Goal: Task Accomplishment & Management: Use online tool/utility

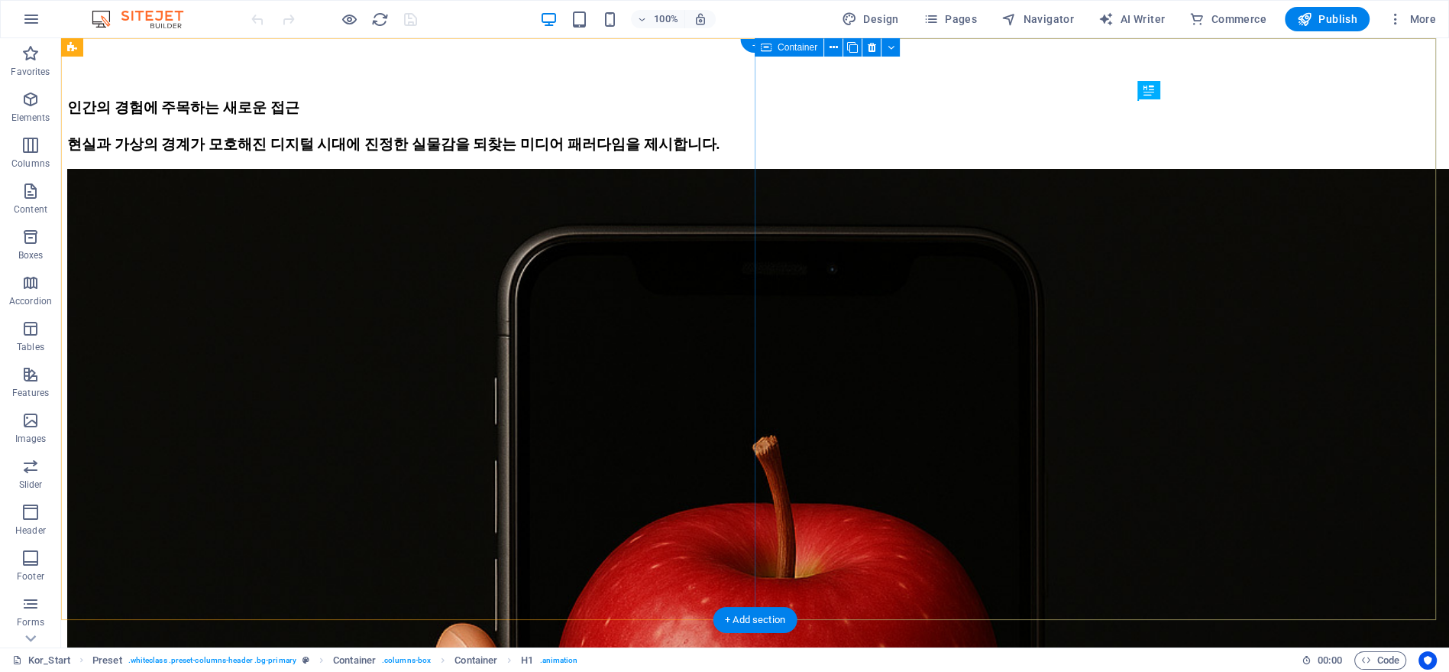
scroll to position [170, 0]
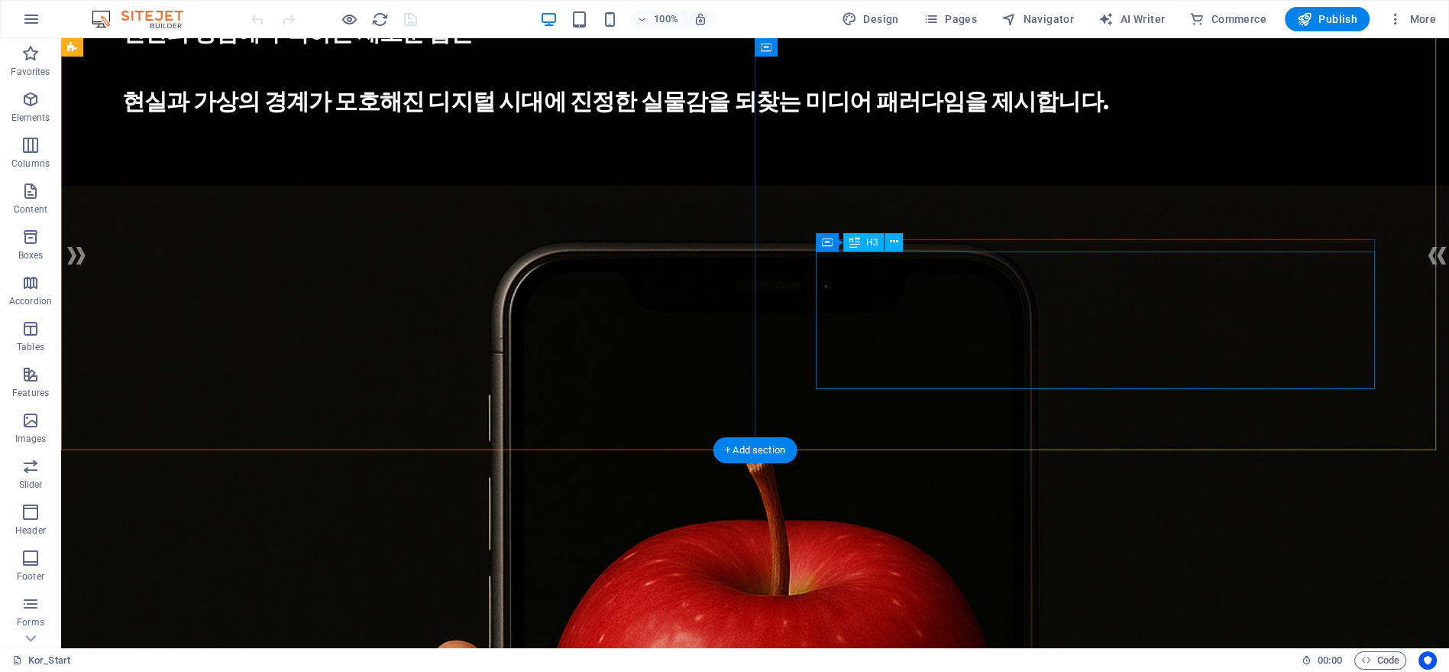
click at [1068, 118] on div "인간의 경험에 주목하는 새로운 접근 현실과 가상의 경계가 모호해진 디지털 시대에 진정한 실물감을 되찾는 미디어 패러다임을 제시합니다." at bounding box center [755, 66] width 1266 height 103
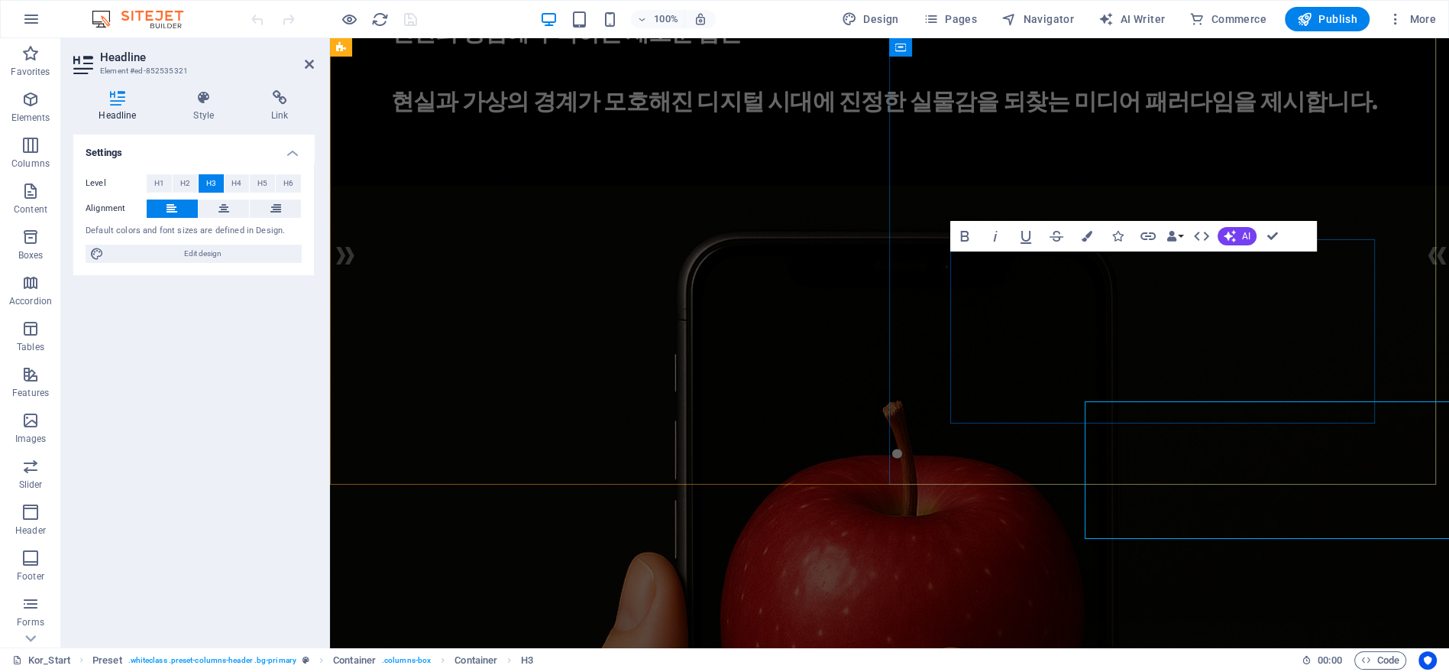
scroll to position [20, 0]
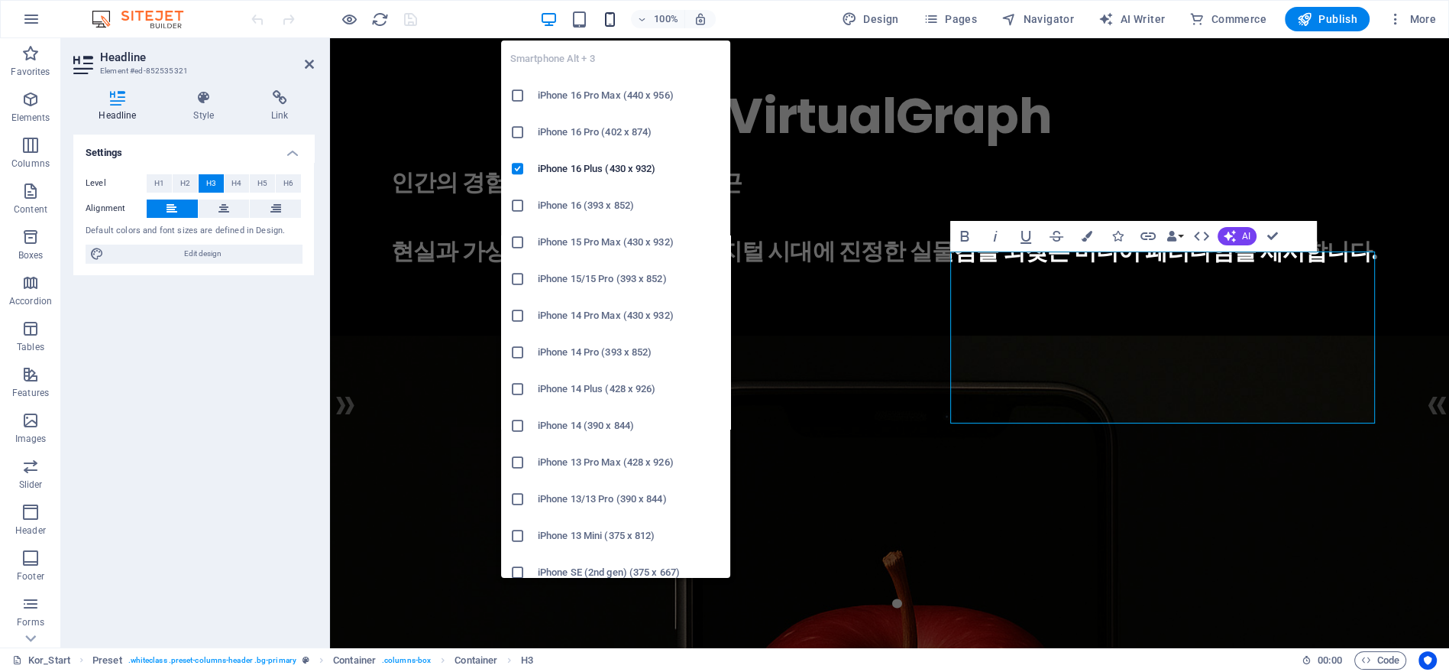
click at [609, 24] on icon "button" at bounding box center [610, 20] width 18 height 18
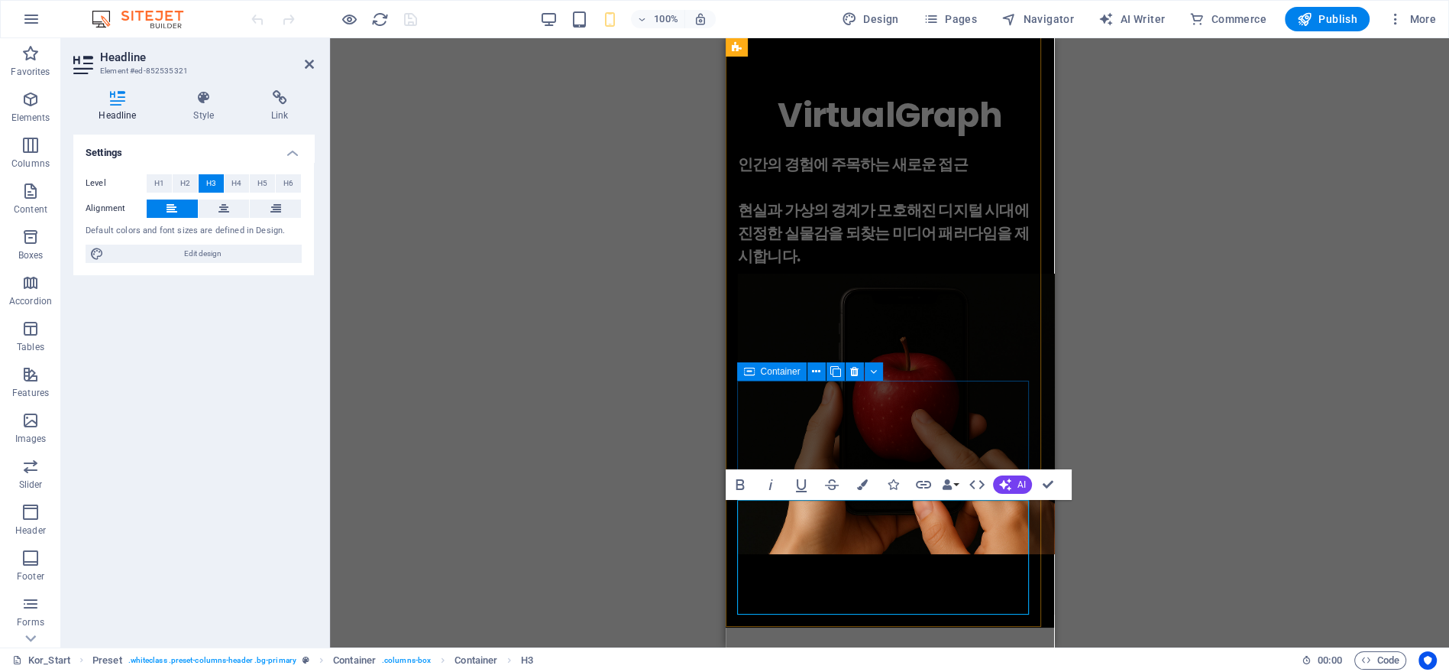
scroll to position [189, 0]
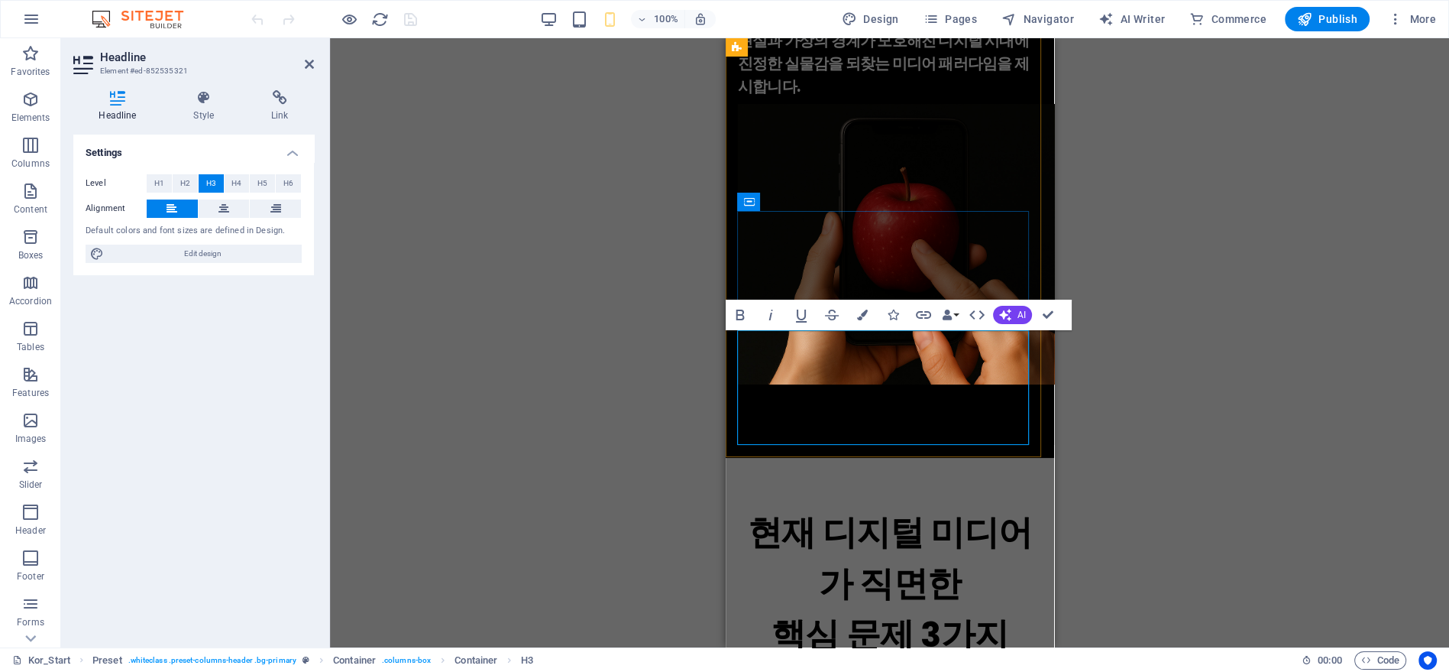
click at [910, 98] on h3 "인간의 경험에 주목하는 새로운 접근 현실과 가상의 경계가 모호해진 디지털 시대에 진정한 실물감을 되찾는 미디어 패러다임을 제시합니다." at bounding box center [889, 40] width 304 height 115
click at [905, 98] on h3 "인간의 경험에 주목하는 새로운 접근 현실과 가상의 경계가 모호해진 디지털 시대에 진정한 실물감을 되찾는 미디어 패러다임을 제시합니다." at bounding box center [889, 40] width 304 height 115
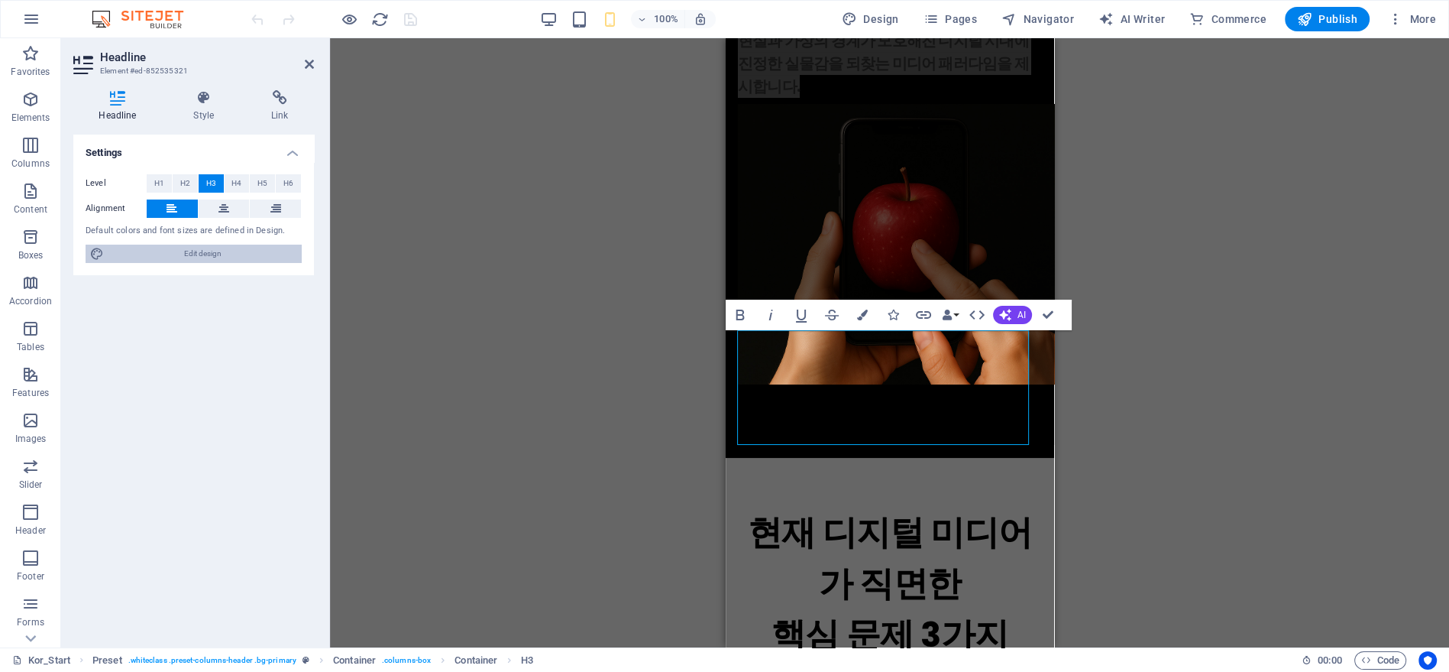
click at [161, 248] on span "Edit design" at bounding box center [202, 253] width 189 height 18
select select "px"
select select "400"
select select "px"
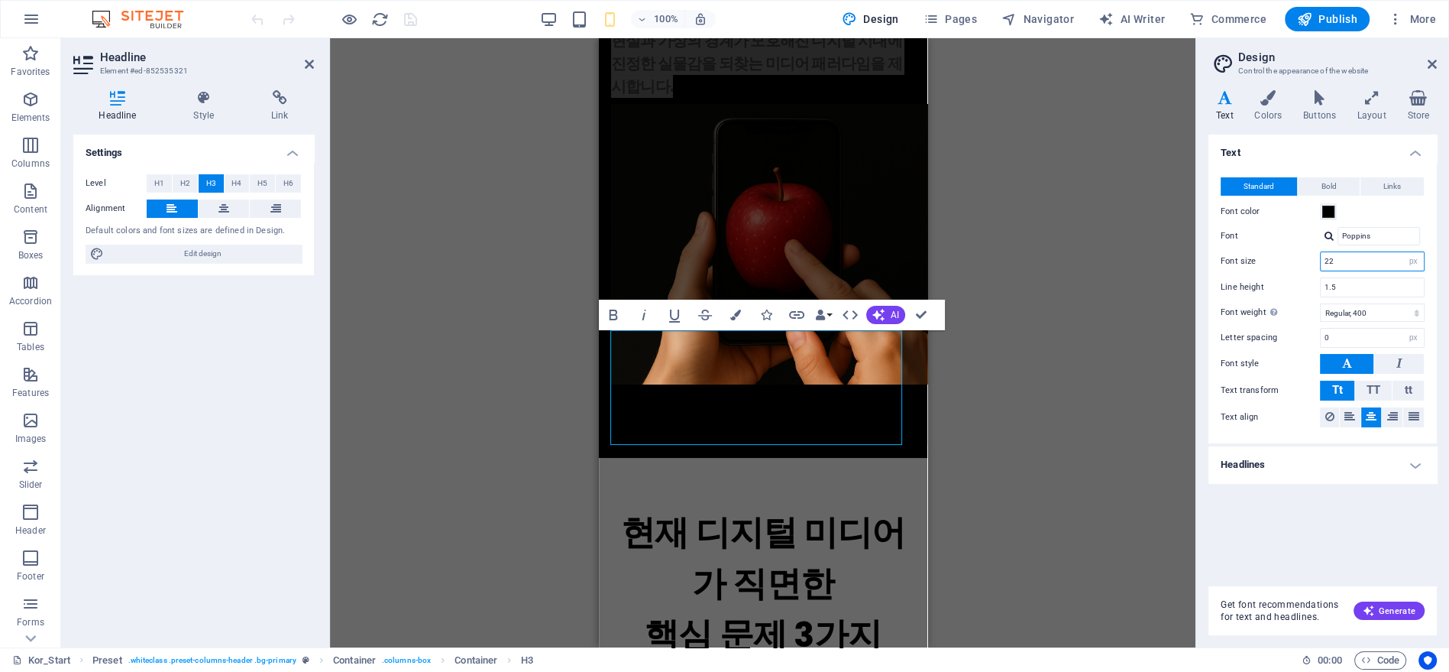
click at [1359, 259] on input "22" at bounding box center [1372, 261] width 103 height 18
type input "28"
click at [1038, 258] on div "Drag here to replace the existing content. Press “Ctrl” if you want to create a…" at bounding box center [763, 342] width 866 height 609
click at [1036, 301] on div "Drag here to replace the existing content. Press “Ctrl” if you want to create a…" at bounding box center [763, 342] width 866 height 609
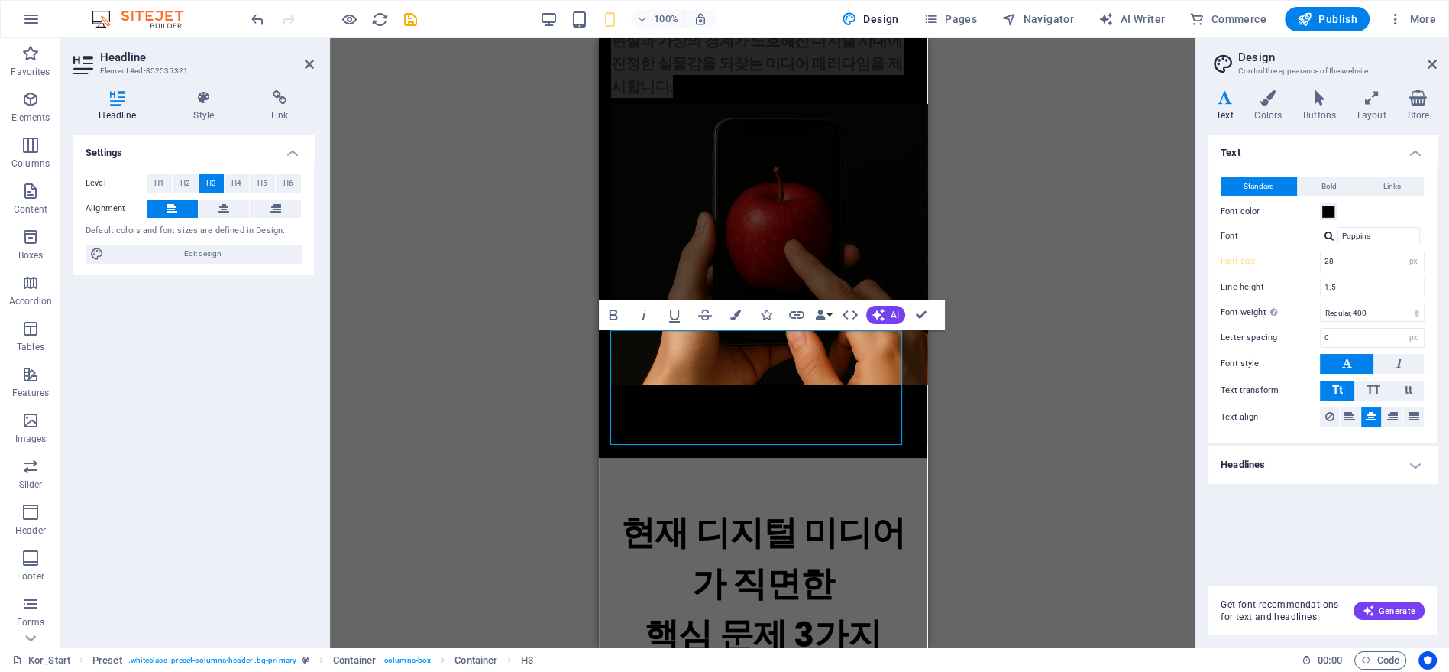
click at [1036, 301] on div "Drag here to replace the existing content. Press “Ctrl” if you want to create a…" at bounding box center [763, 342] width 866 height 609
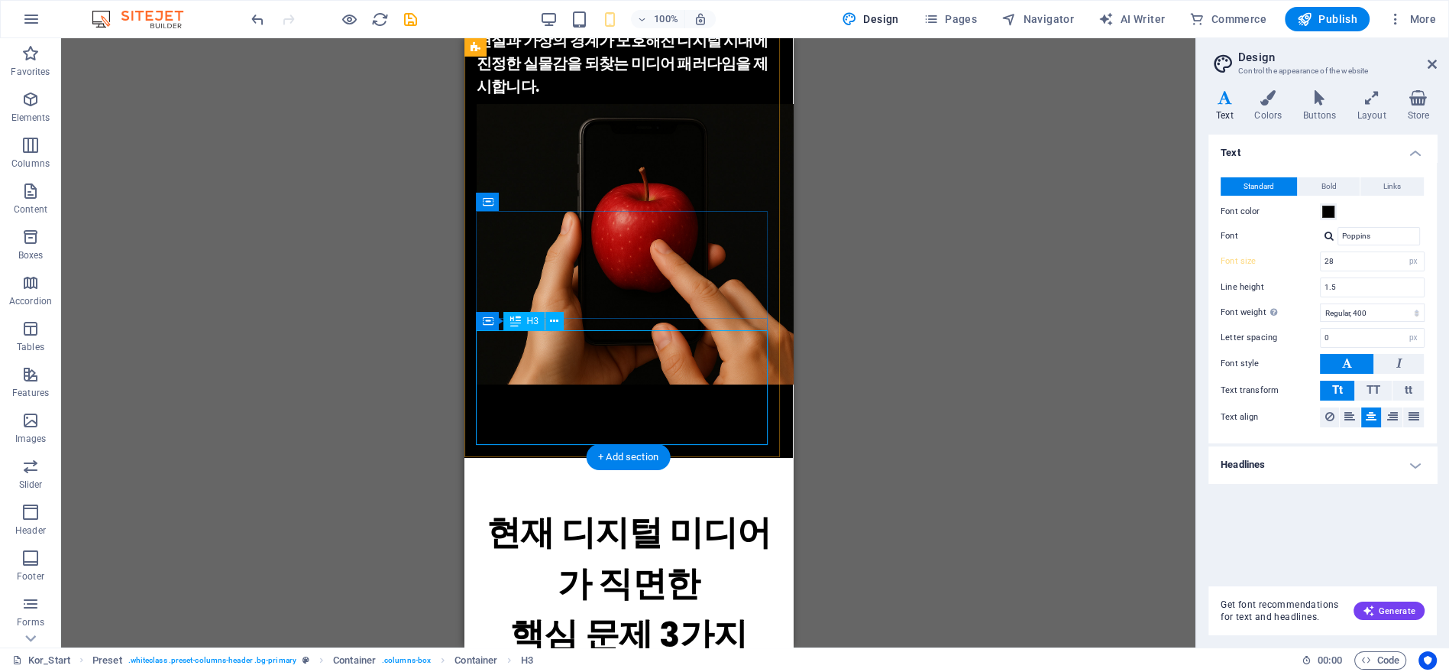
click at [633, 98] on div "인간의 경험에 주목하는 새로운 접근 현실과 가상의 경계가 모호해진 디지털 시대에 진정한 실물감을 되찾는 미디어 패러다임을 제시합니다." at bounding box center [628, 40] width 304 height 115
click at [1365, 457] on h4 "Headlines" at bounding box center [1323, 464] width 228 height 37
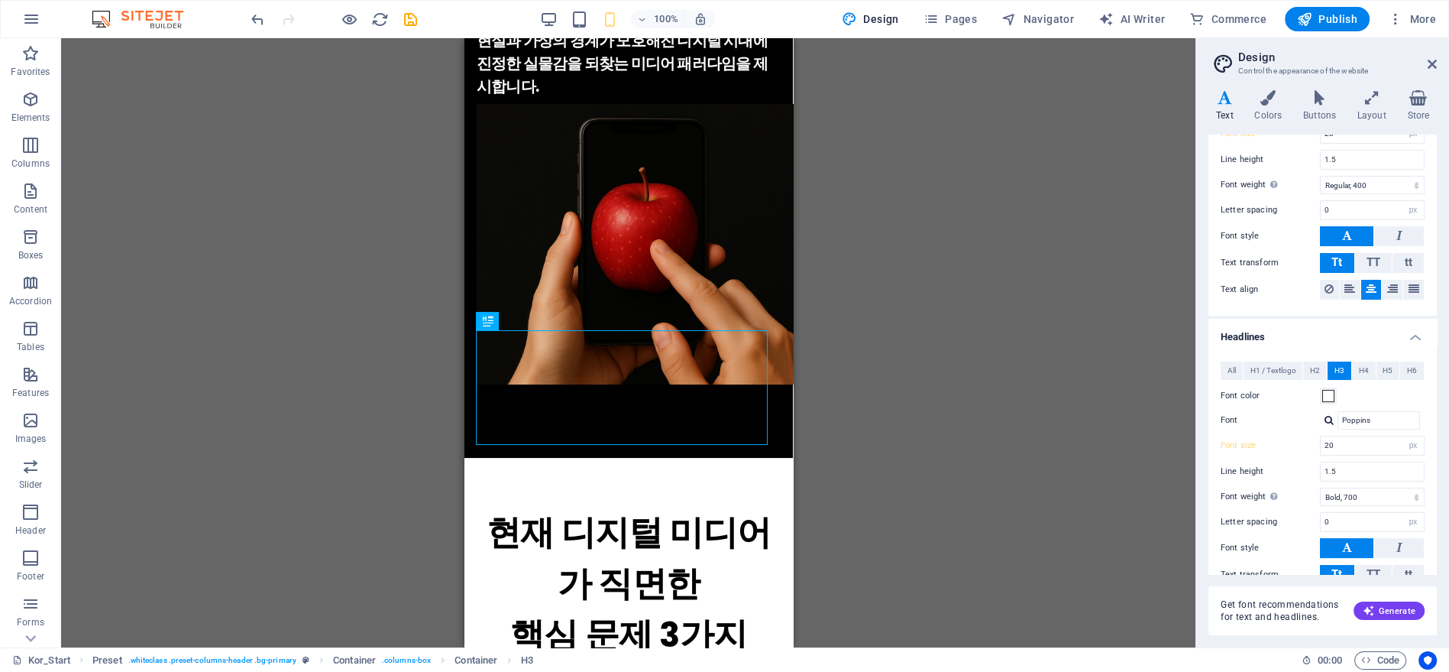
scroll to position [230, 0]
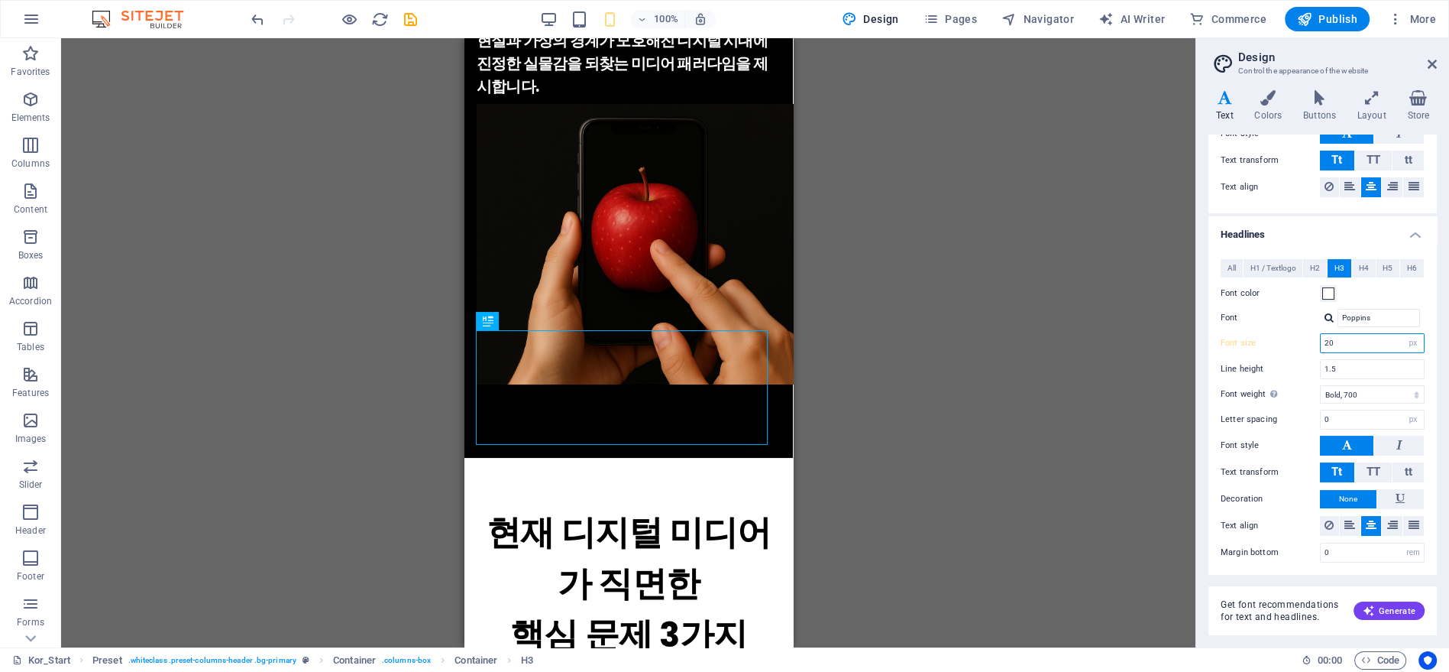
click at [1338, 348] on input "20" at bounding box center [1372, 343] width 103 height 18
click at [914, 309] on div "Drag here to replace the existing content. Press “Ctrl” if you want to create a…" at bounding box center [628, 342] width 1135 height 609
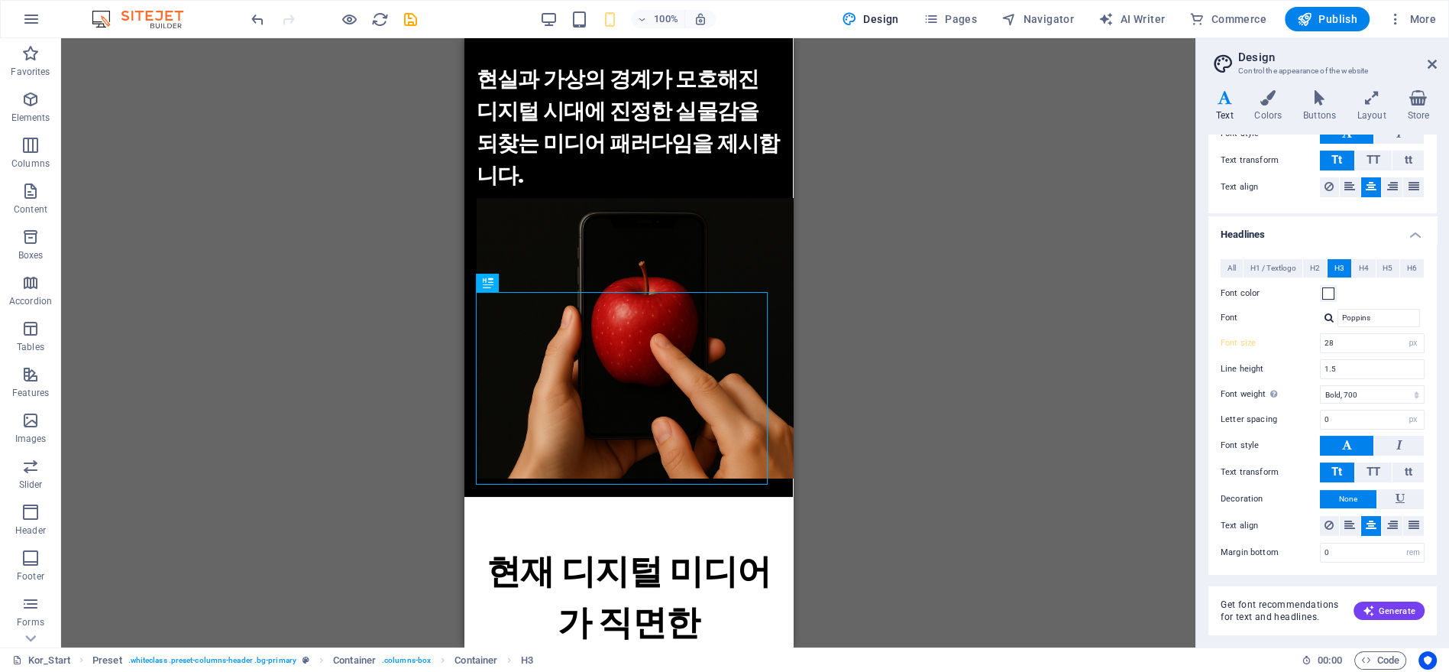
click at [893, 334] on div "Drag here to replace the existing content. Press “Ctrl” if you want to create a…" at bounding box center [628, 342] width 1135 height 609
click at [714, 192] on div "인간의 경험에 주목하는 새로운 접근 현실과 가상의 경계가 모호해진 디지털 시대에 진정한 실물감을 되찾는 미디어 패러다임을 제시합니다." at bounding box center [628, 79] width 304 height 225
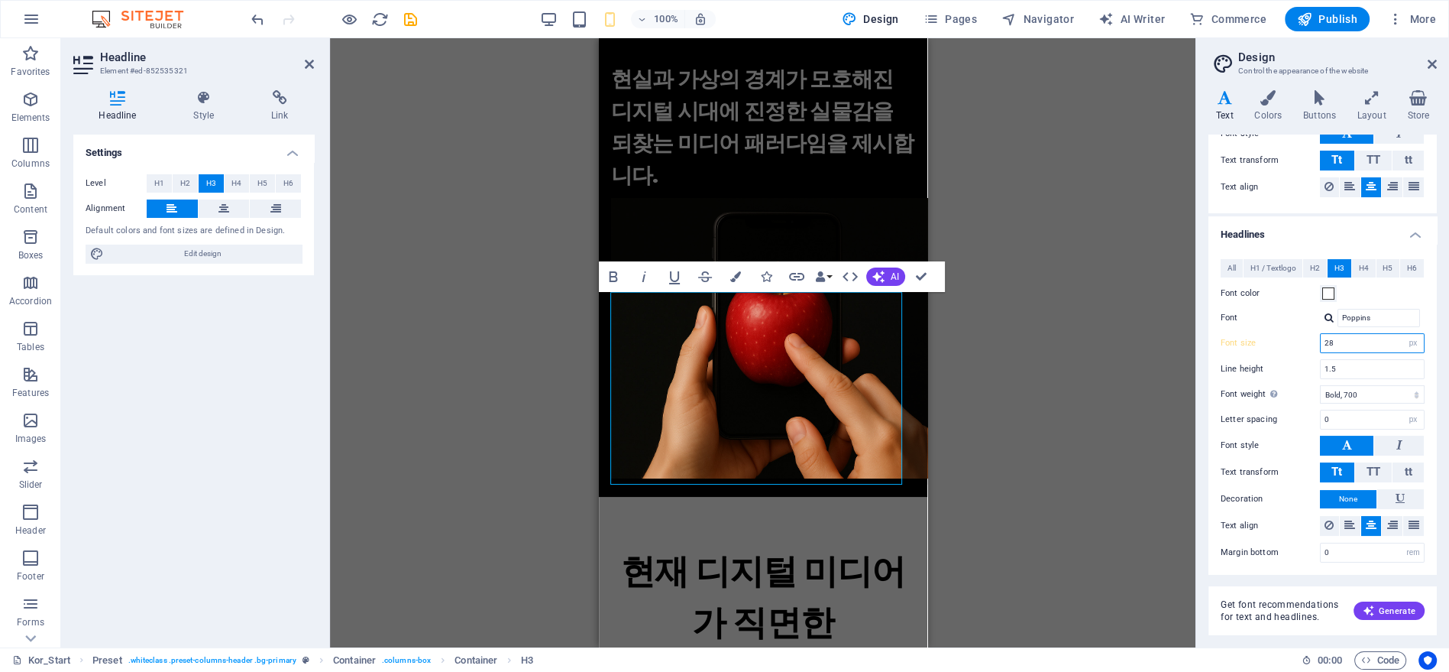
click at [1347, 338] on input "28" at bounding box center [1372, 343] width 103 height 18
type input "26"
click at [1109, 356] on div "Drag here to replace the existing content. Press “Ctrl” if you want to create a…" at bounding box center [763, 342] width 866 height 609
click at [1014, 238] on div "Drag here to replace the existing content. Press “Ctrl” if you want to create a…" at bounding box center [763, 342] width 866 height 609
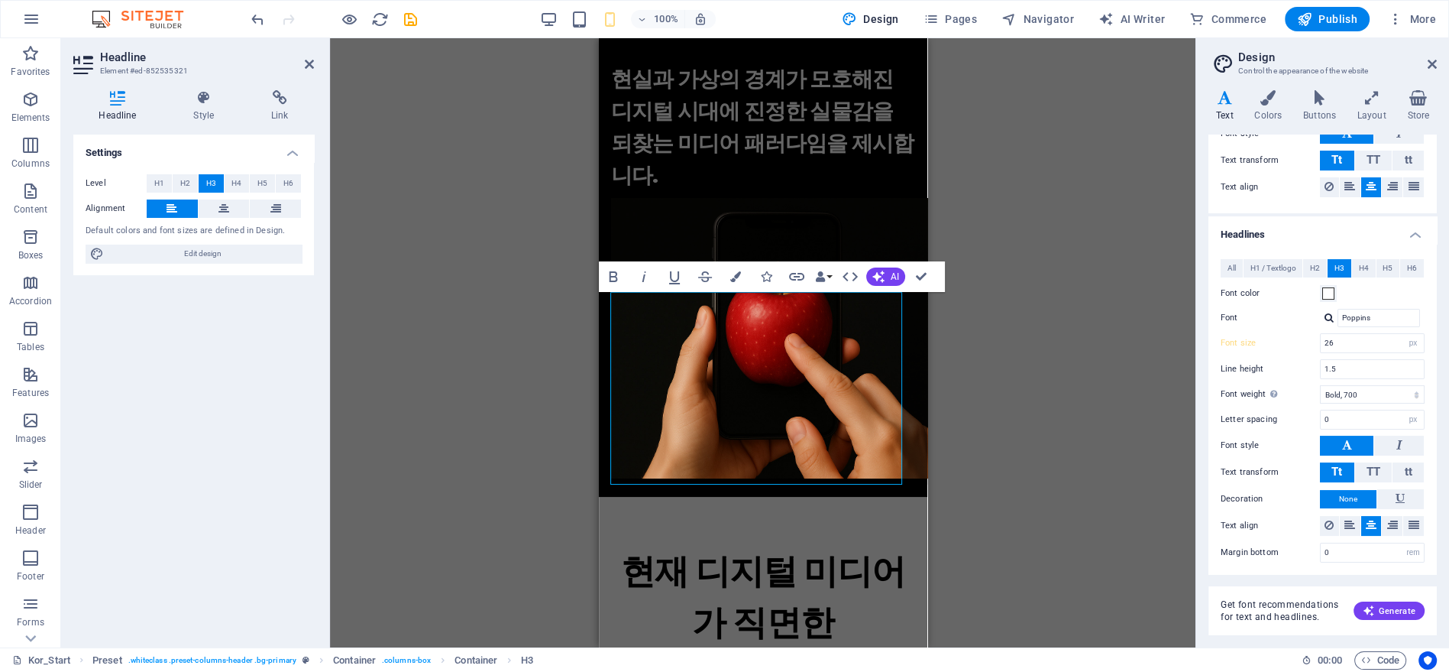
click at [1014, 238] on div "Drag here to replace the existing content. Press “Ctrl” if you want to create a…" at bounding box center [763, 342] width 866 height 609
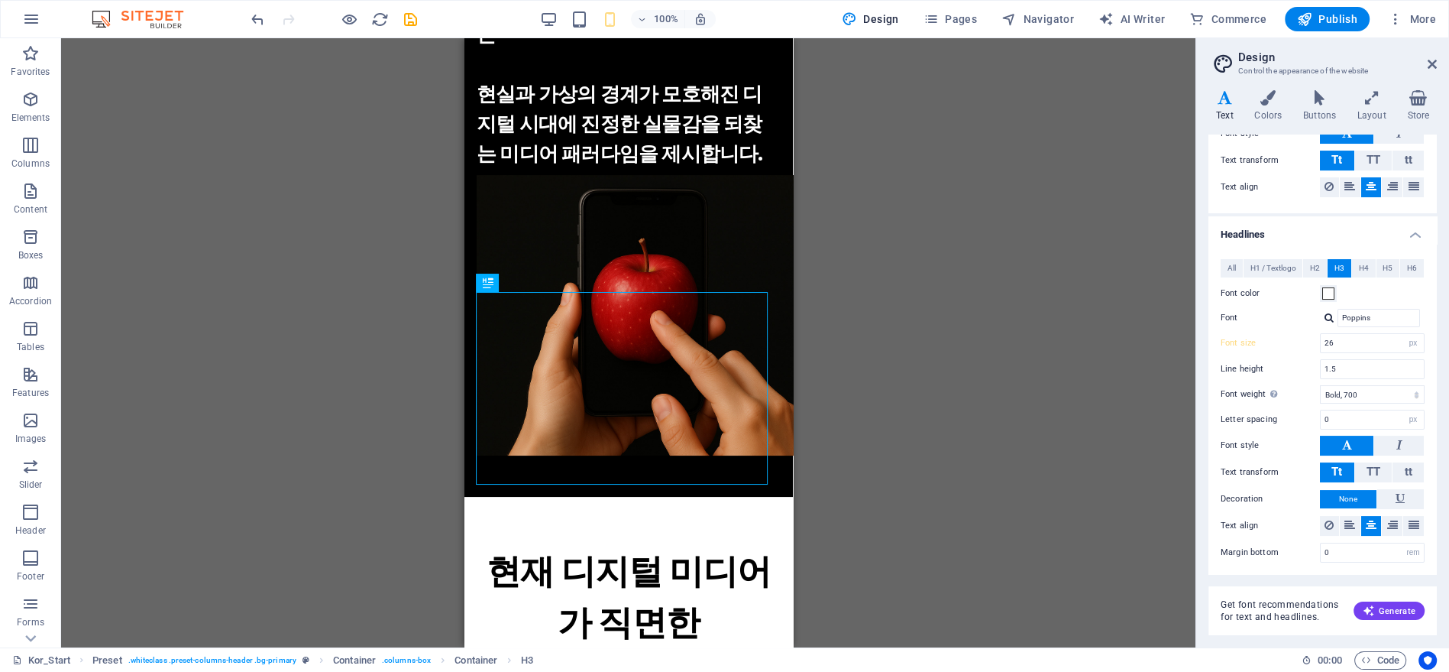
scroll to position [173, 0]
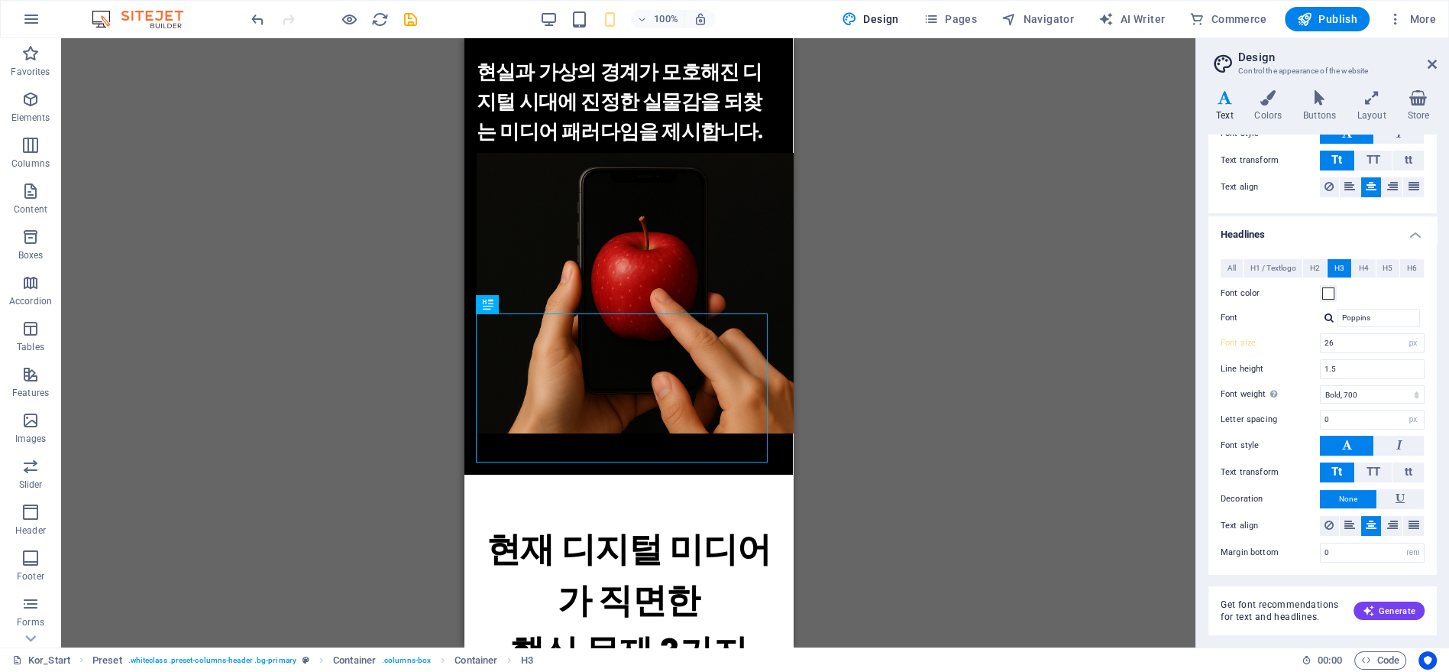
click at [890, 361] on div "Drag here to replace the existing content. Press “Ctrl” if you want to create a…" at bounding box center [628, 342] width 1135 height 609
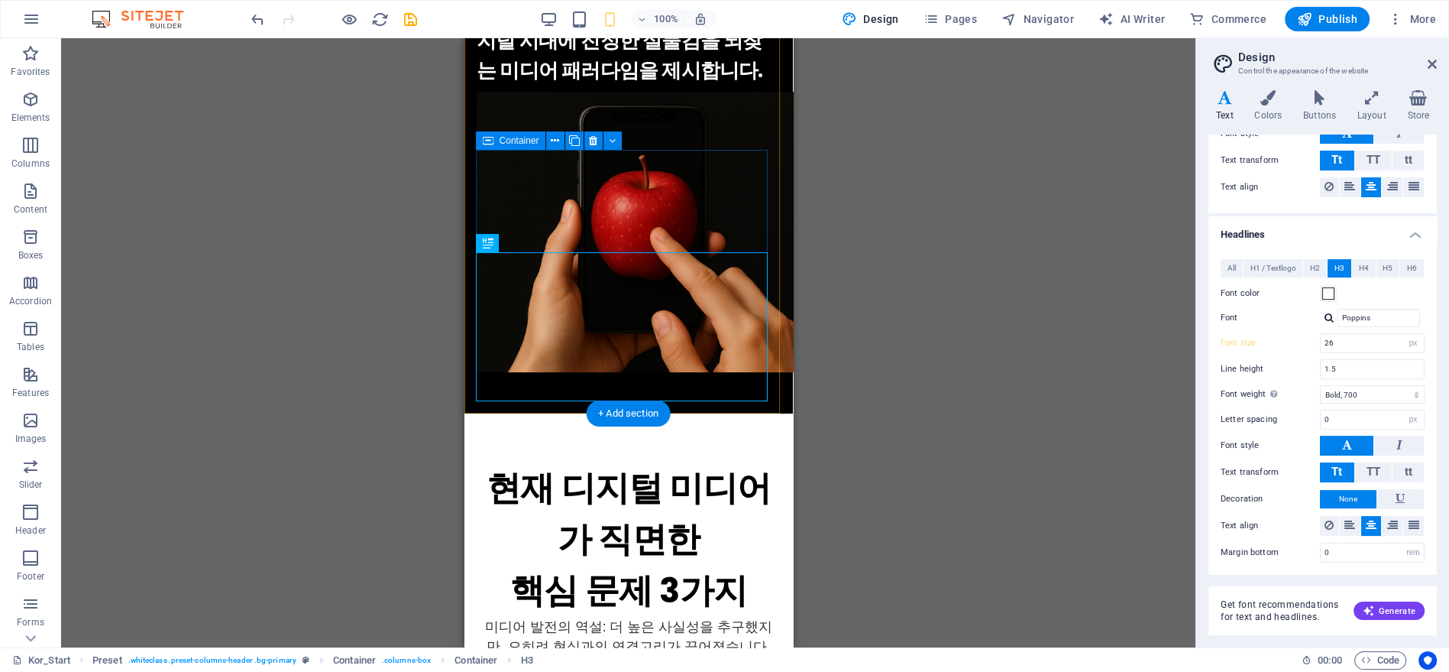
scroll to position [509, 0]
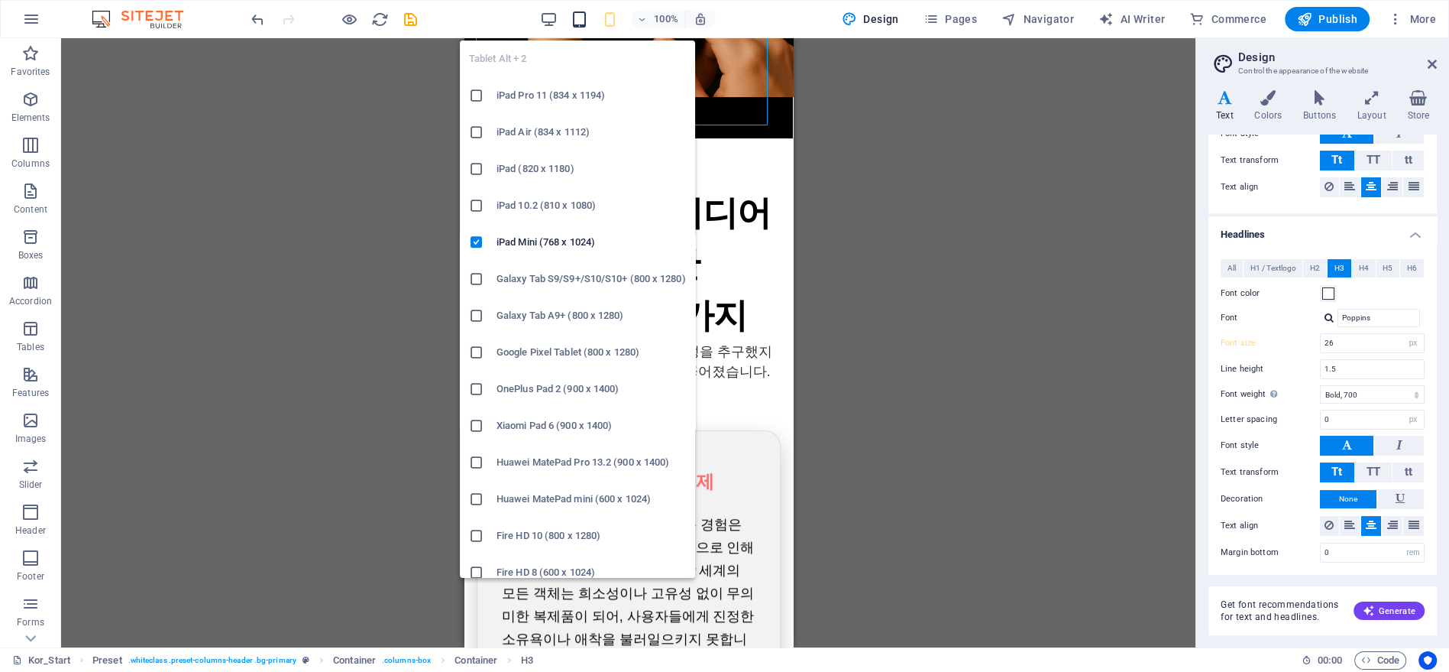
click at [584, 15] on icon "button" at bounding box center [579, 20] width 18 height 18
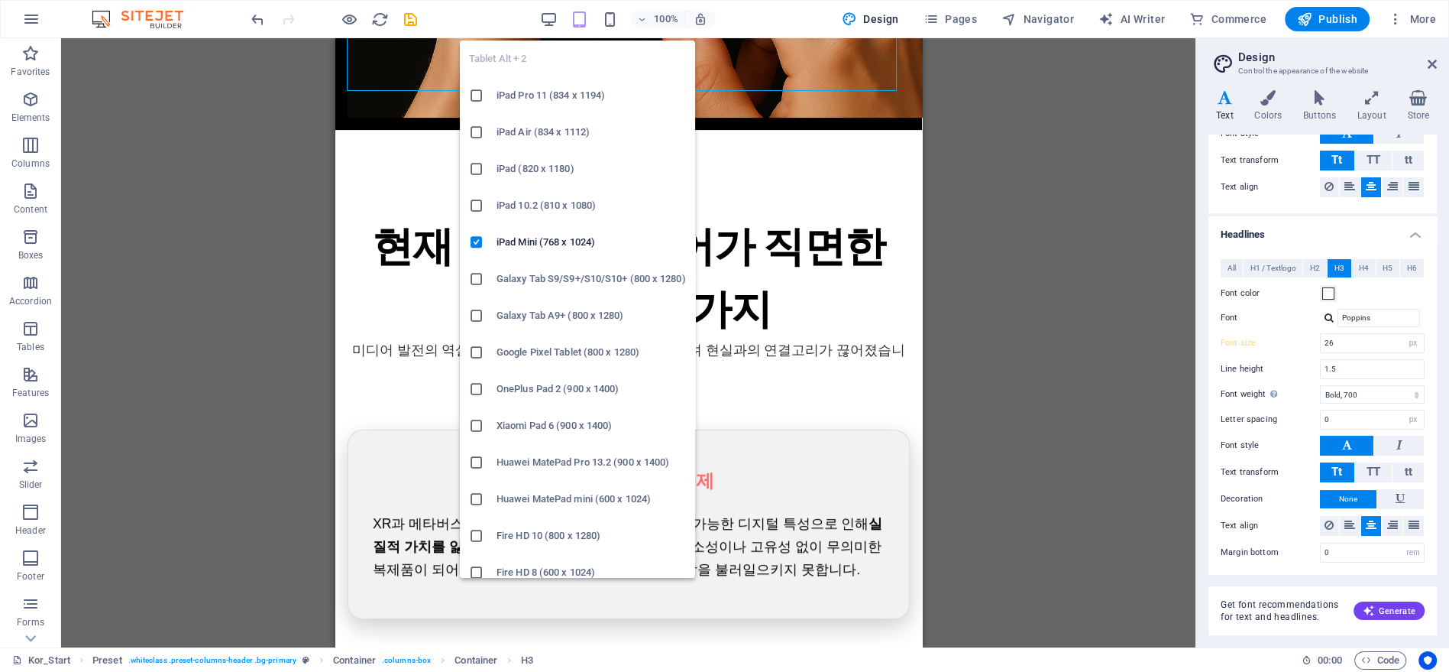
type input "22"
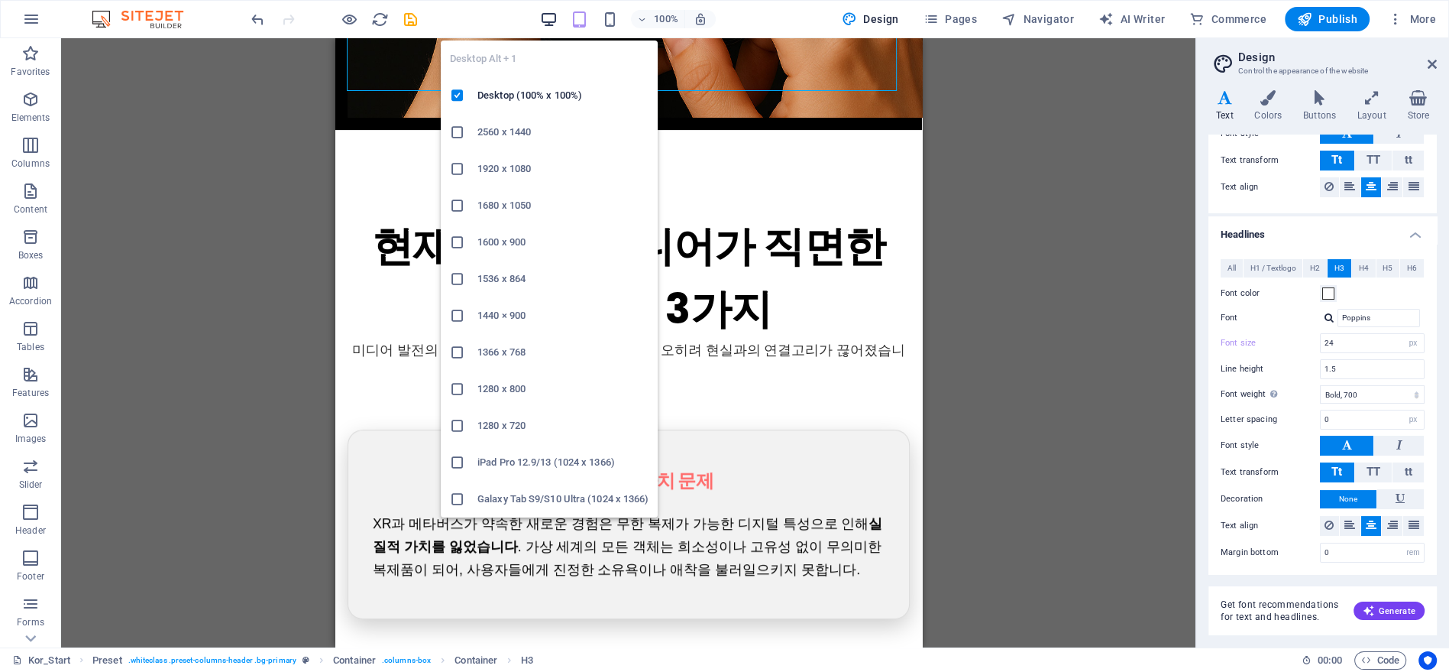
click at [552, 18] on icon "button" at bounding box center [548, 20] width 18 height 18
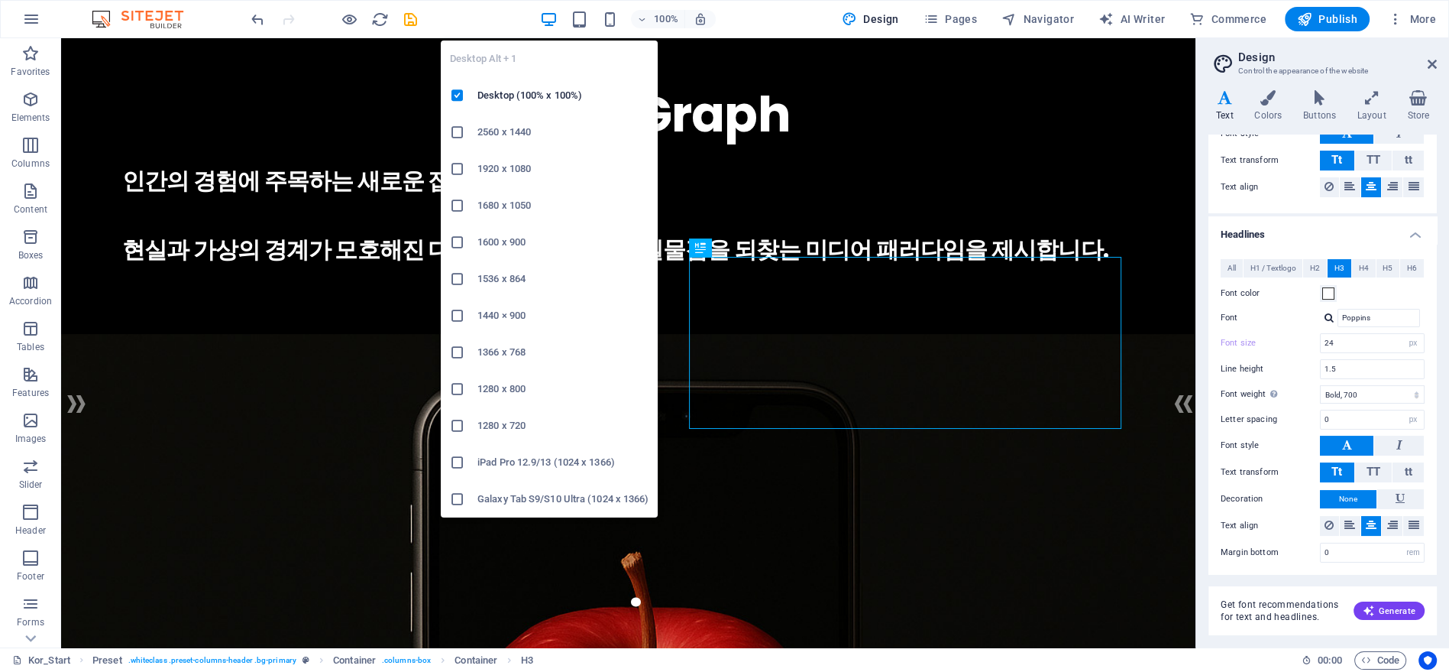
type input "30"
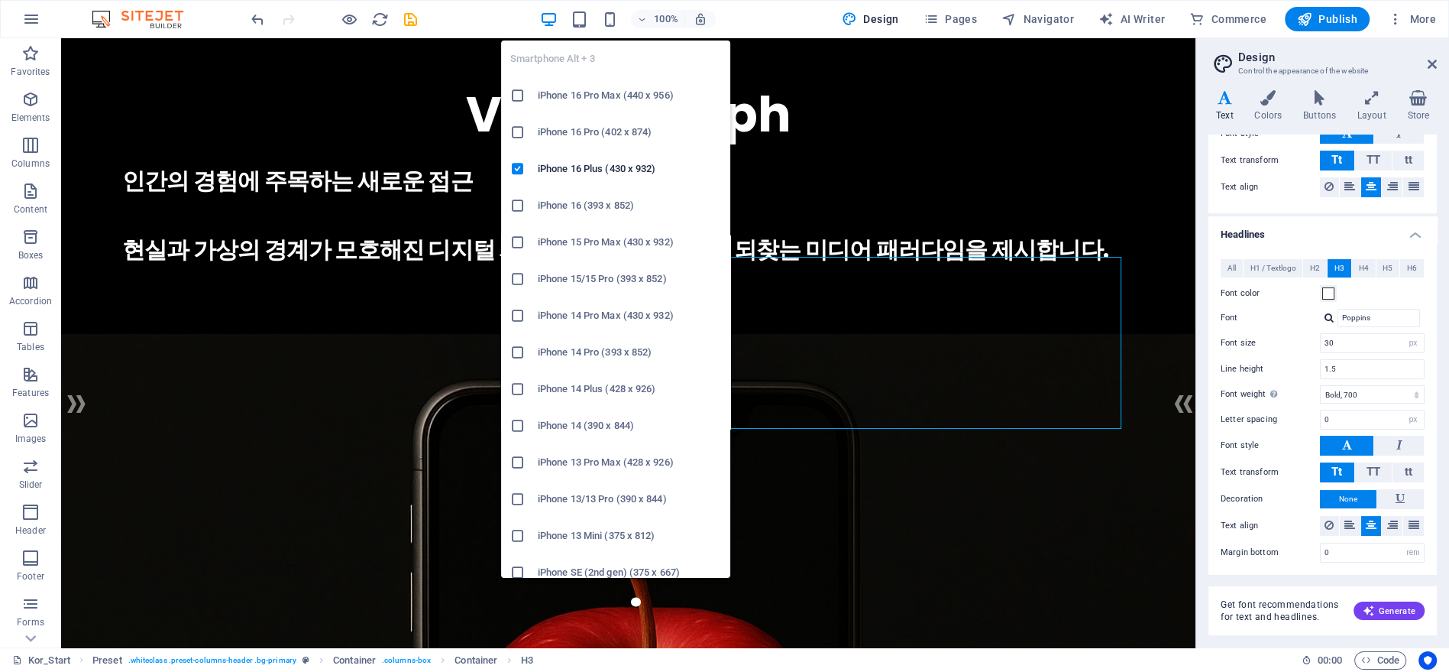
click at [636, 127] on h6 "iPhone 16 Pro (402 x 874)" at bounding box center [629, 132] width 183 height 18
type input "28"
type input "26"
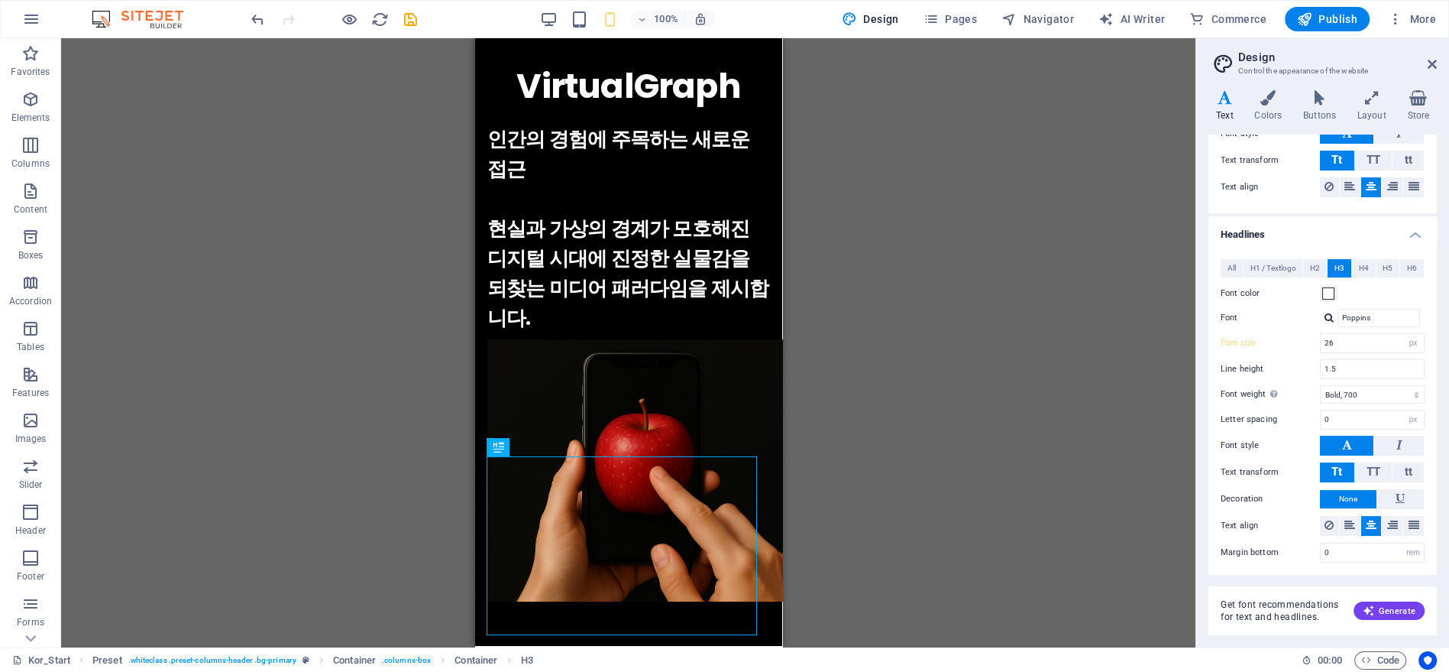
scroll to position [0, 0]
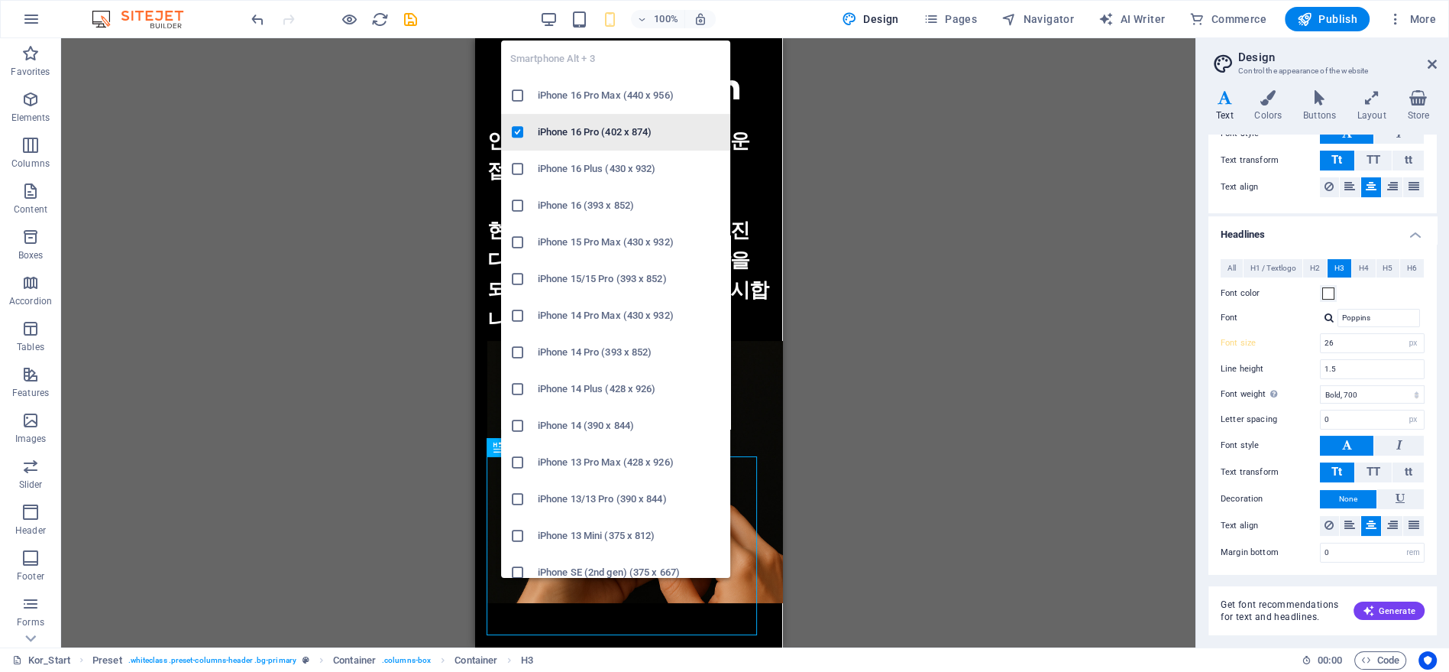
drag, startPoint x: 613, startPoint y: 125, endPoint x: 144, endPoint y: 60, distance: 472.8
click at [613, 125] on h6 "iPhone 16 Pro (402 x 874)" at bounding box center [629, 132] width 183 height 18
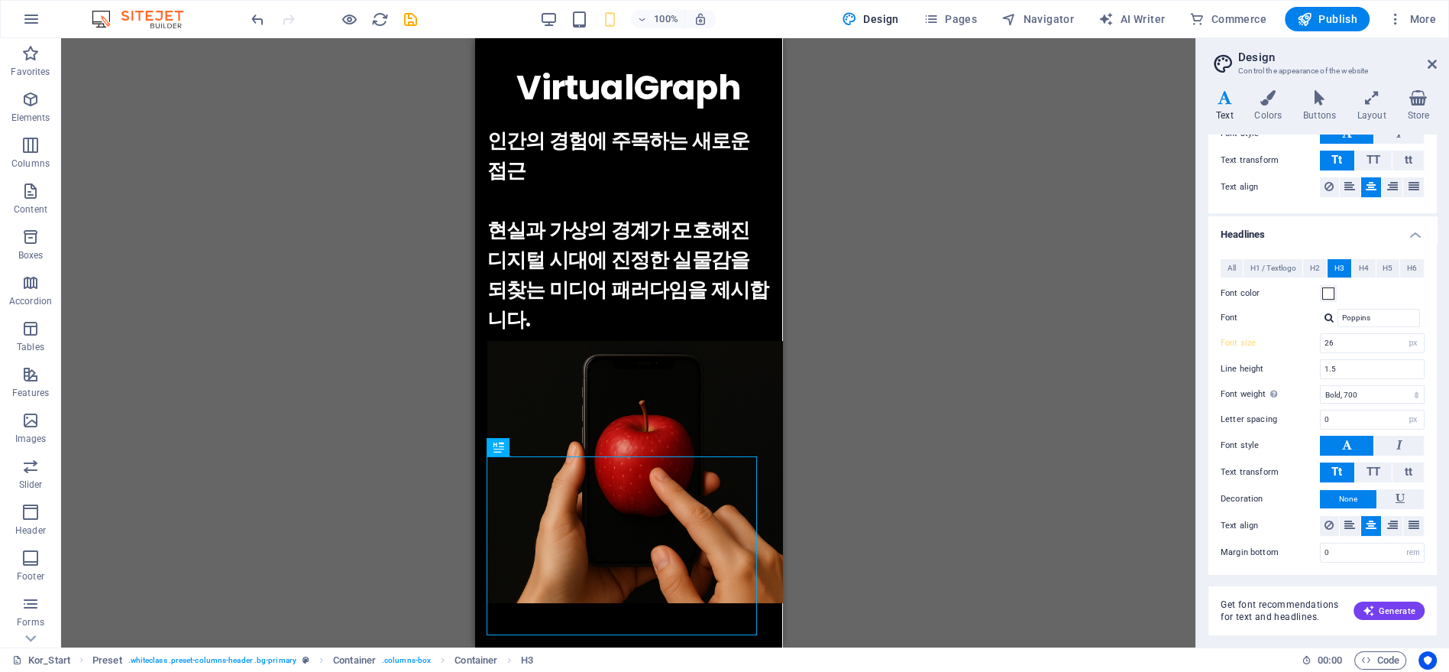
click at [614, 31] on div "100% Design Pages Navigator AI Writer Commerce Publish More" at bounding box center [725, 19] width 1448 height 37
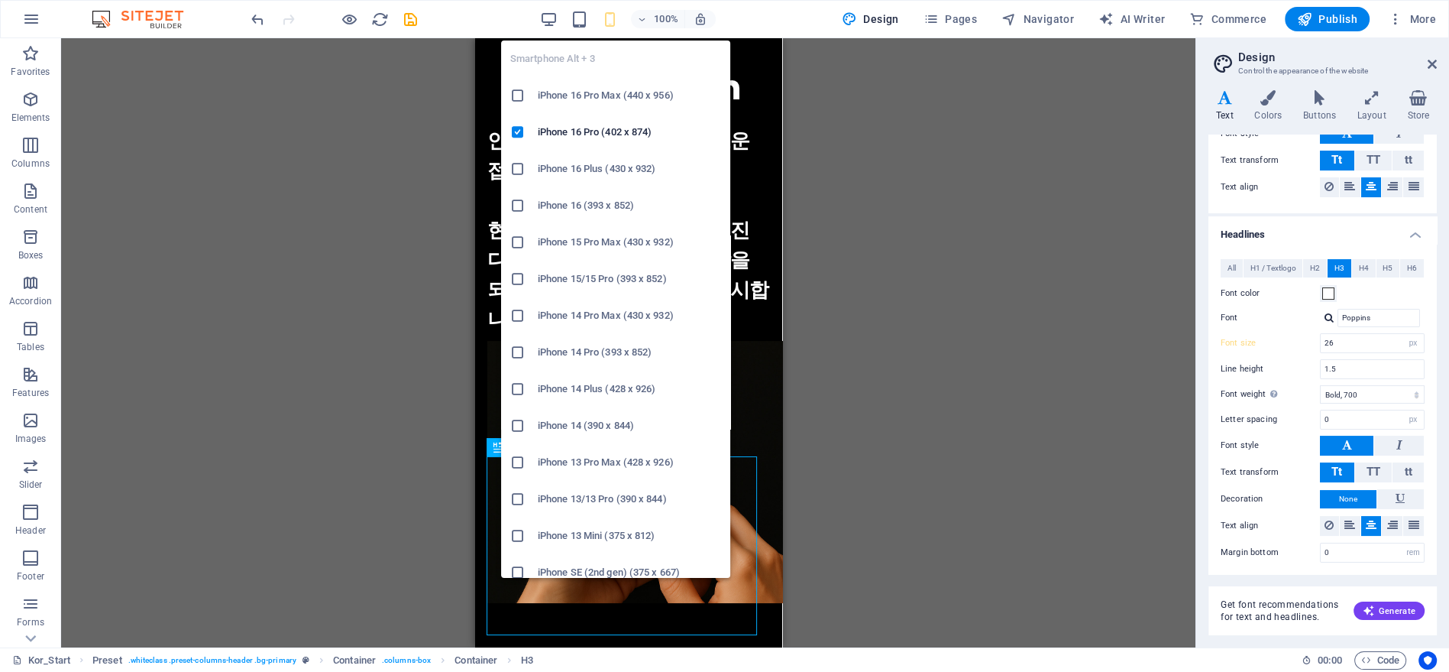
click at [612, 22] on icon "button" at bounding box center [610, 20] width 18 height 18
click at [664, 93] on h6 "iPhone 16 Pro Max (440 x 956)" at bounding box center [629, 95] width 183 height 18
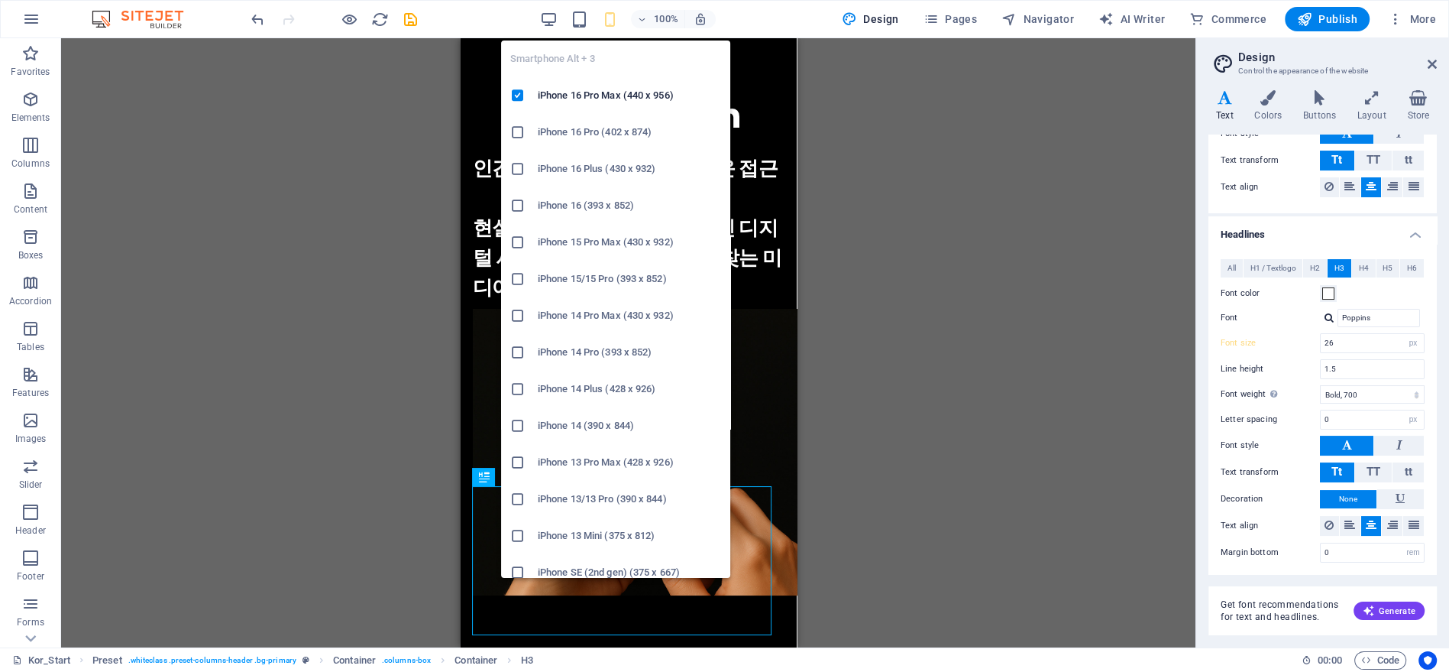
click at [629, 193] on li "iPhone 16 (393 x 852)" at bounding box center [615, 205] width 229 height 37
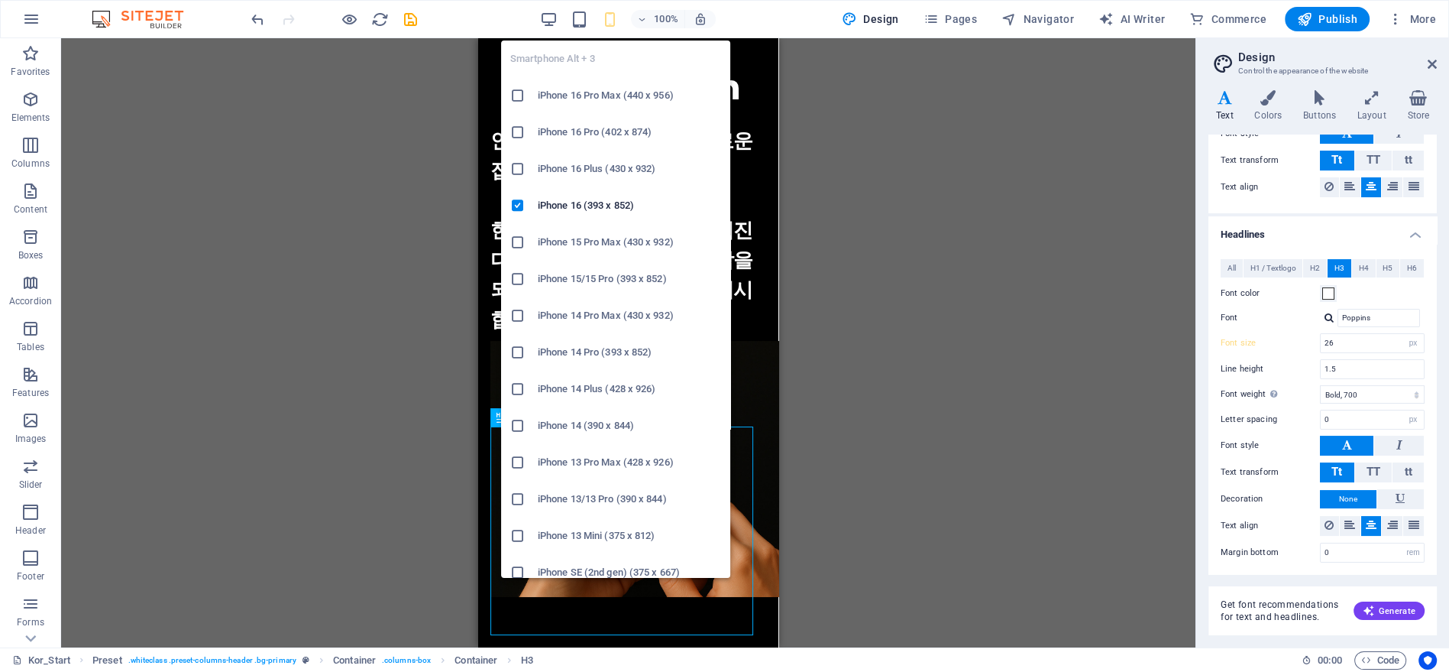
click at [620, 154] on li "iPhone 16 Plus (430 x 932)" at bounding box center [615, 169] width 229 height 37
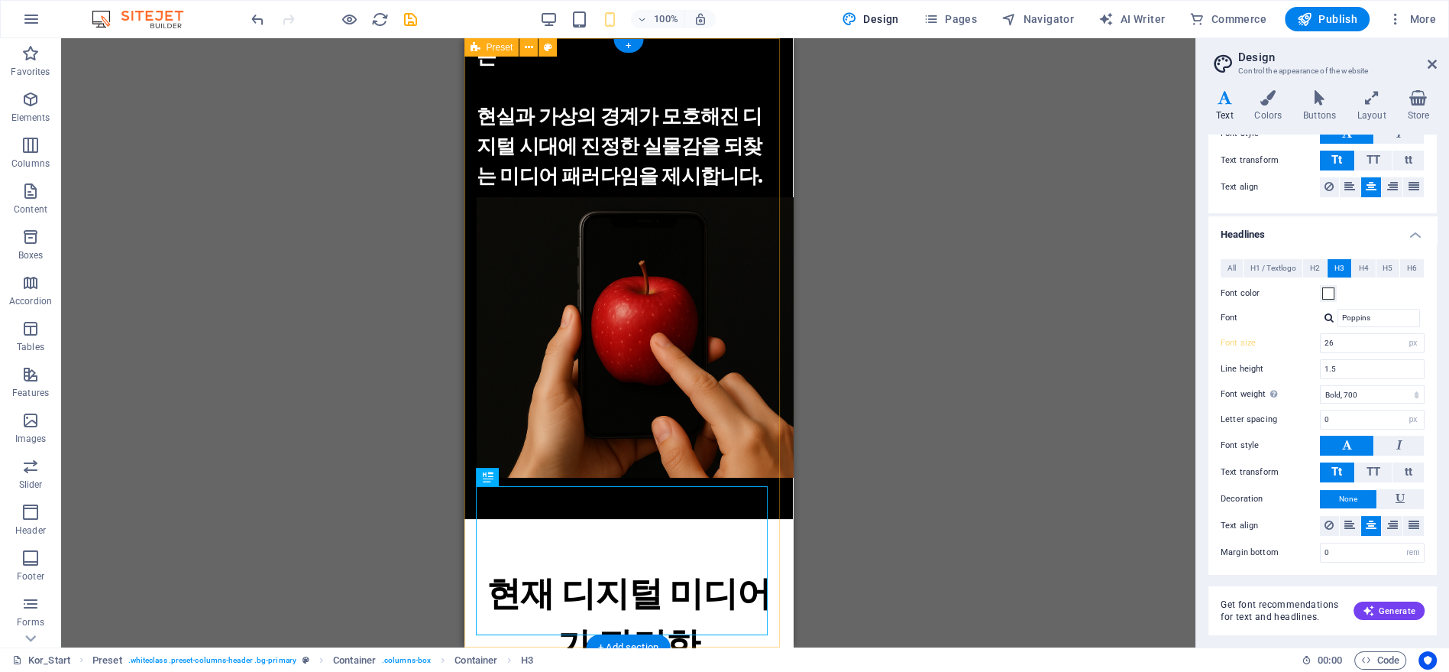
scroll to position [254, 0]
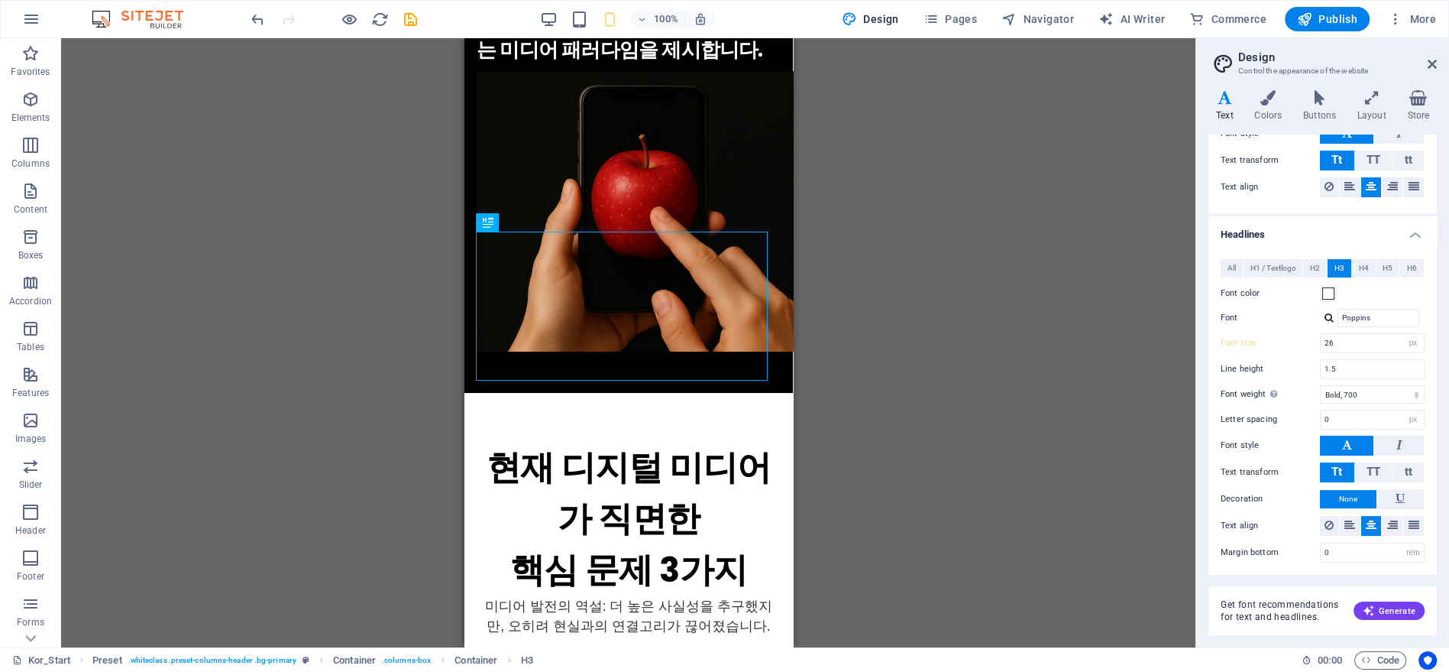
click at [876, 316] on div "Drag here to replace the existing content. Press “Ctrl” if you want to create a…" at bounding box center [628, 342] width 1135 height 609
click at [873, 310] on div "Drag here to replace the existing content. Press “Ctrl” if you want to create a…" at bounding box center [628, 342] width 1135 height 609
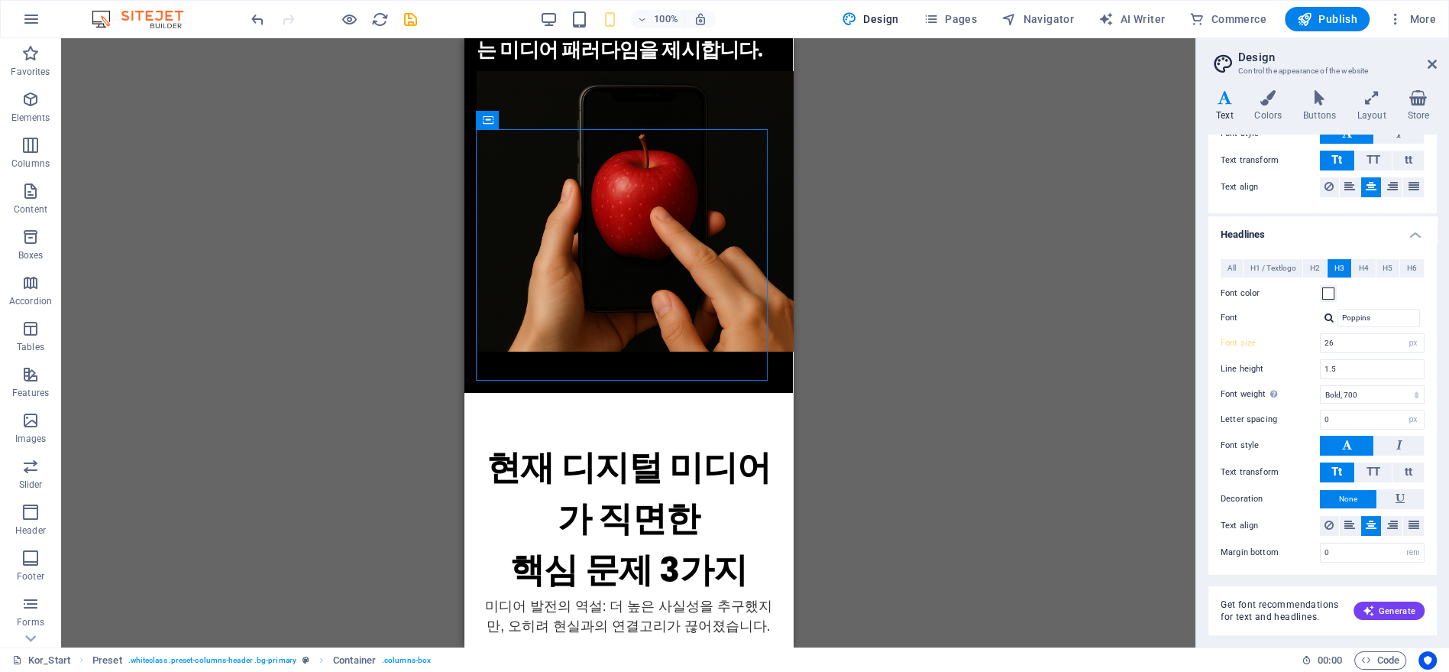
click at [850, 206] on div "Drag here to replace the existing content. Press “Ctrl” if you want to create a…" at bounding box center [628, 342] width 1135 height 609
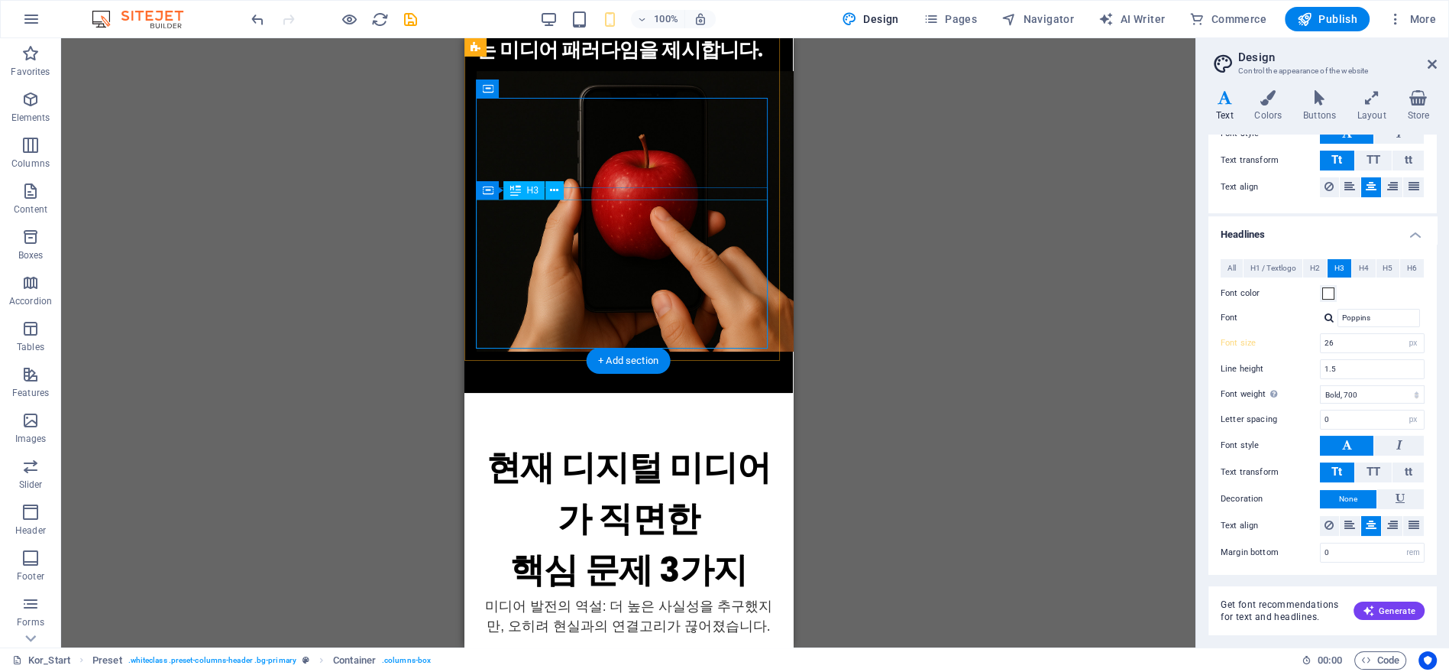
scroll to position [424, 0]
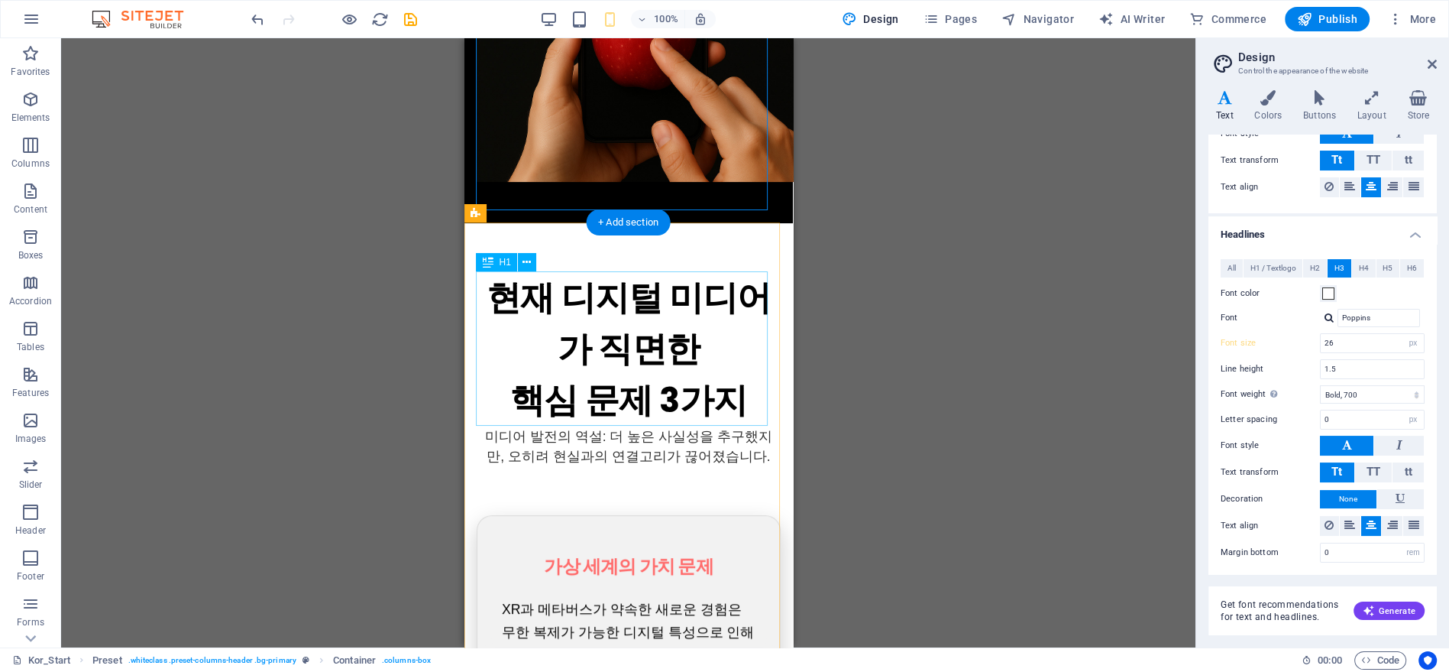
click at [695, 310] on div "현재 디지털 미디어가 직면한 핵심 문제 3가지" at bounding box center [628, 349] width 304 height 154
click at [839, 301] on div "Drag here to replace the existing content. Press “Ctrl” if you want to create a…" at bounding box center [628, 342] width 1135 height 609
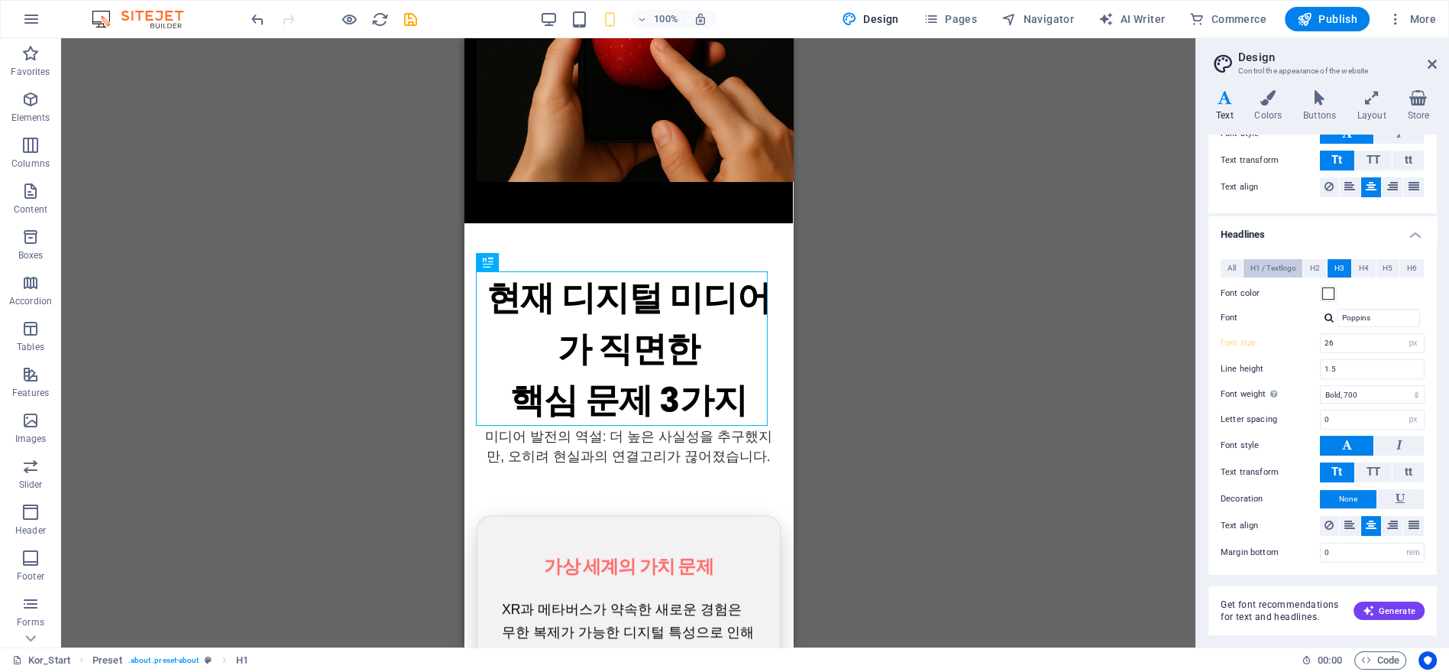
click at [1284, 267] on span "H1 / Textlogo" at bounding box center [1274, 268] width 46 height 18
click at [1410, 340] on select "rem px em %" at bounding box center [1413, 343] width 21 height 18
select select "px"
click at [1403, 334] on select "rem px em %" at bounding box center [1413, 343] width 21 height 18
type input "42"
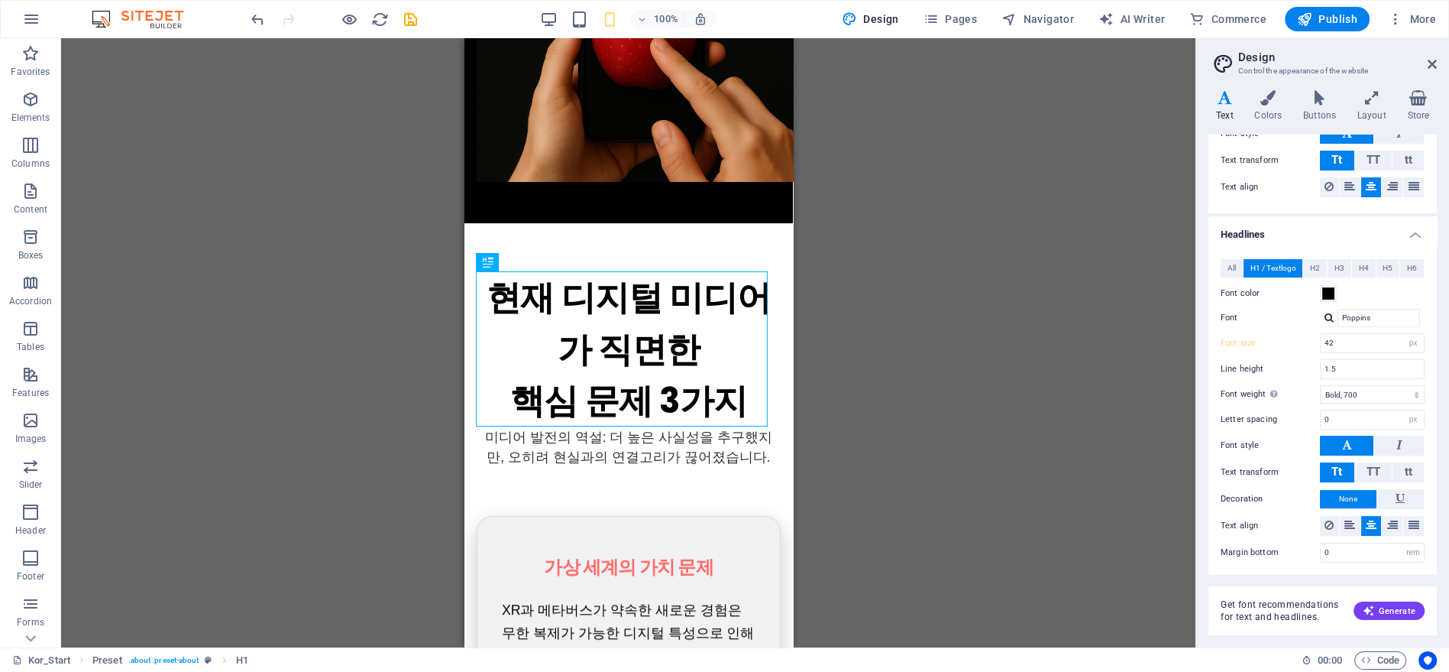
click at [993, 307] on div "Drag here to replace the existing content. Press “Ctrl” if you want to create a…" at bounding box center [628, 342] width 1135 height 609
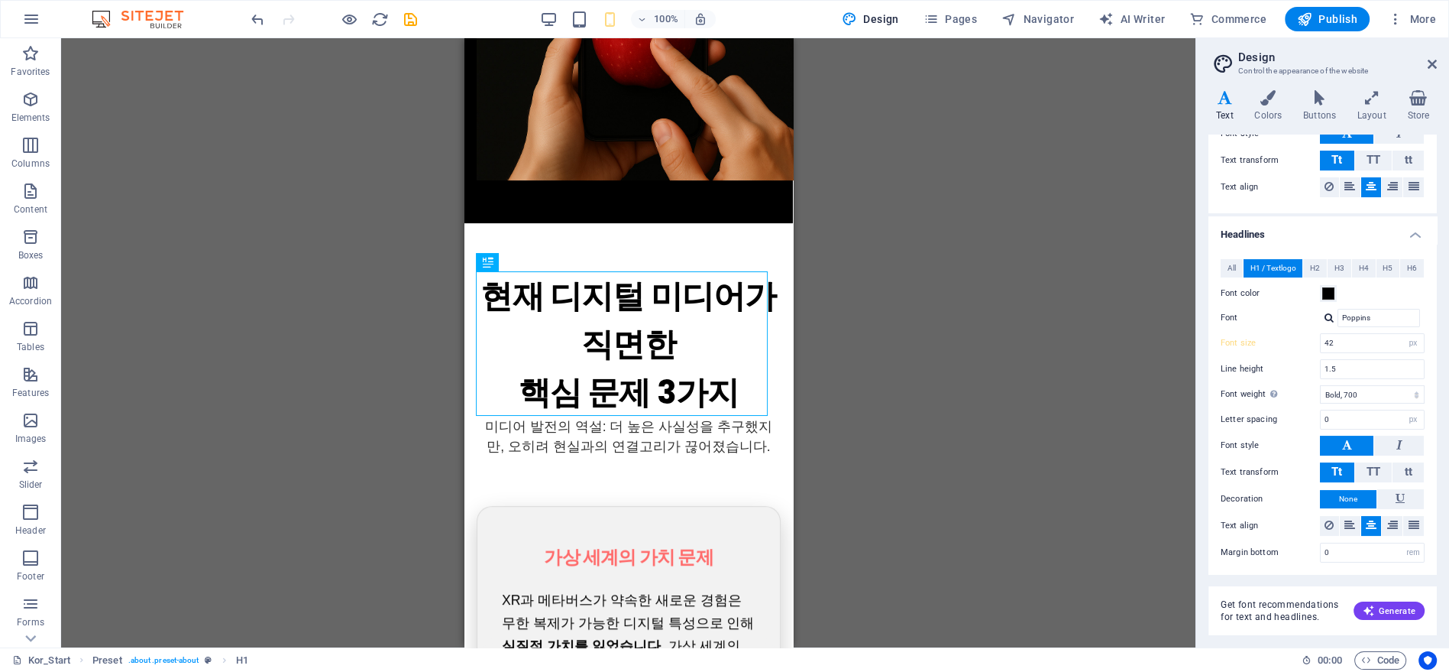
click at [880, 288] on div "Drag here to replace the existing content. Press “Ctrl” if you want to create a…" at bounding box center [628, 342] width 1135 height 609
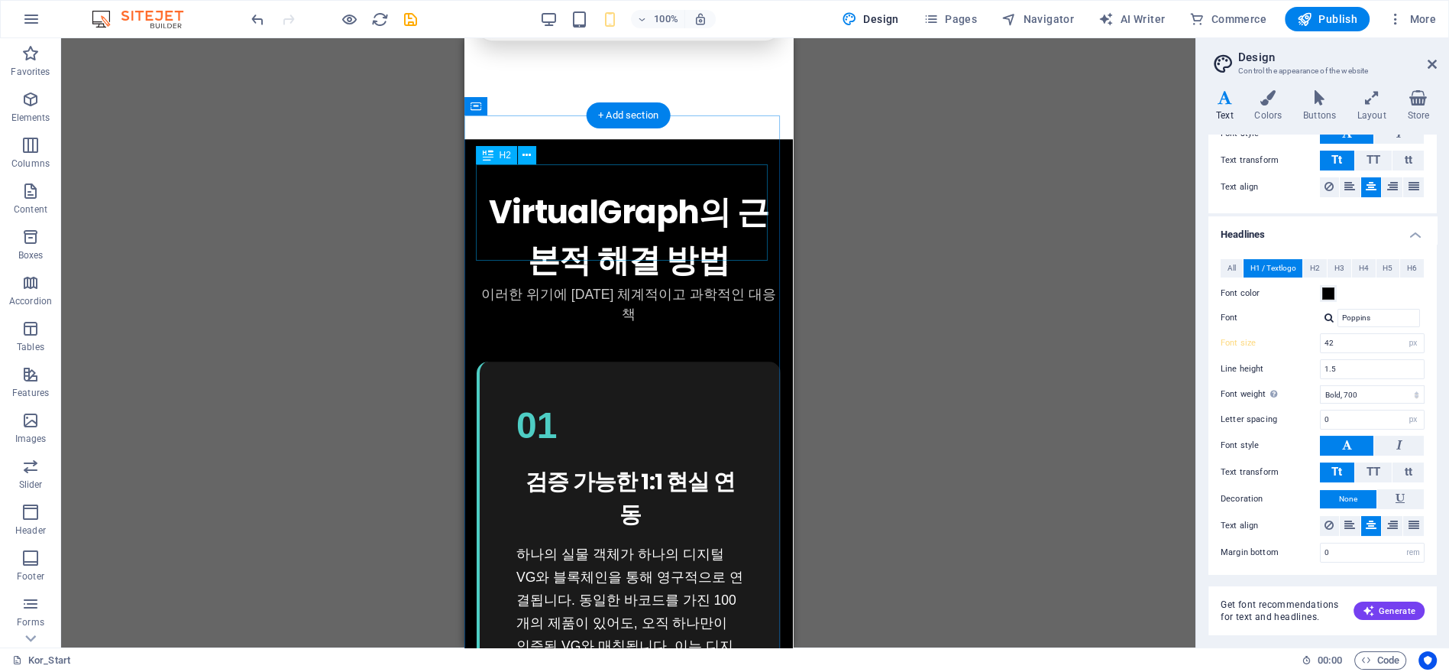
scroll to position [1358, 0]
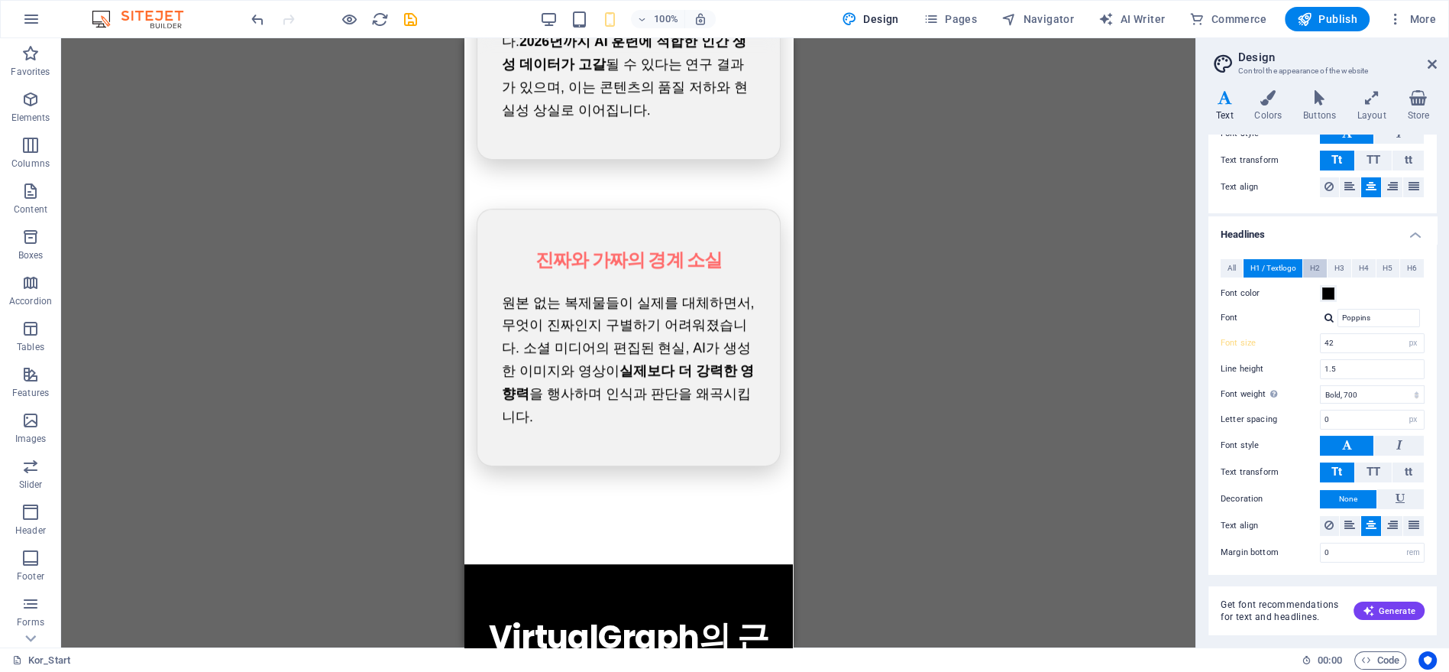
click at [1319, 263] on span "H2" at bounding box center [1315, 268] width 10 height 18
click at [1414, 344] on select "rem px em %" at bounding box center [1413, 343] width 21 height 18
select select "px"
click at [1403, 334] on select "rem px em %" at bounding box center [1413, 343] width 21 height 18
type input "42"
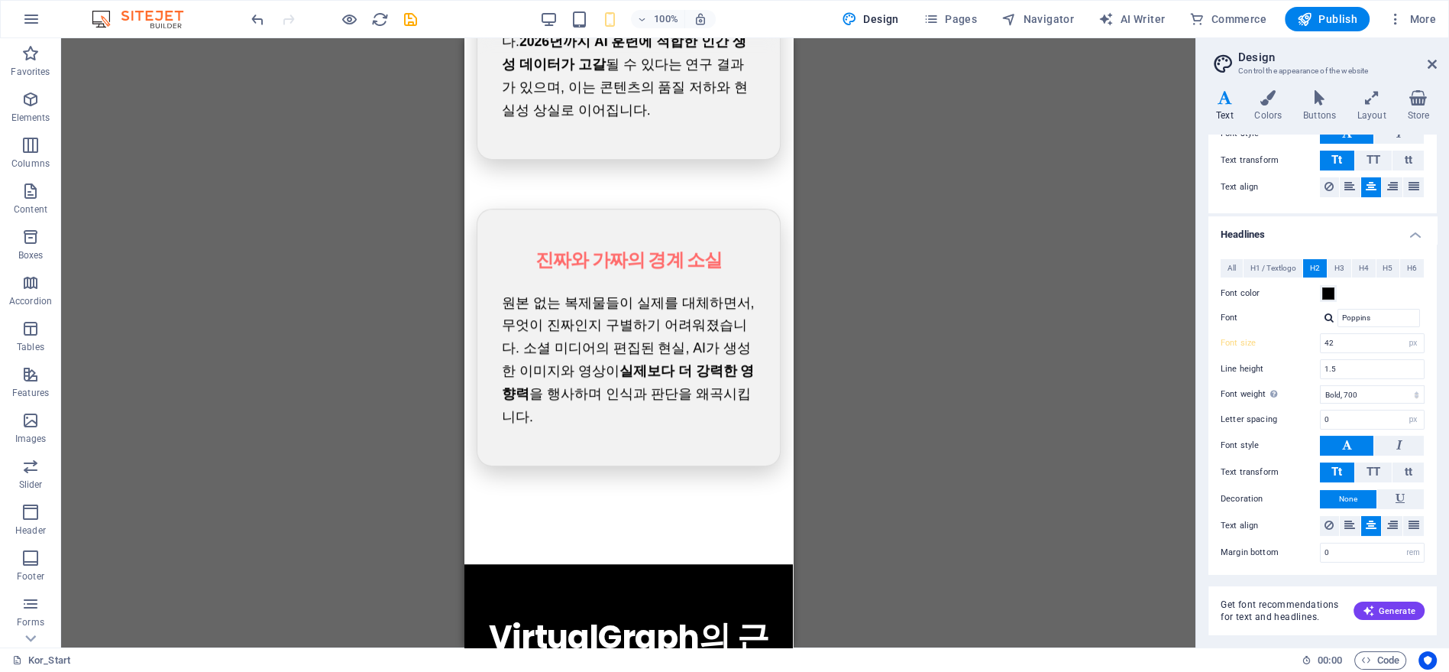
click at [1015, 300] on div "Drag here to replace the existing content. Press “Ctrl” if you want to create a…" at bounding box center [628, 342] width 1135 height 609
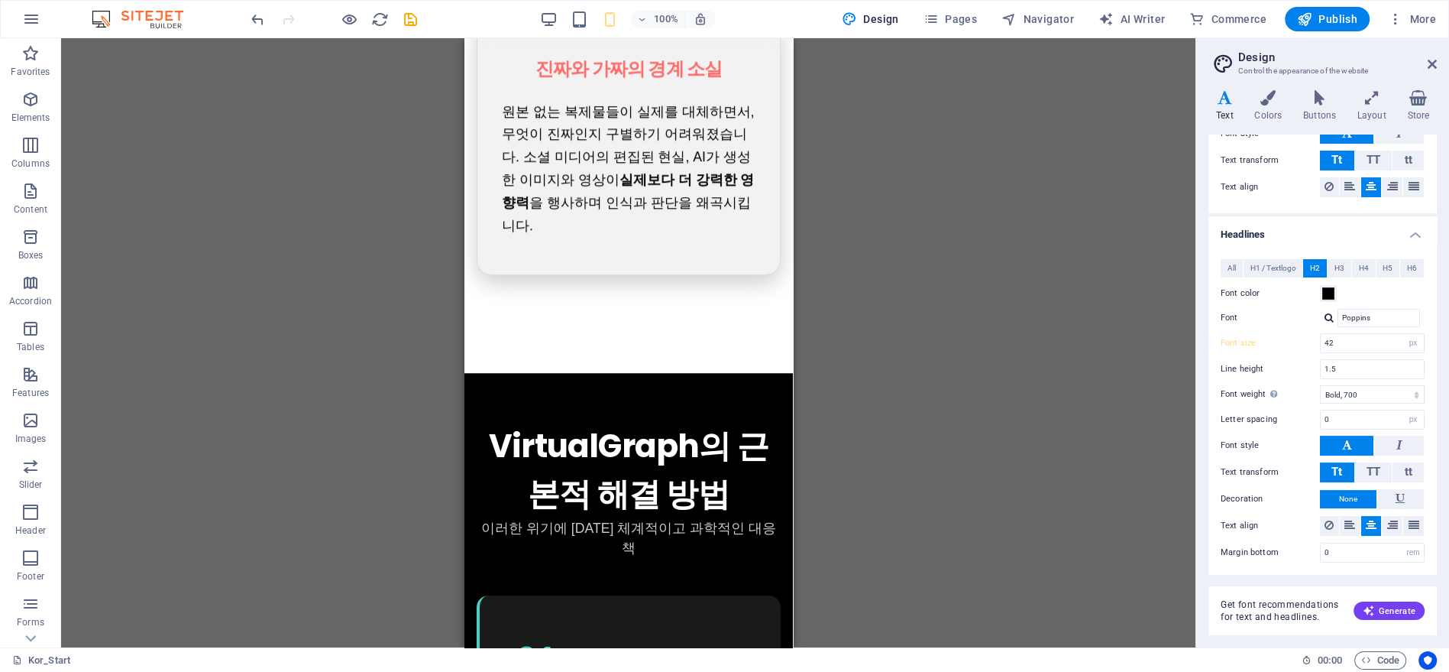
scroll to position [1698, 0]
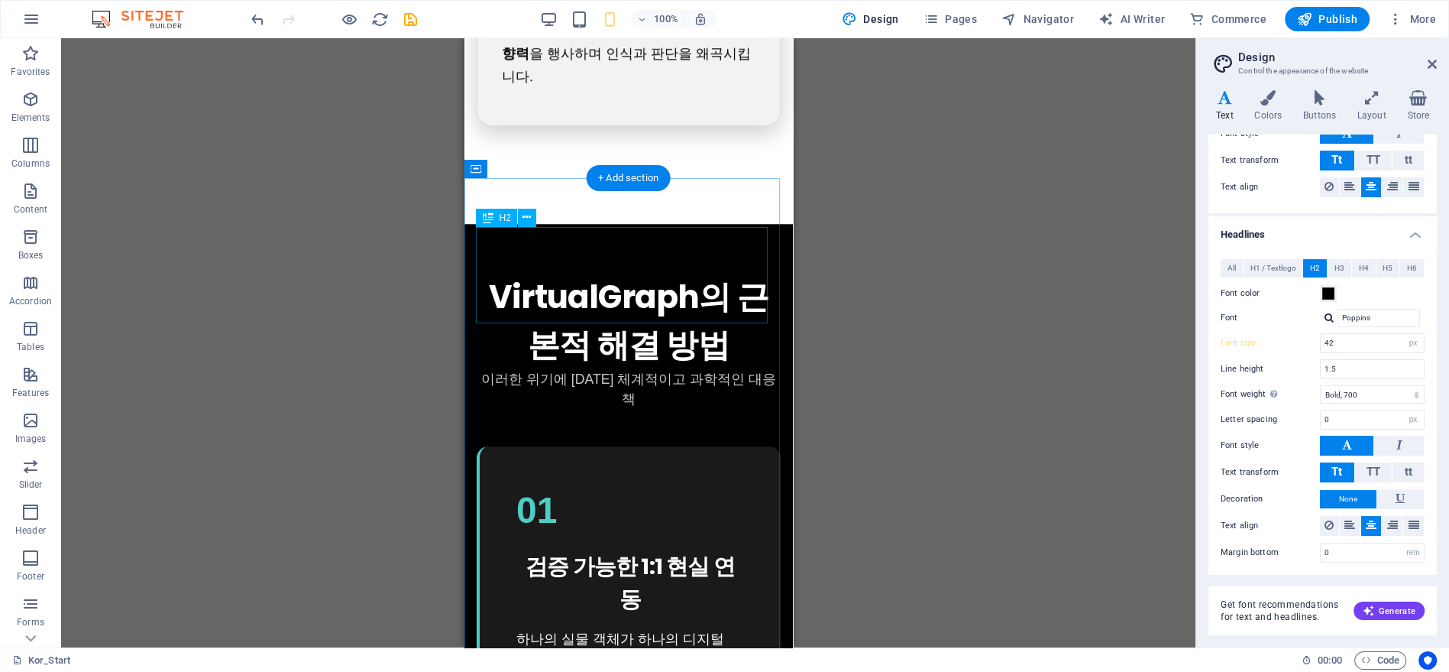
click at [699, 273] on div "VirtualGraph의 근본적 해결 방법" at bounding box center [628, 321] width 304 height 96
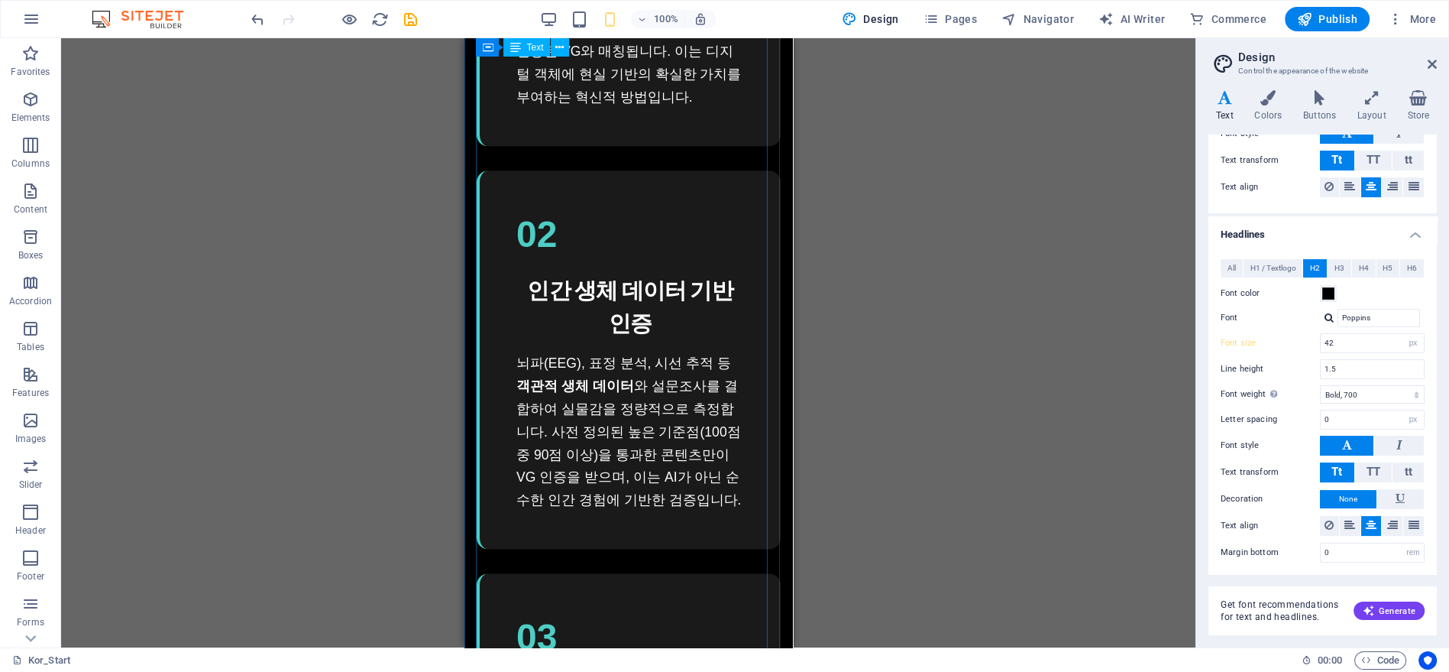
click at [668, 189] on div "이러한 위기에 [DATE] 체계적이고 과학적인 대응책 01 검증 가능한 1:1 현실 연동 하나의 실물 객체가 하나의 디지털 VG와 블록체인을 …" at bounding box center [628, 321] width 304 height 1262
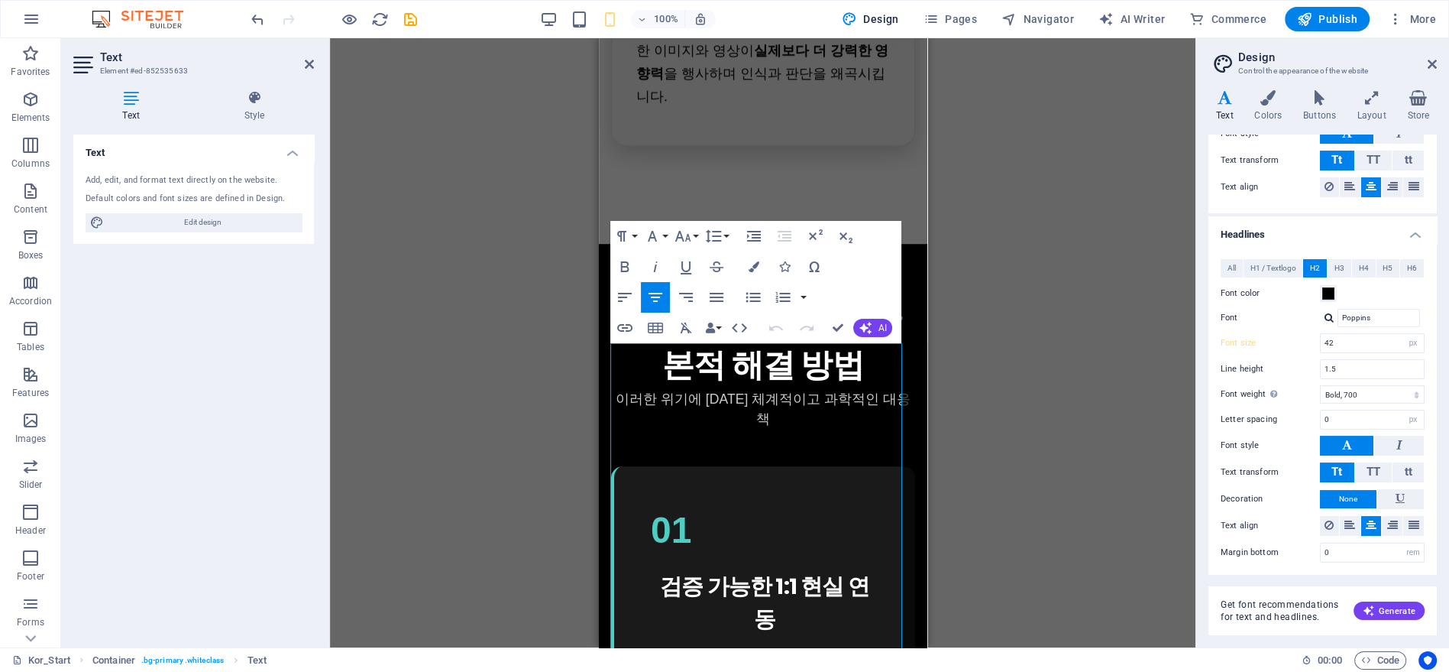
click at [929, 234] on div "Drag here to replace the existing content. Press “Ctrl” if you want to create a…" at bounding box center [763, 342] width 866 height 609
click at [939, 232] on div "Drag here to replace the existing content. Press “Ctrl” if you want to create a…" at bounding box center [763, 342] width 866 height 609
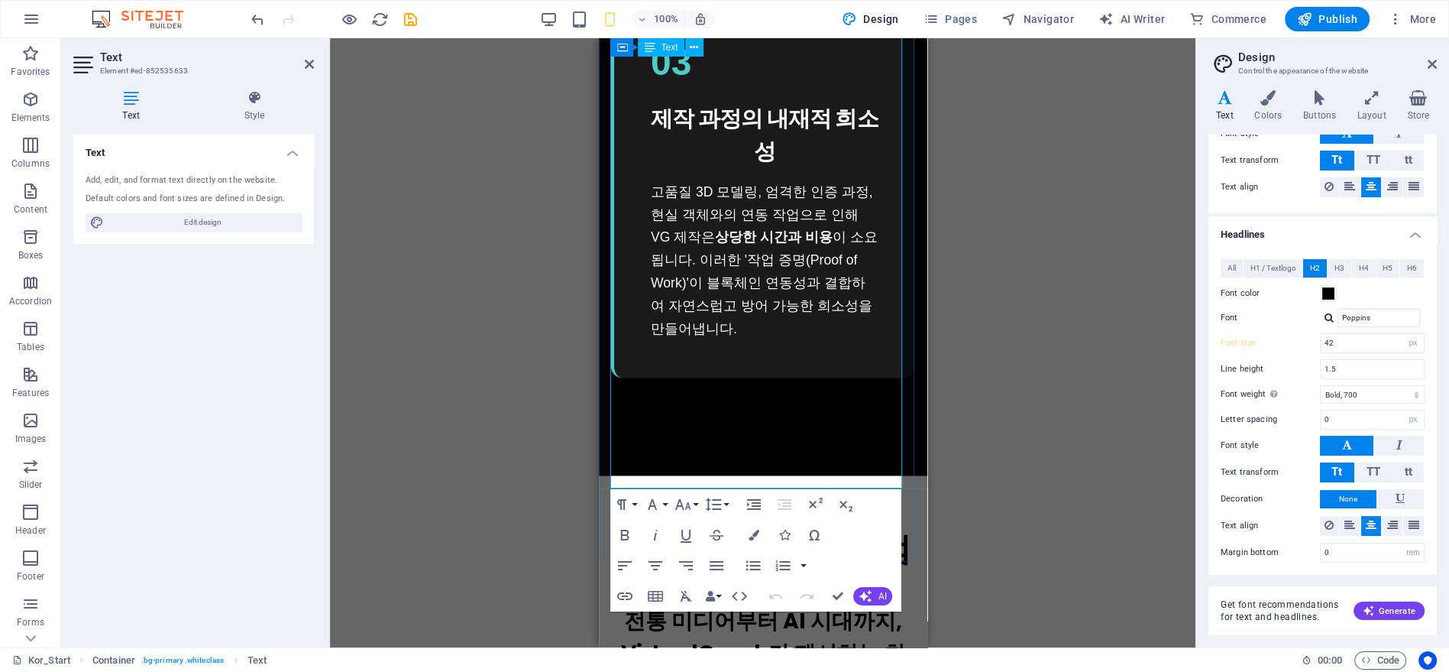
scroll to position [3291, 0]
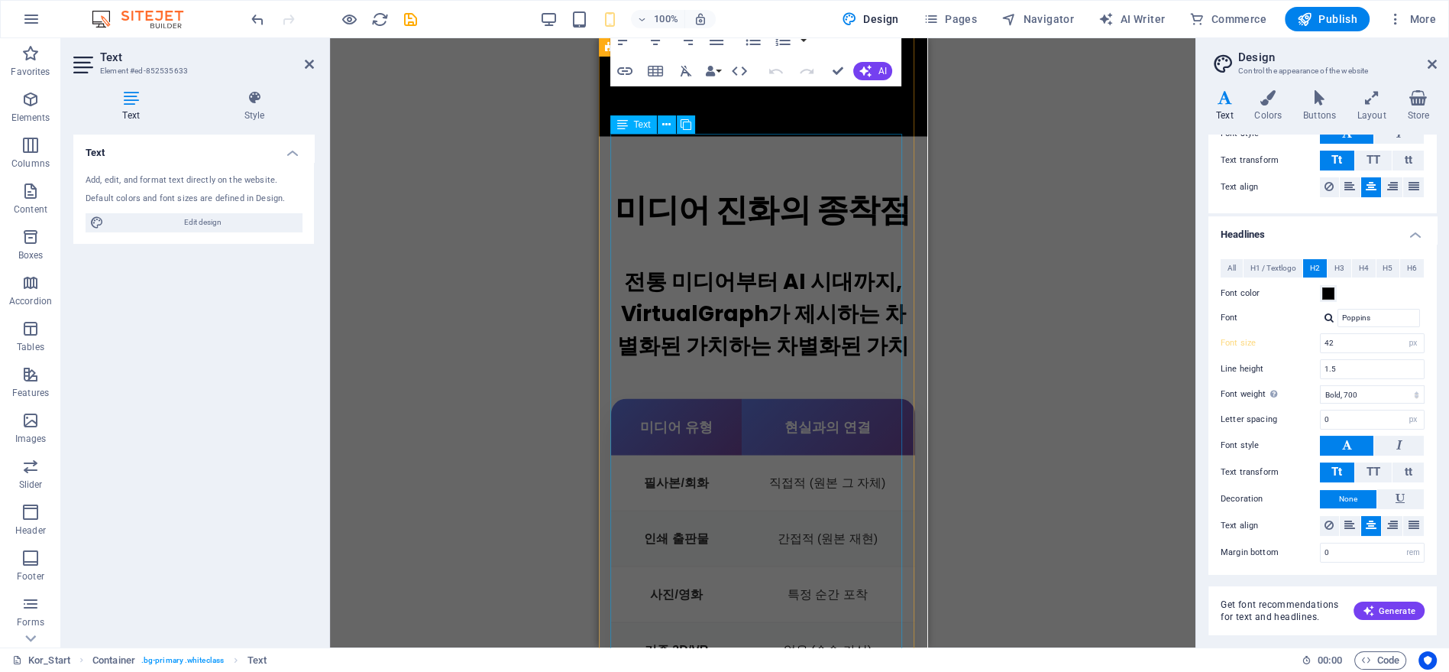
click at [794, 233] on div "전통 미디어부터 AI 시대까지, VirtualGraph가 제시하는 차별화된 가치하는 차별화된 가치 미디어 유형 현실과의 연결 희소성 검증 방식…" at bounding box center [762, 511] width 304 height 556
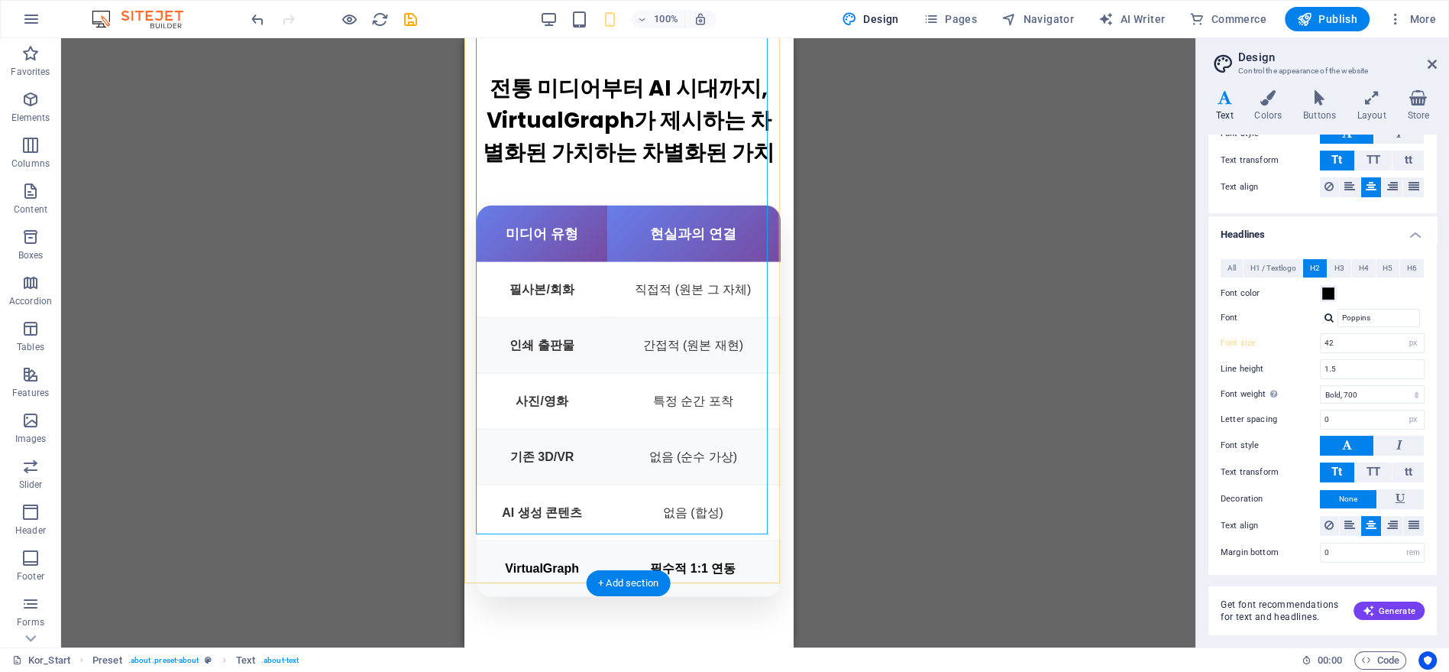
scroll to position [3229, 0]
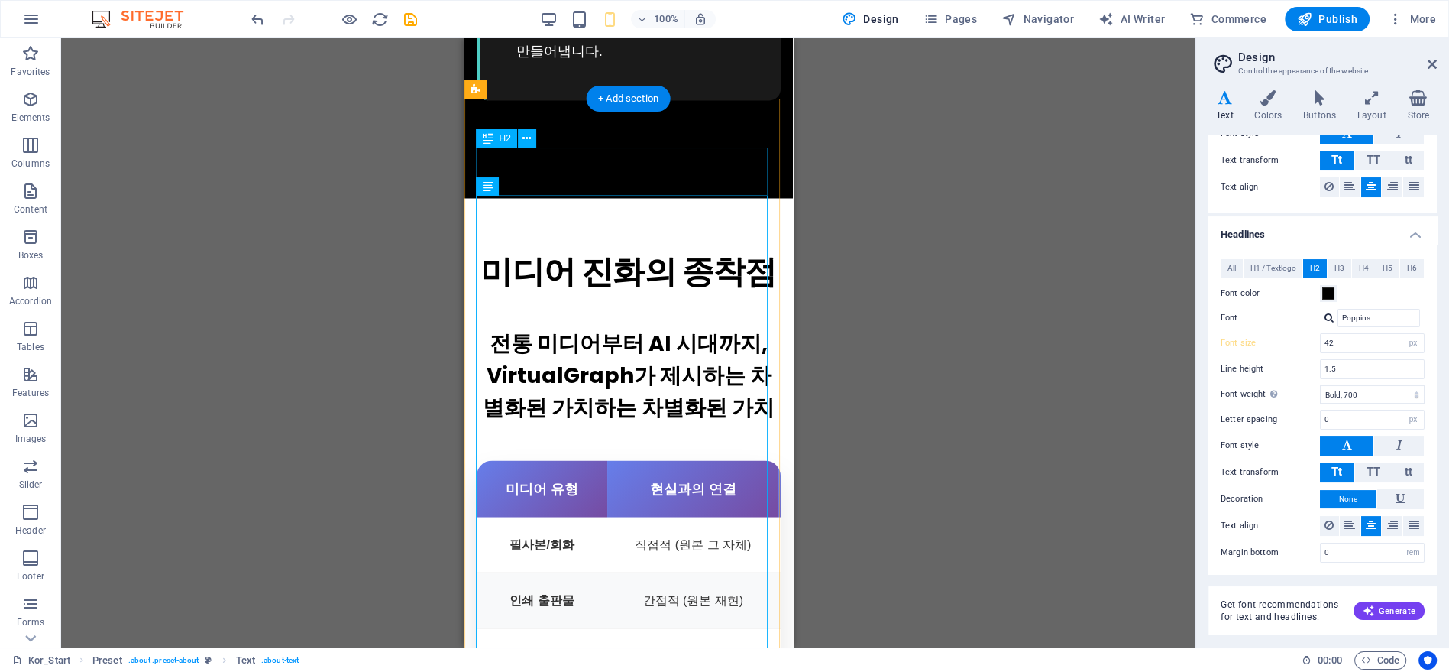
click at [675, 247] on div "미디어 진화의 종착점" at bounding box center [628, 271] width 304 height 48
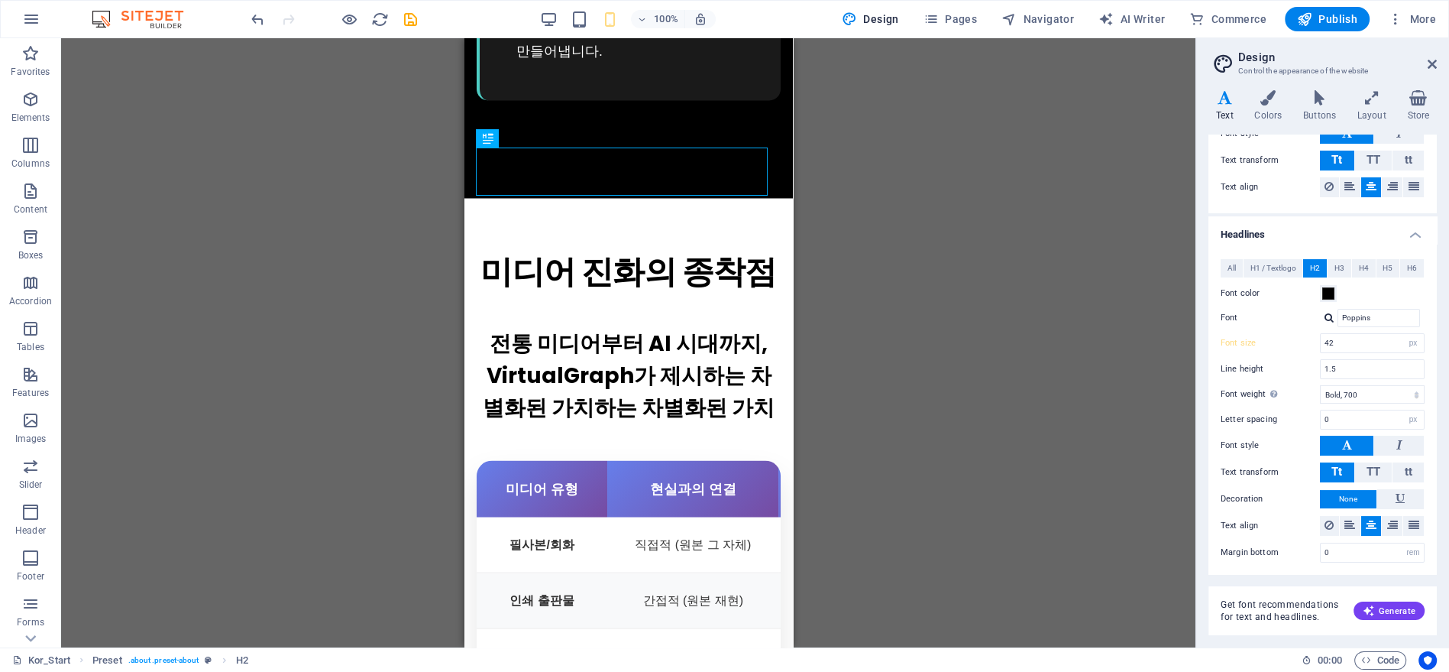
click at [952, 206] on div "Drag here to replace the existing content. Press “Ctrl” if you want to create a…" at bounding box center [628, 342] width 1135 height 609
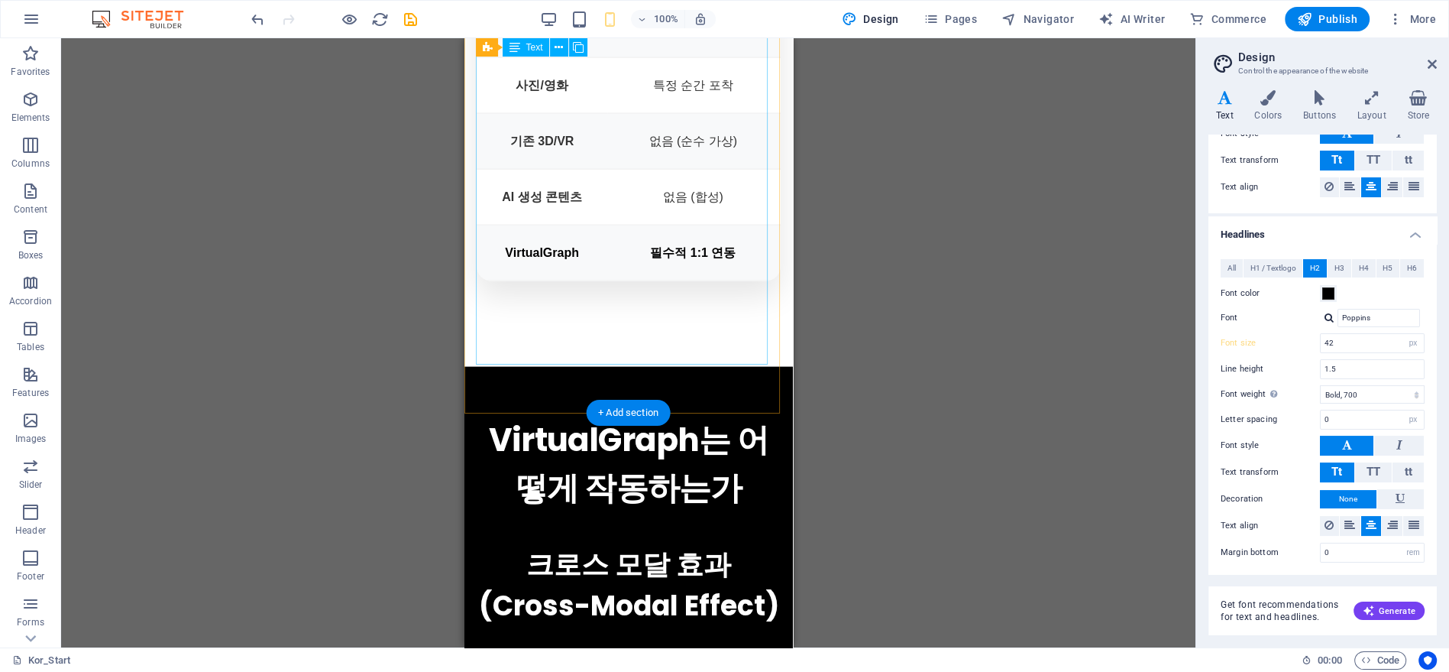
scroll to position [3993, 0]
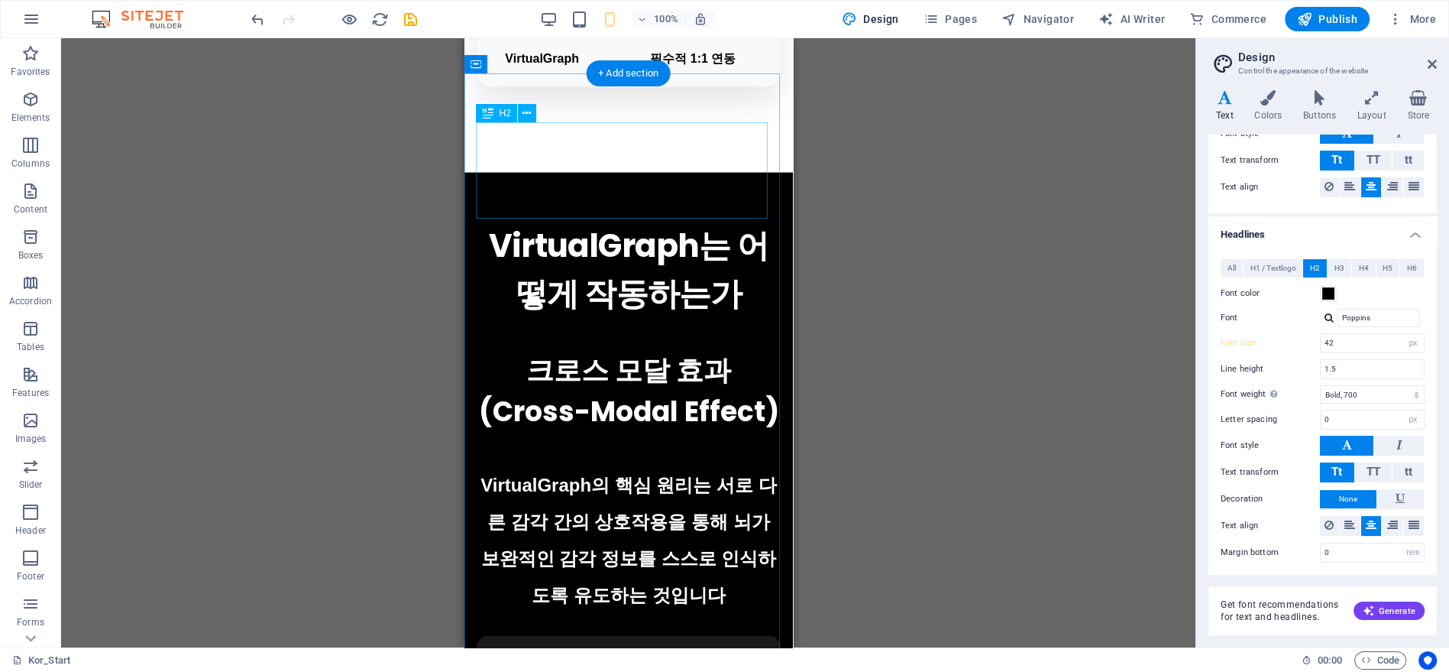
click at [698, 222] on div "VirtualGraph는 어떻게 작동하는가" at bounding box center [628, 270] width 304 height 96
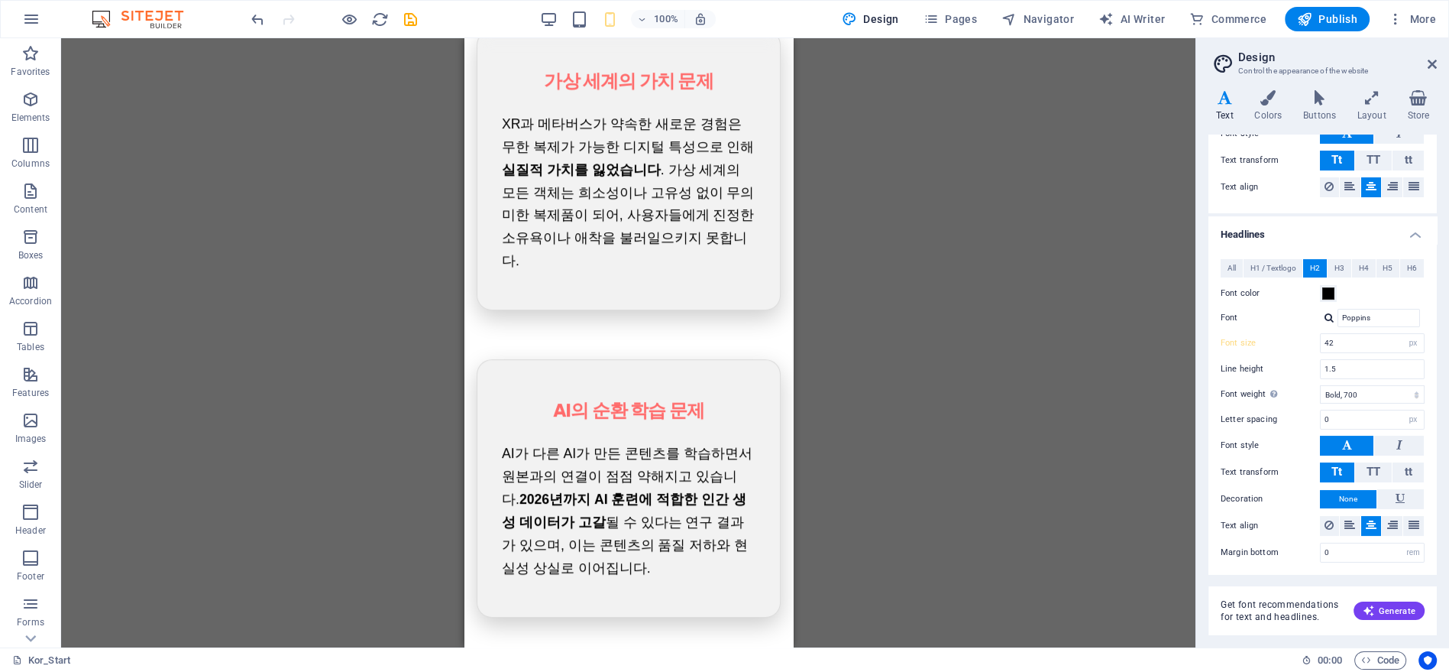
scroll to position [0, 0]
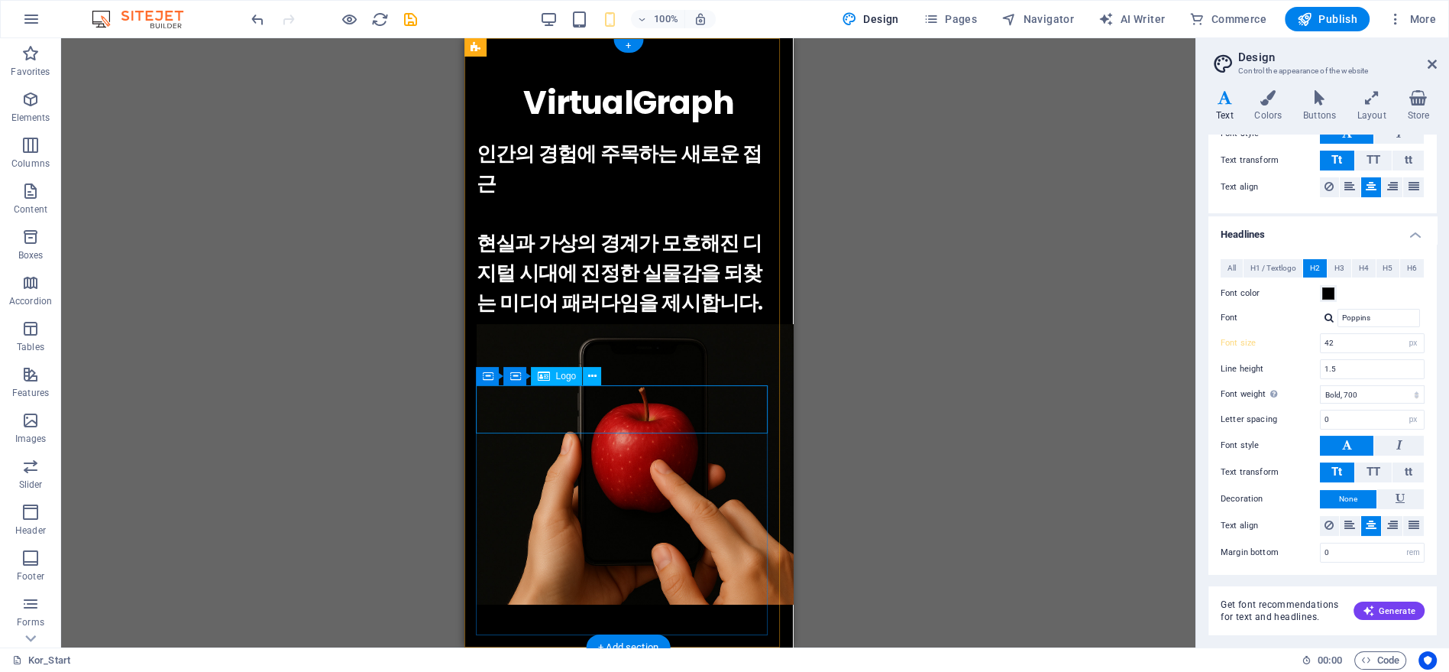
click at [639, 127] on div "VirtualGraph" at bounding box center [628, 103] width 304 height 48
click at [673, 127] on div "VirtualGraph" at bounding box center [628, 103] width 304 height 48
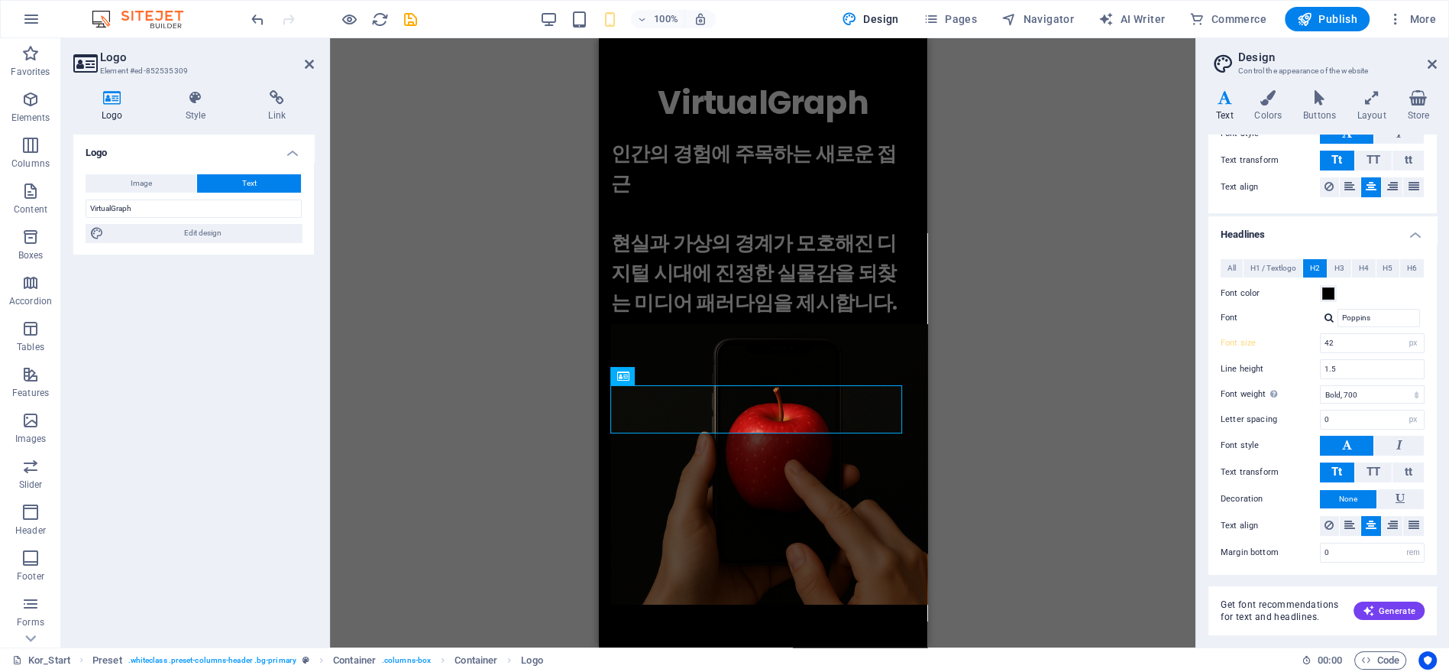
click at [488, 175] on div "H1 Preset Container Container Container Preset Container Logo Container H3 Cont…" at bounding box center [763, 342] width 866 height 609
click at [312, 67] on icon at bounding box center [309, 64] width 9 height 12
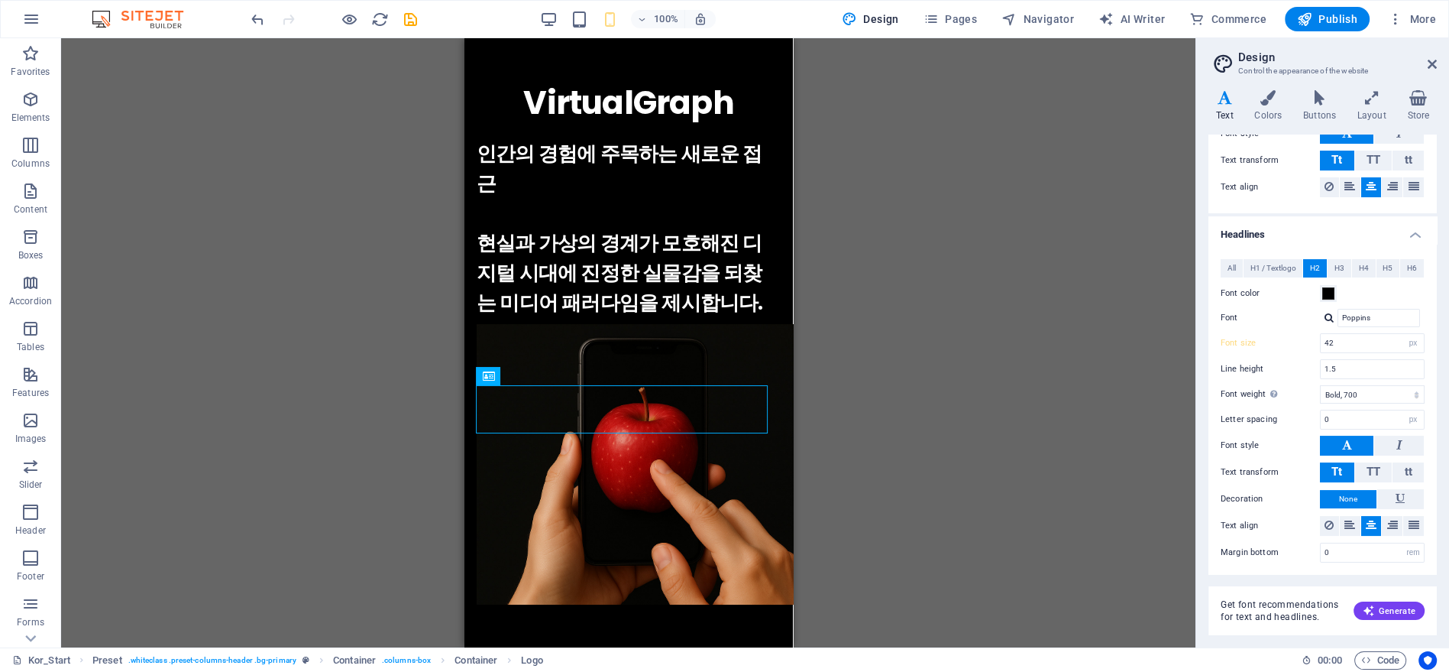
click at [917, 377] on div "H1 Preset Container Container Container Preset Container Container Logo Contain…" at bounding box center [628, 342] width 1135 height 609
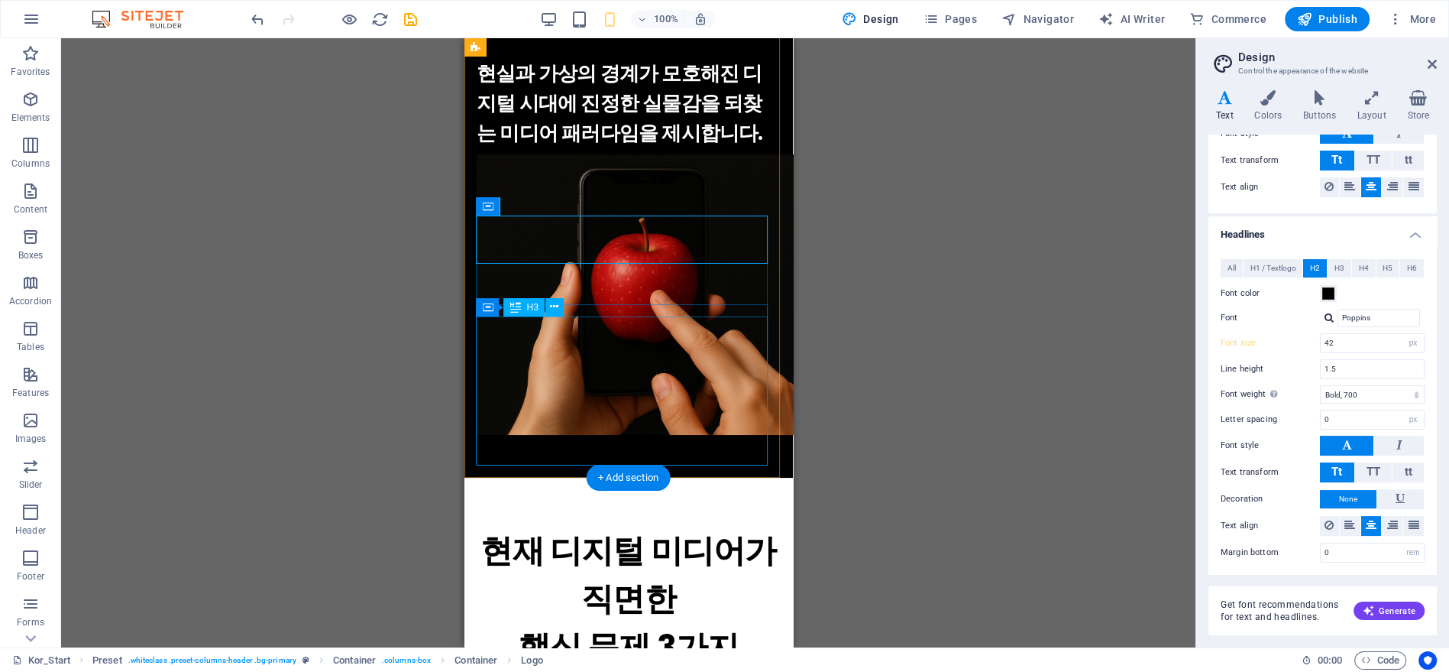
click at [727, 148] on div "인간의 경험에 주목하는 새로운 접근 현실과 가상의 경계가 모호해진 디지털 시대에 진정한 실물감을 되찾는 미디어 패러다임을 제시합니다." at bounding box center [628, 58] width 304 height 179
click at [734, 148] on div "인간의 경험에 주목하는 새로운 접근 현실과 가상의 경계가 모호해진 디지털 시대에 진정한 실물감을 되찾는 미디어 패러다임을 제시합니다." at bounding box center [628, 58] width 304 height 179
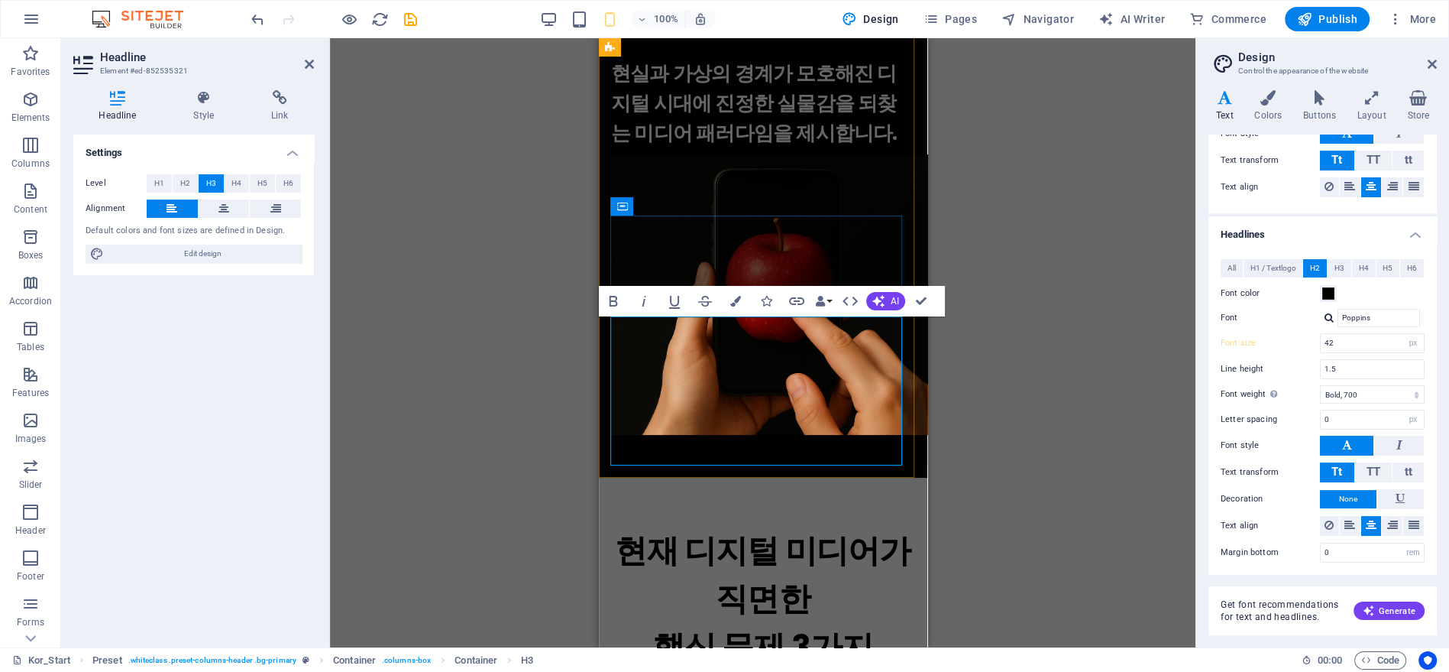
click at [846, 148] on h3 "인간의 경험에 주목하는 새로운 접근 현실과 가상의 경계가 모호해진 디지털 시대에 진정한 실물감을 되찾는 미디어 패러다임을 제시합니다." at bounding box center [762, 58] width 304 height 179
click at [1051, 377] on div "Drag here to replace the existing content. Press “Ctrl” if you want to create a…" at bounding box center [763, 342] width 866 height 609
click at [995, 256] on div "Drag here to replace the existing content. Press “Ctrl” if you want to create a…" at bounding box center [763, 342] width 866 height 609
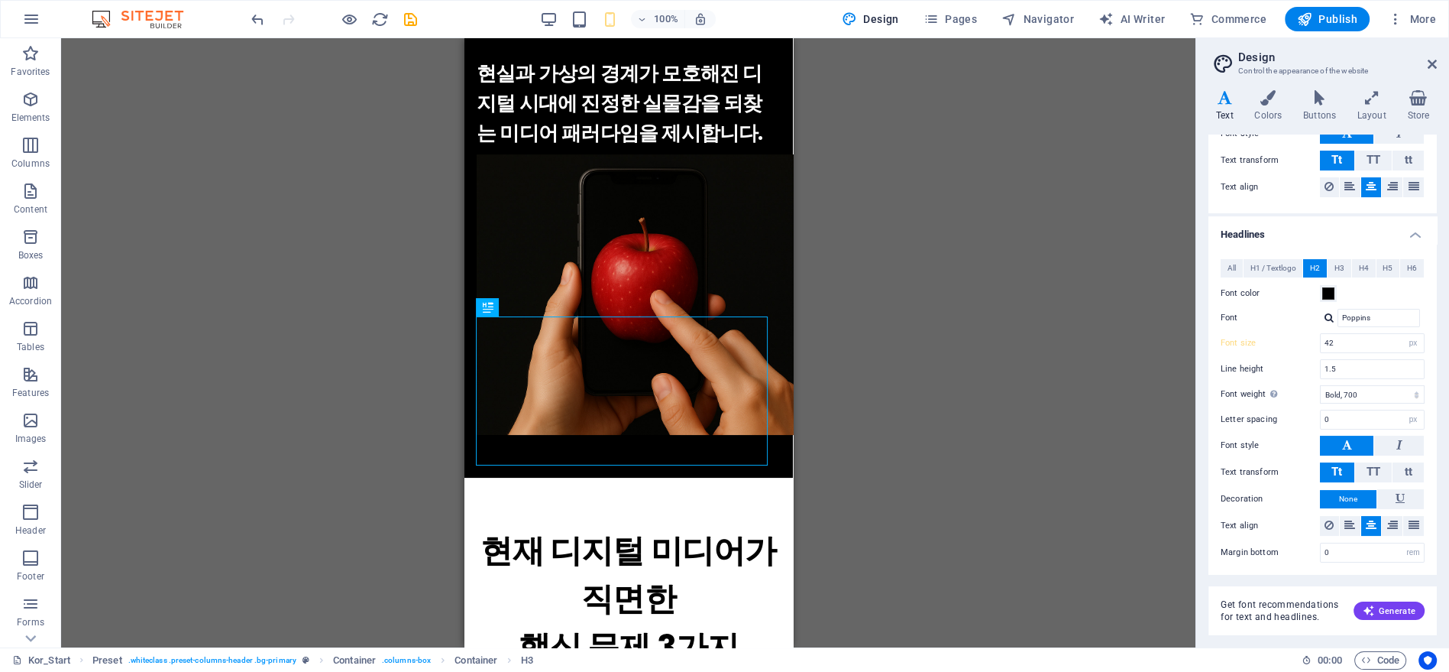
click at [1003, 344] on div "Drag here to replace the existing content. Press “Ctrl” if you want to create a…" at bounding box center [628, 342] width 1135 height 609
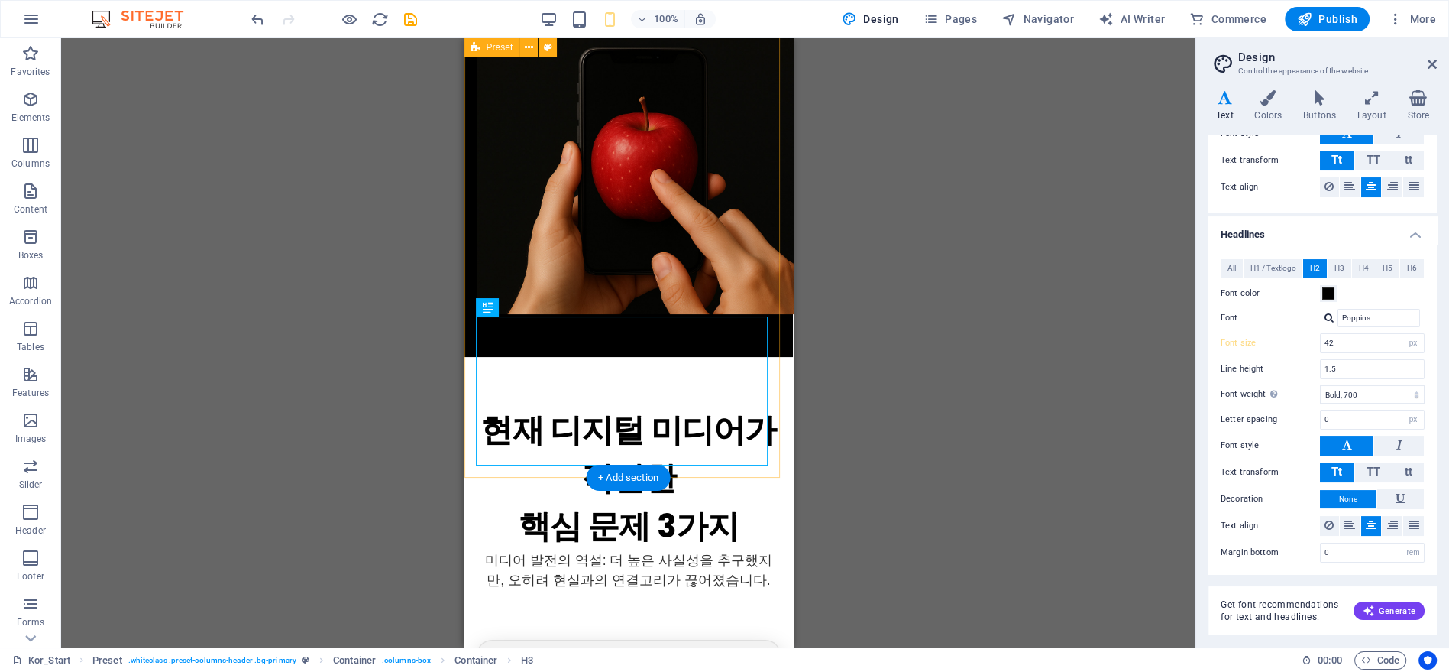
scroll to position [424, 0]
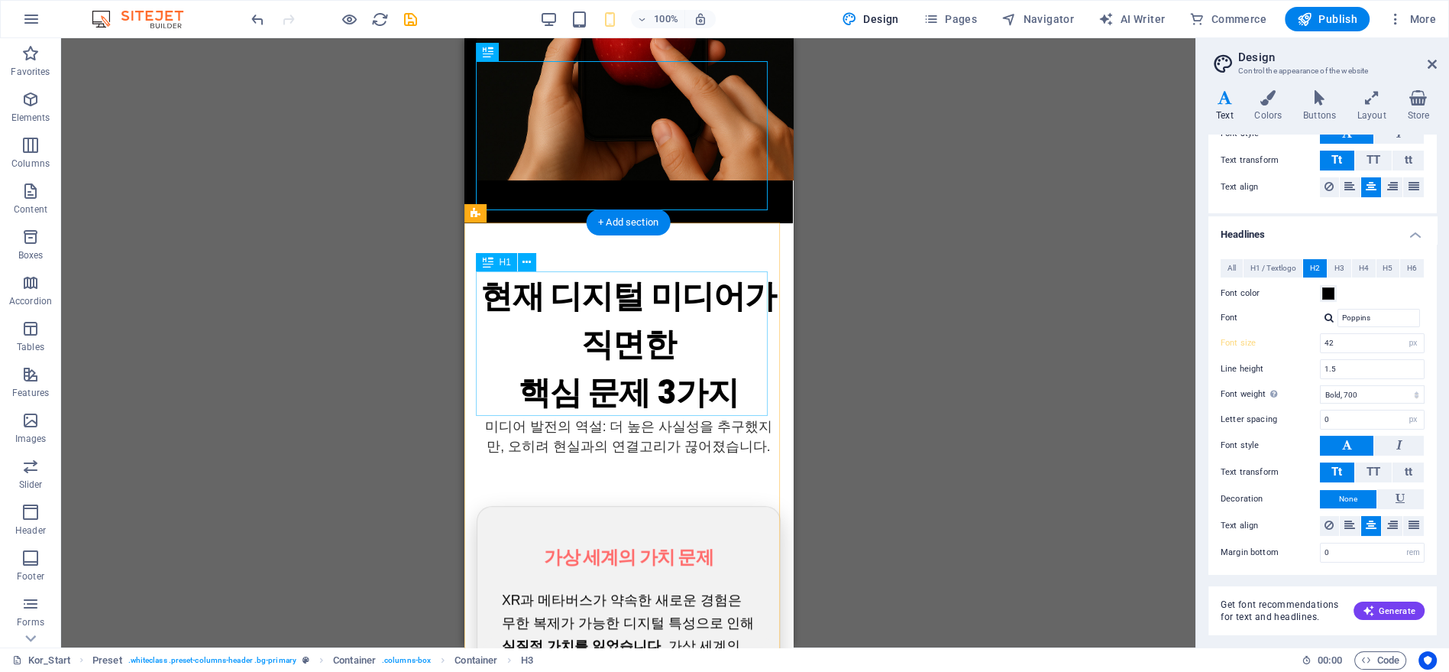
click at [695, 315] on div "현재 디지털 미디어가 직면한 핵심 문제 3가지" at bounding box center [628, 344] width 304 height 144
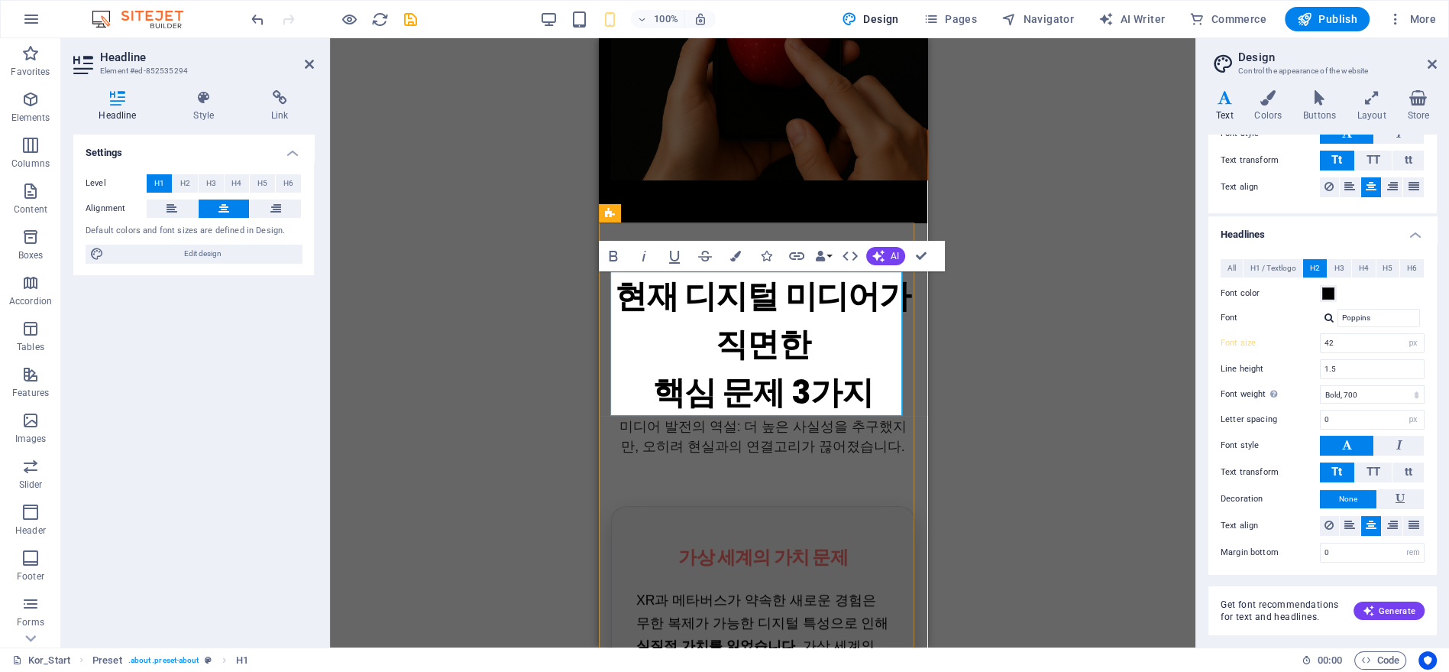
click at [848, 340] on h1 "현재 디지털 미디어가 직면한 핵심 문제 3가지" at bounding box center [762, 344] width 304 height 144
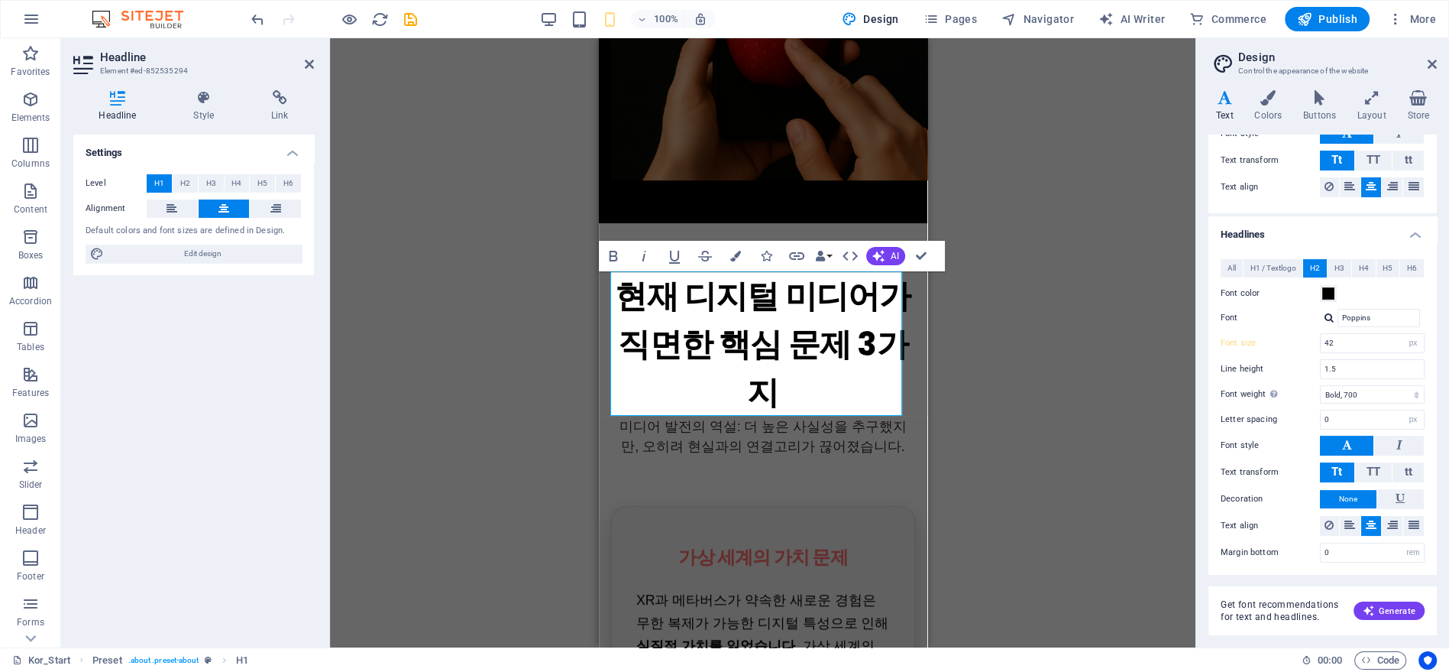
click at [986, 380] on div "Drag here to replace the existing content. Press “Ctrl” if you want to create a…" at bounding box center [763, 342] width 866 height 609
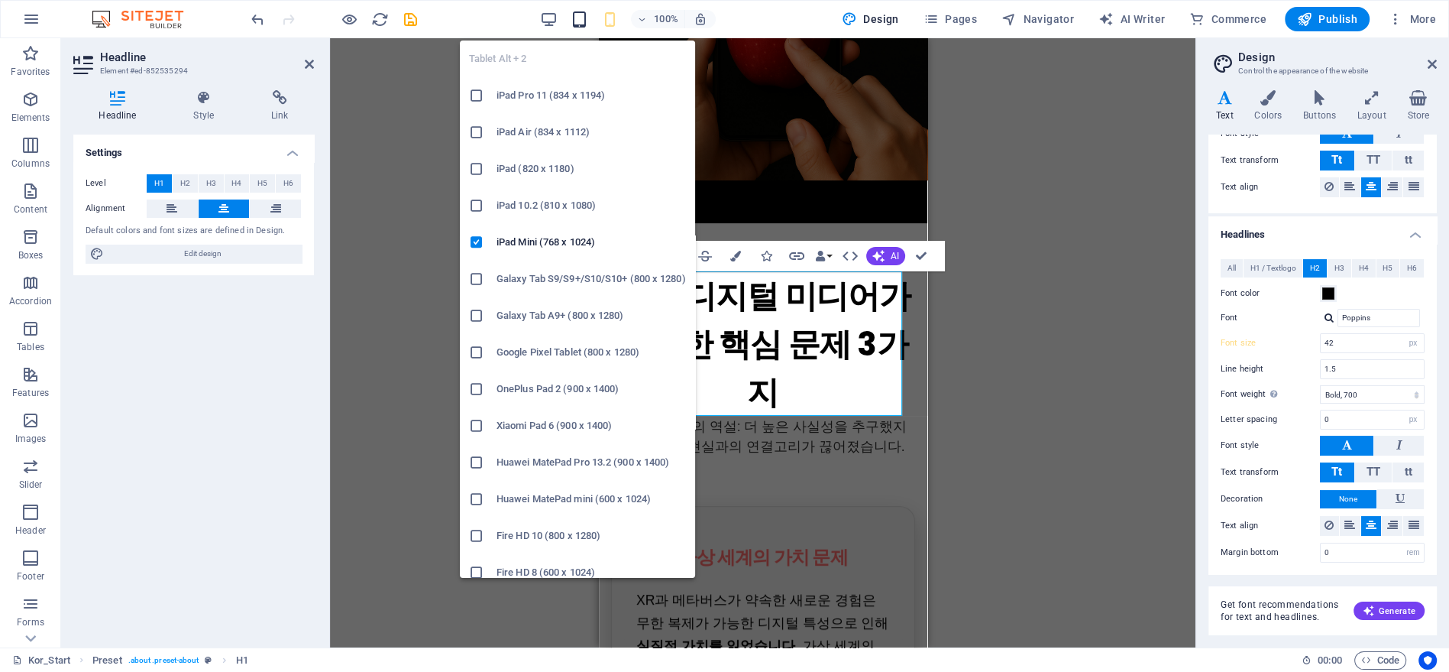
click at [583, 28] on icon "button" at bounding box center [579, 20] width 18 height 18
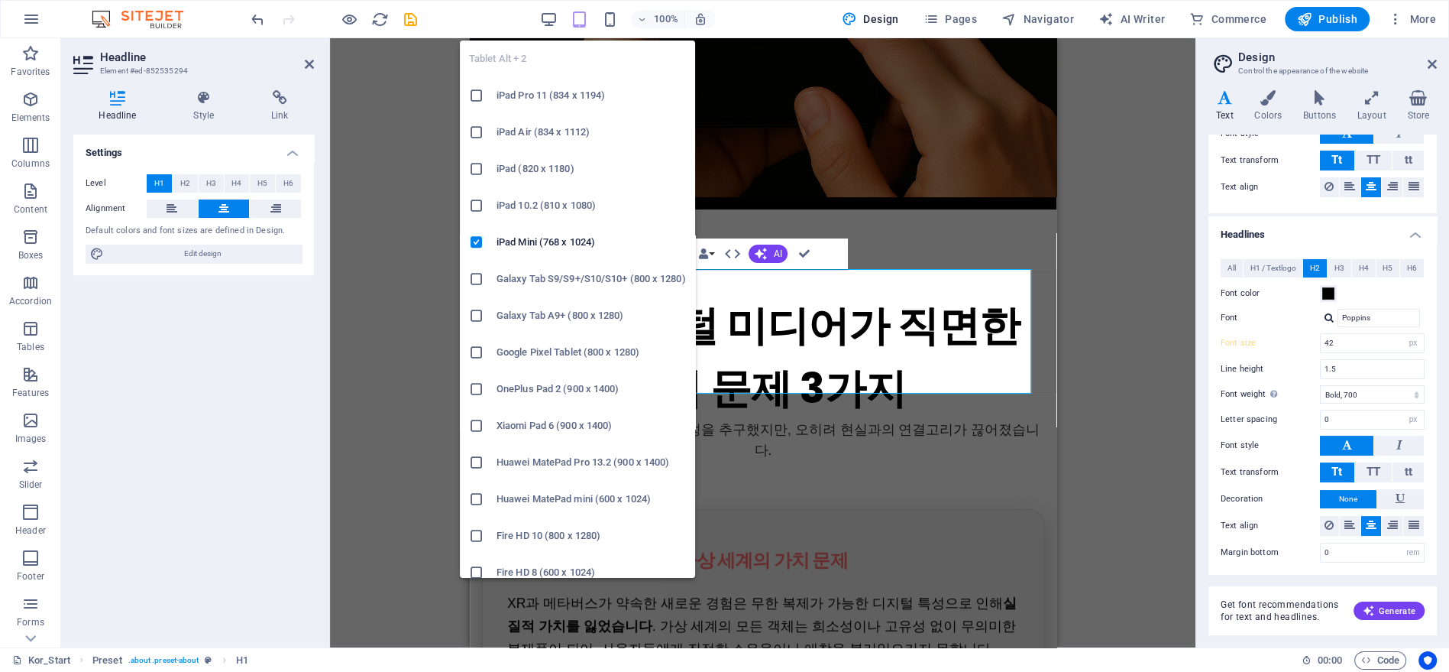
type input "22"
type input "3.1875"
select select "rem"
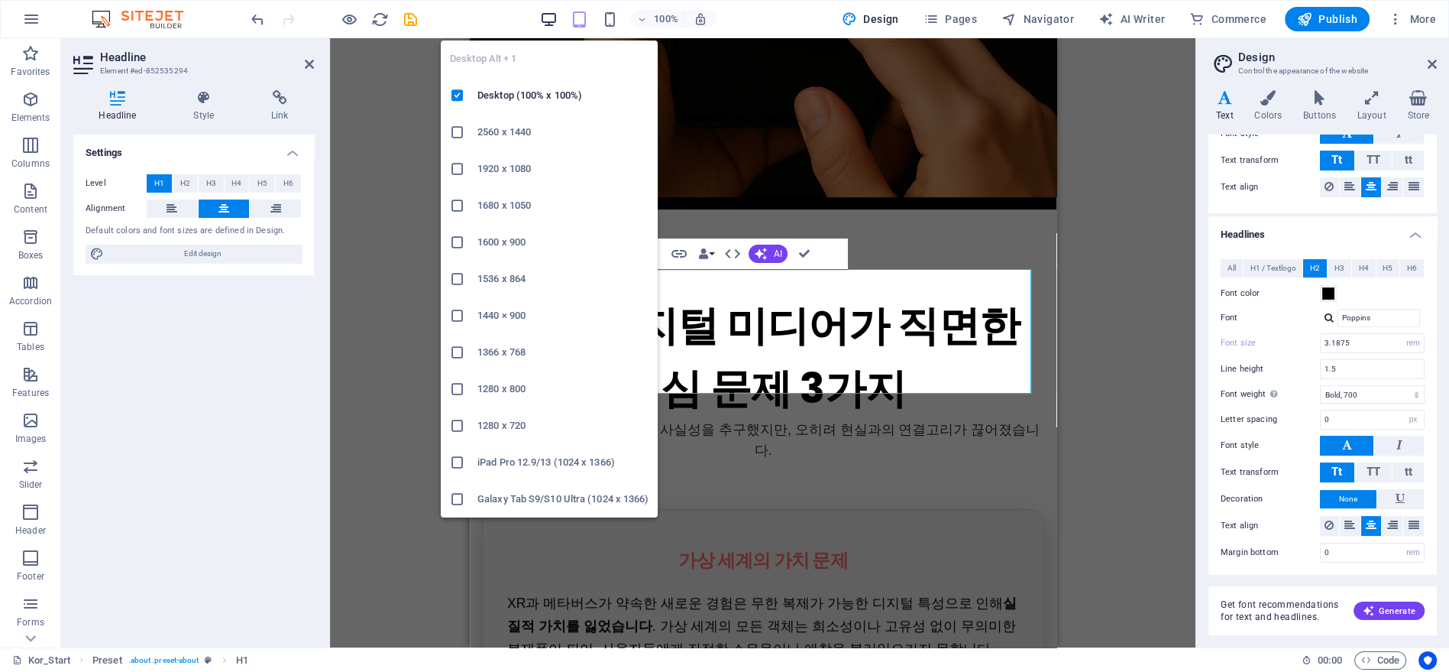
click at [549, 24] on icon "button" at bounding box center [548, 20] width 18 height 18
type input "60"
select select "px"
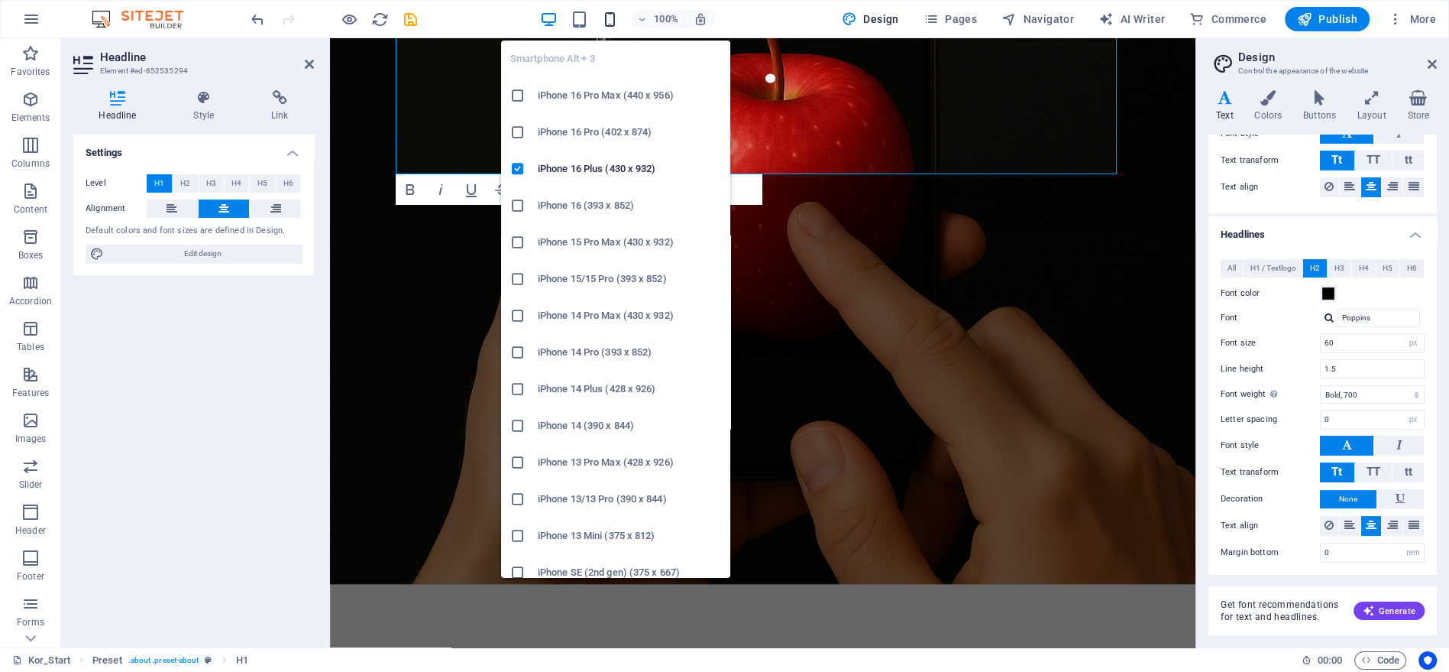
click at [617, 23] on icon "button" at bounding box center [610, 20] width 18 height 18
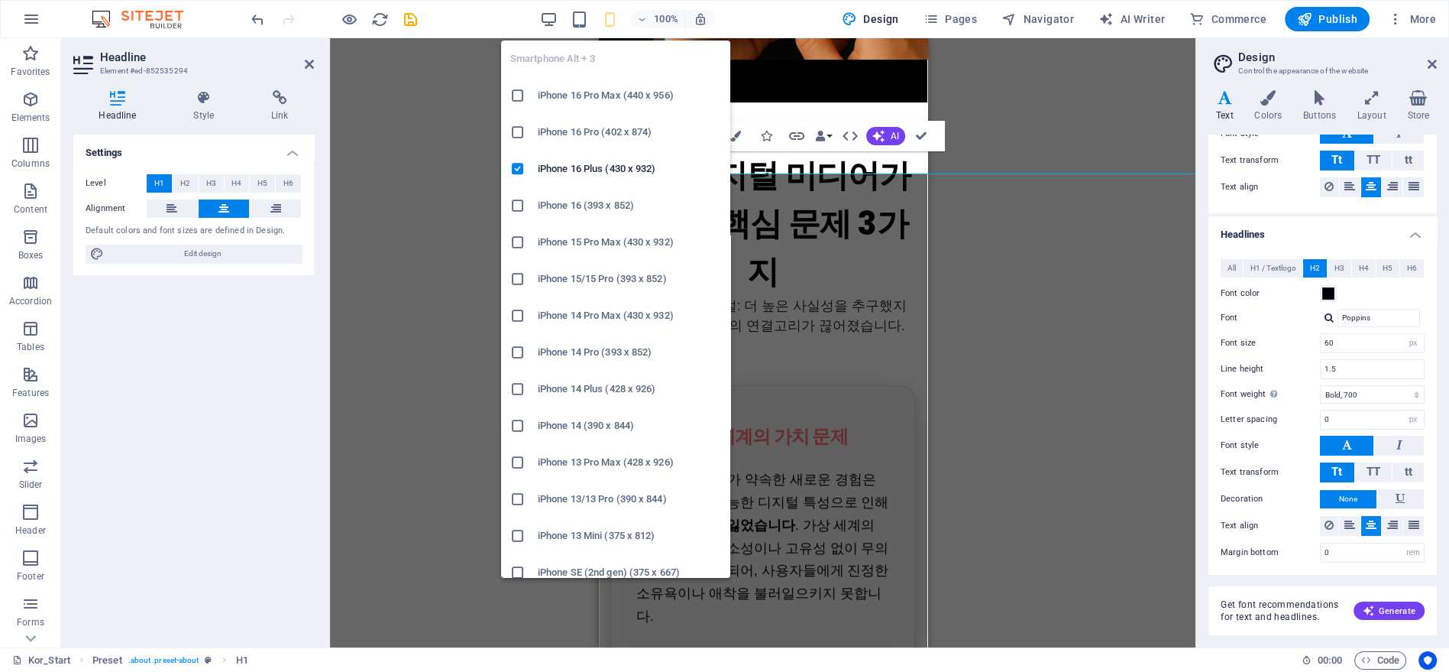
type input "28"
type input "42"
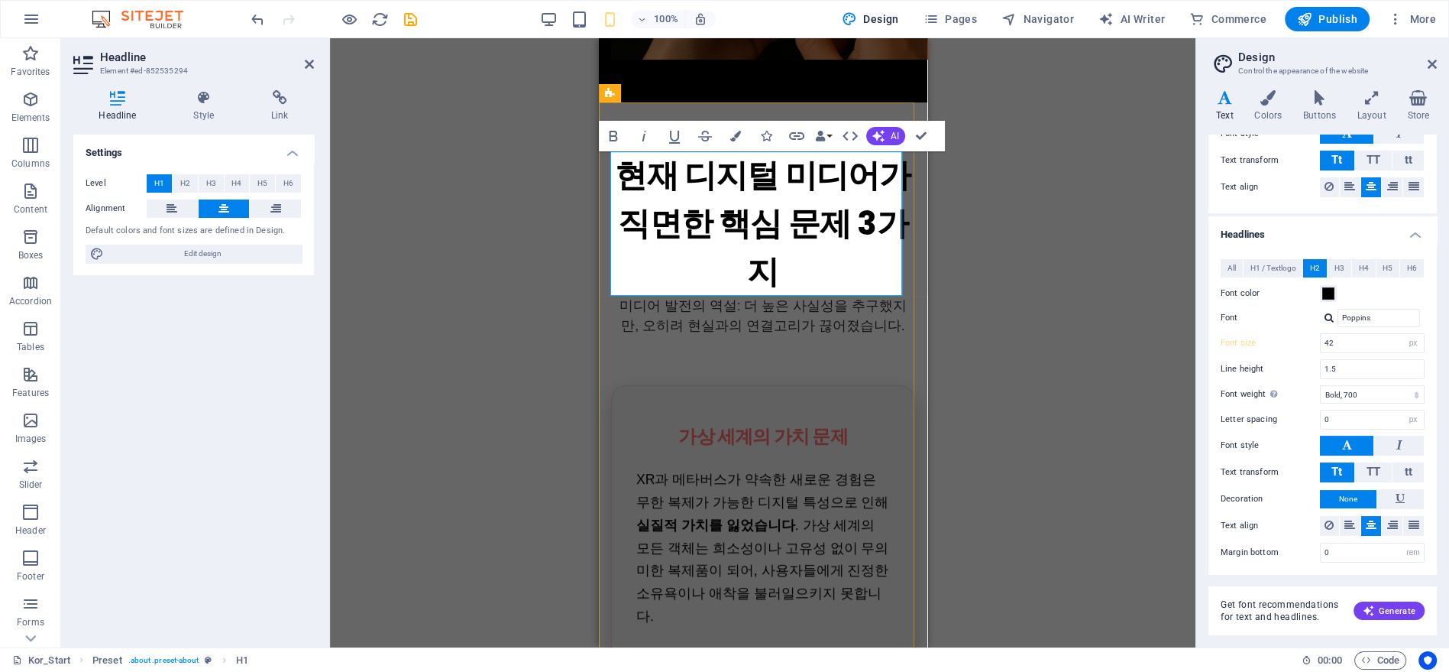
click at [724, 218] on h1 "현재 디지털 미디어가 직면한 핵심 문제 3가지" at bounding box center [762, 223] width 304 height 144
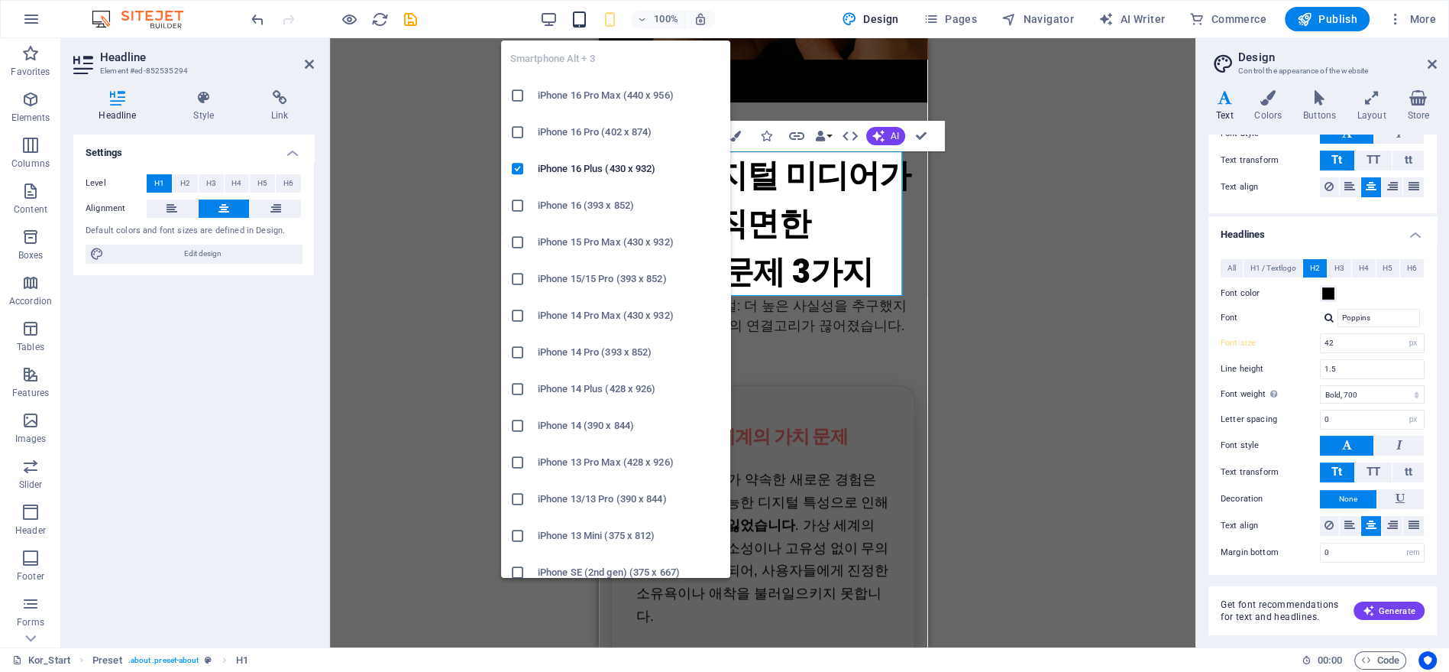
click at [585, 16] on icon "button" at bounding box center [579, 20] width 18 height 18
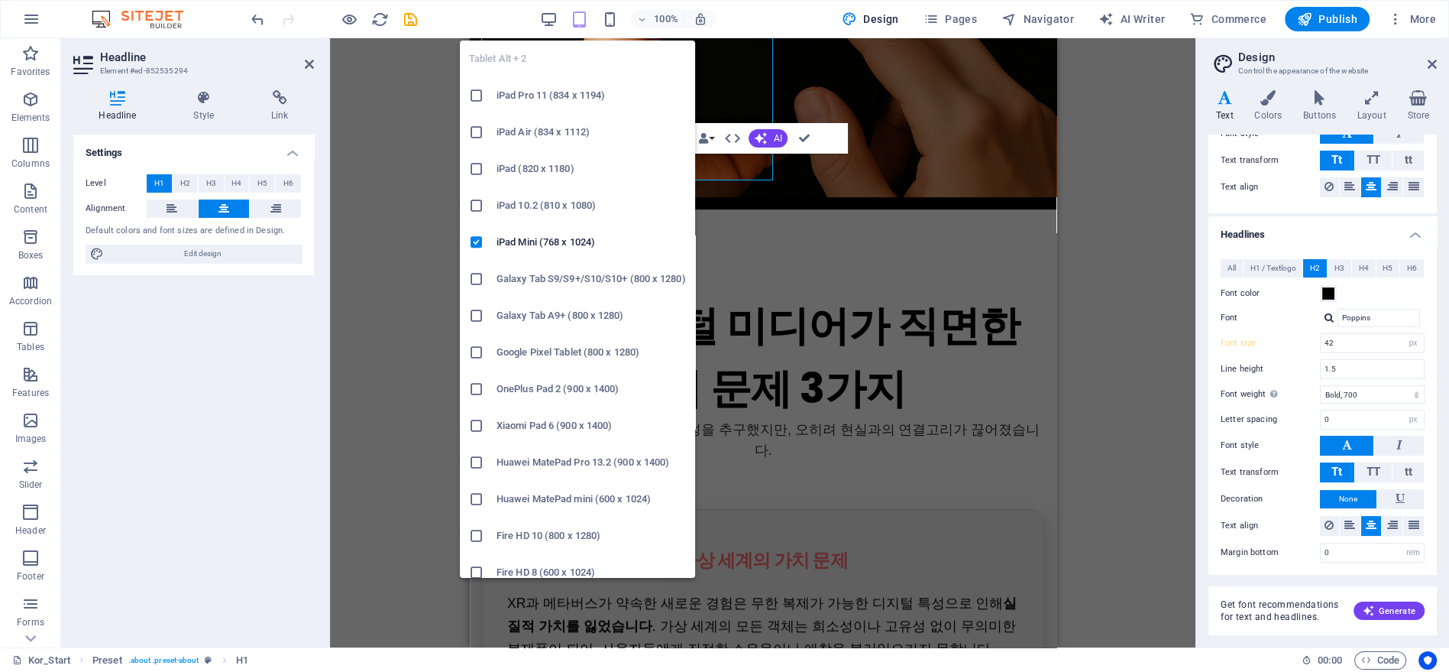
scroll to position [660, 0]
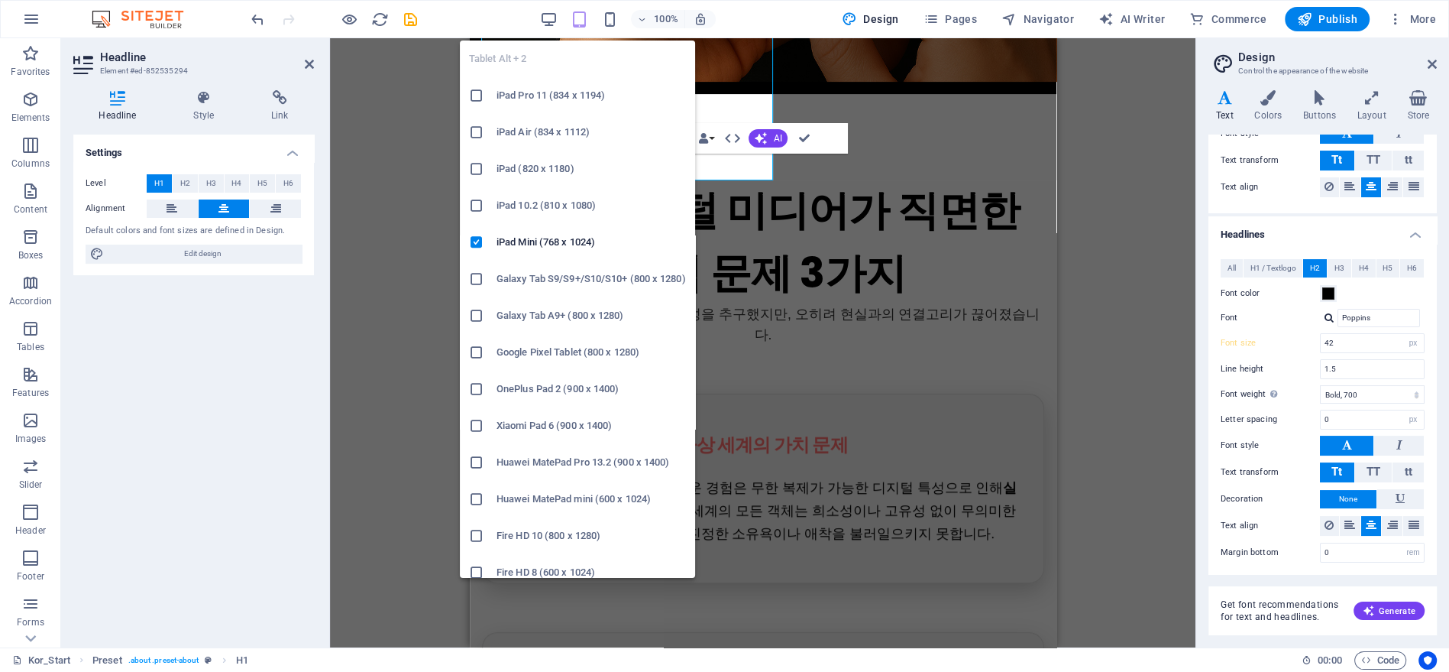
type input "22"
type input "3.1875"
select select "rem"
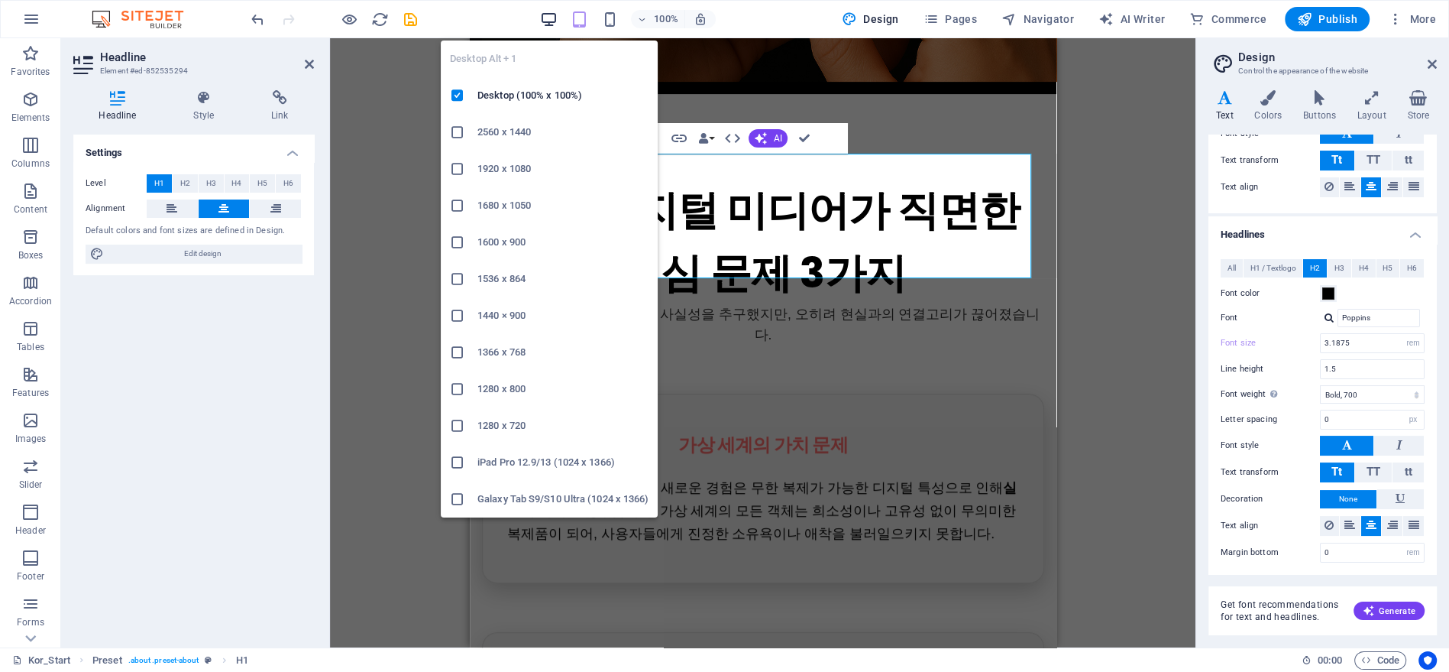
click at [549, 16] on icon "button" at bounding box center [548, 20] width 18 height 18
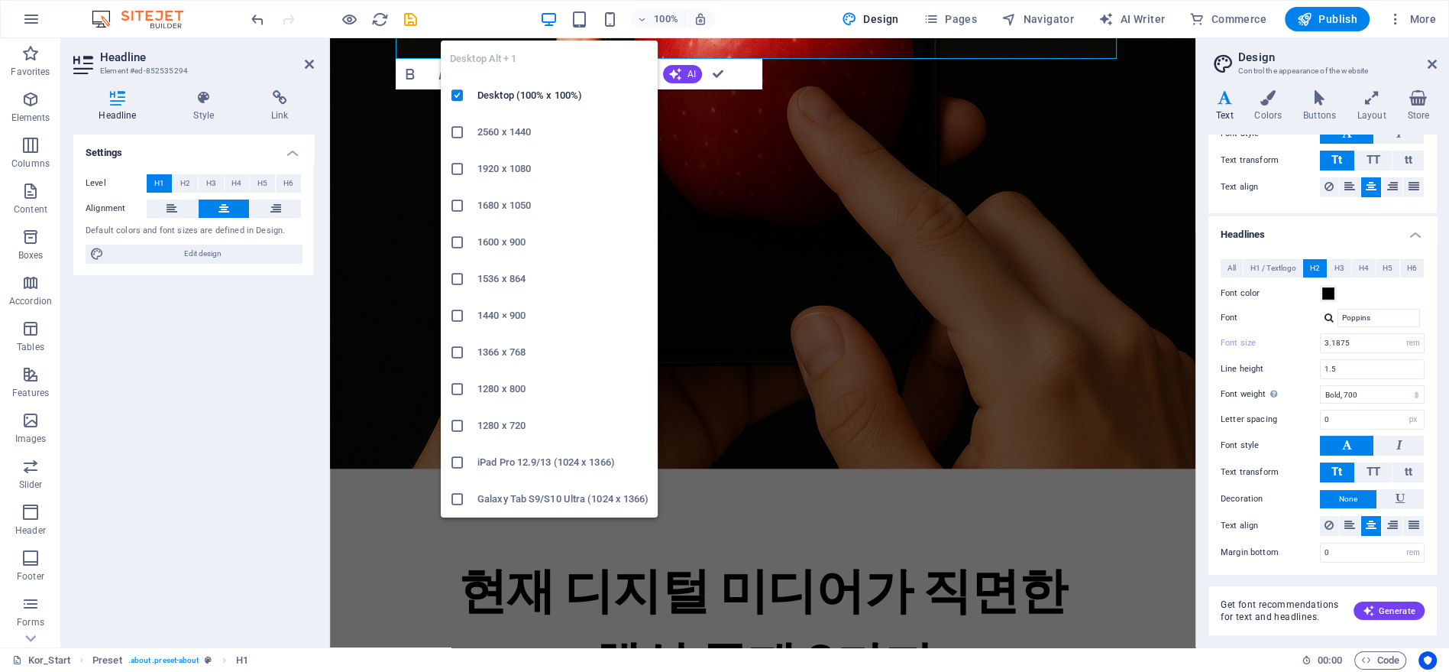
type input "60"
select select "px"
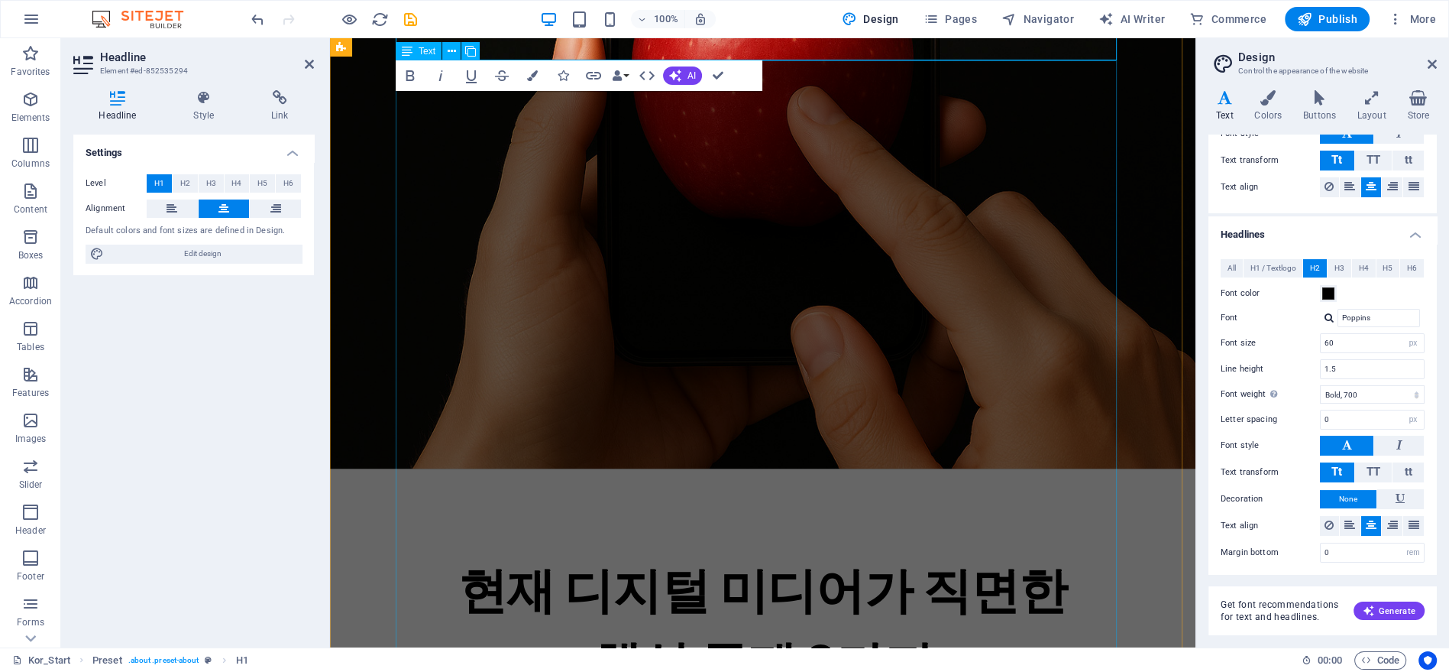
scroll to position [235, 0]
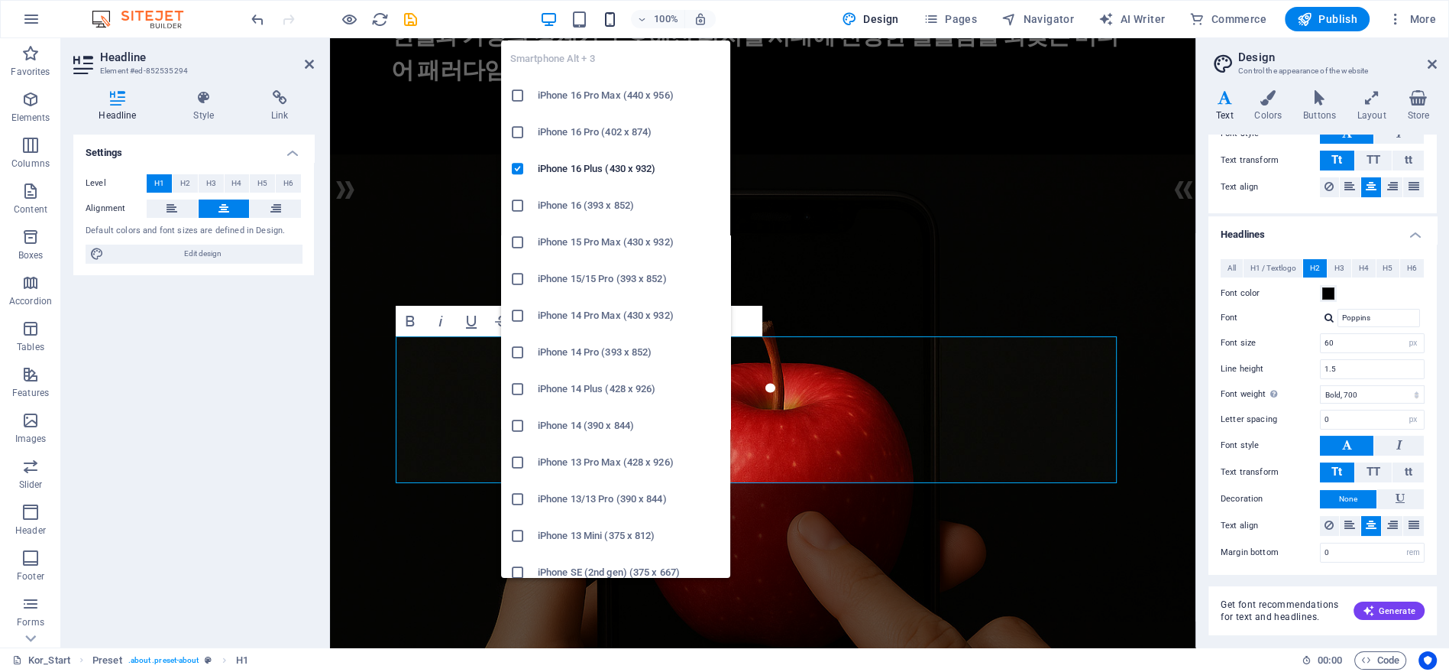
click at [607, 24] on icon "button" at bounding box center [610, 20] width 18 height 18
type input "28"
type input "42"
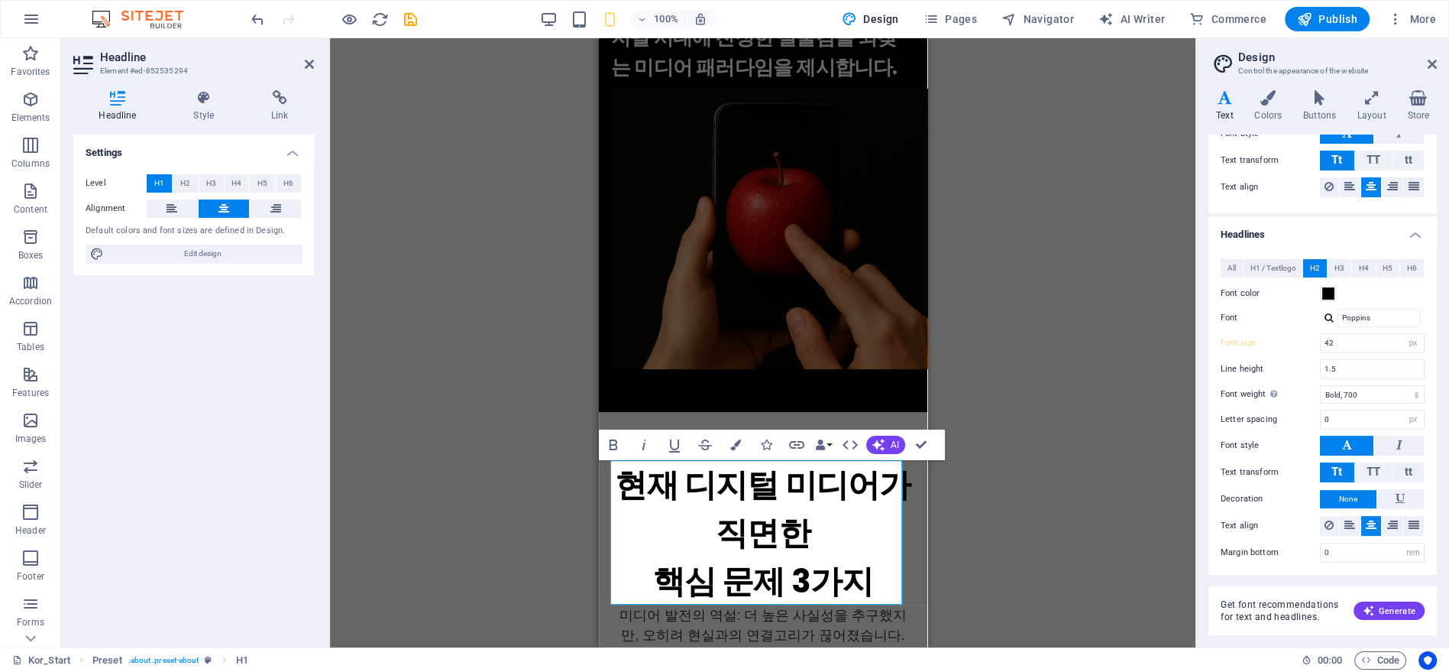
click at [1031, 345] on div "Drag here to replace the existing content. Press “Ctrl” if you want to create a…" at bounding box center [763, 342] width 866 height 609
drag, startPoint x: 1014, startPoint y: 442, endPoint x: 309, endPoint y: 384, distance: 707.6
click at [1014, 442] on div "Drag here to replace the existing content. Press “Ctrl” if you want to create a…" at bounding box center [763, 342] width 866 height 609
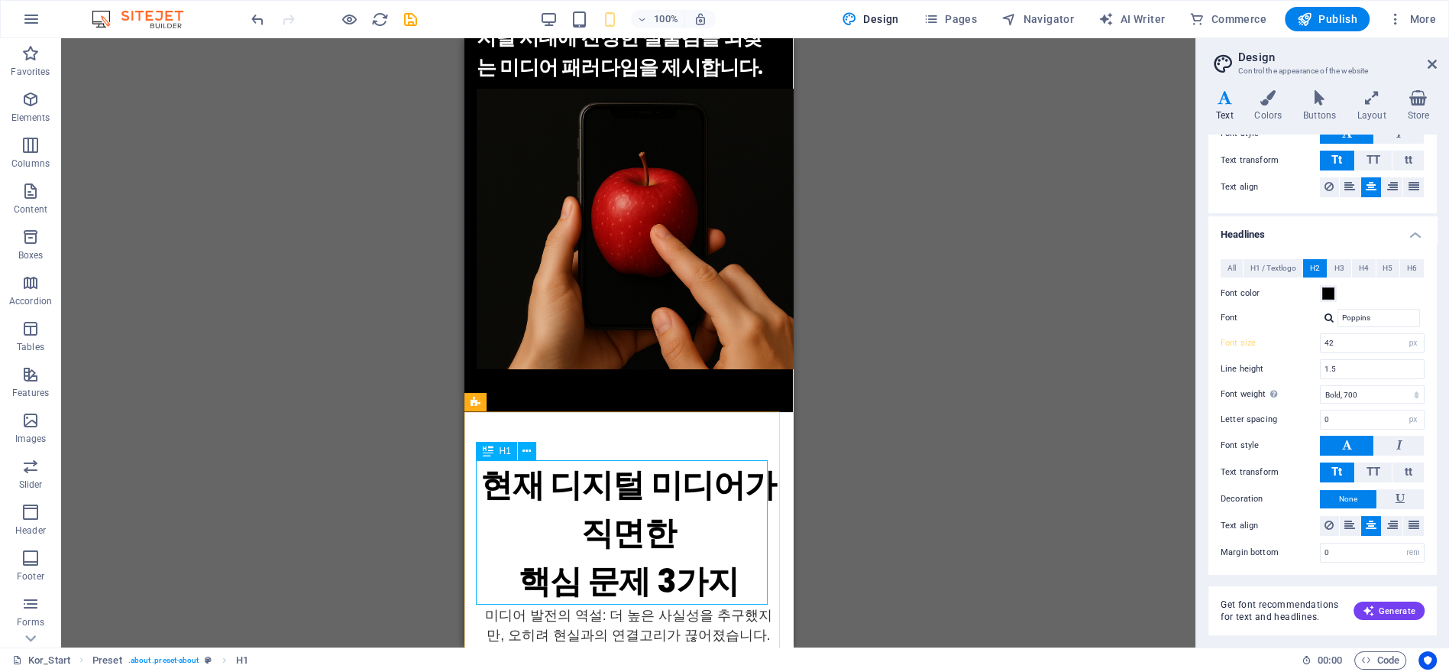
click at [494, 452] on div "H1" at bounding box center [496, 451] width 40 height 18
click at [523, 451] on icon at bounding box center [527, 451] width 8 height 16
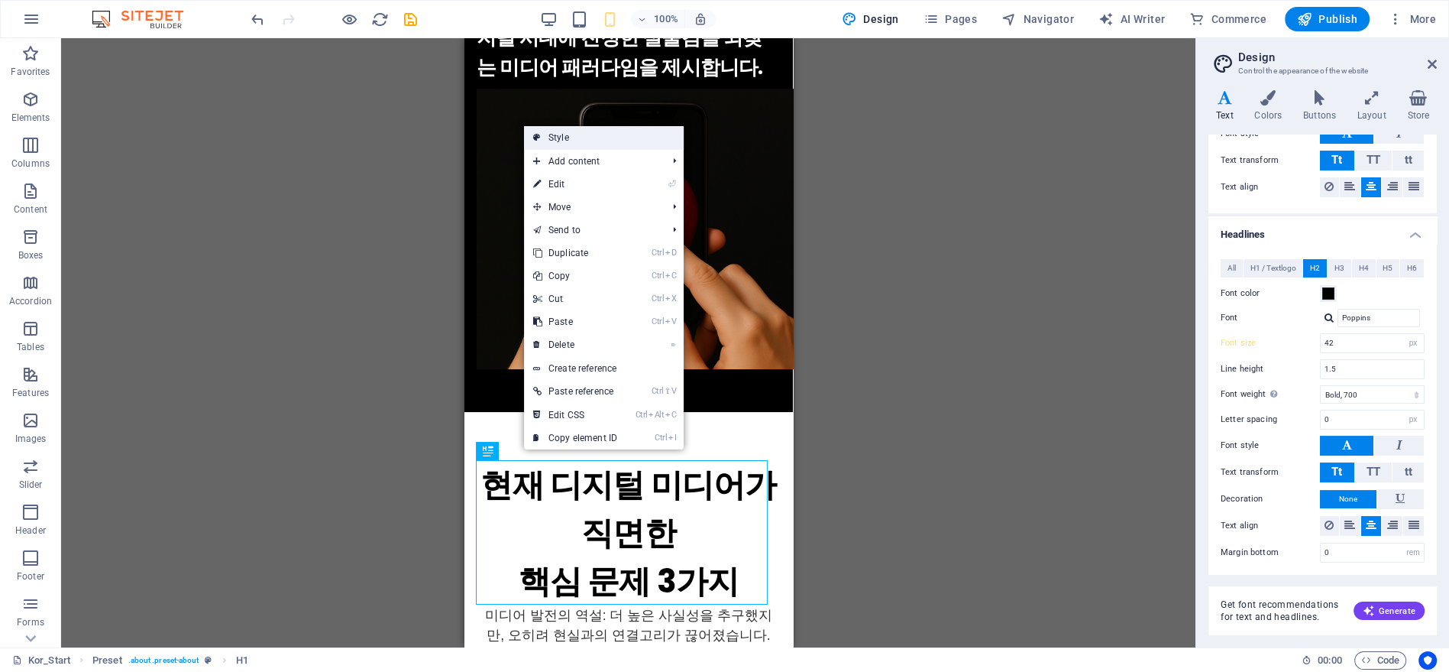
click at [591, 141] on link "Style" at bounding box center [604, 137] width 160 height 23
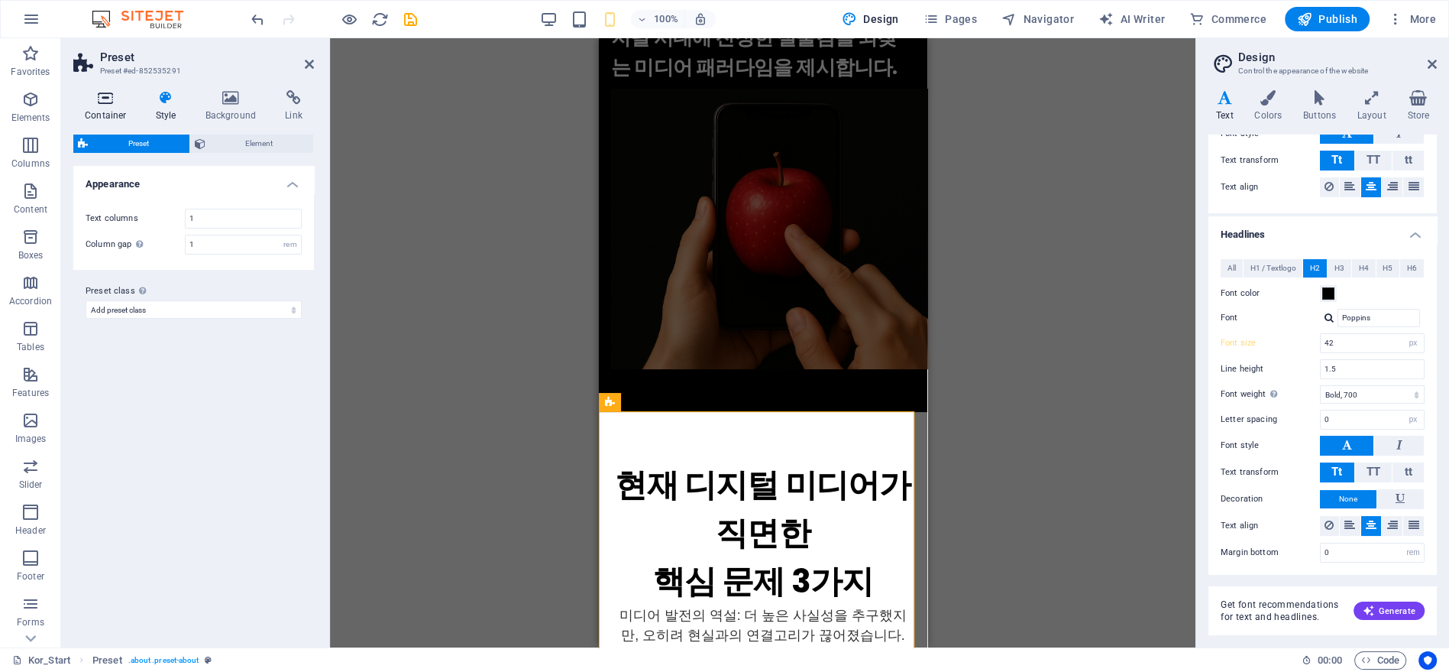
click at [107, 108] on h4 "Container" at bounding box center [108, 106] width 71 height 32
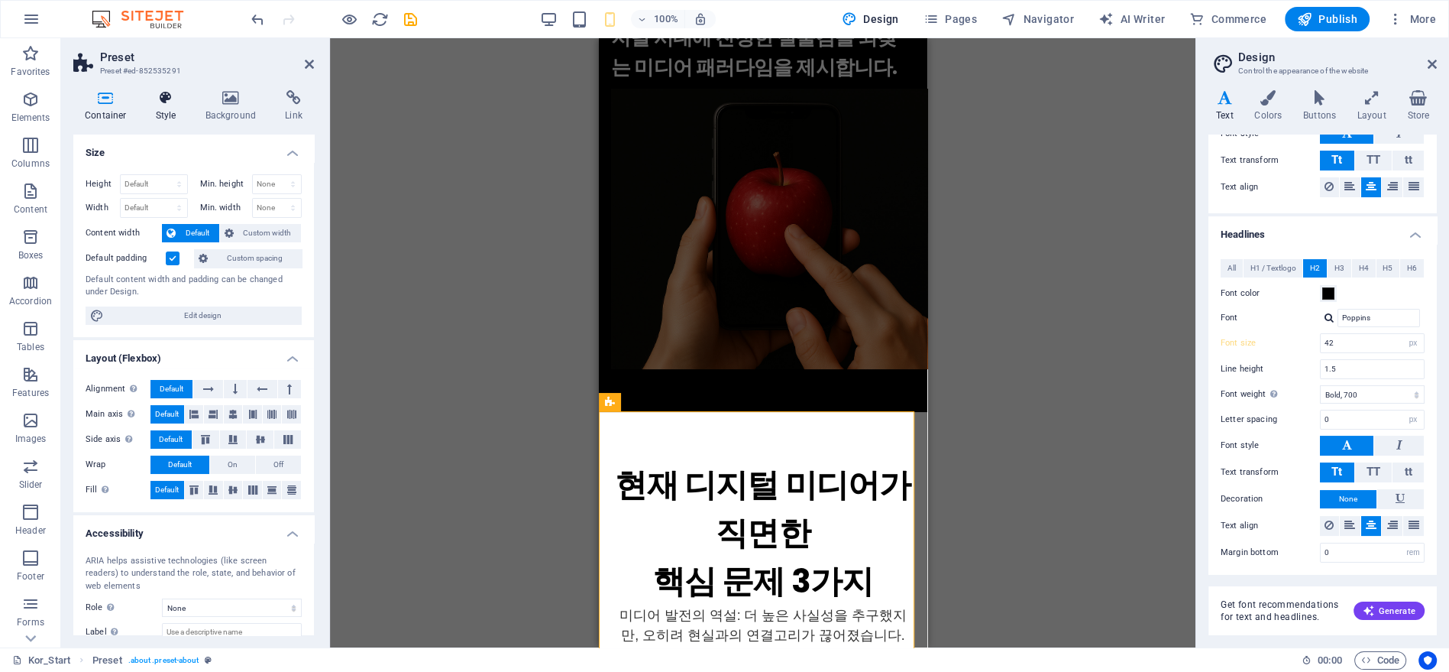
click at [149, 103] on icon at bounding box center [166, 97] width 44 height 15
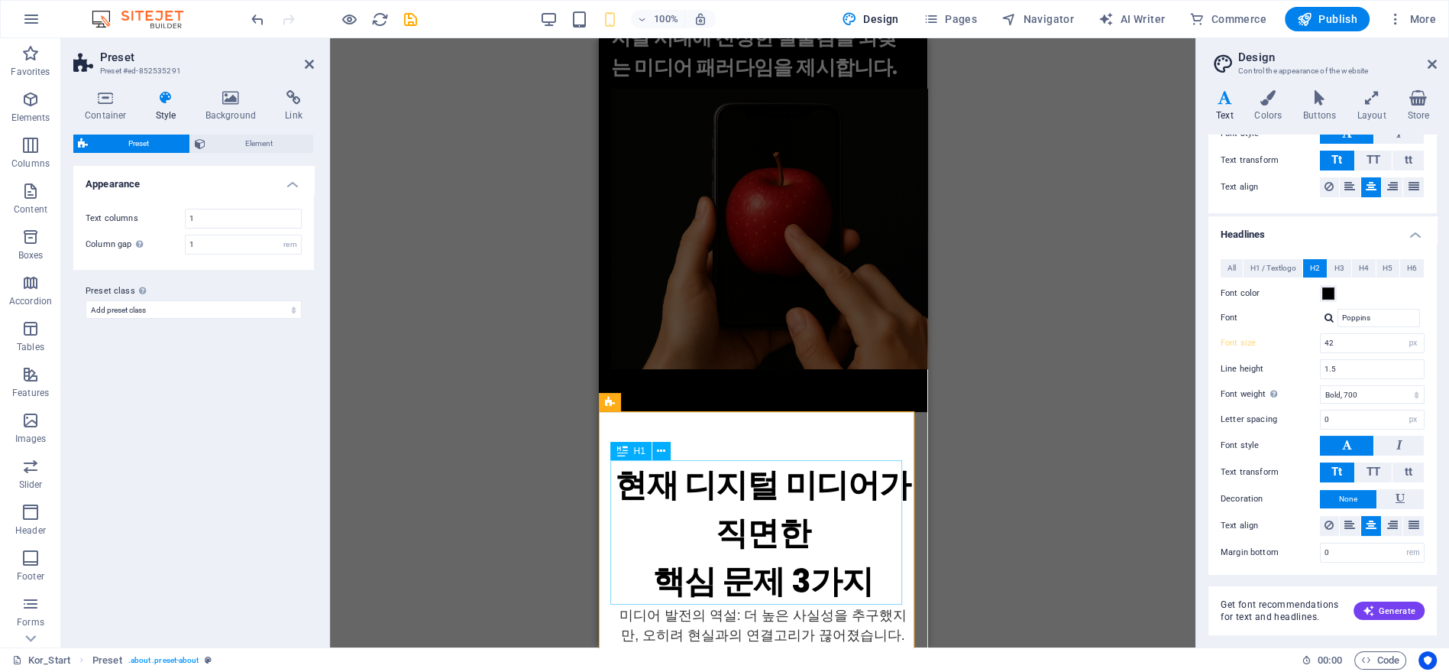
click at [647, 472] on div "현재 디지털 미디어가 직면한 ‌핵심 문제 3가지" at bounding box center [762, 533] width 304 height 144
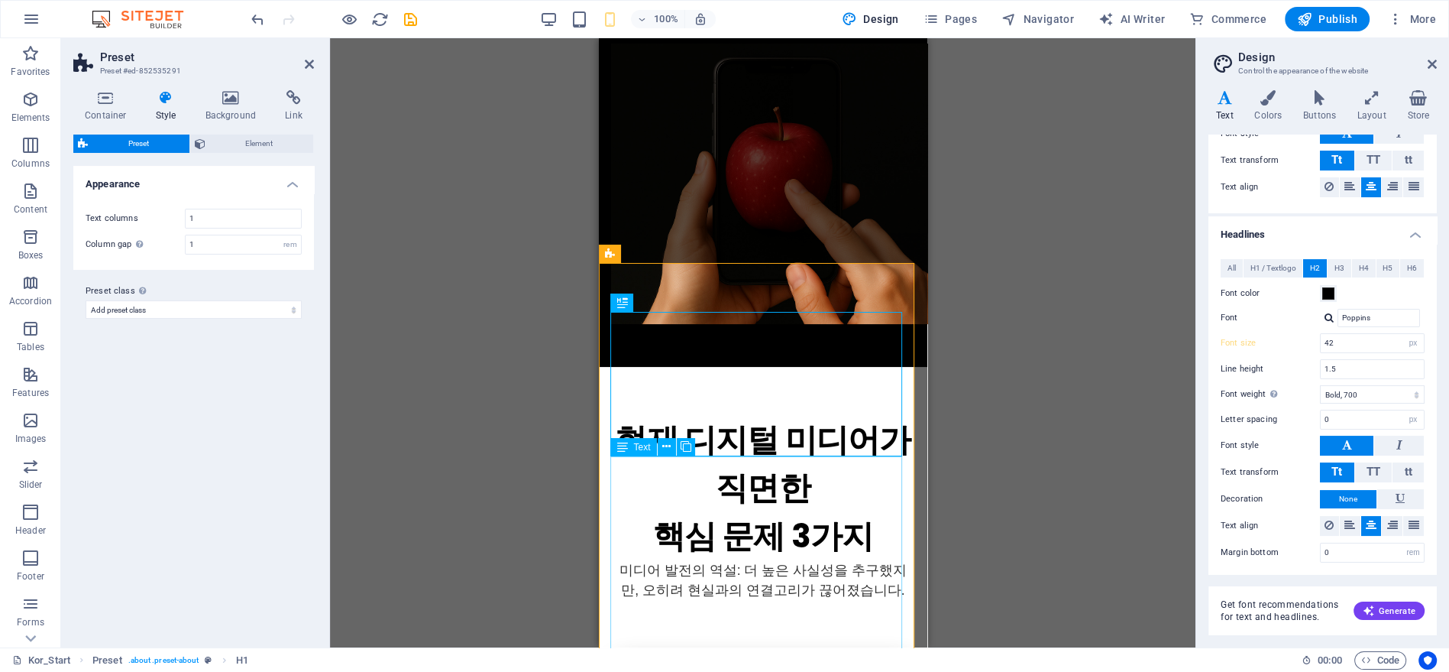
scroll to position [405, 0]
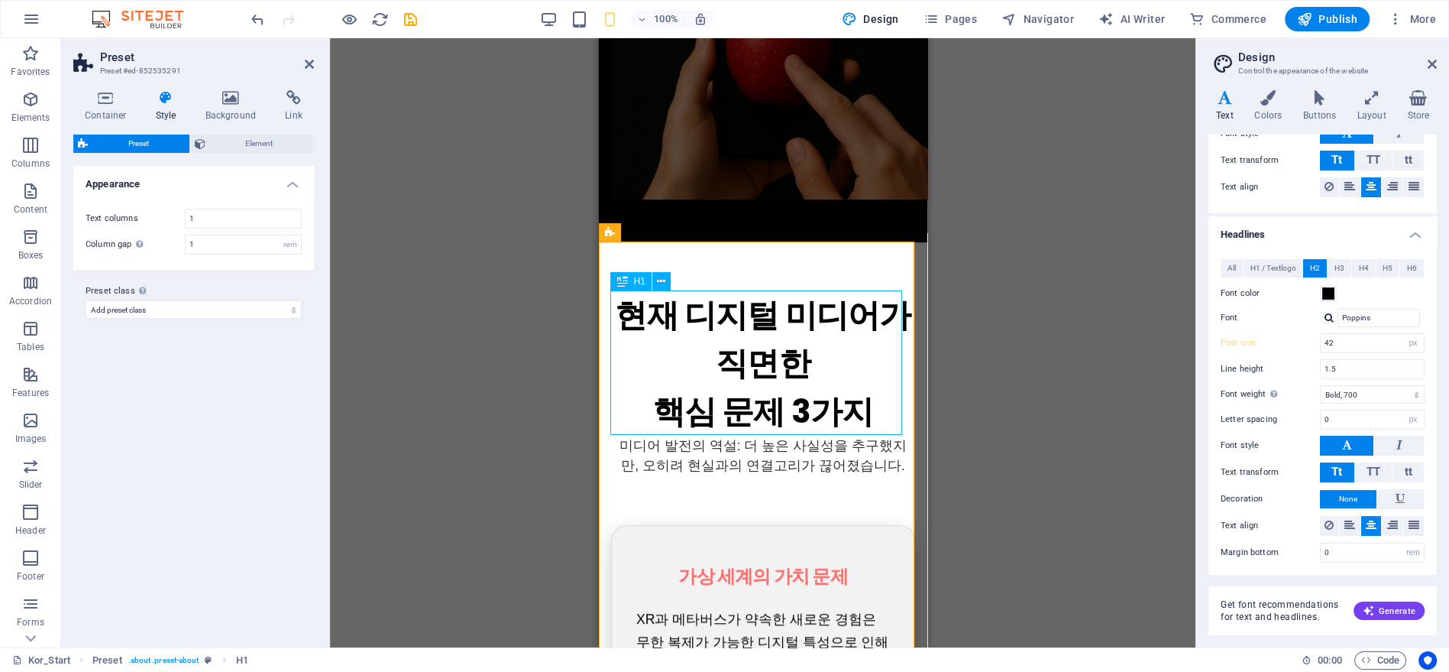
click at [639, 280] on span "H1" at bounding box center [638, 281] width 11 height 9
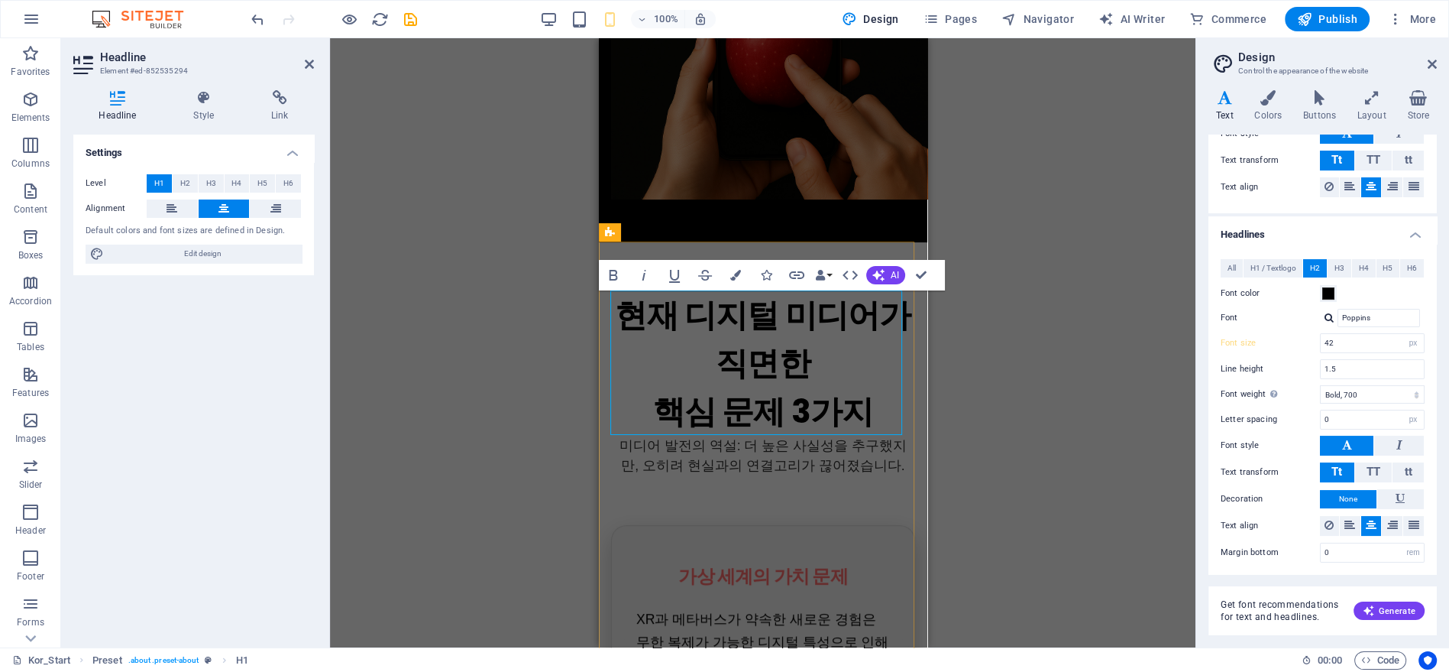
click at [639, 280] on icon "button" at bounding box center [644, 275] width 18 height 18
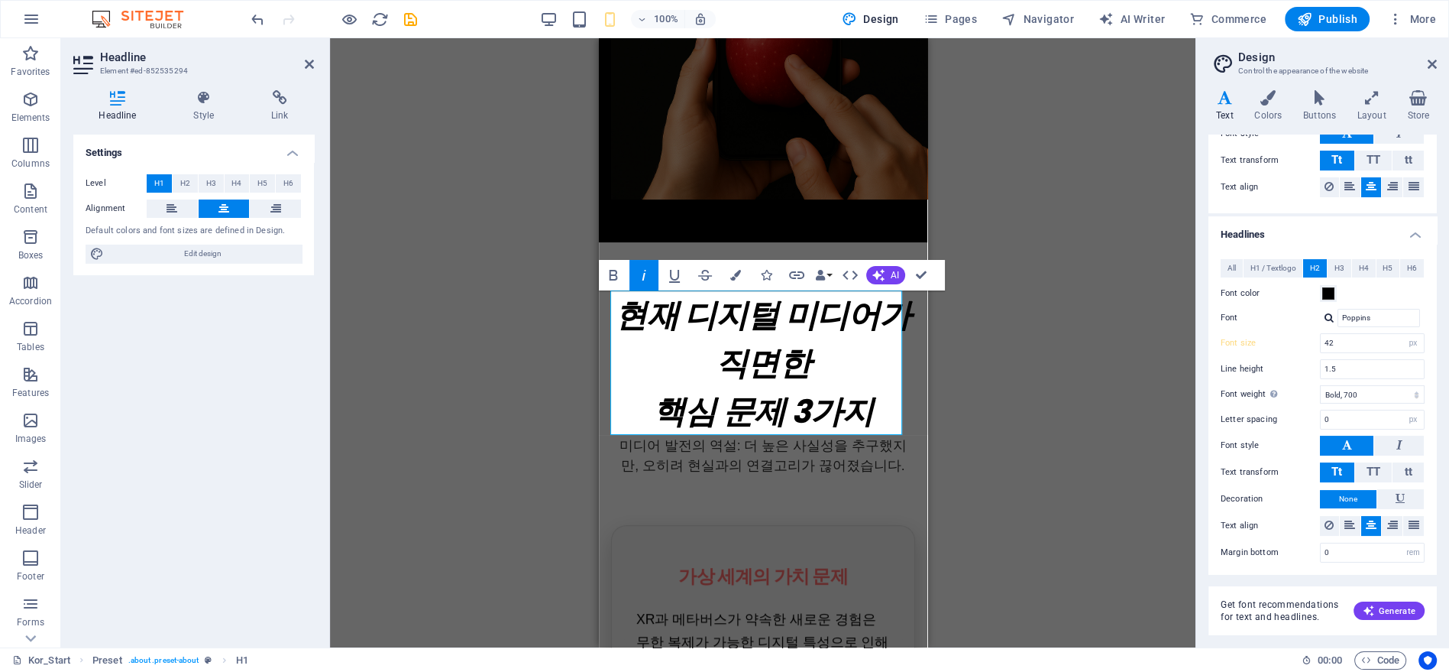
click at [640, 283] on icon "button" at bounding box center [644, 275] width 18 height 18
drag, startPoint x: 189, startPoint y: 180, endPoint x: 203, endPoint y: 181, distance: 14.6
click at [187, 179] on span "H2" at bounding box center [185, 183] width 10 height 18
click at [1052, 356] on div "Drag here to replace the existing content. Press “Ctrl” if you want to create a…" at bounding box center [763, 342] width 866 height 609
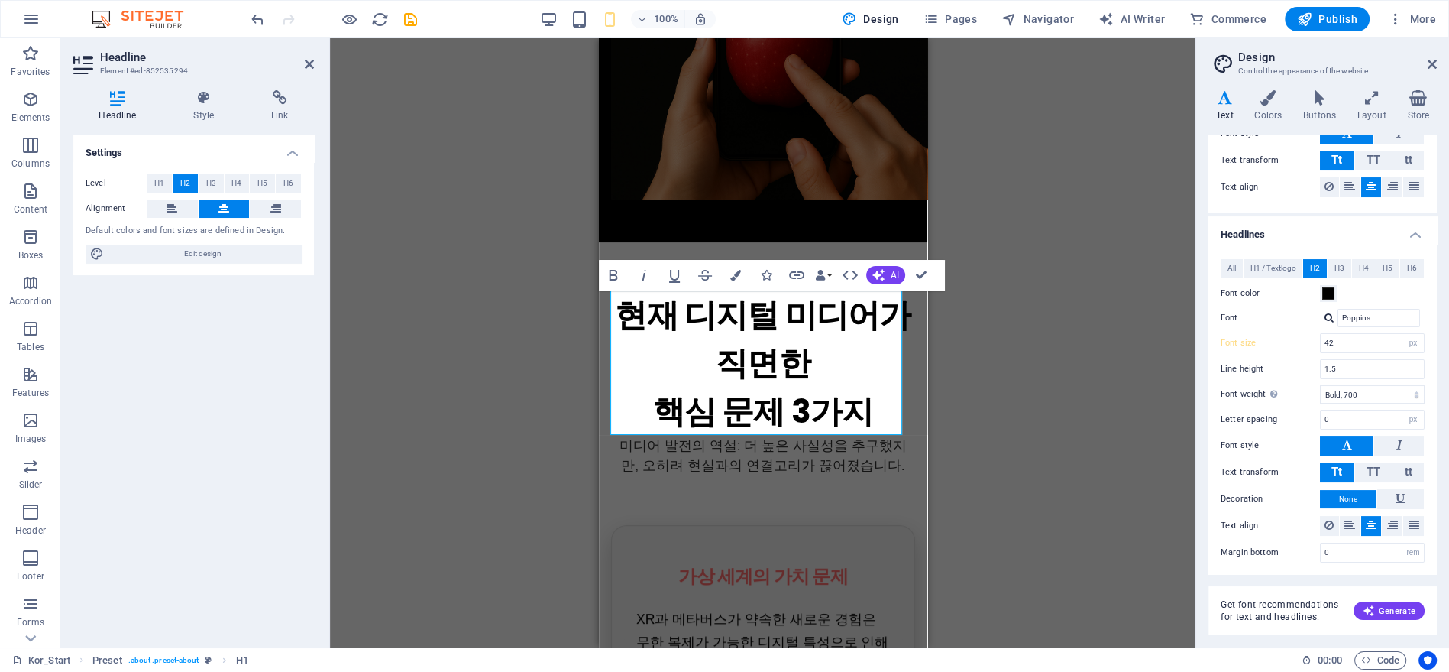
click at [1052, 356] on div "Drag here to replace the existing content. Press “Ctrl” if you want to create a…" at bounding box center [763, 342] width 866 height 609
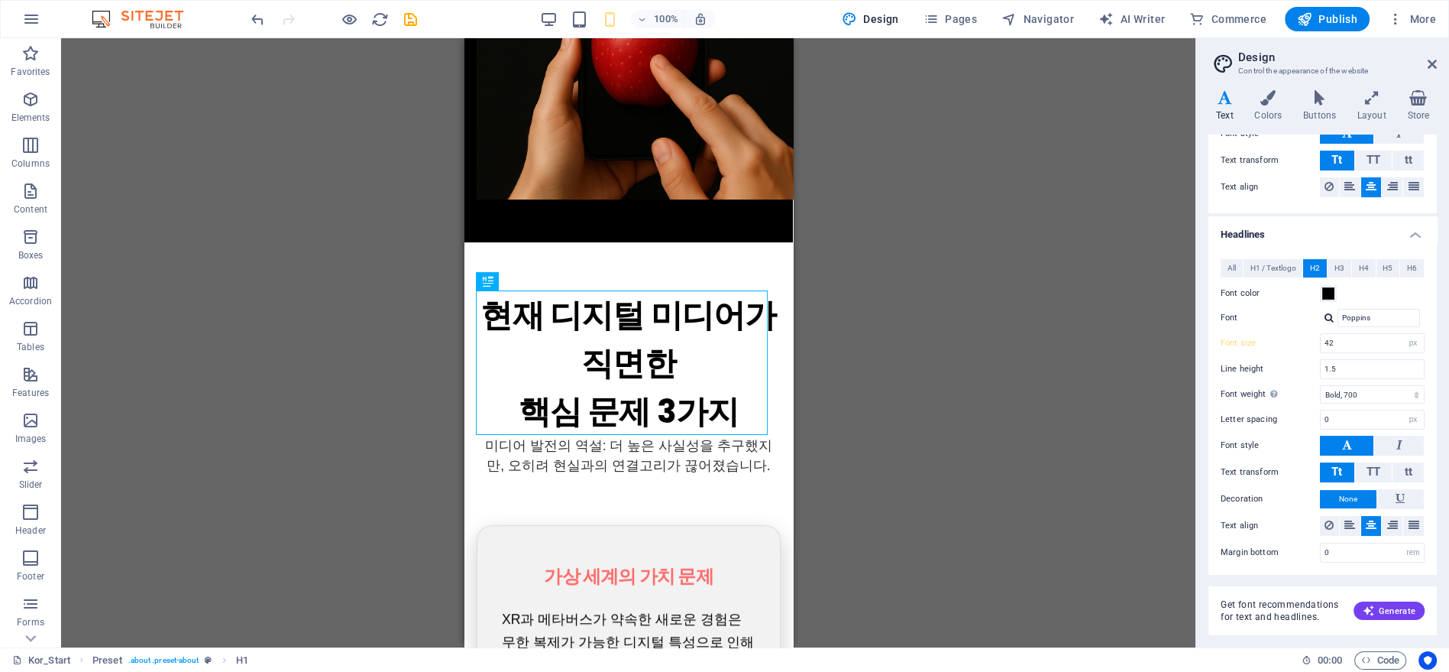
click at [871, 393] on div "Drag here to replace the existing content. Press “Ctrl” if you want to create a…" at bounding box center [628, 342] width 1135 height 609
click at [872, 393] on div "Drag here to replace the existing content. Press “Ctrl” if you want to create a…" at bounding box center [628, 342] width 1135 height 609
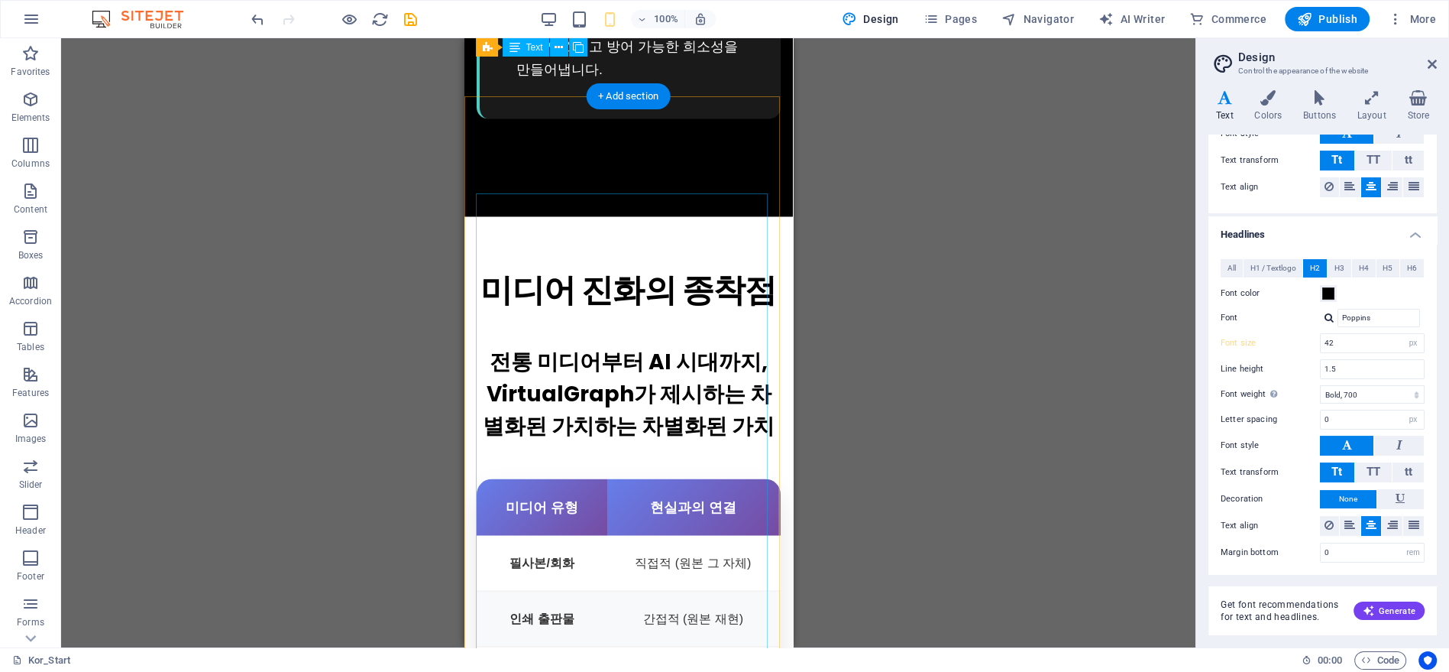
scroll to position [3207, 0]
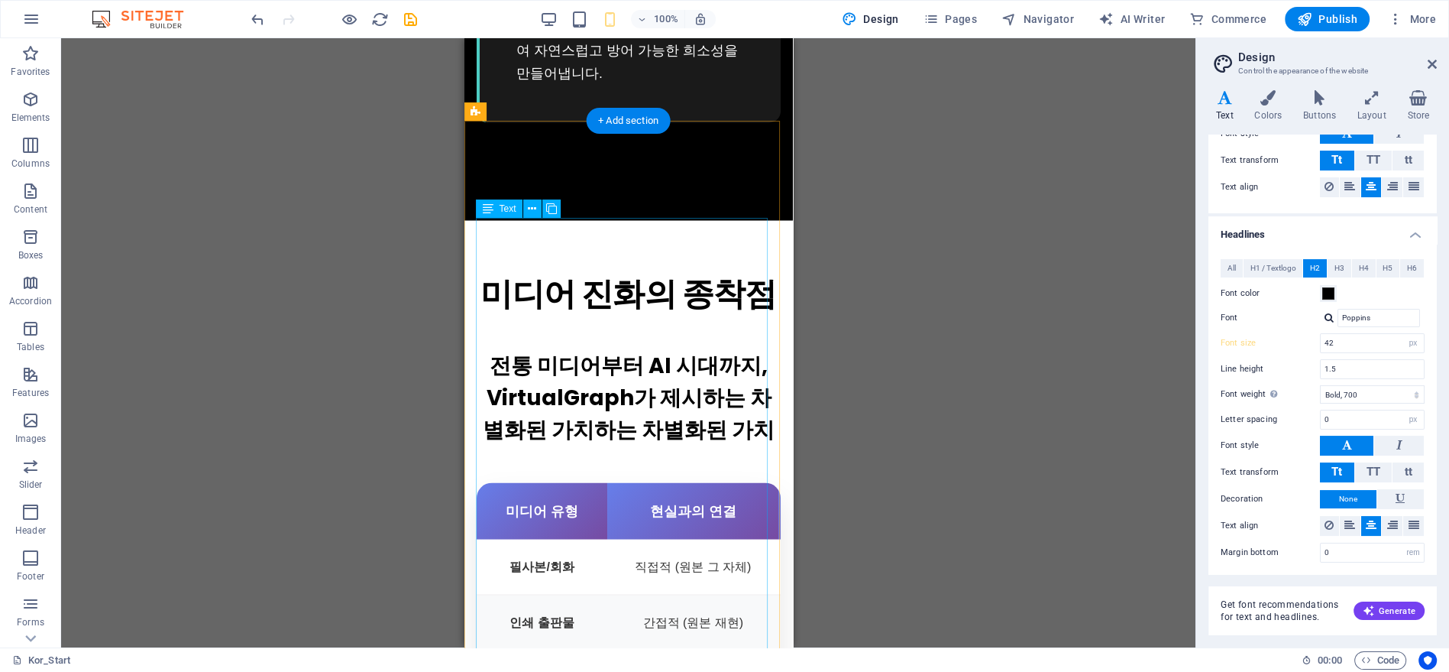
click at [667, 317] on div "전통 미디어부터 AI 시대까지, VirtualGraph가 제시하는 차별화된 가치하는 차별화된 가치 미디어 유형 현실과의 연결 희소성 검증 방식…" at bounding box center [628, 595] width 304 height 556
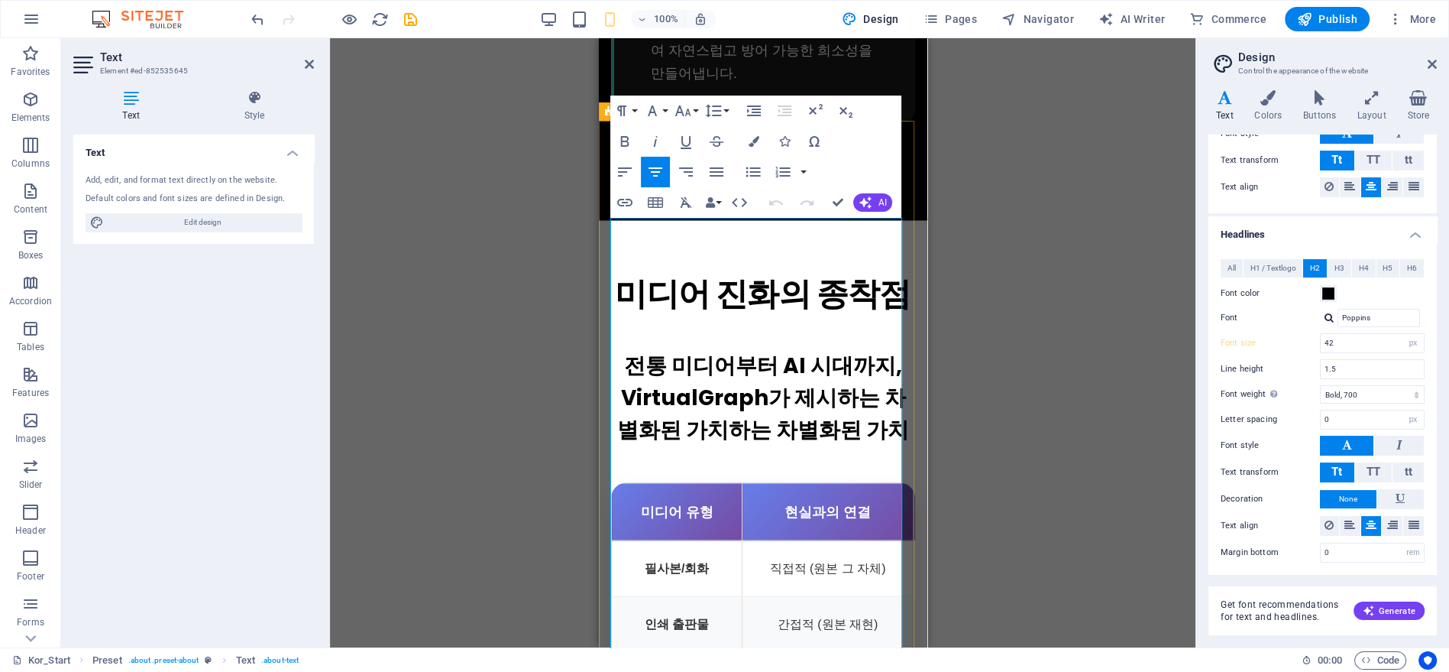
click at [724, 350] on strong "전통 미디어부터 AI 시대까지, VirtualGraph가 제시하는 차별화된 가치하는 차별화된 가치" at bounding box center [763, 397] width 292 height 94
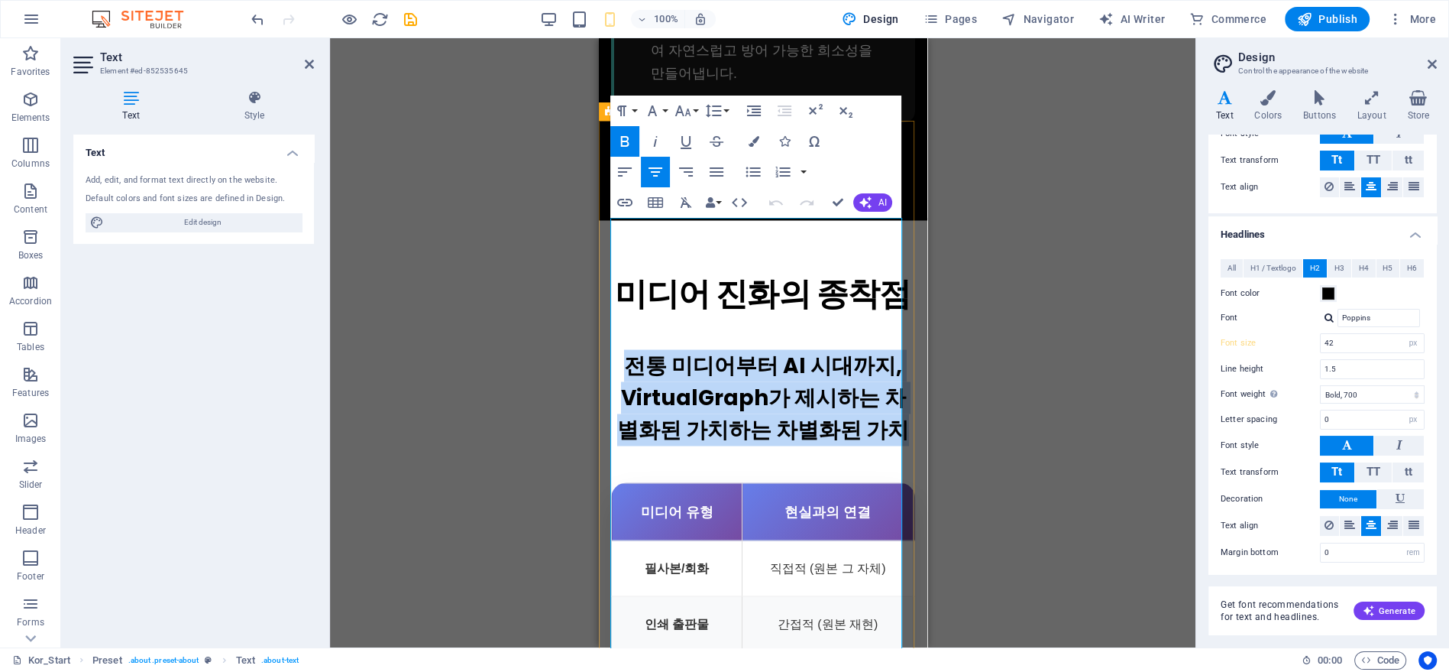
click at [724, 350] on strong "전통 미디어부터 AI 시대까지, VirtualGraph가 제시하는 차별화된 가치하는 차별화된 가치" at bounding box center [763, 397] width 292 height 94
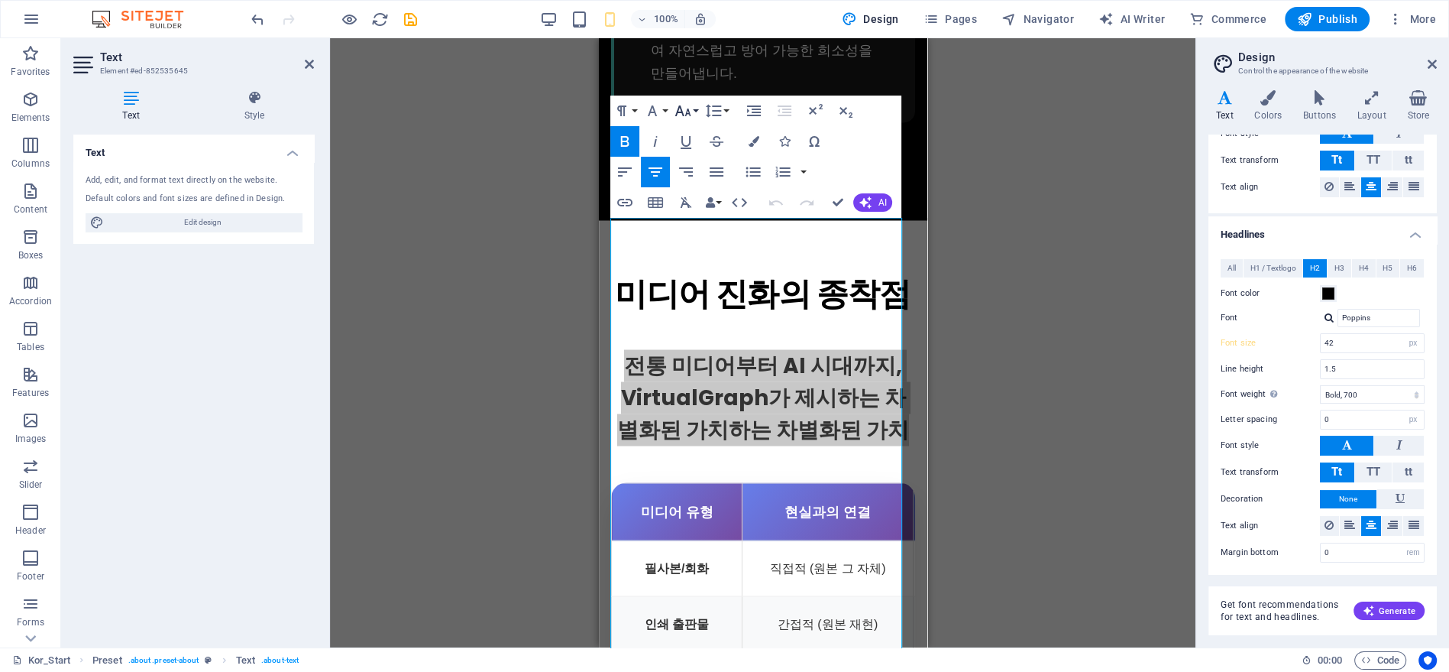
click at [689, 115] on icon "button" at bounding box center [683, 111] width 18 height 18
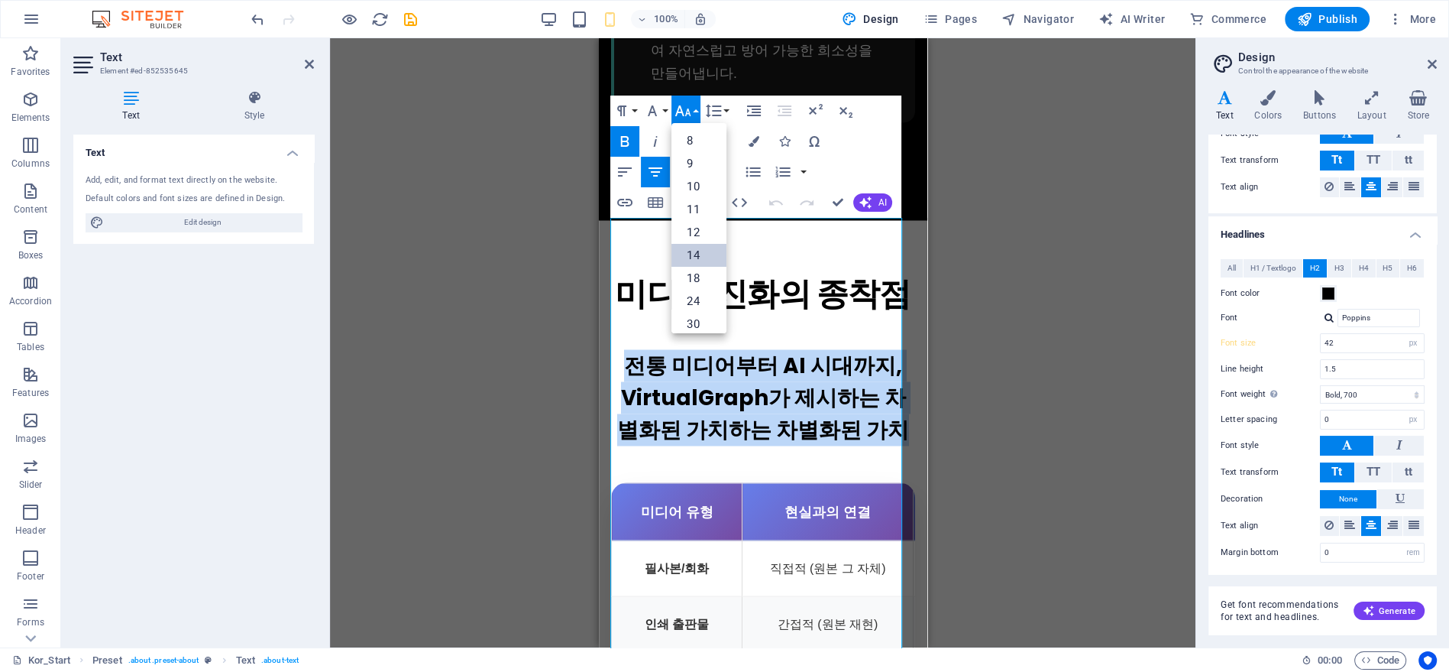
click at [707, 254] on link "14" at bounding box center [699, 255] width 55 height 23
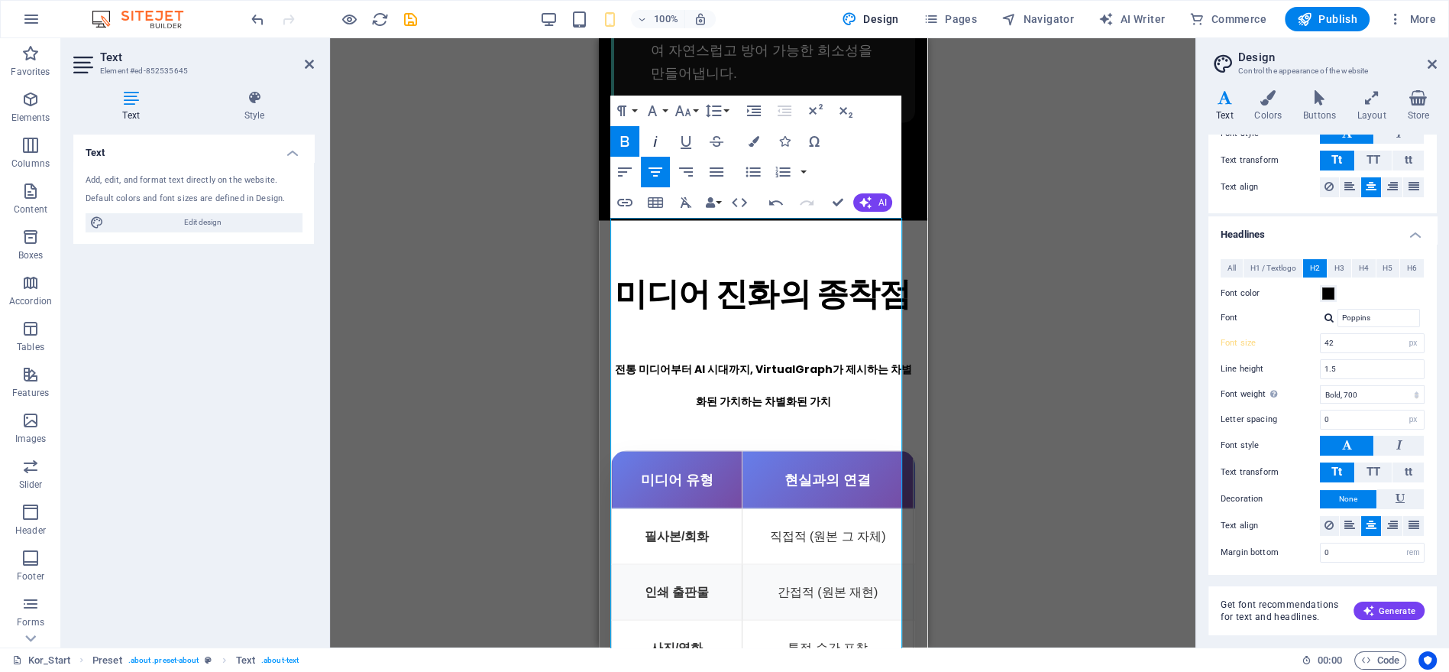
drag, startPoint x: 634, startPoint y: 141, endPoint x: 652, endPoint y: 134, distance: 19.2
click at [633, 141] on icon "button" at bounding box center [625, 141] width 18 height 18
click at [688, 112] on icon "button" at bounding box center [683, 110] width 16 height 11
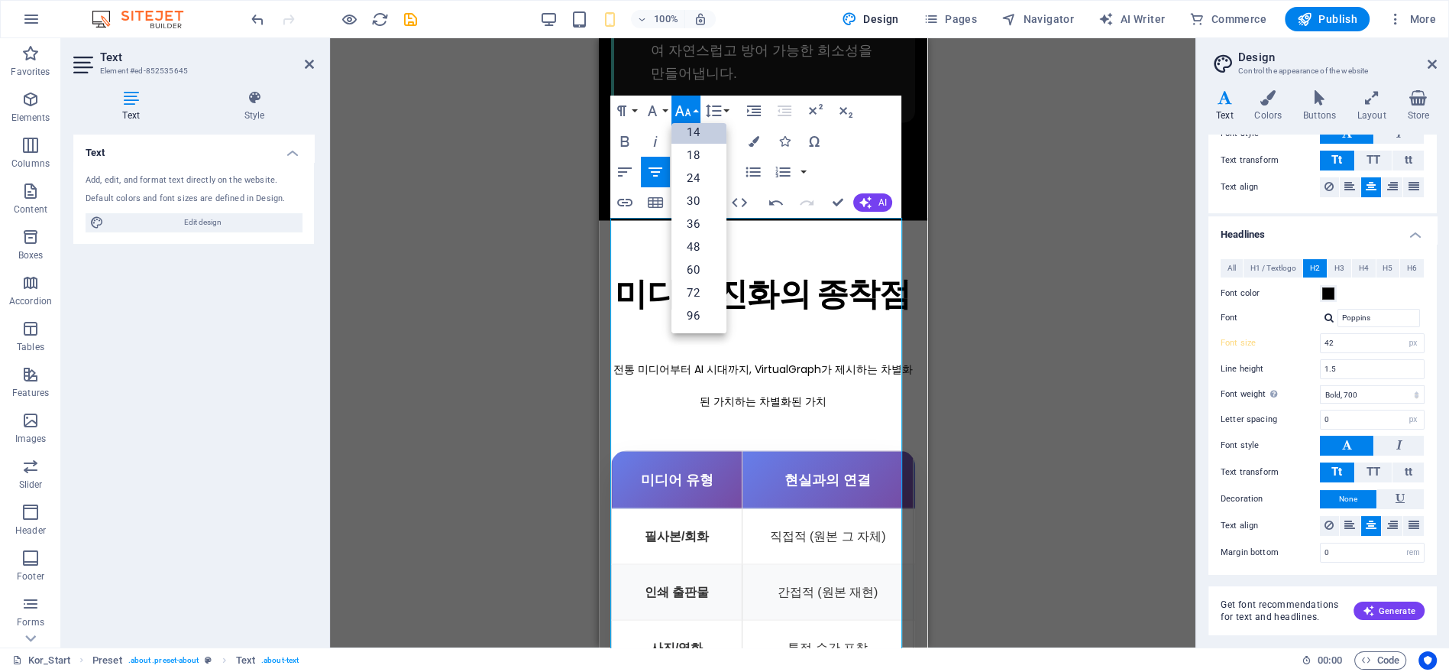
scroll to position [122, 0]
click at [701, 157] on link "18" at bounding box center [699, 155] width 55 height 23
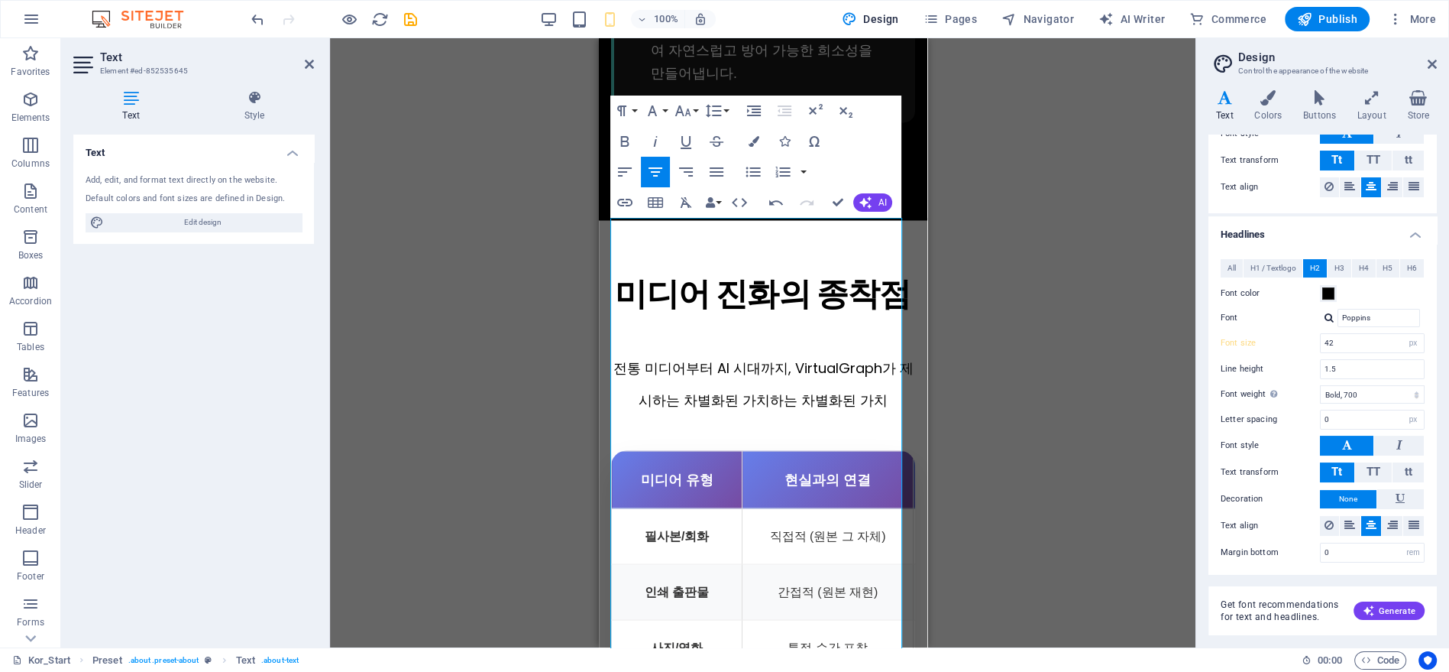
click at [946, 279] on div "Drag here to replace the existing content. Press “Ctrl” if you want to create a…" at bounding box center [763, 342] width 866 height 609
click at [830, 317] on div "전통 미디어부터 AI 시대까지, VirtualGraph가 제시하는 차별화된 가치하는 차별화된 가치 미디어 유형 현실과의 연결 희소성 검증 방식…" at bounding box center [762, 580] width 304 height 526
click at [978, 324] on div "Drag here to replace the existing content. Press “Ctrl” if you want to create a…" at bounding box center [763, 342] width 866 height 609
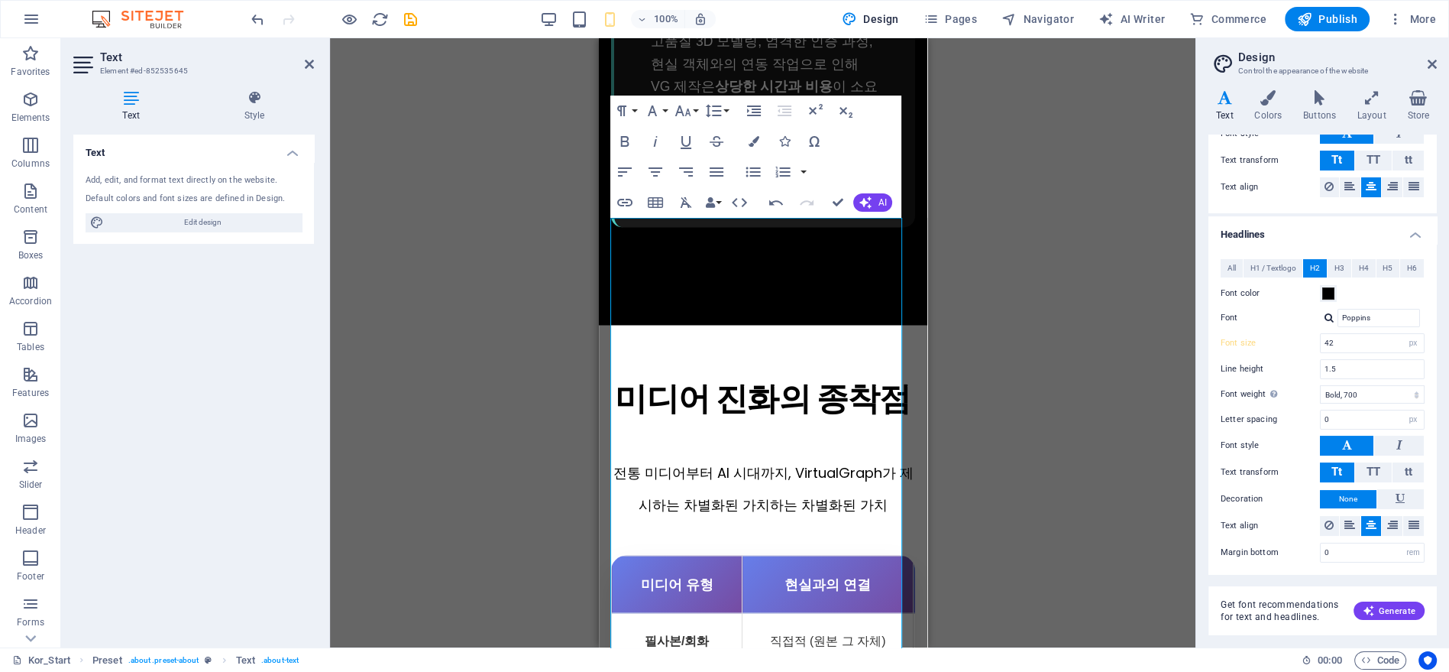
scroll to position [3037, 0]
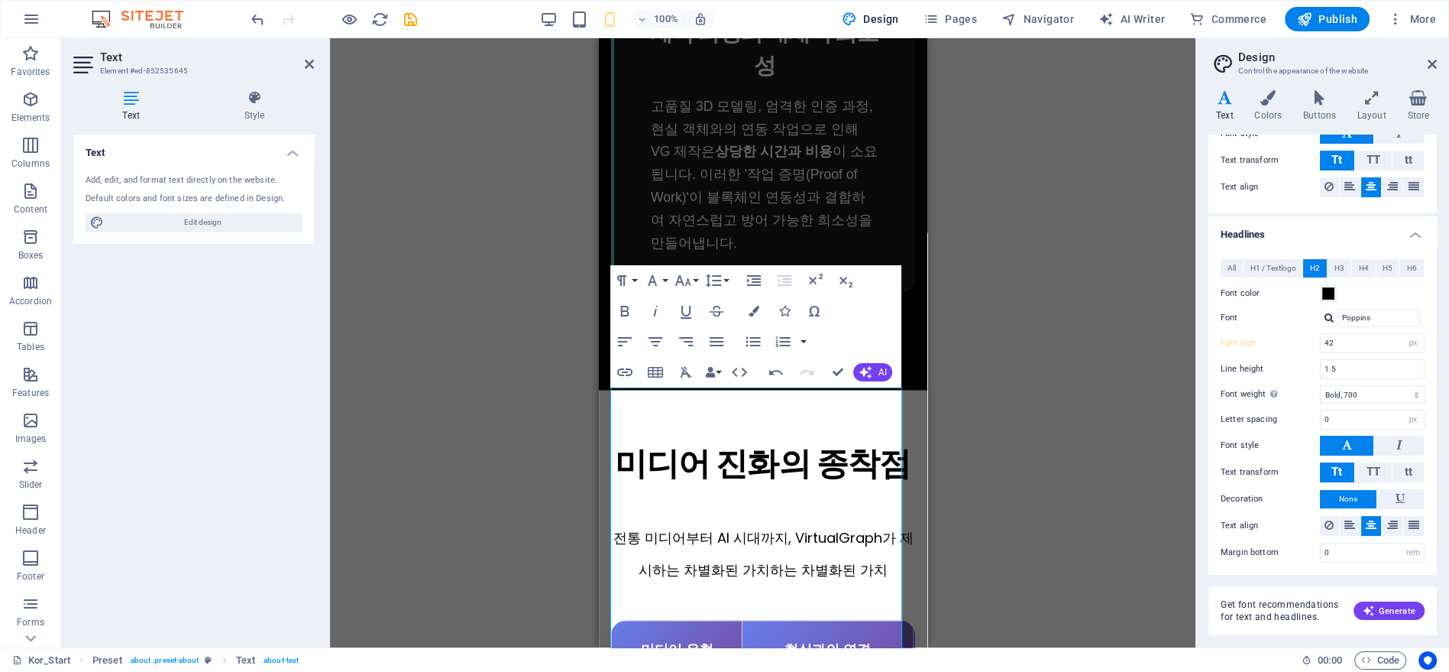
click at [811, 316] on div at bounding box center [762, 328] width 304 height 24
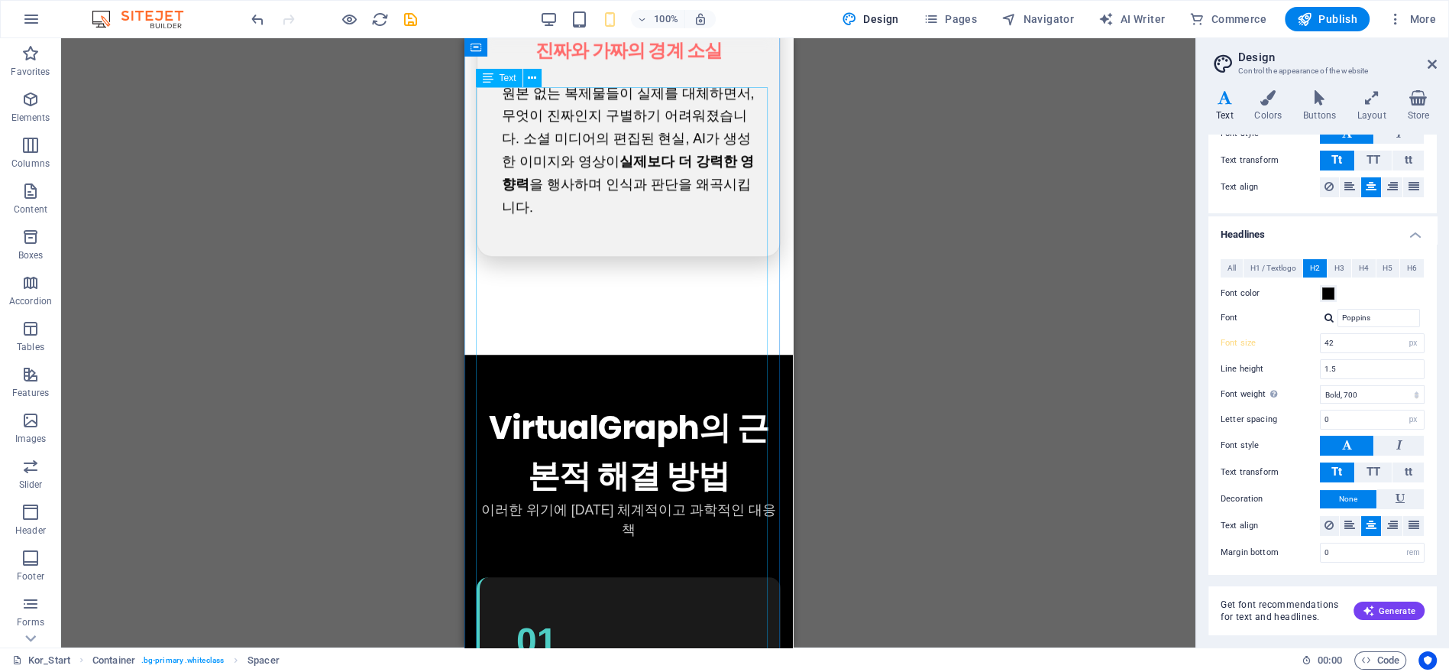
scroll to position [1509, 0]
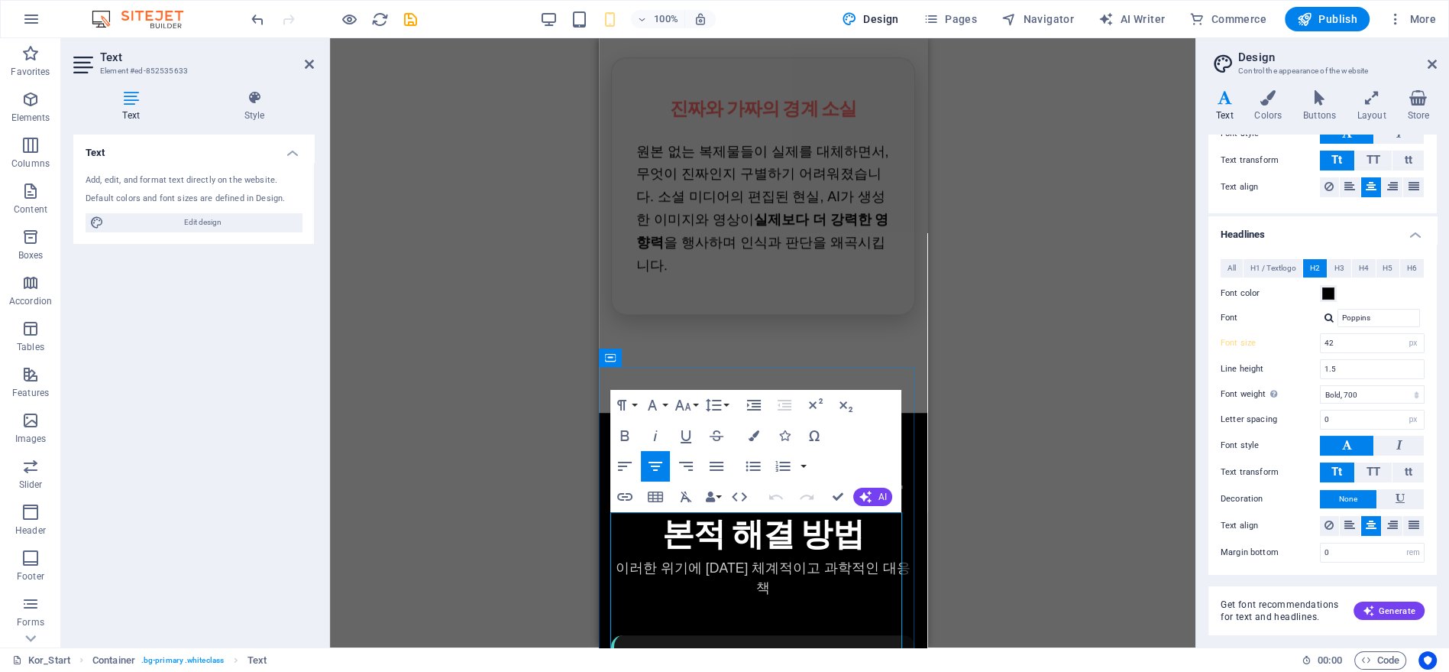
click at [696, 558] on p "이러한 위기에 [DATE] 체계적이고 과학적인 대응책" at bounding box center [762, 578] width 304 height 40
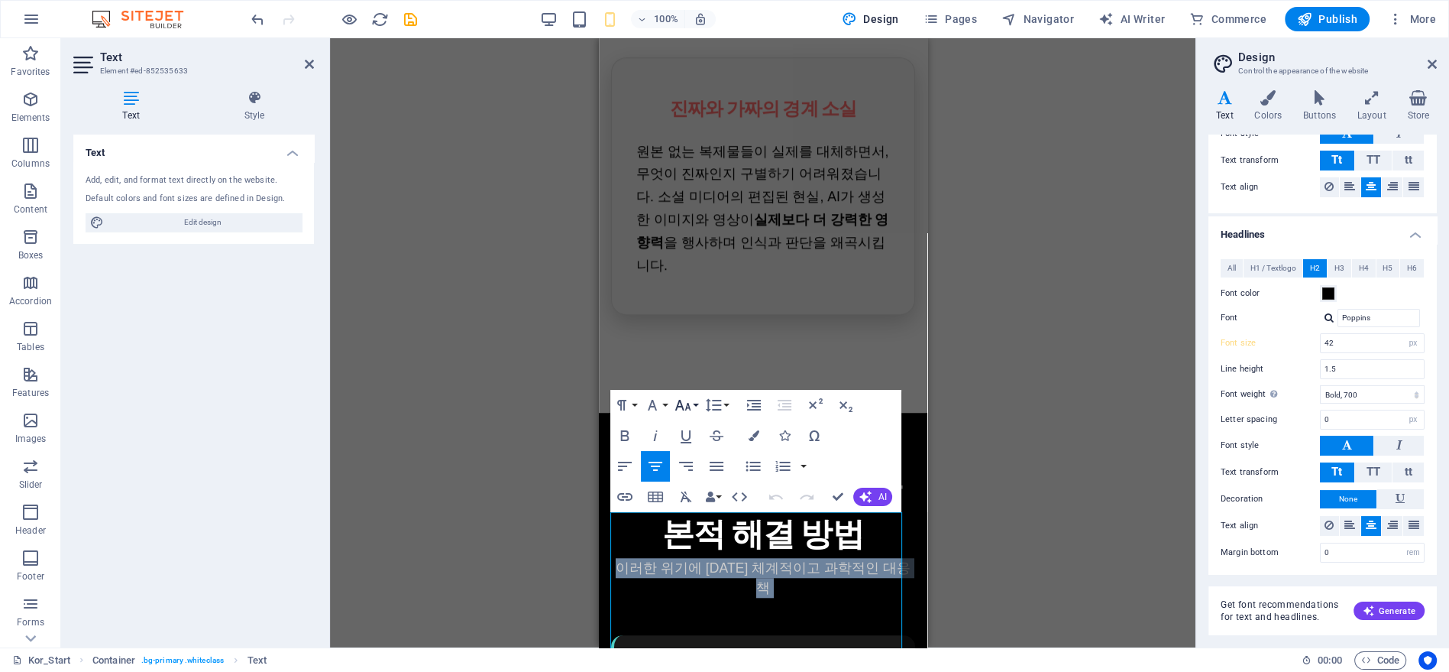
click at [687, 406] on icon "button" at bounding box center [683, 405] width 16 height 11
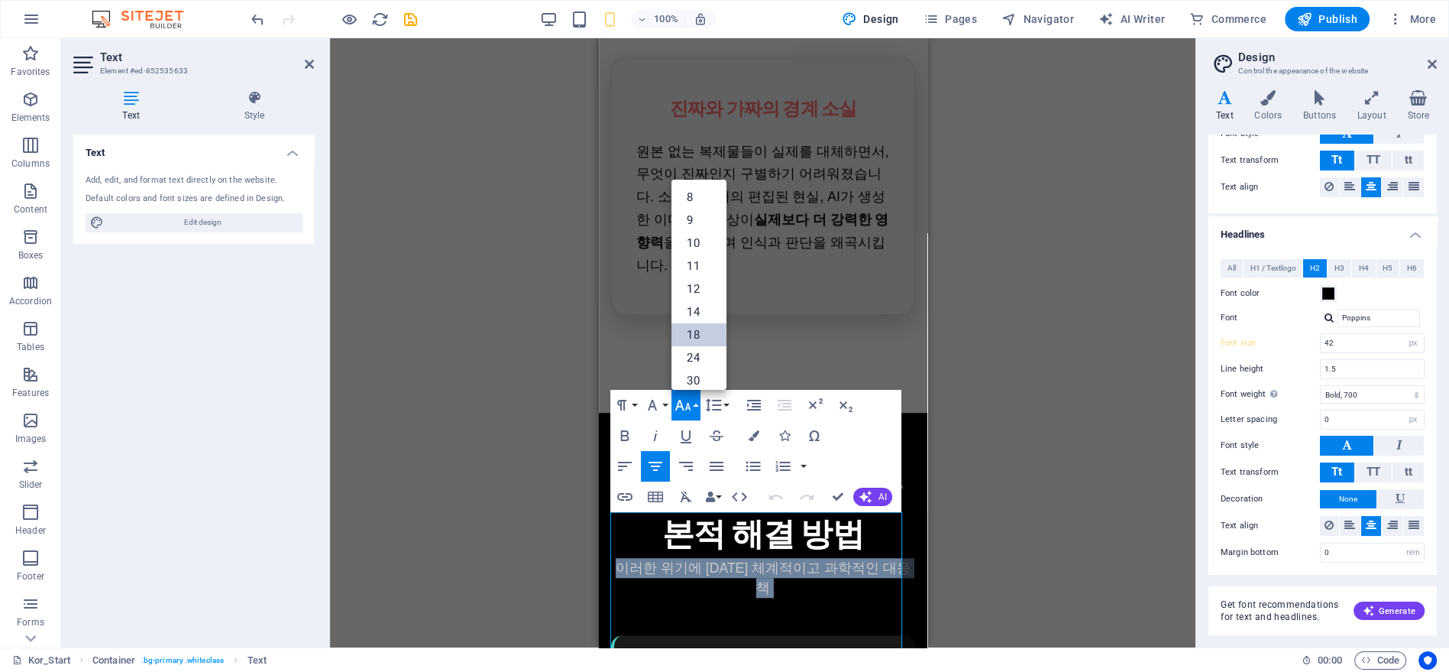
click at [691, 335] on link "18" at bounding box center [699, 334] width 55 height 23
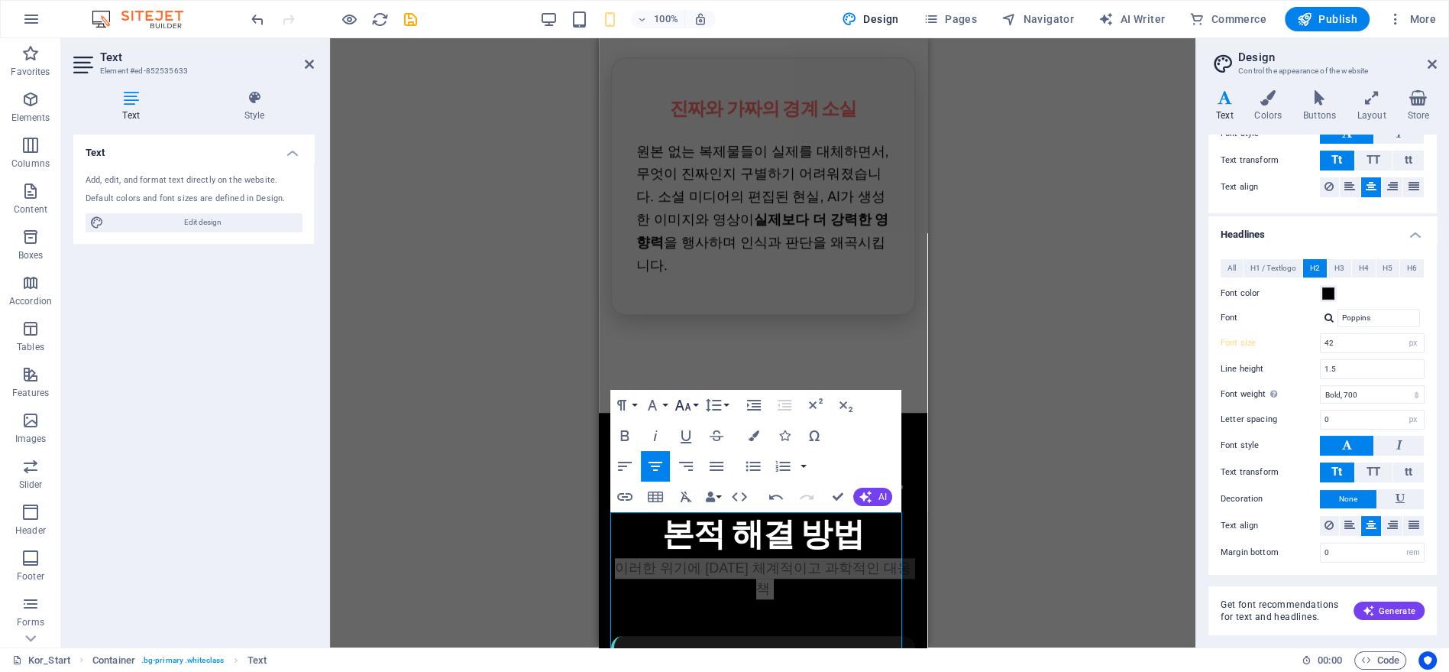
click at [683, 399] on icon "button" at bounding box center [683, 405] width 18 height 18
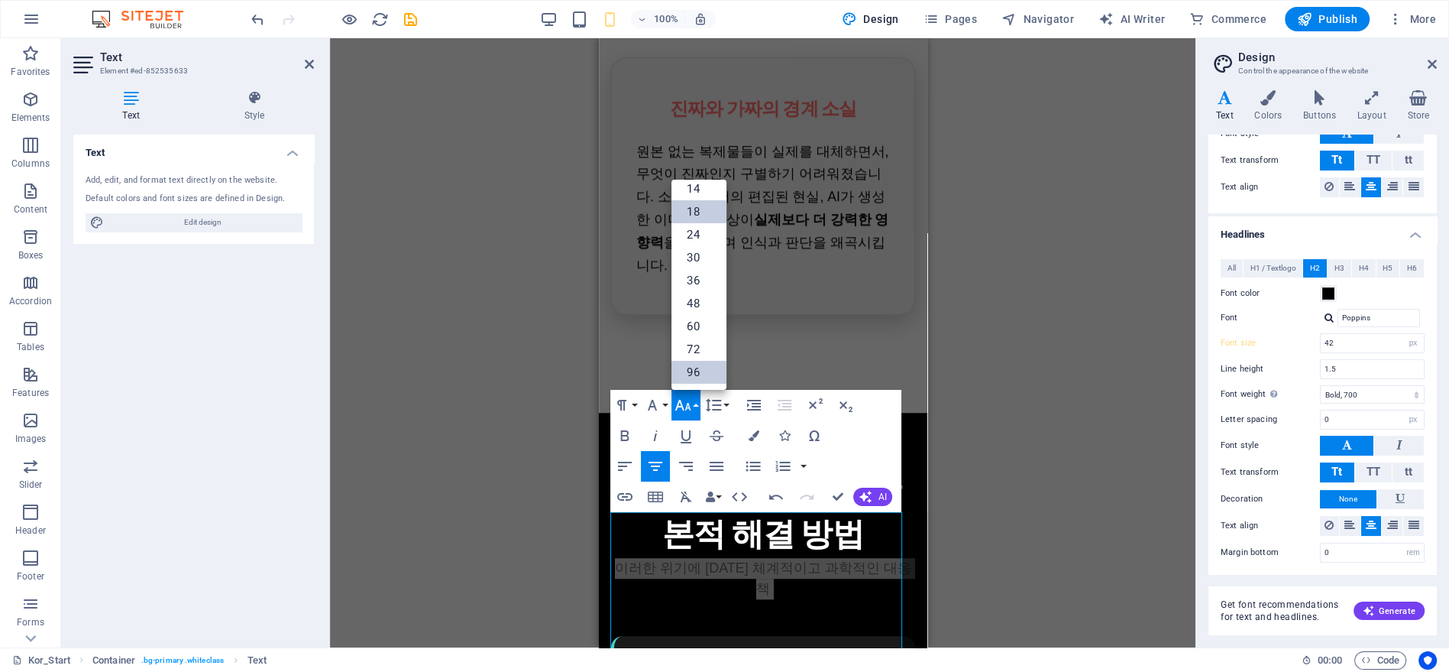
scroll to position [122, 0]
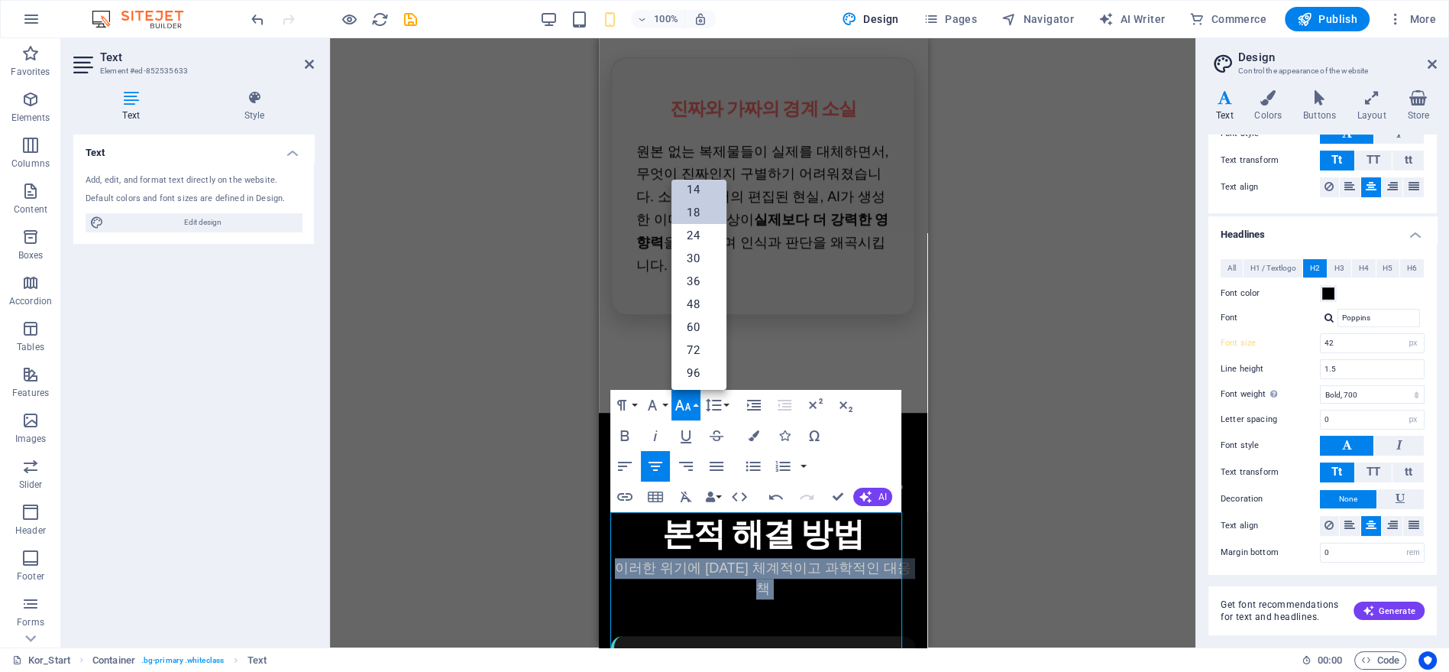
click at [698, 195] on link "14" at bounding box center [699, 189] width 55 height 23
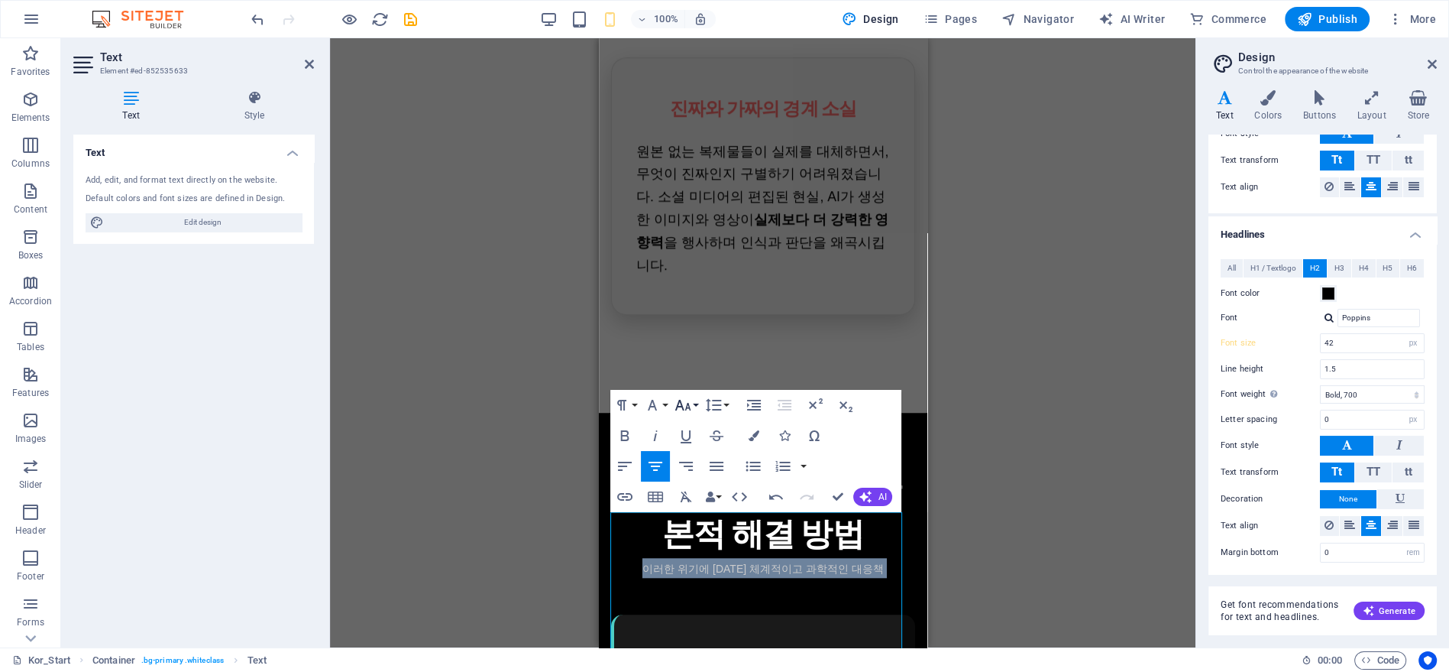
click at [688, 400] on icon "button" at bounding box center [683, 405] width 18 height 18
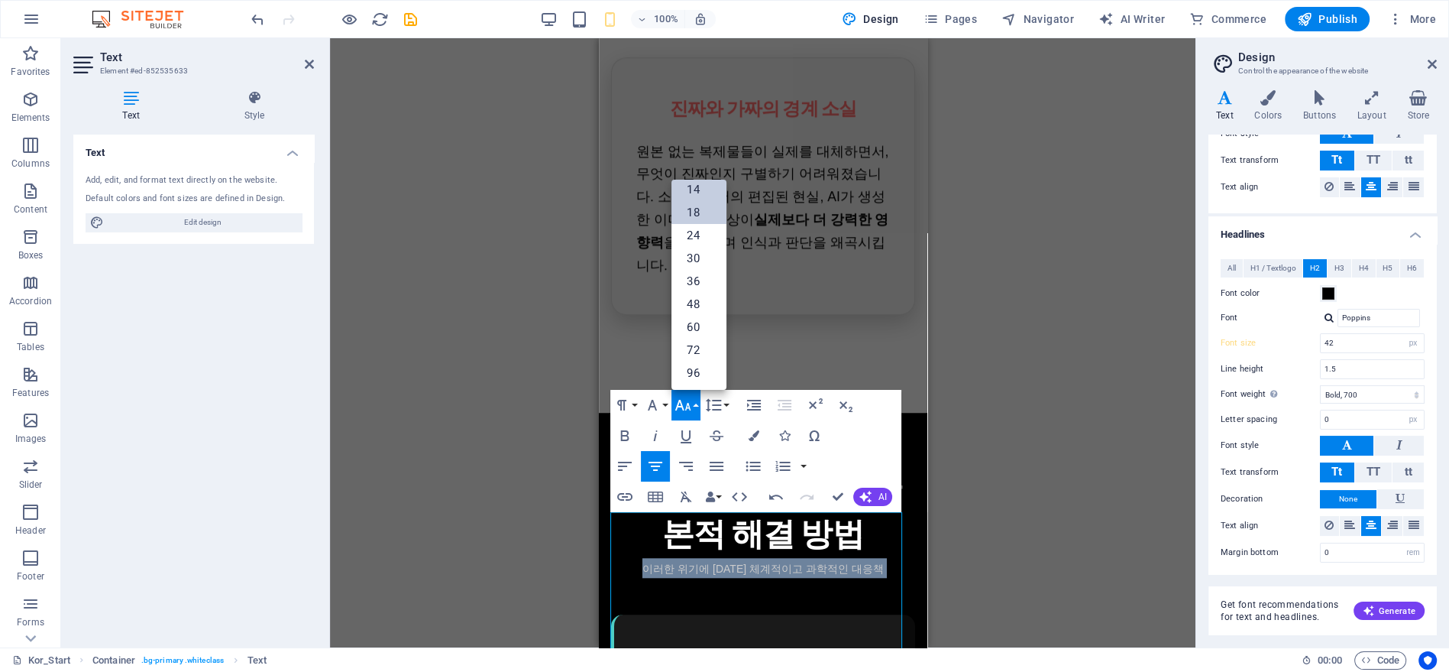
click at [704, 214] on link "18" at bounding box center [699, 212] width 55 height 23
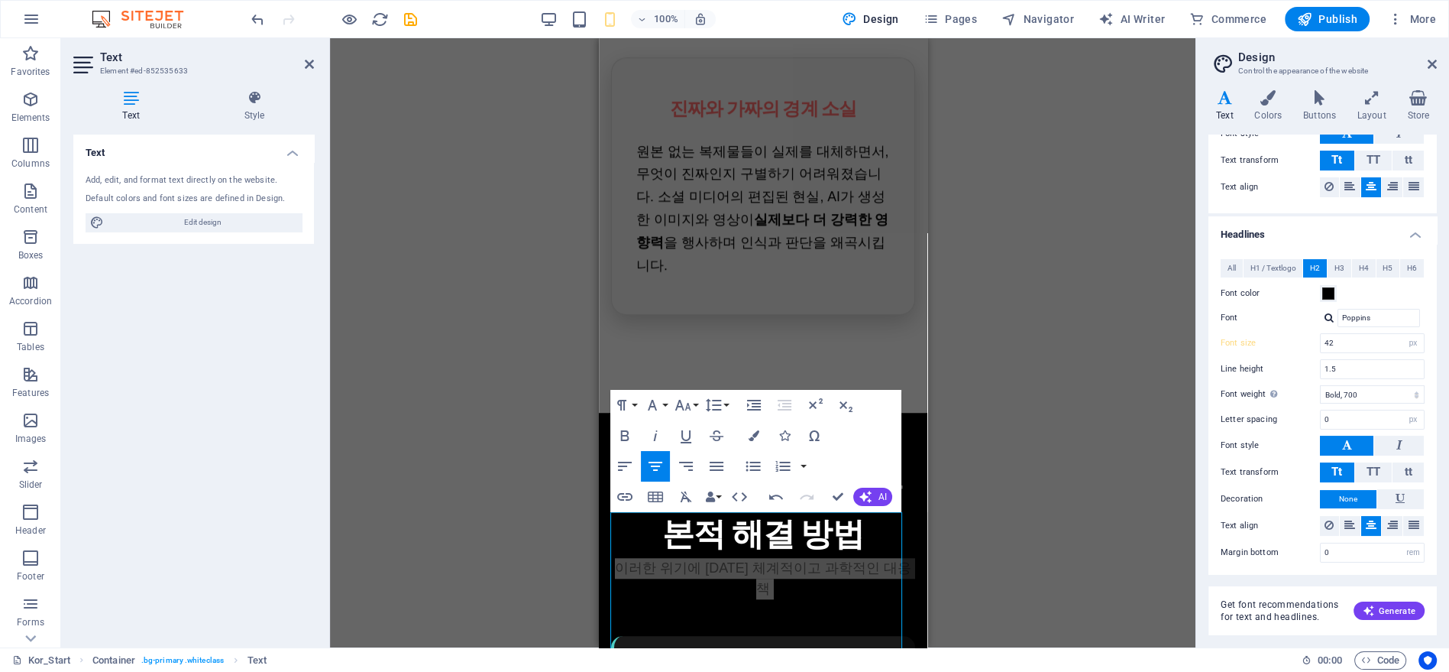
click at [1038, 334] on div "Drag here to replace the existing content. Press “Ctrl” if you want to create a…" at bounding box center [763, 342] width 866 height 609
click at [1037, 334] on div "Drag here to replace the existing content. Press “Ctrl” if you want to create a…" at bounding box center [763, 342] width 866 height 609
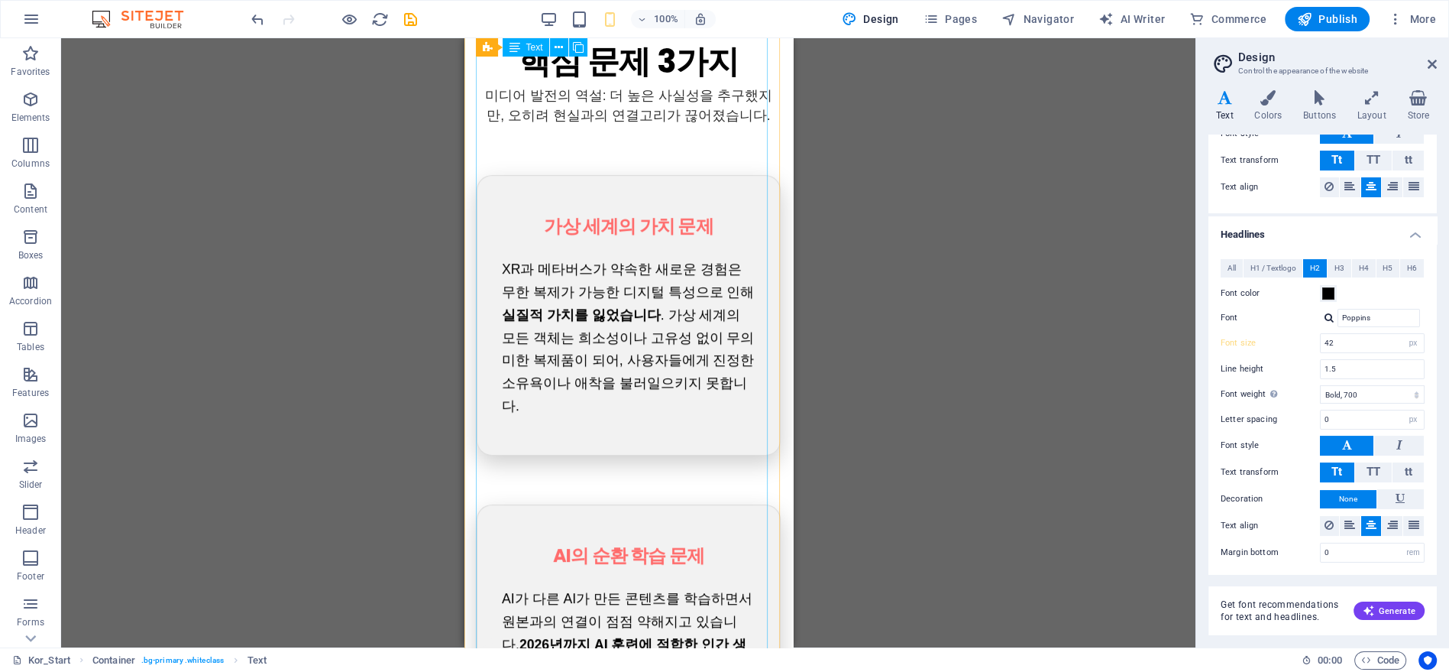
scroll to position [575, 0]
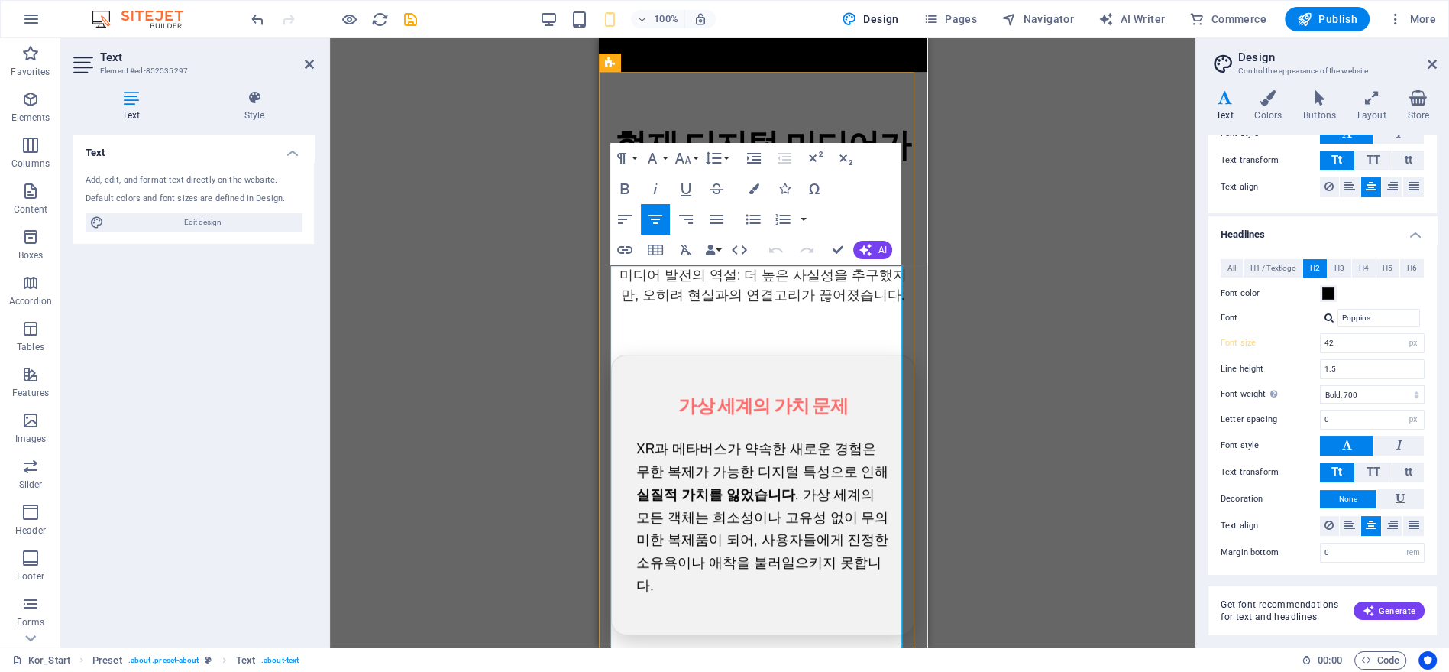
click at [707, 291] on p "미디어 발전의 역설: 더 높은 사실성을 추구했지만, 오히려 현실과의 연결고리가 끊어졌습니다." at bounding box center [762, 285] width 304 height 40
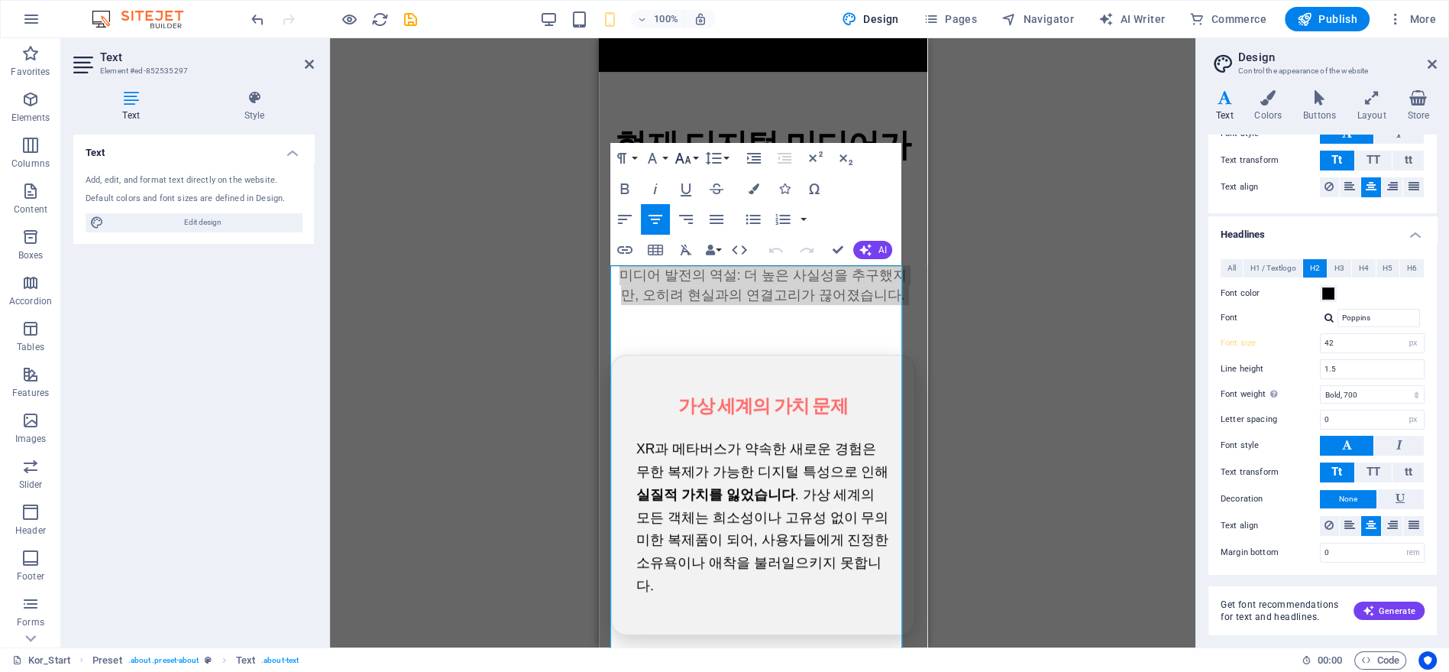
click at [691, 159] on icon "button" at bounding box center [683, 158] width 18 height 18
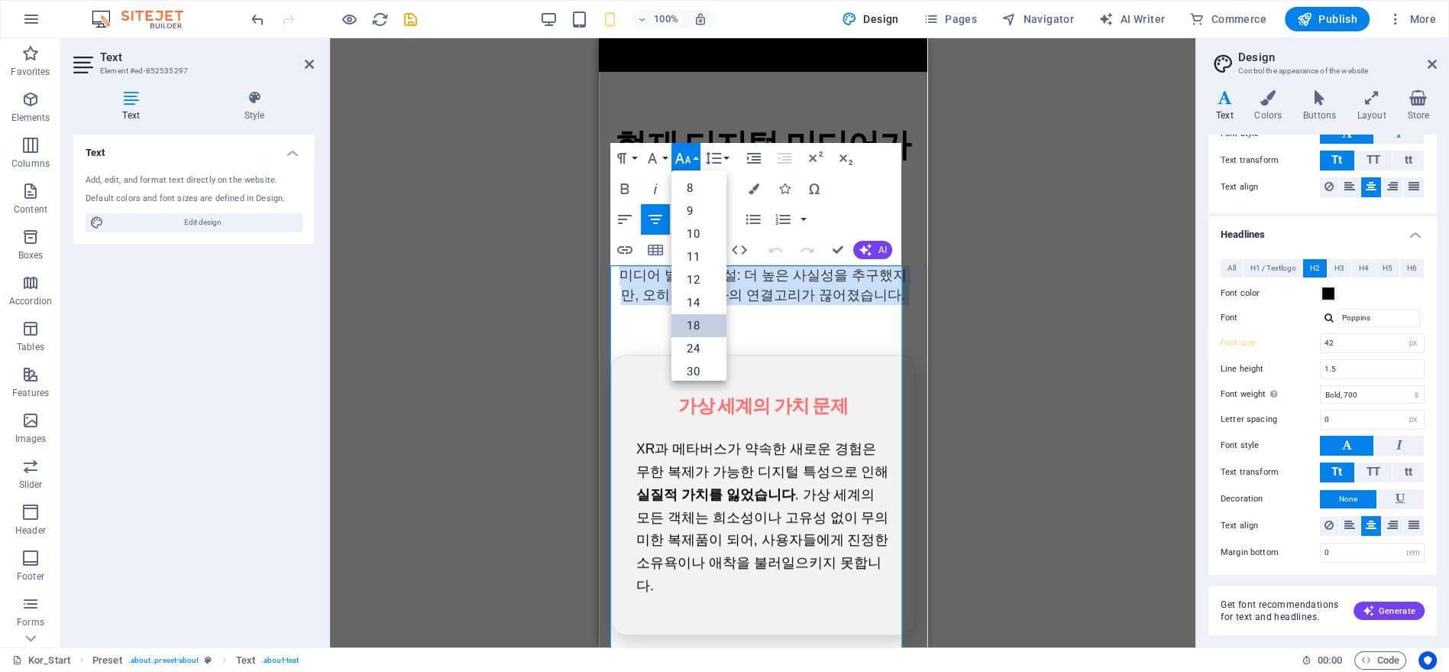
click at [712, 316] on link "18" at bounding box center [699, 325] width 55 height 23
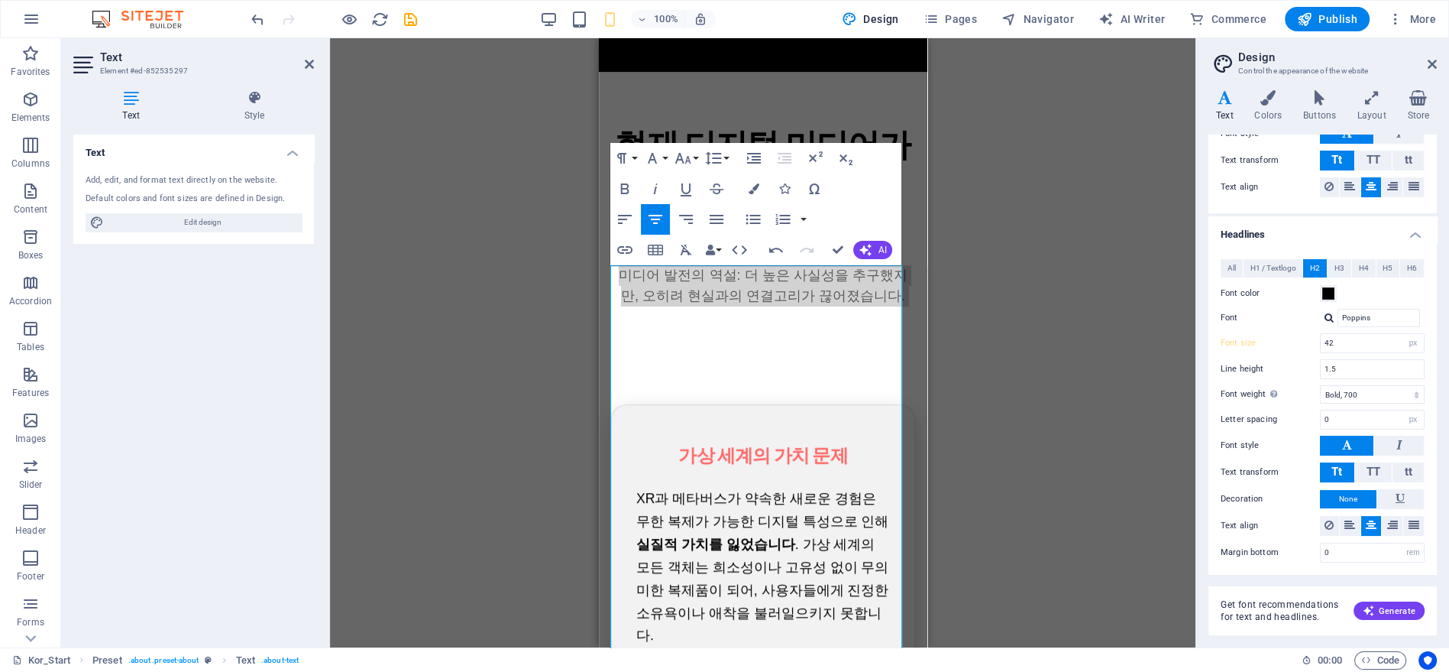
drag, startPoint x: 972, startPoint y: 319, endPoint x: 271, endPoint y: 228, distance: 706.5
click at [973, 318] on div "Drag here to replace the existing content. Press “Ctrl” if you want to create a…" at bounding box center [763, 342] width 866 height 609
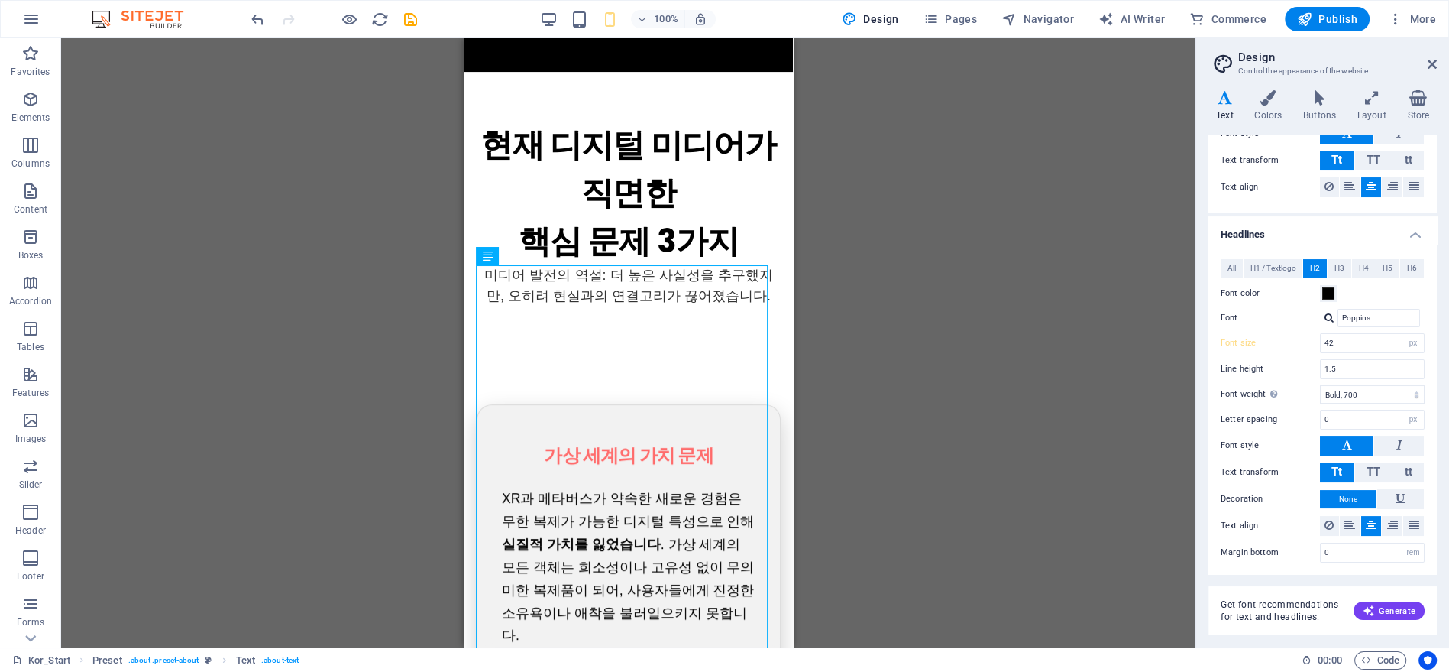
click at [880, 349] on div "Drag here to replace the existing content. Press “Ctrl” if you want to create a…" at bounding box center [628, 342] width 1135 height 609
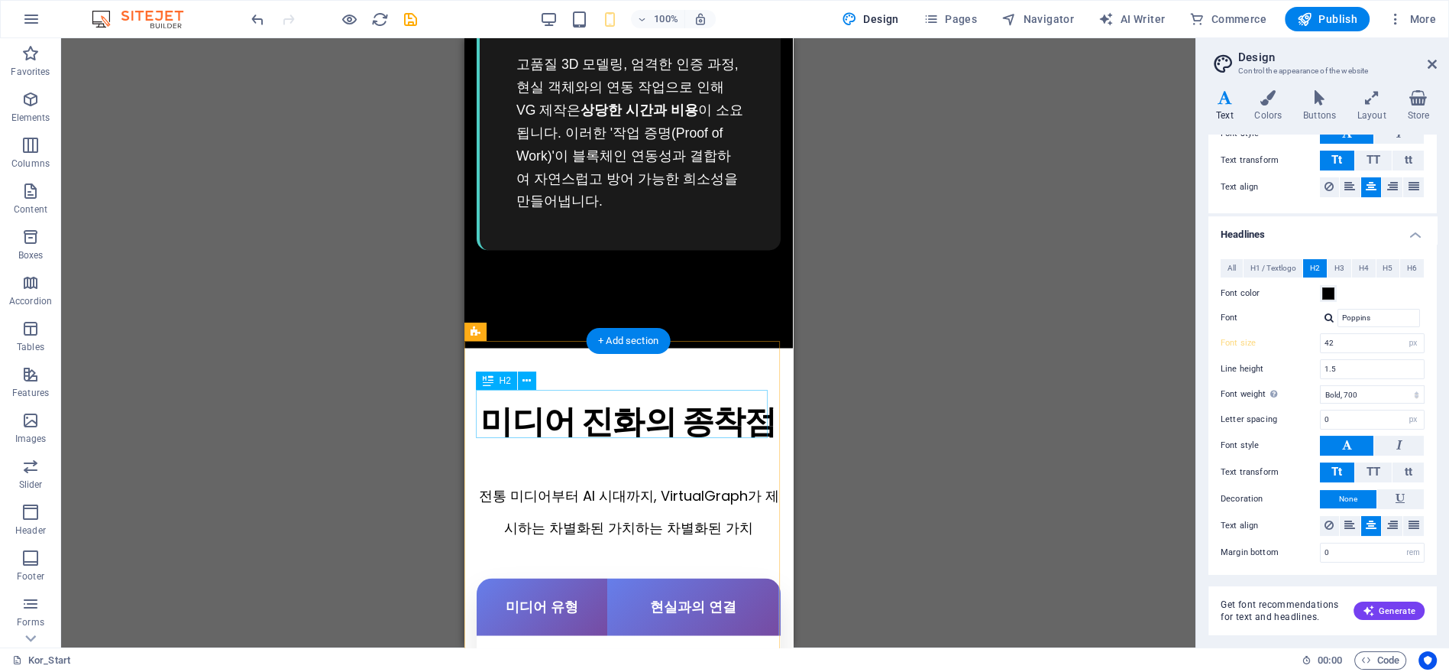
scroll to position [3207, 0]
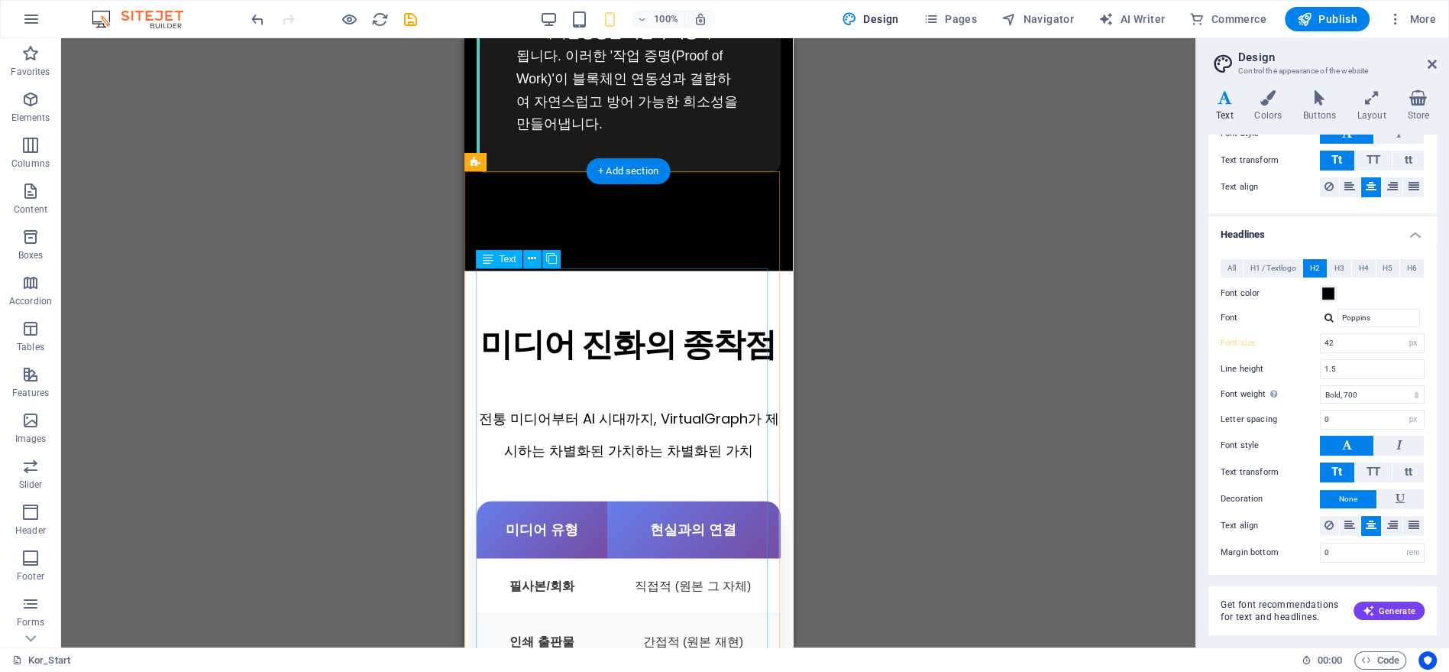
click at [661, 367] on div "전통 미디어부터 AI 시대까지, VirtualGraph가 제시하는 차별화된 가치하는 차별화된 가치 미디어 유형 현실과의 연결 희소성 검증 방식…" at bounding box center [628, 629] width 304 height 524
click at [665, 367] on div "전통 미디어부터 AI 시대까지, VirtualGraph가 제시하는 차별화된 가치하는 차별화된 가치 미디어 유형 현실과의 연결 희소성 검증 방식…" at bounding box center [628, 629] width 304 height 524
click at [666, 367] on div "전통 미디어부터 AI 시대까지, VirtualGraph가 제시하는 차별화된 가치하는 차별화된 가치 미디어 유형 현실과의 연결 희소성 검증 방식…" at bounding box center [628, 629] width 304 height 524
click at [532, 408] on span "전통 미디어부터 AI 시대까지, VirtualGraph가 제시하는 차별화된 가치하는 차별화된 가치" at bounding box center [628, 433] width 300 height 51
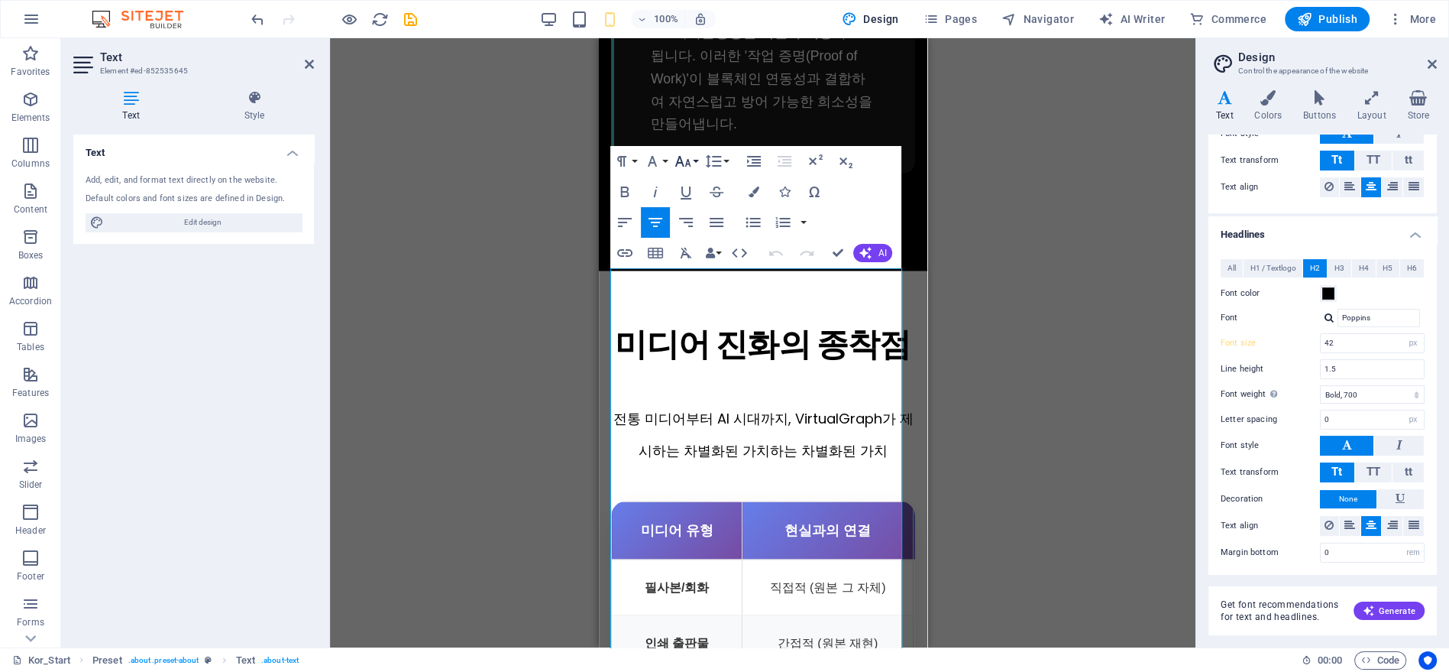
click at [693, 160] on button "Font Size" at bounding box center [686, 161] width 29 height 31
click at [703, 206] on link "18" at bounding box center [699, 206] width 55 height 23
click at [941, 338] on div "Drag here to replace the existing content. Press “Ctrl” if you want to create a…" at bounding box center [763, 342] width 866 height 609
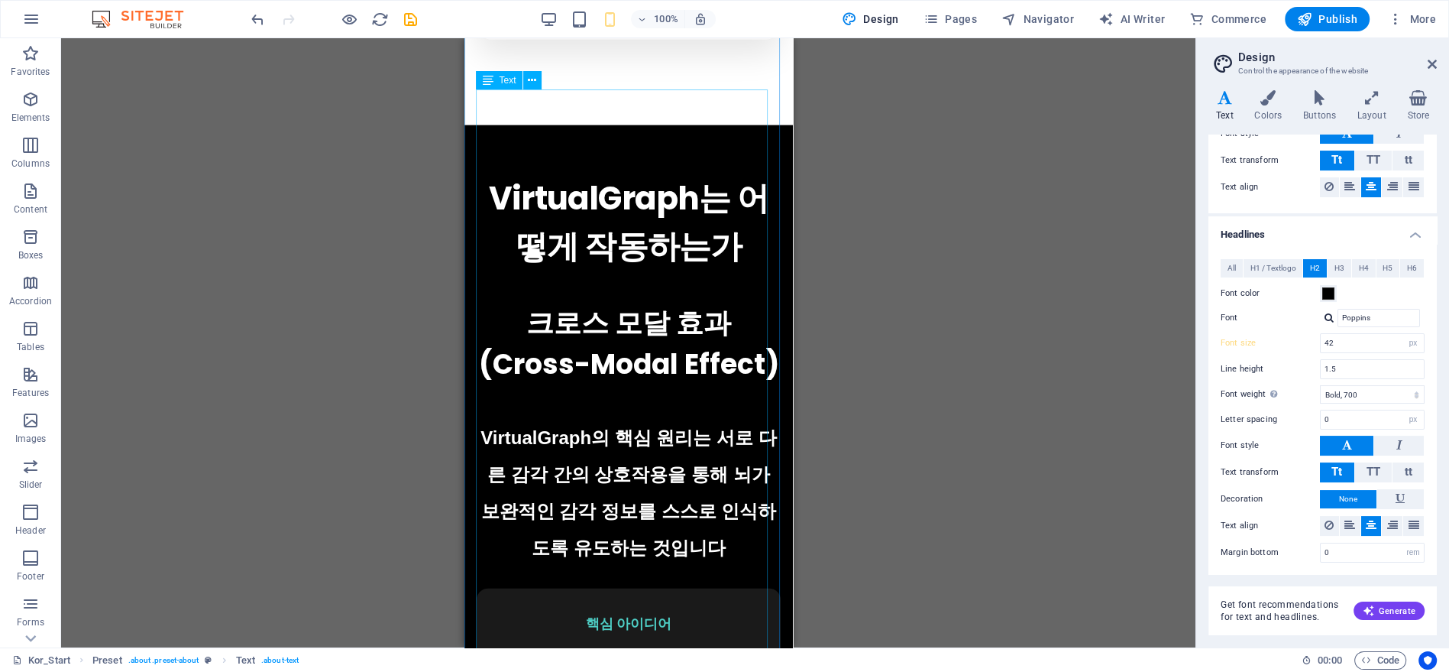
scroll to position [4140, 0]
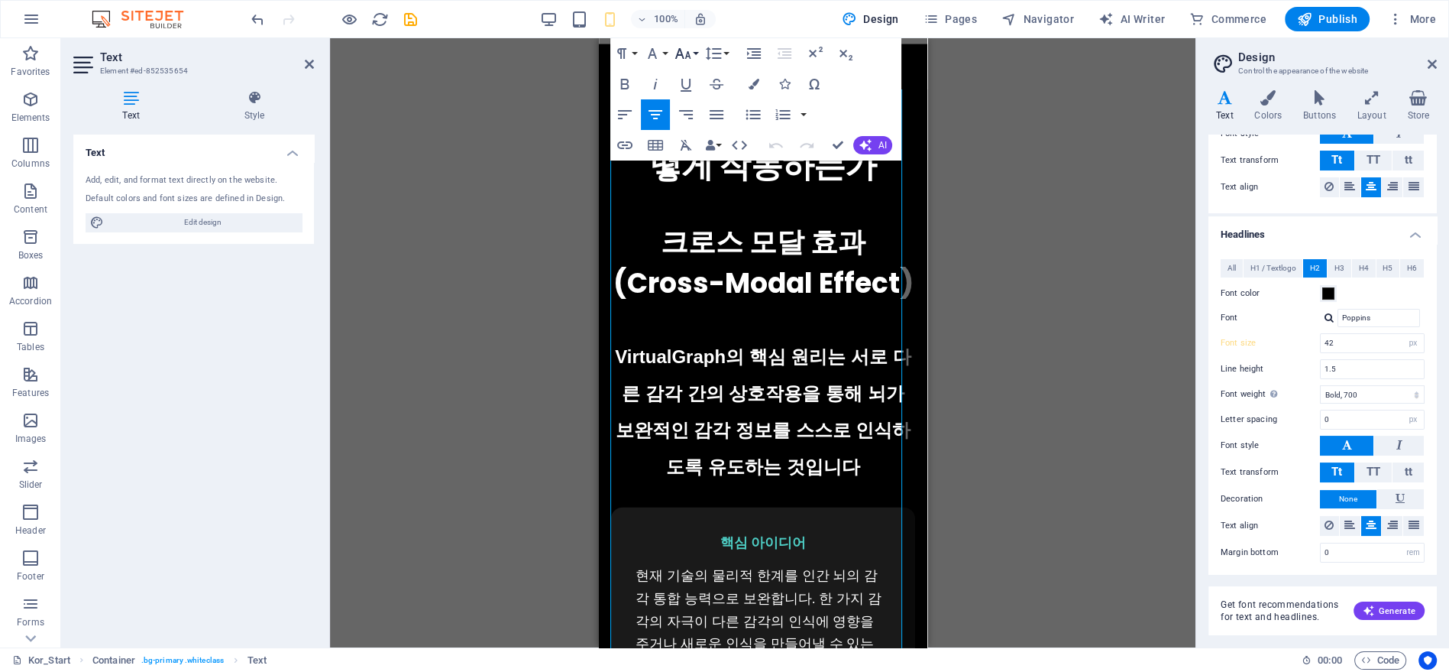
click at [677, 53] on icon "button" at bounding box center [683, 53] width 16 height 11
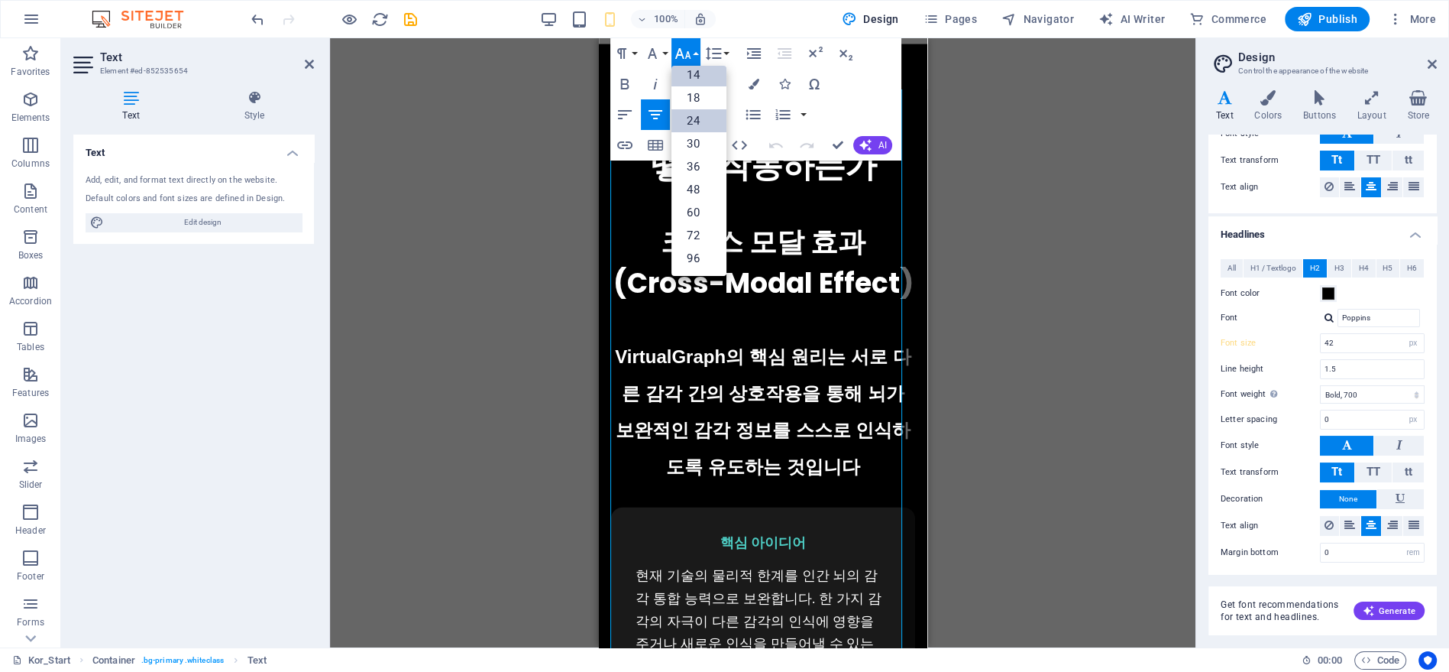
scroll to position [122, 0]
click at [699, 96] on link "18" at bounding box center [699, 98] width 55 height 23
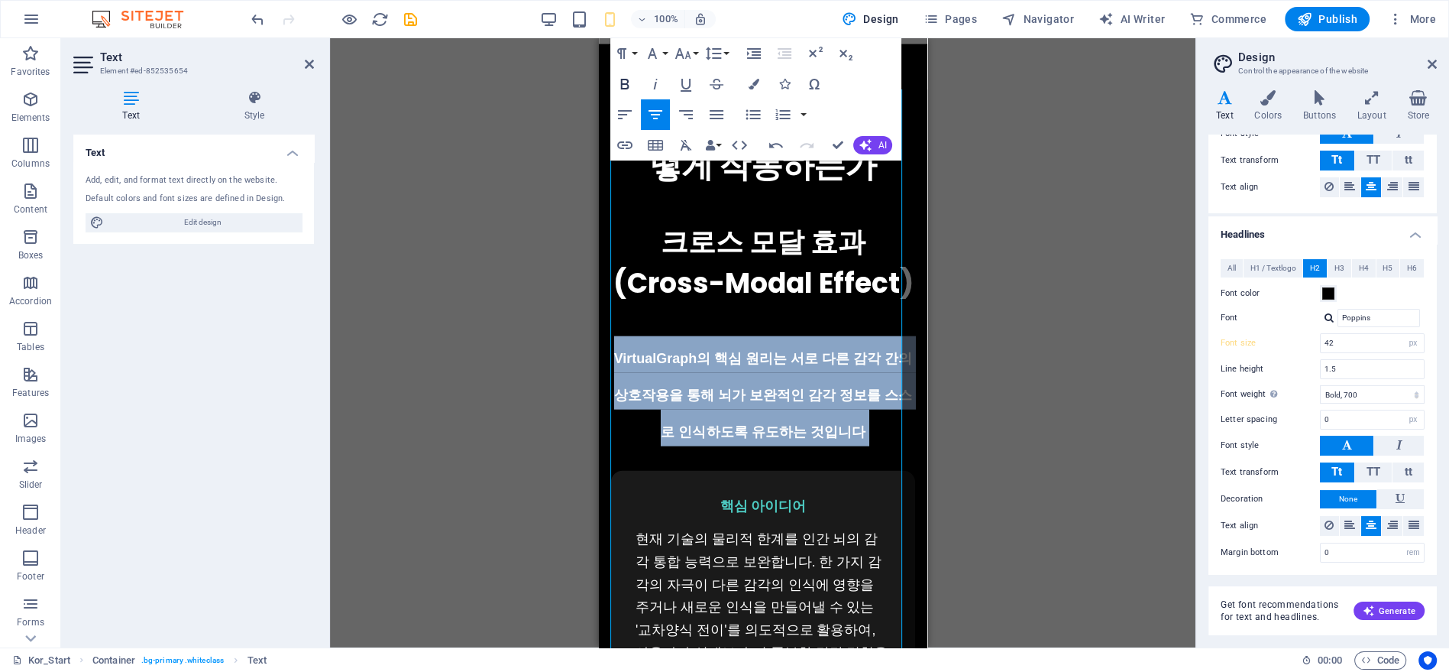
click at [626, 83] on icon "button" at bounding box center [625, 84] width 8 height 11
click at [630, 86] on icon "button" at bounding box center [625, 84] width 18 height 18
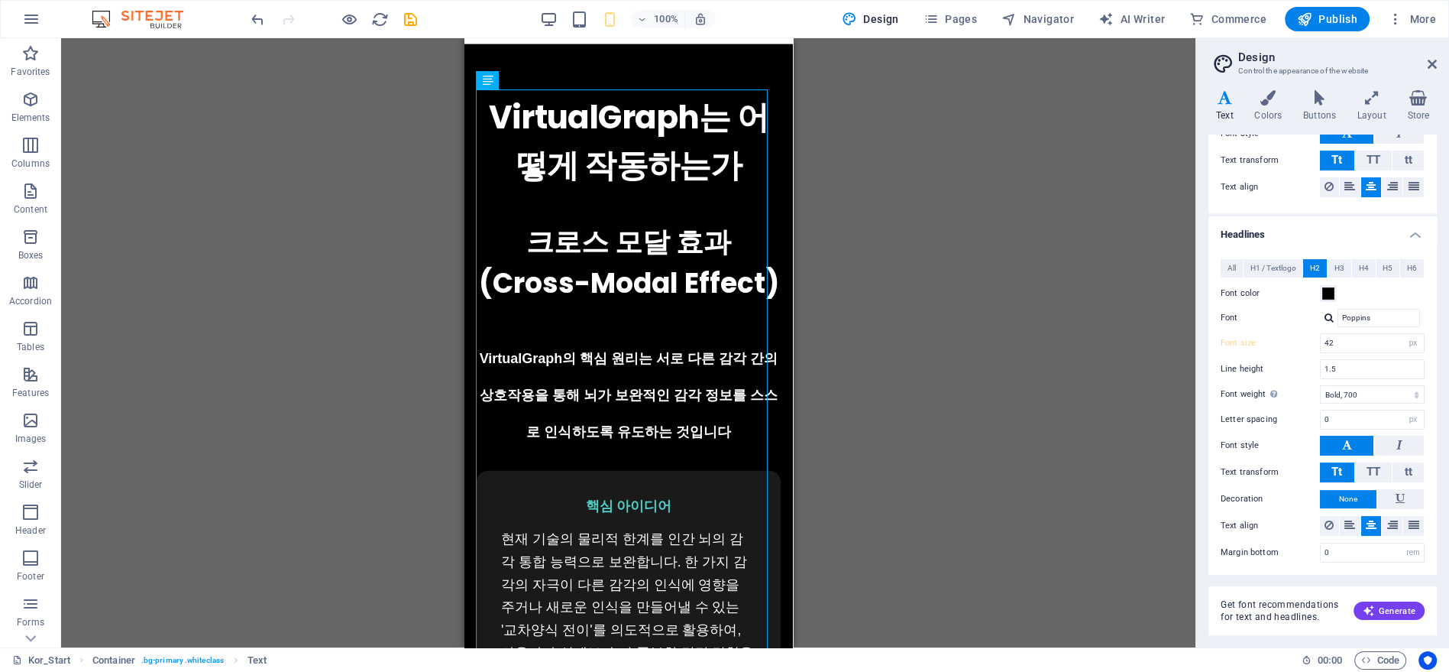
click at [920, 272] on div "Drag here to replace the existing content. Press “Ctrl” if you want to create a…" at bounding box center [628, 342] width 1135 height 609
click at [920, 273] on div "Drag here to replace the existing content. Press “Ctrl” if you want to create a…" at bounding box center [628, 342] width 1135 height 609
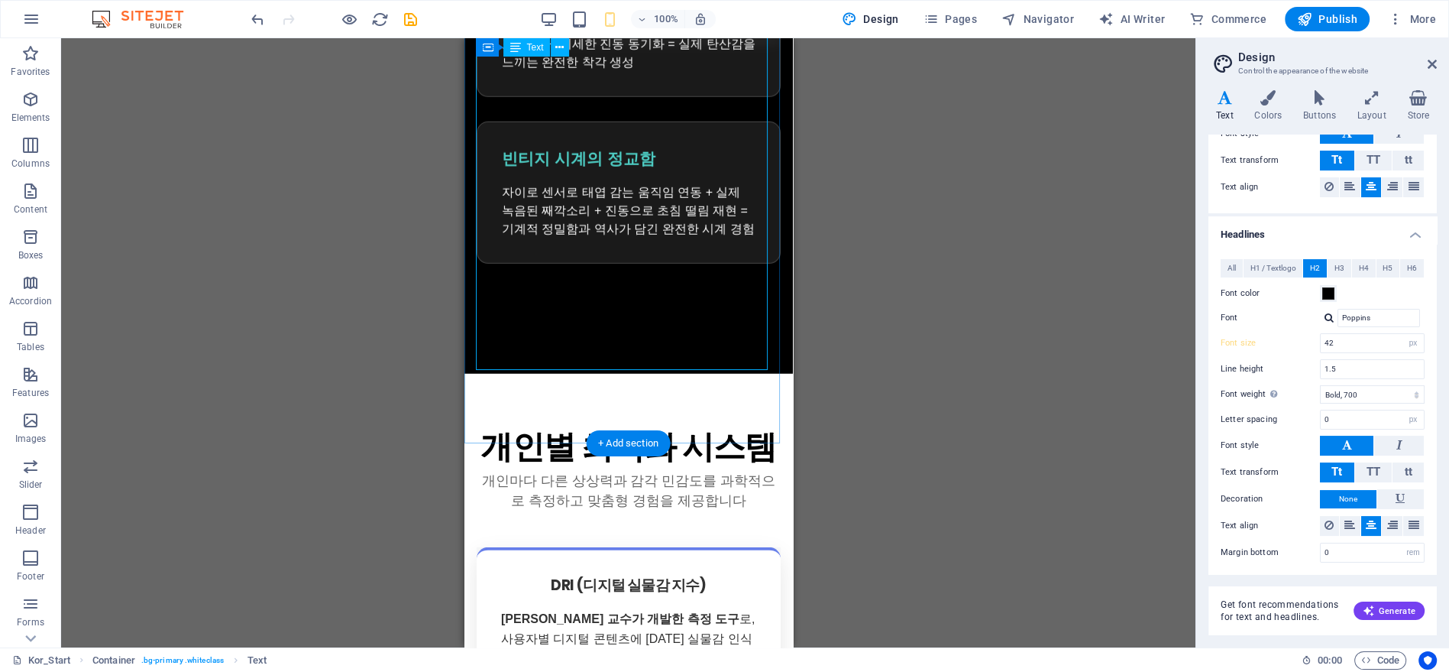
scroll to position [5244, 0]
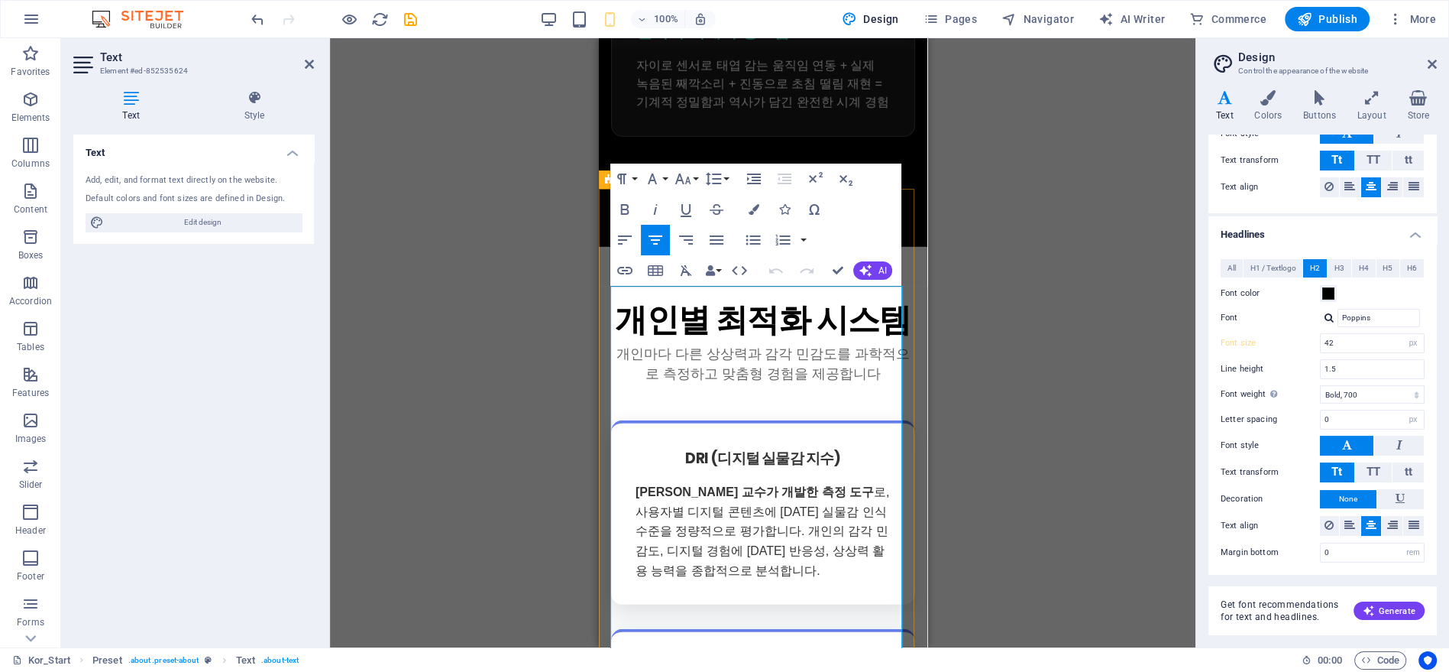
click at [699, 344] on p "개인마다 다른 상상력과 감각 민감도를 과학적으로 측정하고 맞춤형 경험을 제공합니다" at bounding box center [762, 364] width 304 height 40
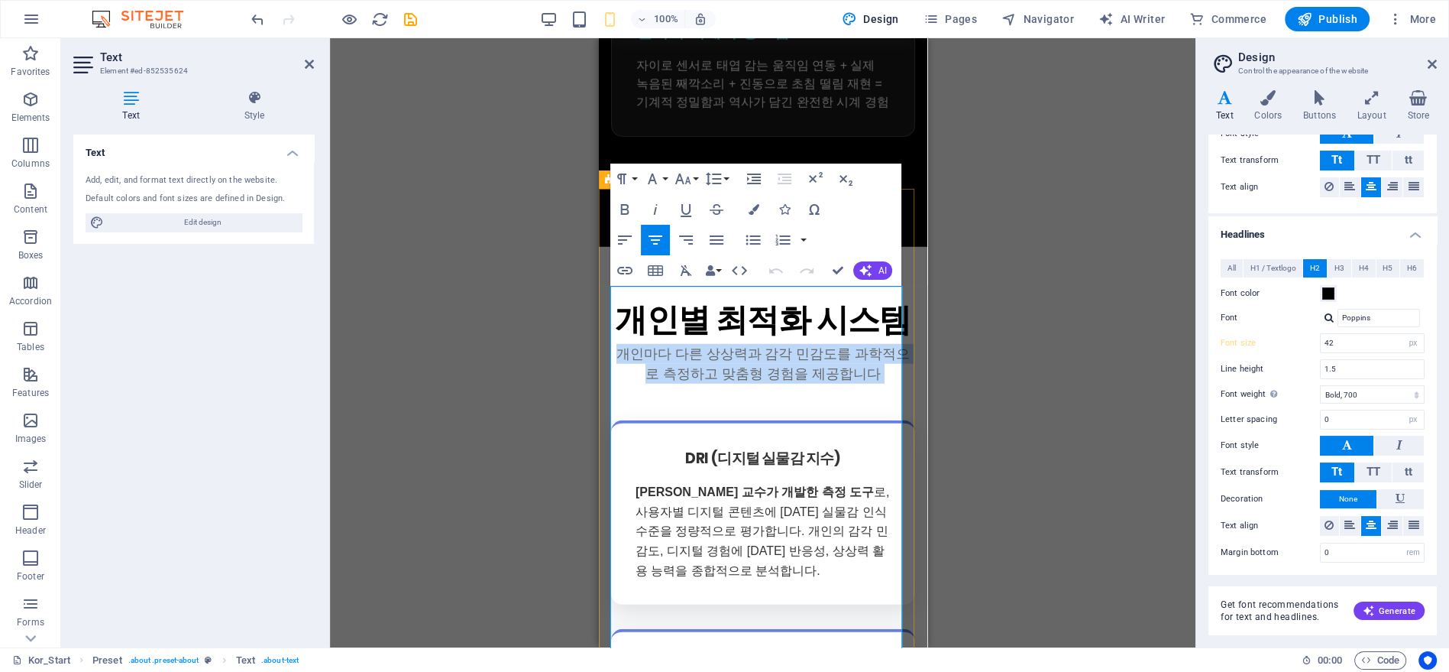
click at [699, 344] on p "개인마다 다른 상상력과 감각 민감도를 과학적으로 측정하고 맞춤형 경험을 제공합니다" at bounding box center [762, 364] width 304 height 40
drag, startPoint x: 680, startPoint y: 152, endPoint x: 821, endPoint y: 167, distance: 141.3
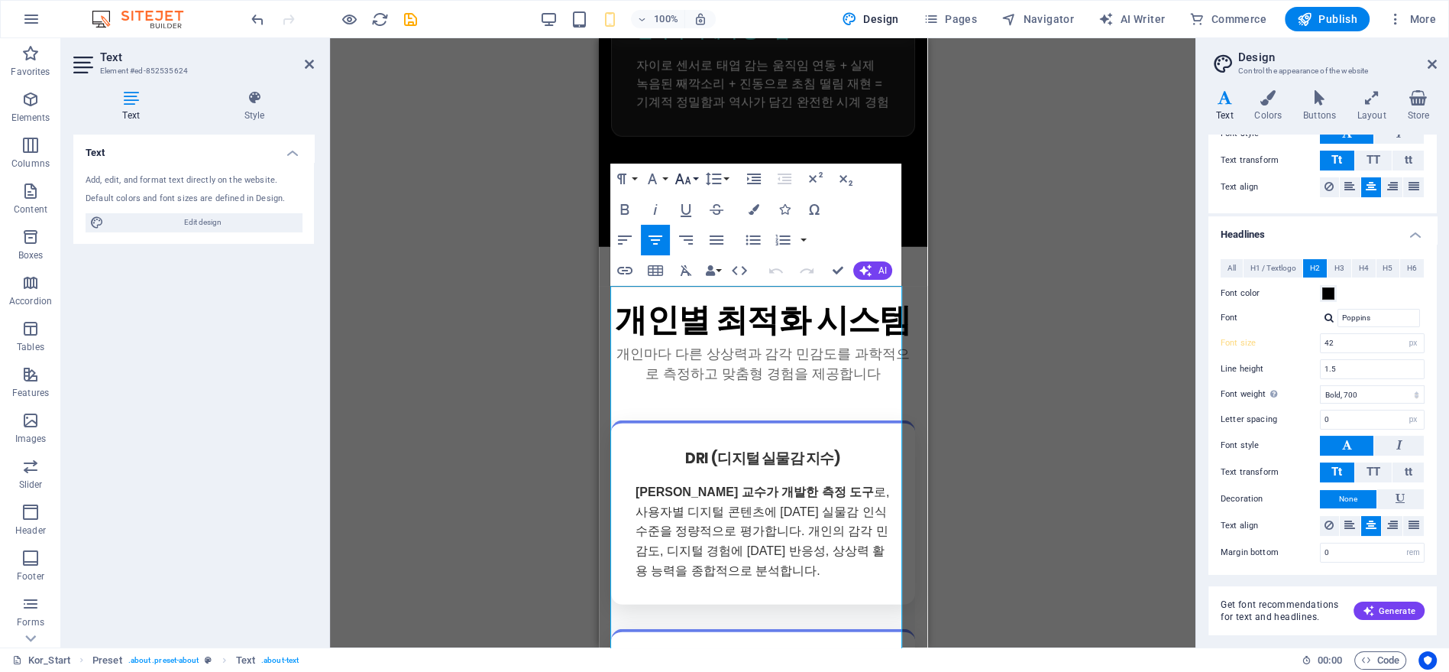
click at [683, 180] on icon "button" at bounding box center [683, 179] width 18 height 18
click at [696, 335] on link "18" at bounding box center [699, 346] width 55 height 23
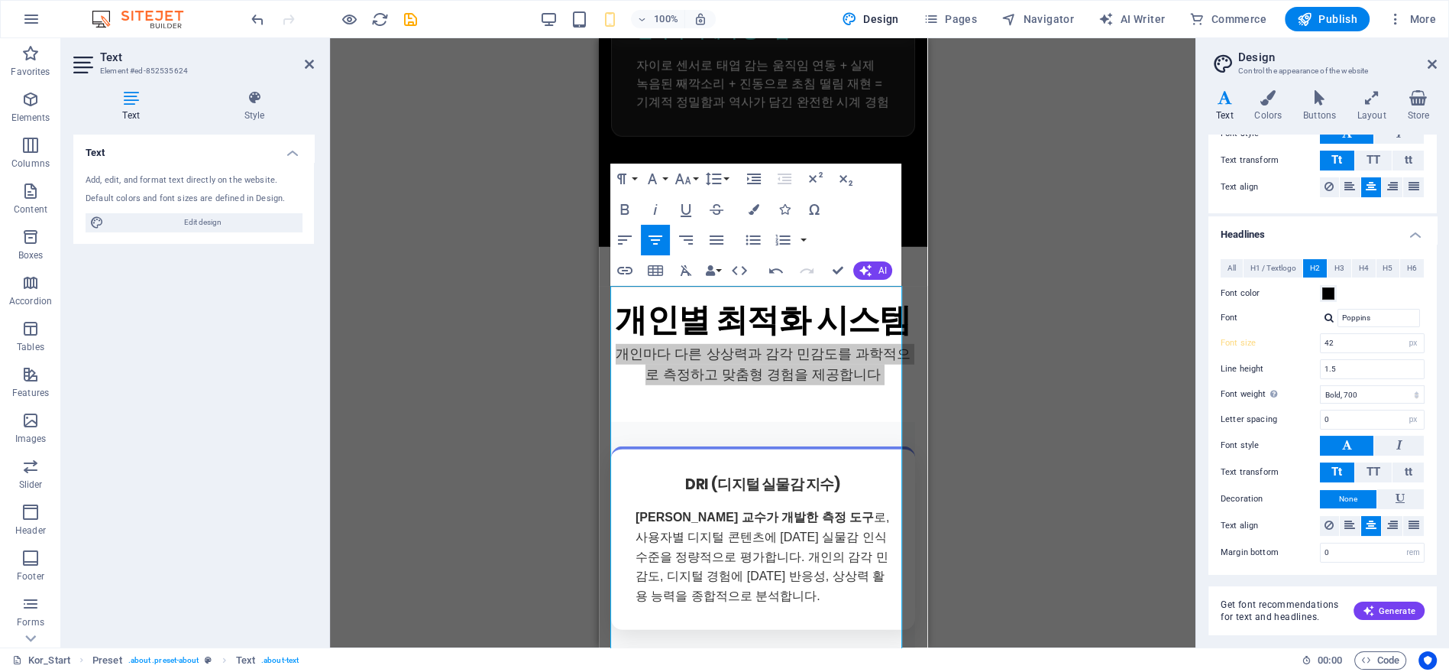
click at [964, 329] on div "Drag here to replace the existing content. Press “Ctrl” if you want to create a…" at bounding box center [763, 342] width 866 height 609
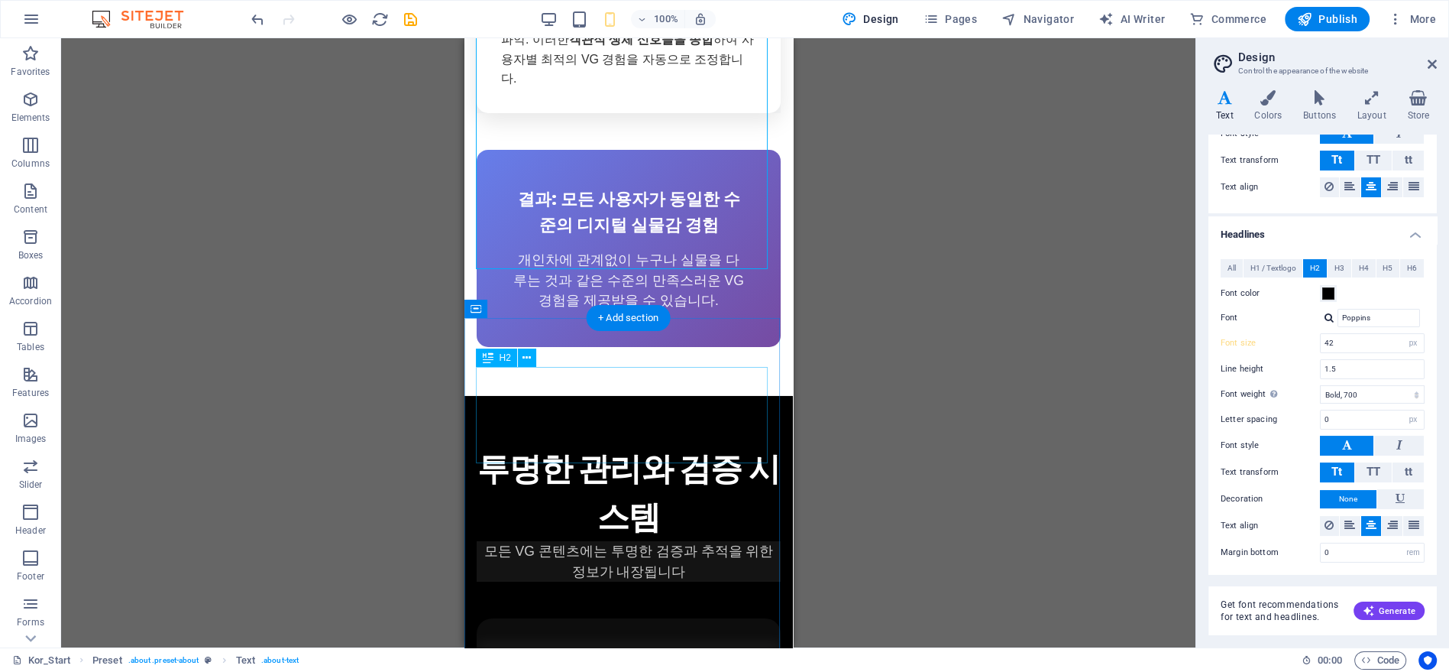
scroll to position [6347, 0]
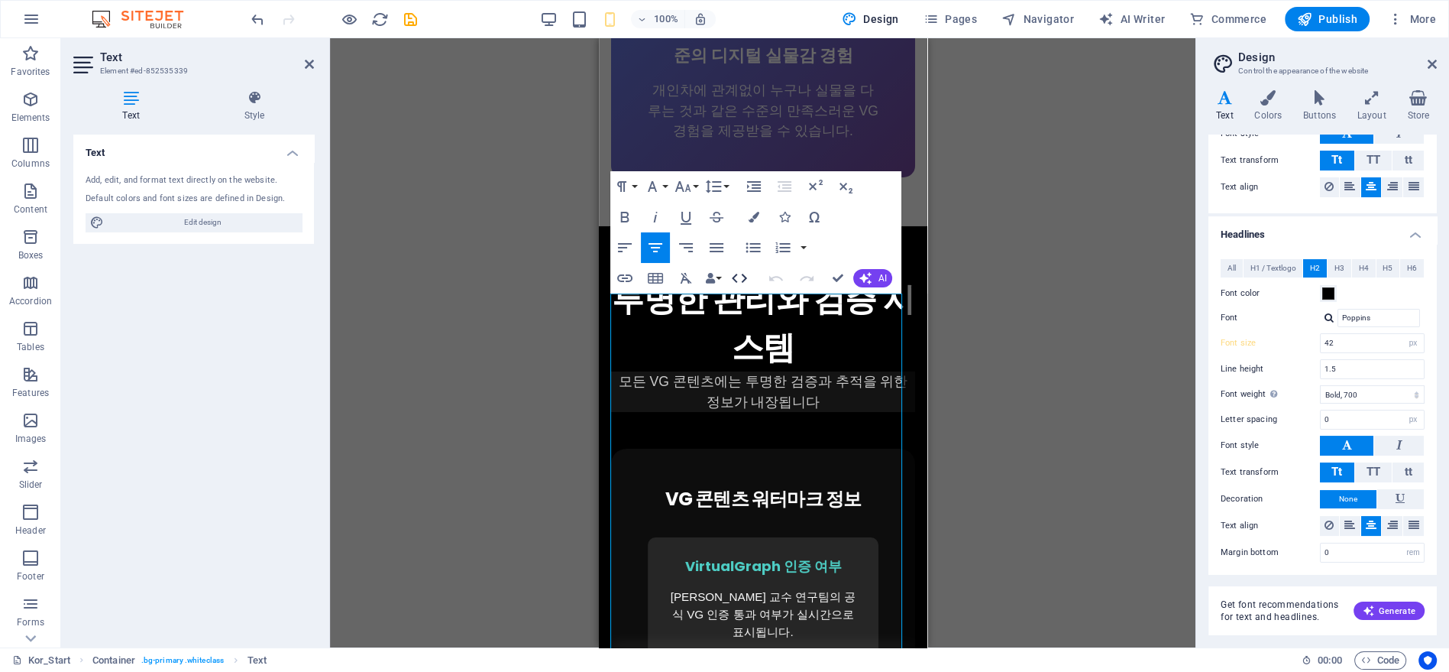
click at [743, 280] on icon "button" at bounding box center [739, 278] width 15 height 9
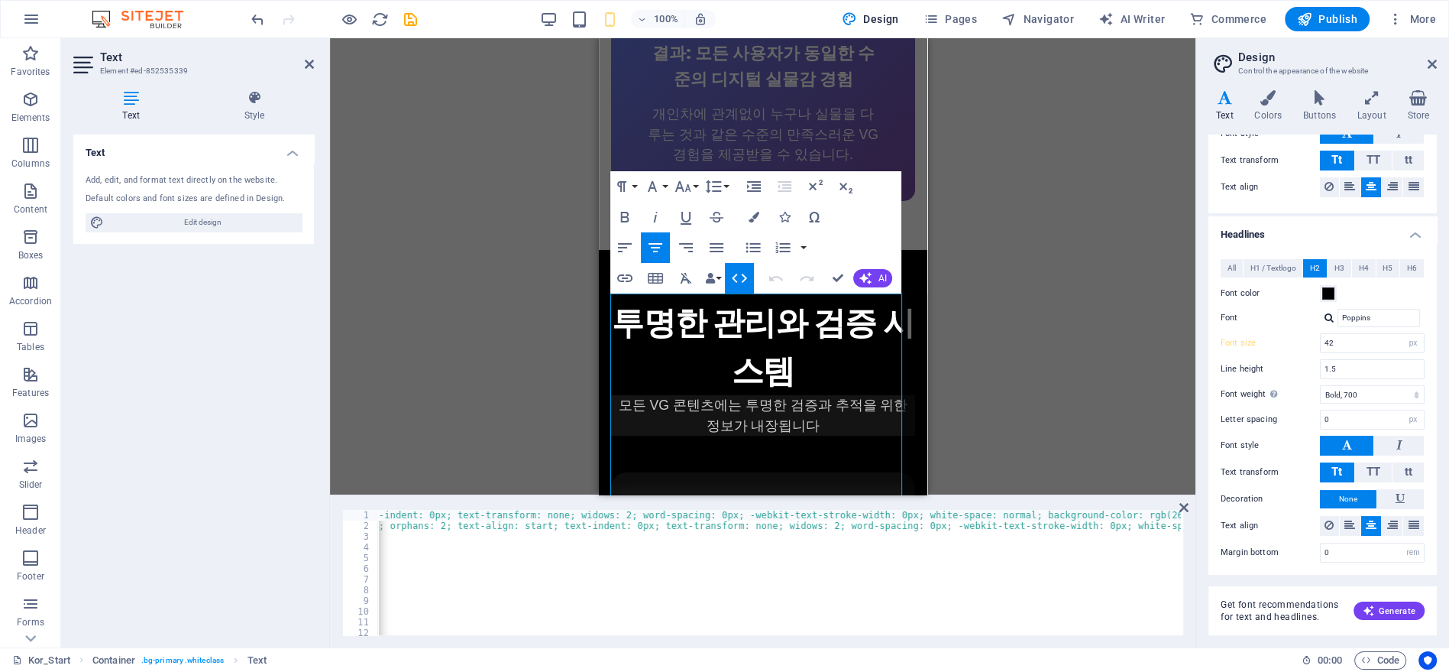
scroll to position [0, 1743]
click at [892, 513] on div "< p style = 'margin: 0px 0px 3rem; padding: 0px; box-sizing: border-box; color:…" at bounding box center [362, 582] width 3456 height 144
click at [887, 514] on div "< p style = 'margin: 0px 0px 3rem; padding: 0px; box-sizing: border-box; color:…" at bounding box center [362, 582] width 3456 height 144
click at [887, 514] on div "< p style = 'margin: 0px 0px 3rem; padding: 0px; box-sizing: border-box; color:…" at bounding box center [778, 572] width 803 height 125
click at [895, 513] on div "< p style = 'margin: 0px 0px 3rem; padding: 0px; box-sizing: border-box; color:…" at bounding box center [362, 582] width 3456 height 144
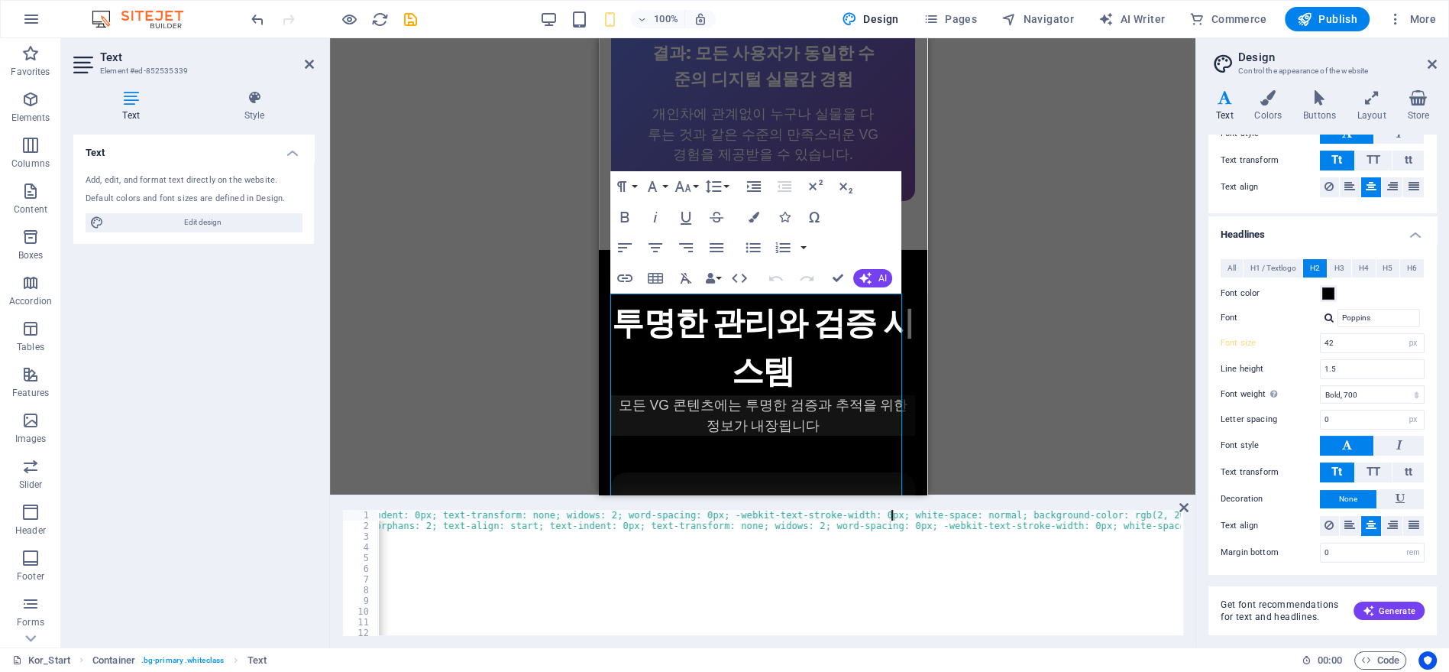
type textarea "0"
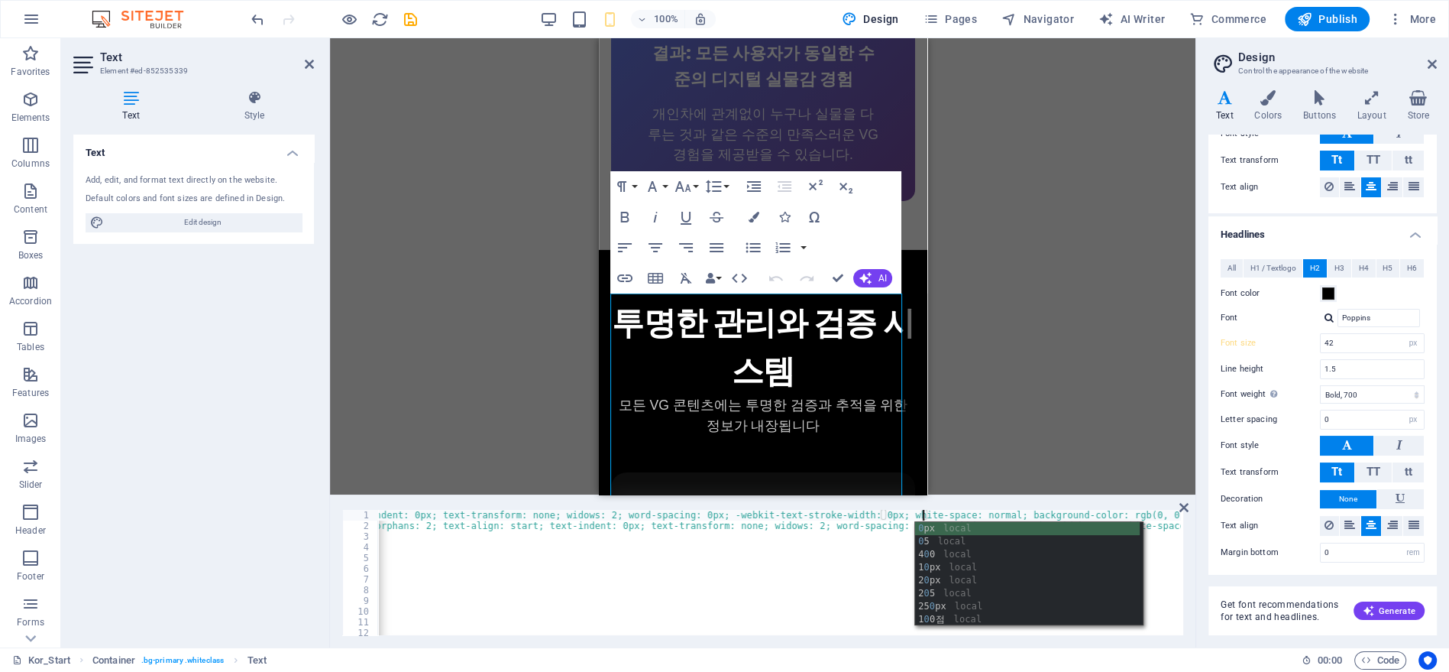
type textarea "0"
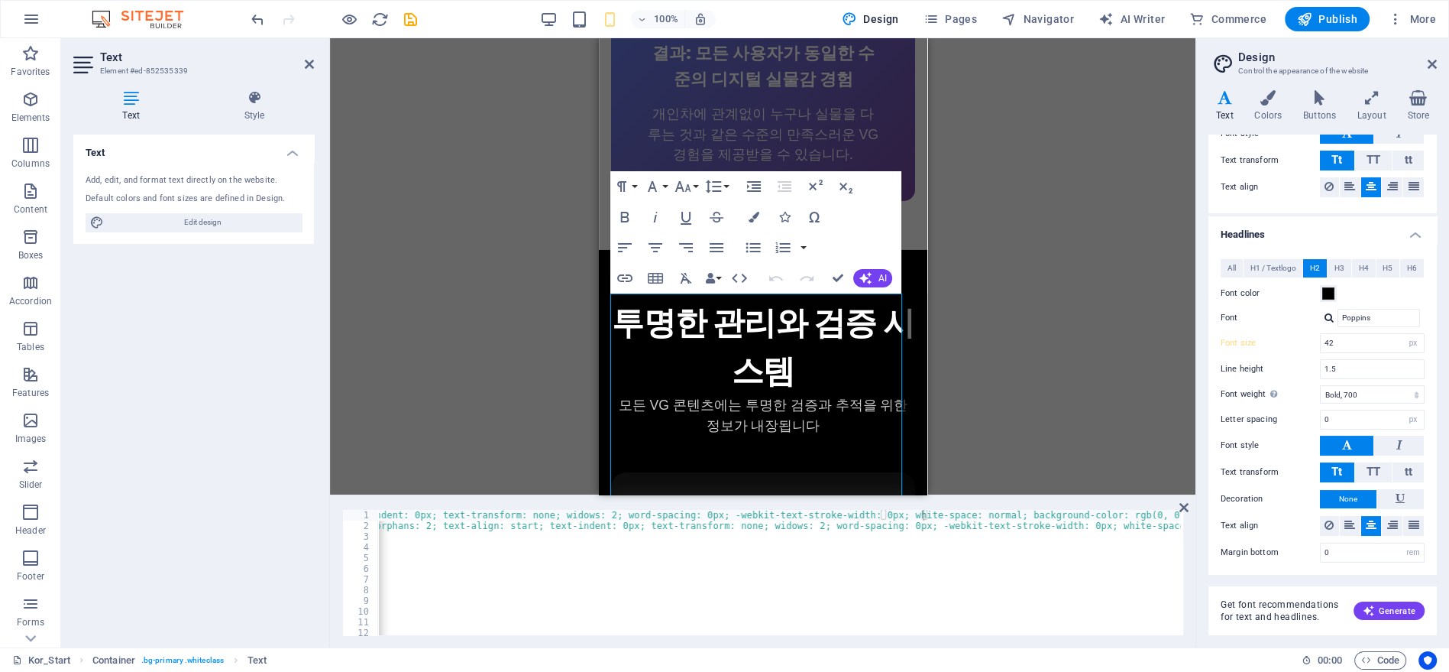
click at [1101, 400] on div "Drag here to replace the existing content. Press “Ctrl” if you want to create a…" at bounding box center [763, 266] width 866 height 456
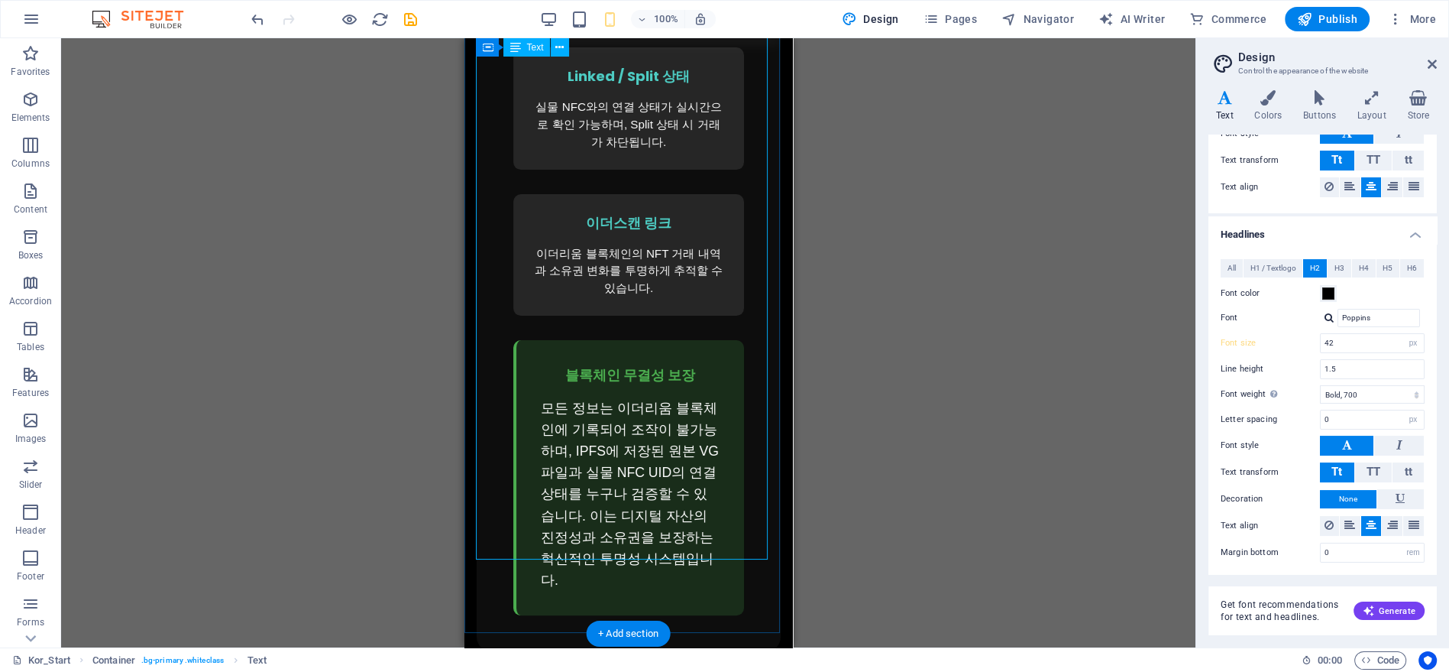
scroll to position [7451, 0]
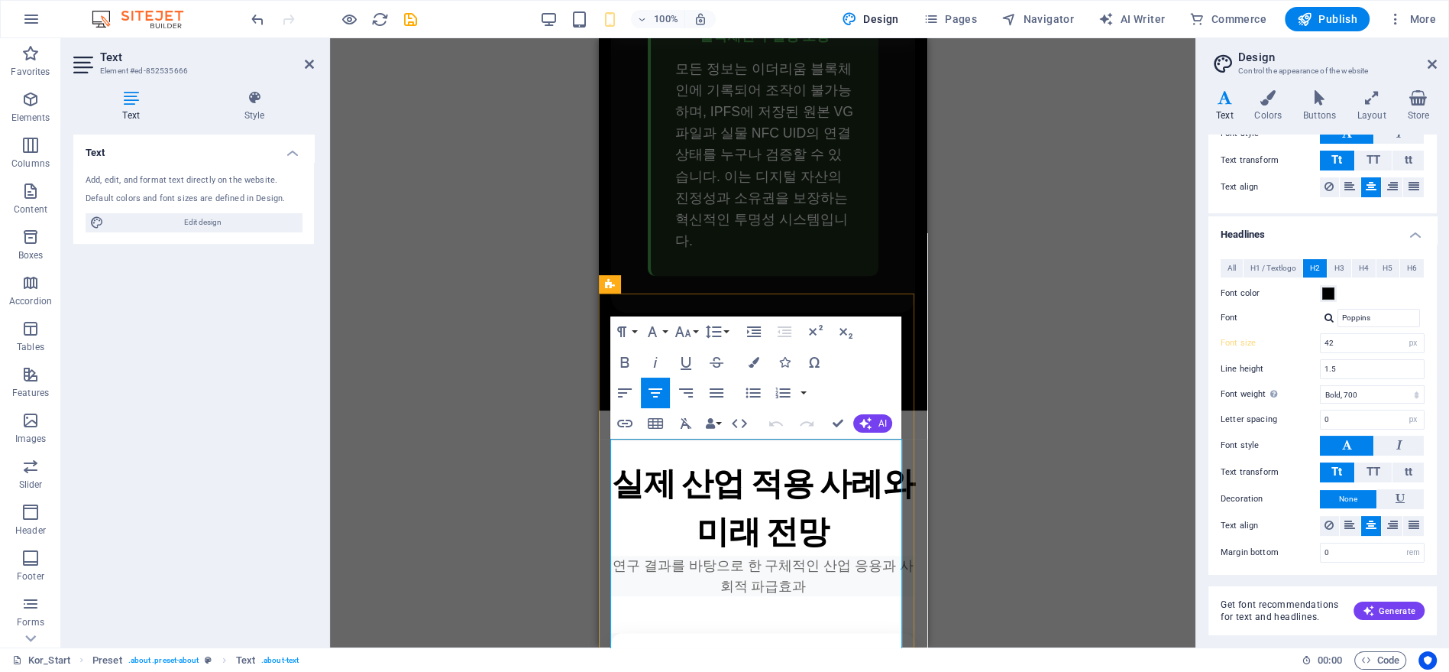
click at [699, 555] on p "연구 결과를 바탕으로 한 구체적인 산업 응용과 사회적 파급효과" at bounding box center [762, 575] width 304 height 40
click at [685, 334] on icon "button" at bounding box center [683, 331] width 18 height 18
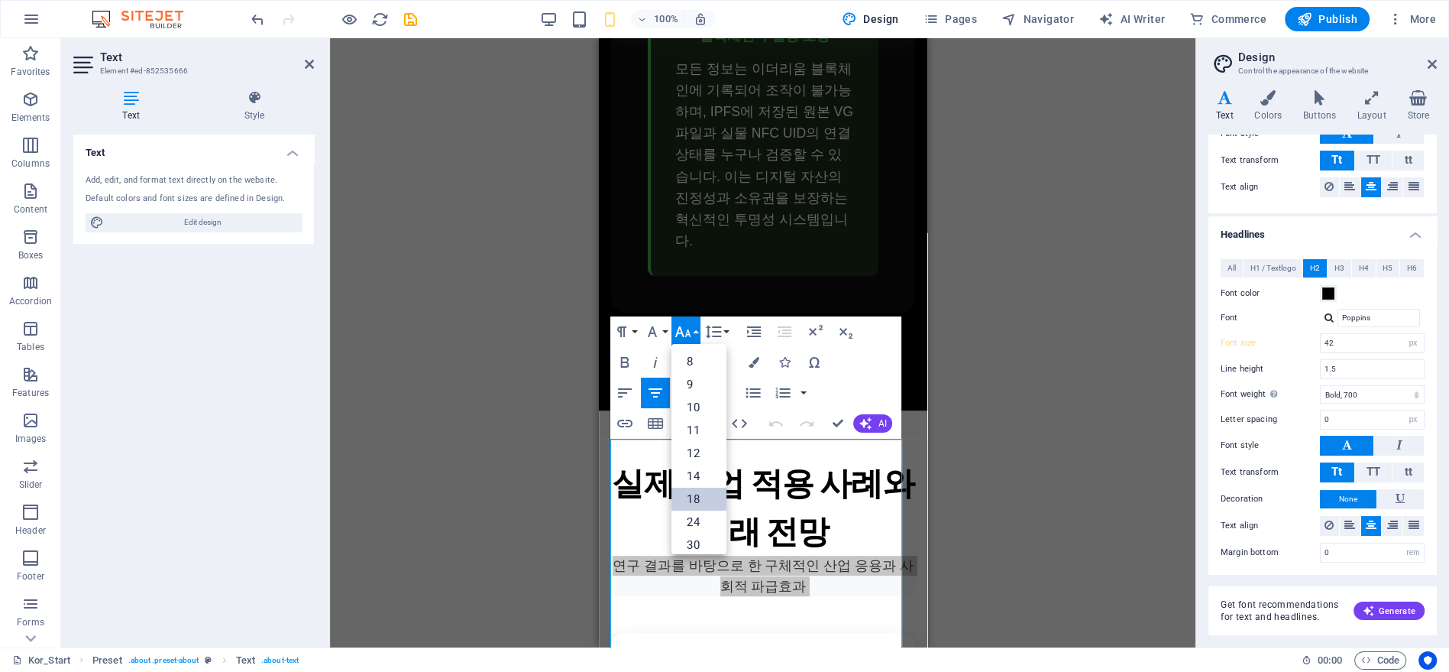
drag, startPoint x: 705, startPoint y: 497, endPoint x: 124, endPoint y: 455, distance: 583.0
click at [705, 497] on link "18" at bounding box center [699, 498] width 55 height 23
click at [979, 410] on div "Drag here to replace the existing content. Press “Ctrl” if you want to create a…" at bounding box center [763, 342] width 866 height 609
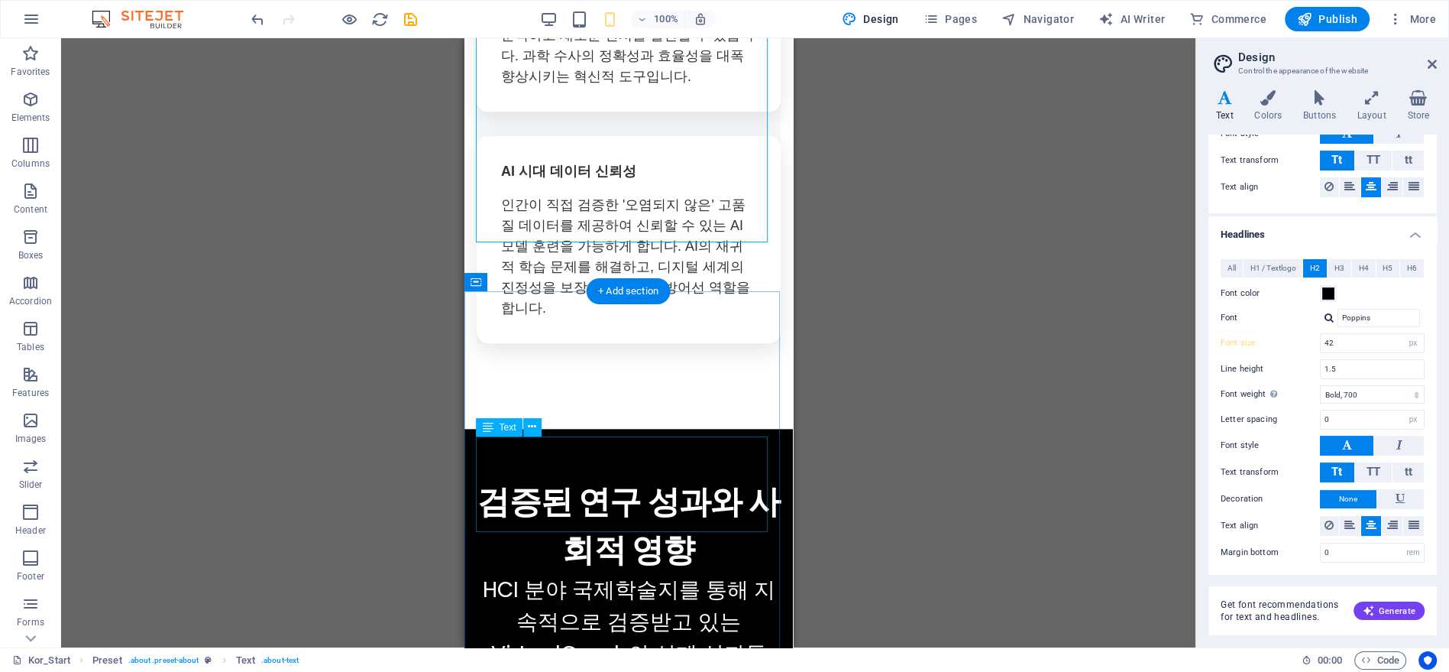
scroll to position [9064, 0]
click at [649, 574] on div "HCI 분야 국제학술지를 통해 지속적으로 검증받고 있는 VirtualGraph의 실제 성과들" at bounding box center [628, 622] width 304 height 96
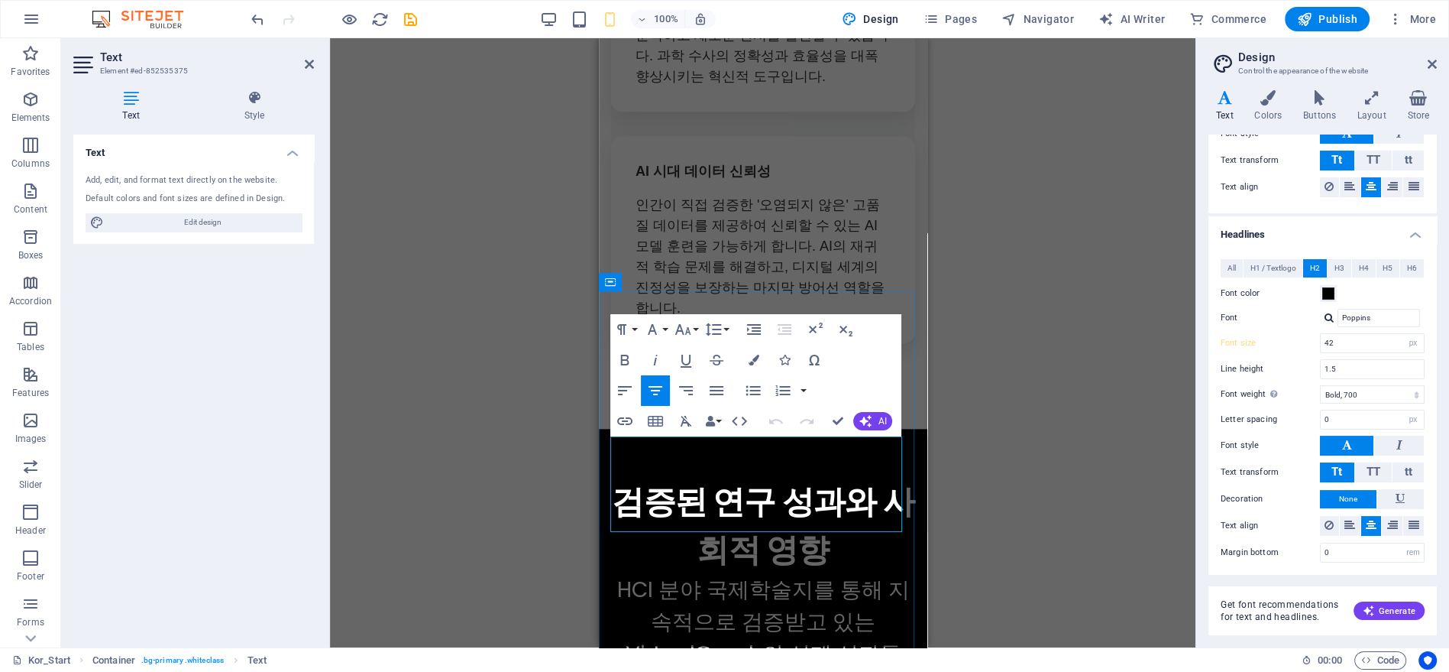
click at [649, 574] on p "HCI 분야 국제학술지를 통해 지속적으로 검증받고 있는 VirtualGraph의 실제 성과들" at bounding box center [762, 622] width 304 height 96
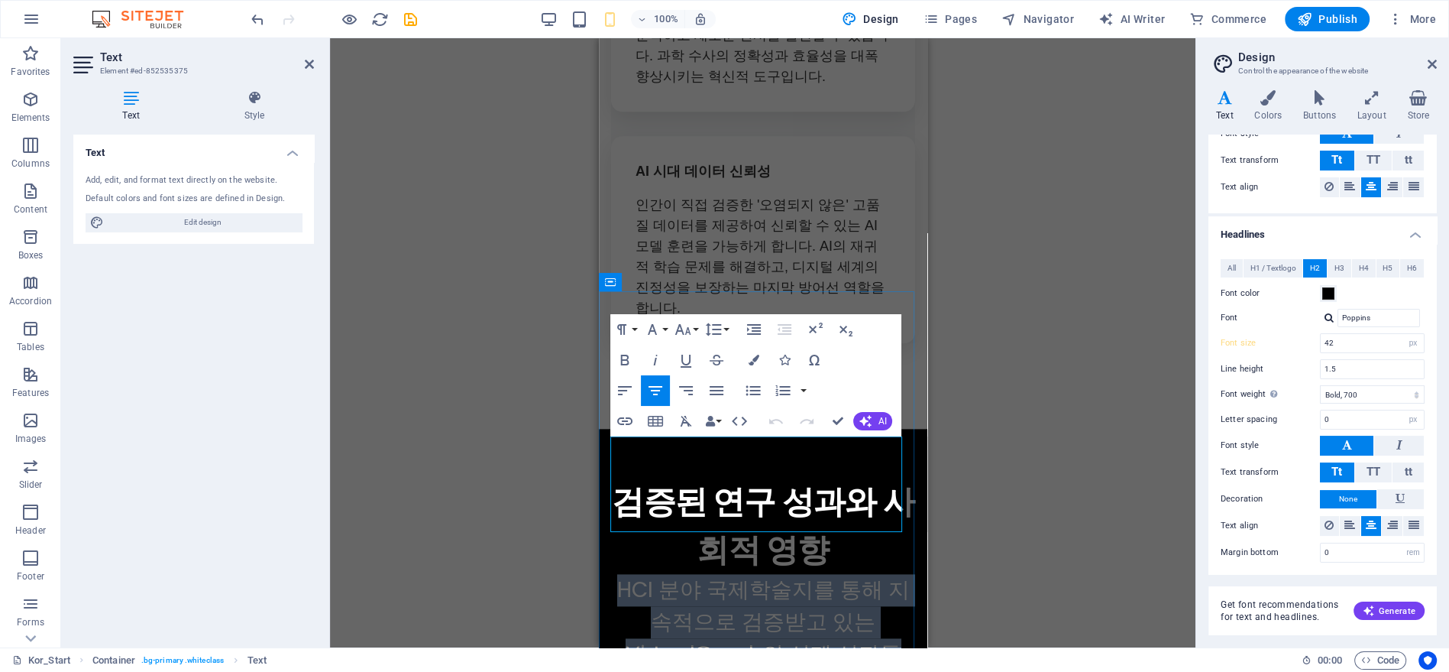
click at [649, 574] on p "HCI 분야 국제학술지를 통해 지속적으로 검증받고 있는 VirtualGraph의 실제 성과들" at bounding box center [762, 622] width 304 height 96
click at [690, 329] on icon "button" at bounding box center [683, 329] width 18 height 18
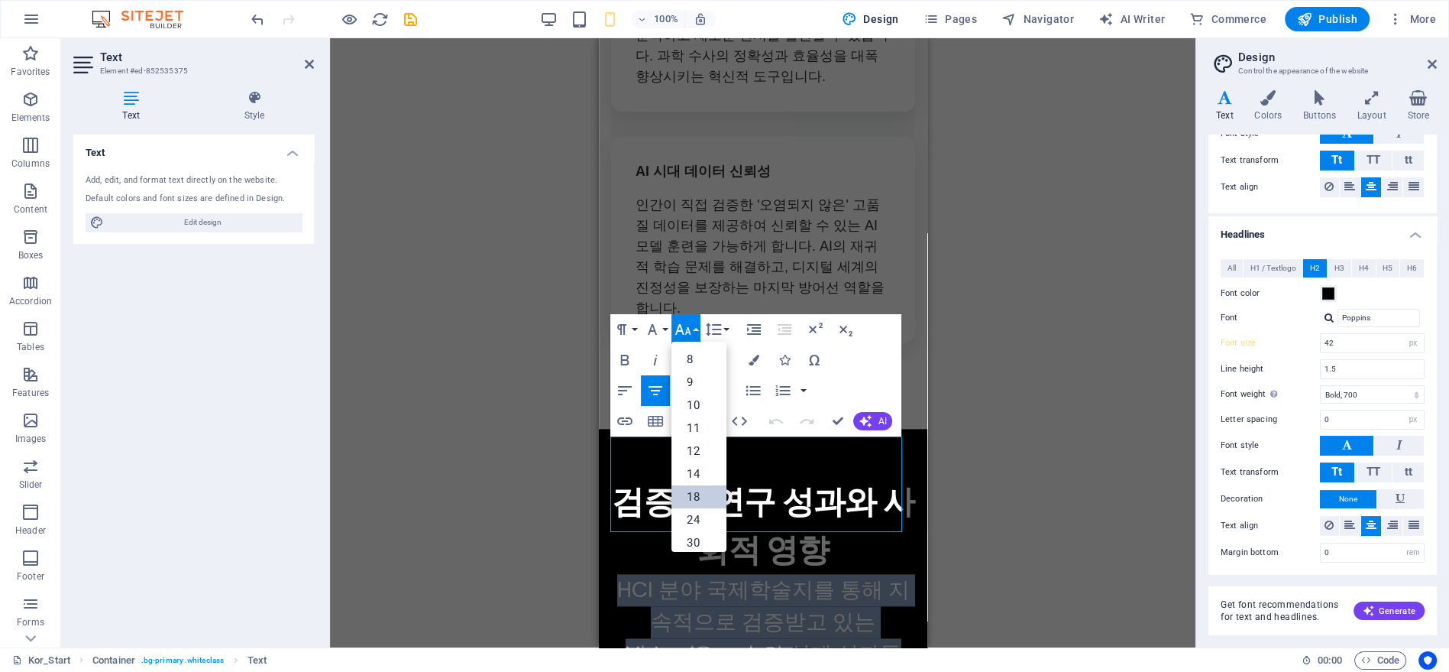
click at [694, 494] on link "18" at bounding box center [699, 496] width 55 height 23
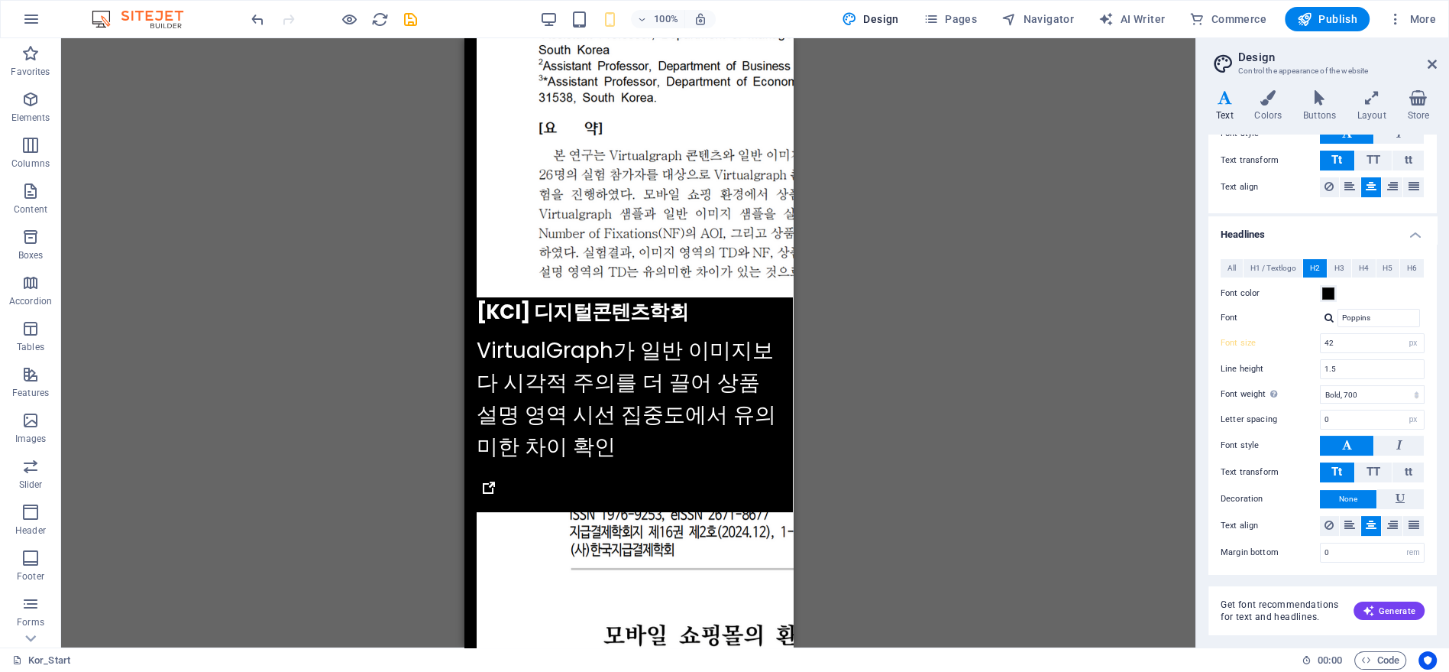
scroll to position [13488, 0]
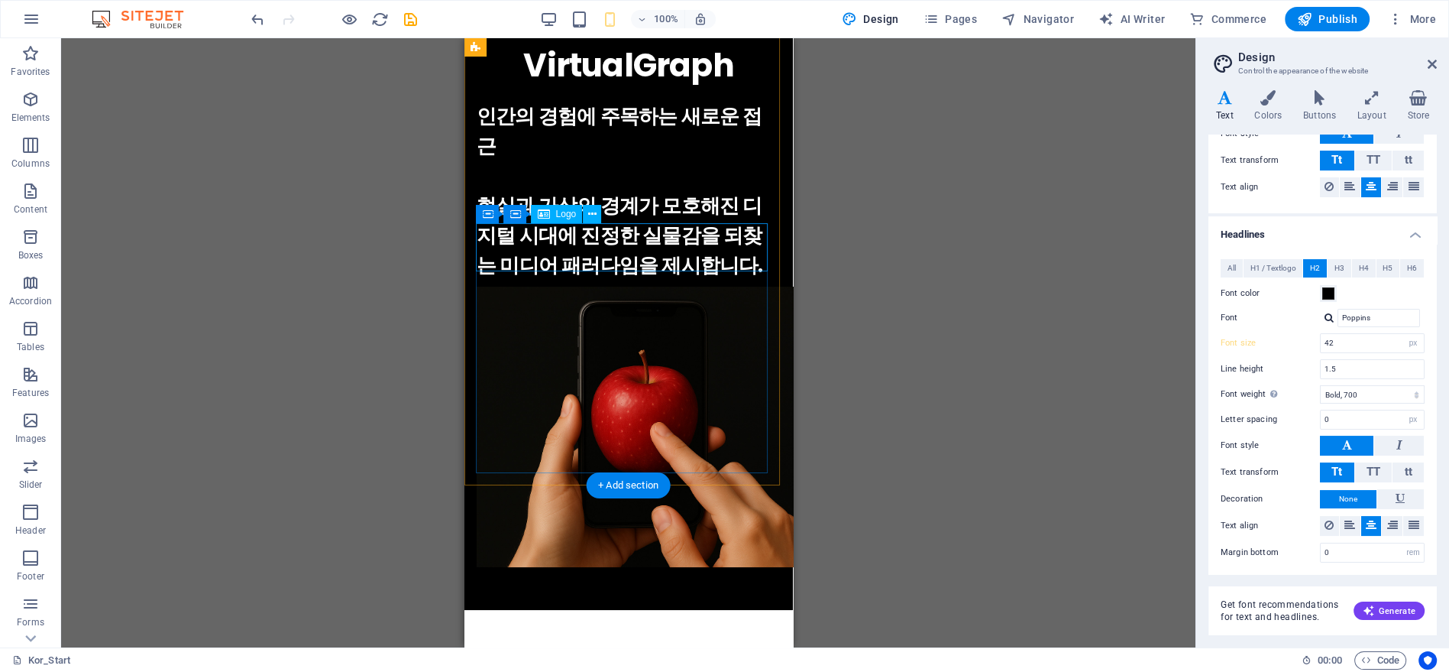
scroll to position [0, 0]
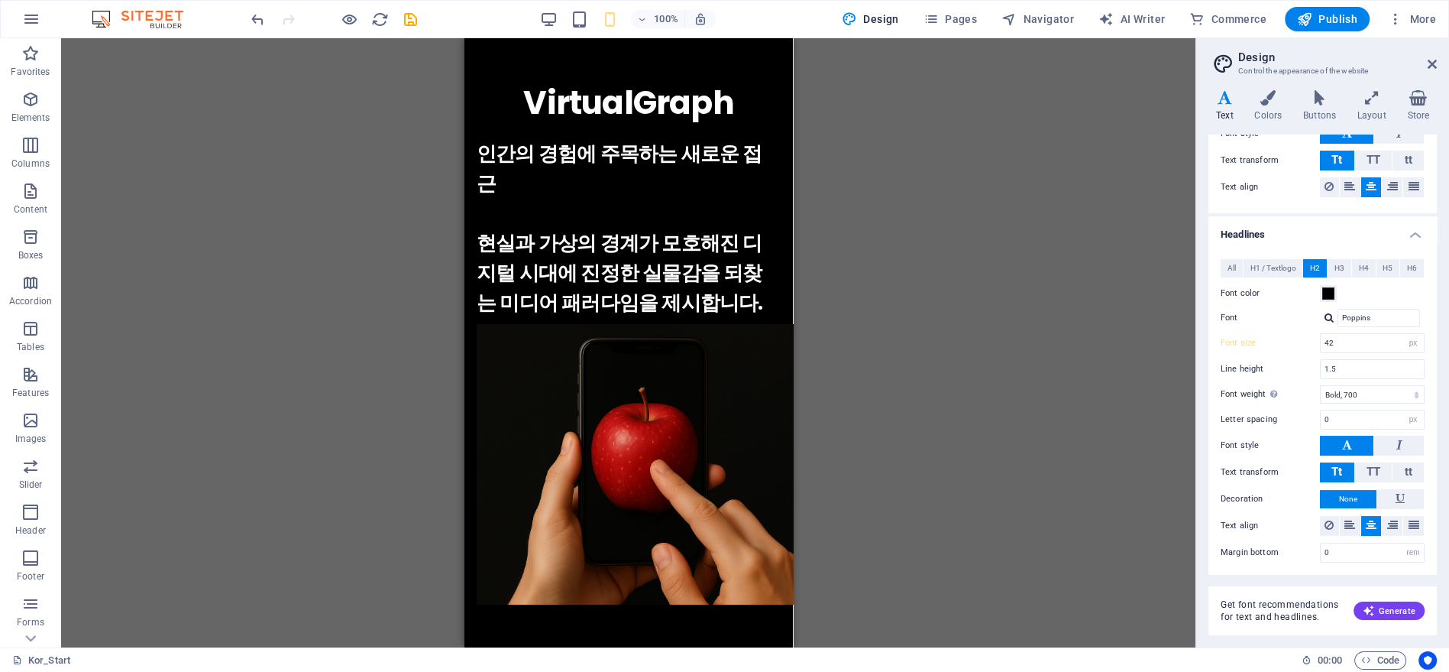
click at [967, 175] on div "H1 Preset Container Container Container Preset Container Container Logo Contain…" at bounding box center [628, 342] width 1135 height 609
click at [568, 23] on div "100%" at bounding box center [627, 19] width 176 height 24
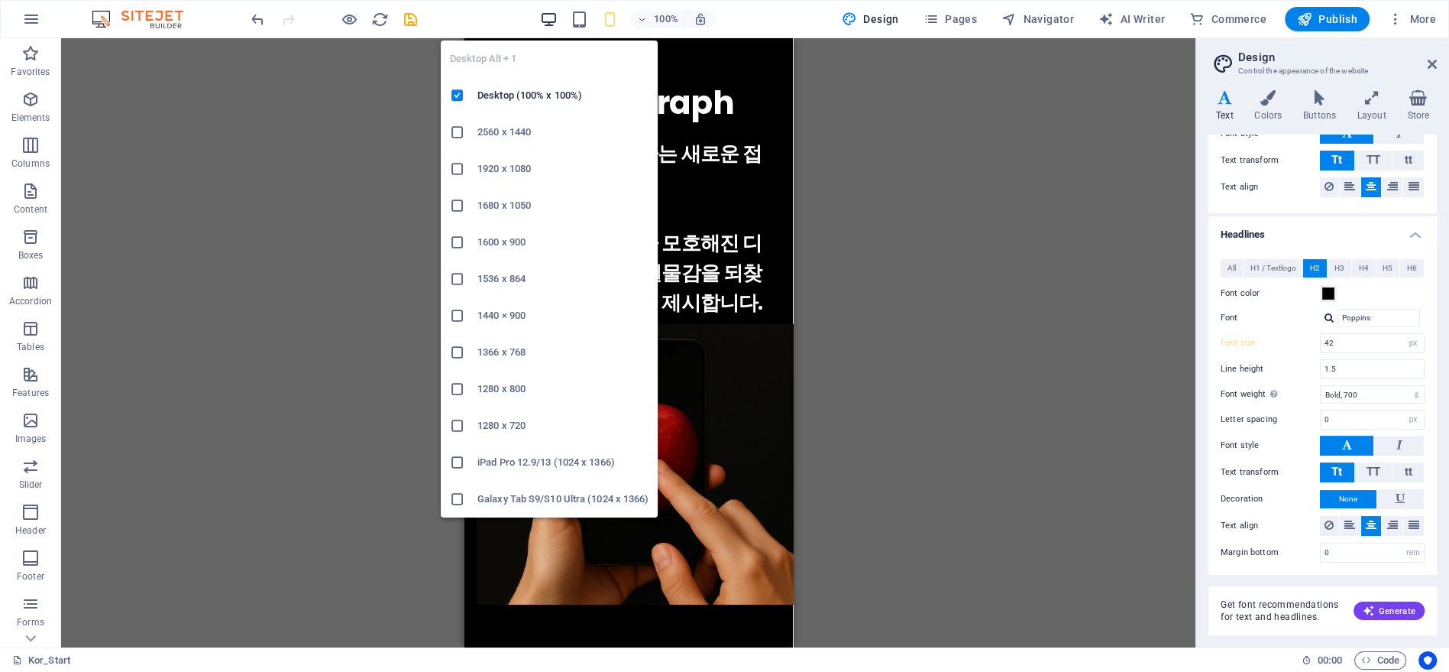
click at [552, 23] on icon "button" at bounding box center [548, 20] width 18 height 18
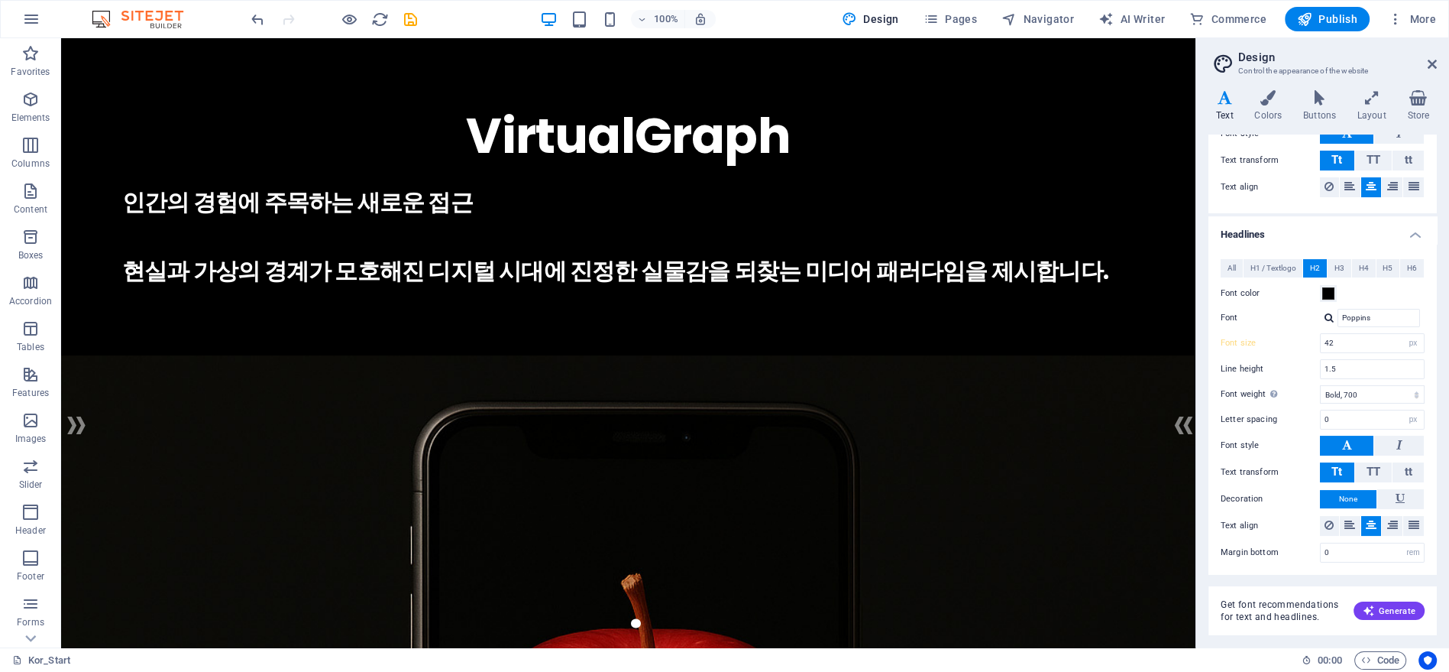
type input "22"
type input "60"
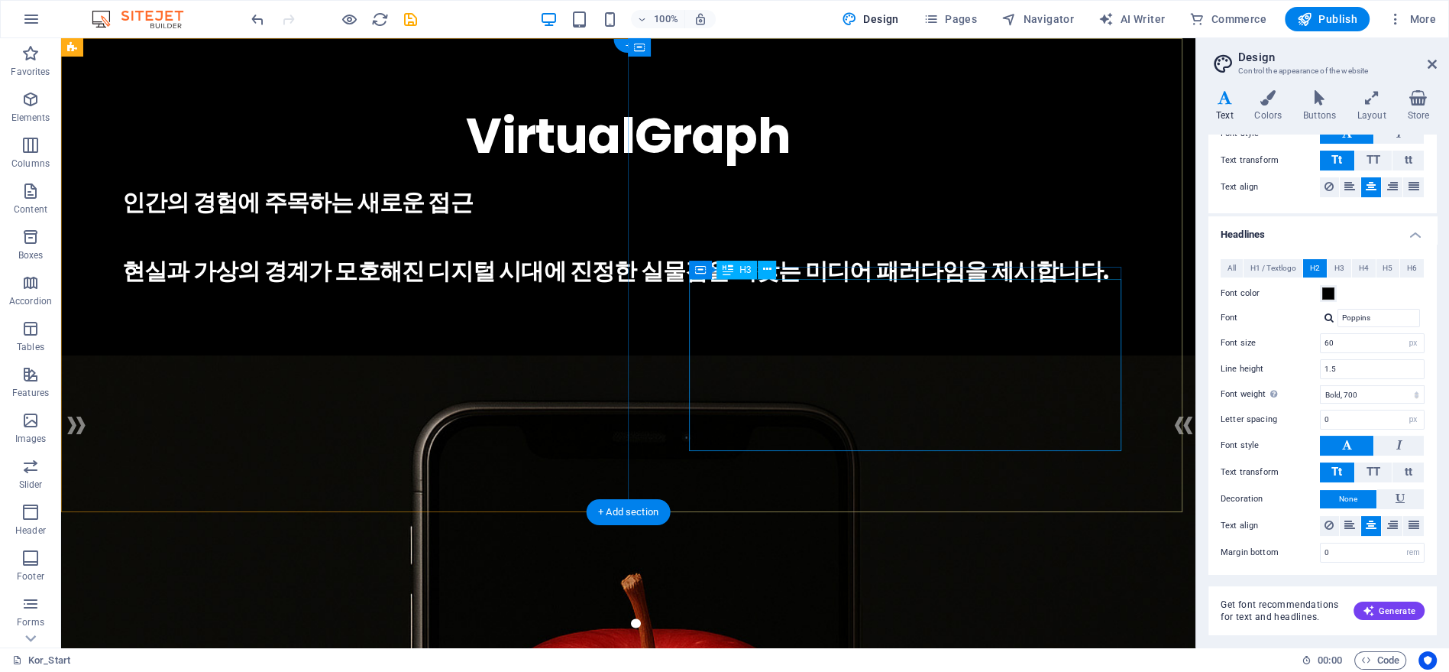
click at [925, 288] on div "인간의 경험에 주목하는 새로운 접근 현실과 가상의 경계가 모호해진 디지털 시대에 진정한 실물감을 되찾는 미디어 패러다임을 제시합니다." at bounding box center [628, 236] width 1012 height 103
click at [924, 288] on div "인간의 경험에 주목하는 새로운 접근 현실과 가상의 경계가 모호해진 디지털 시대에 진정한 실물감을 되찾는 미디어 패러다임을 제시합니다." at bounding box center [628, 236] width 1012 height 103
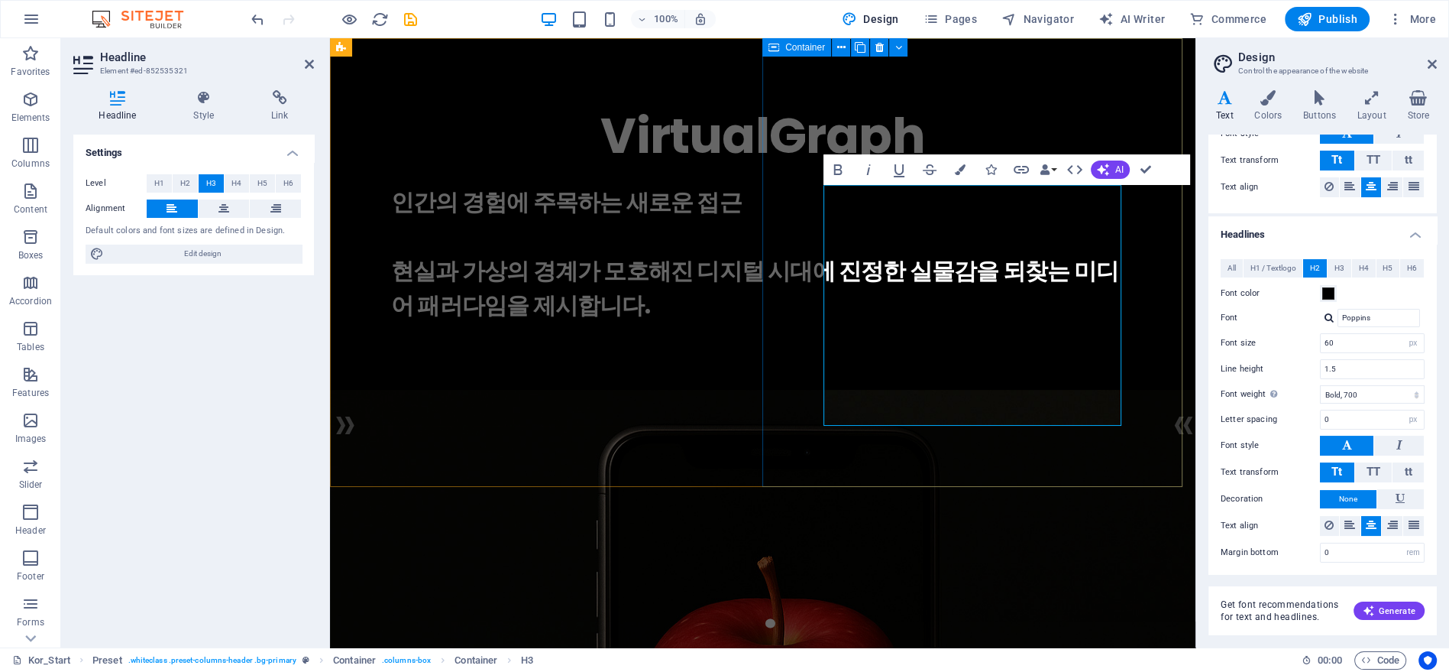
click at [951, 322] on h3 "인간의 경험에 주목하는 새로운 접근 현실과 가상의 경계가 모호해진 디지털 시대에 진정한 실물감을 되찾는 미디어 패러다임을 제시합니다." at bounding box center [762, 254] width 743 height 138
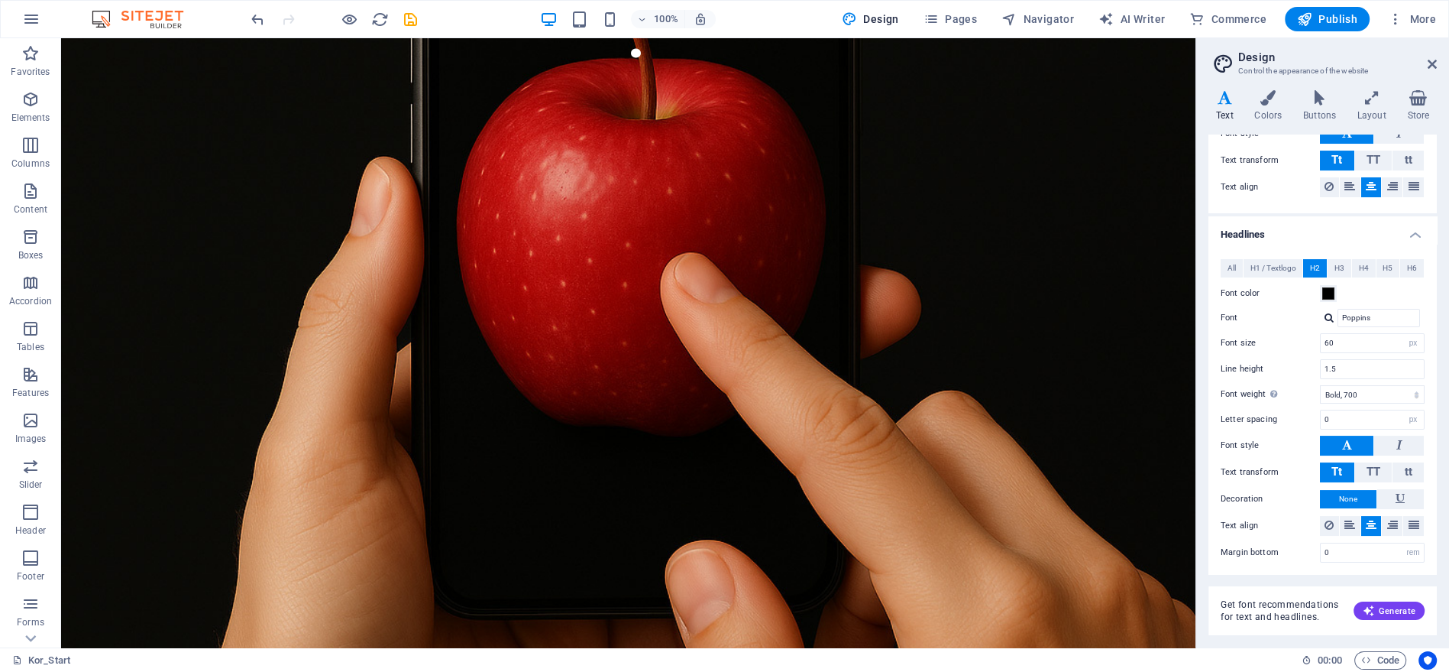
scroll to position [594, 0]
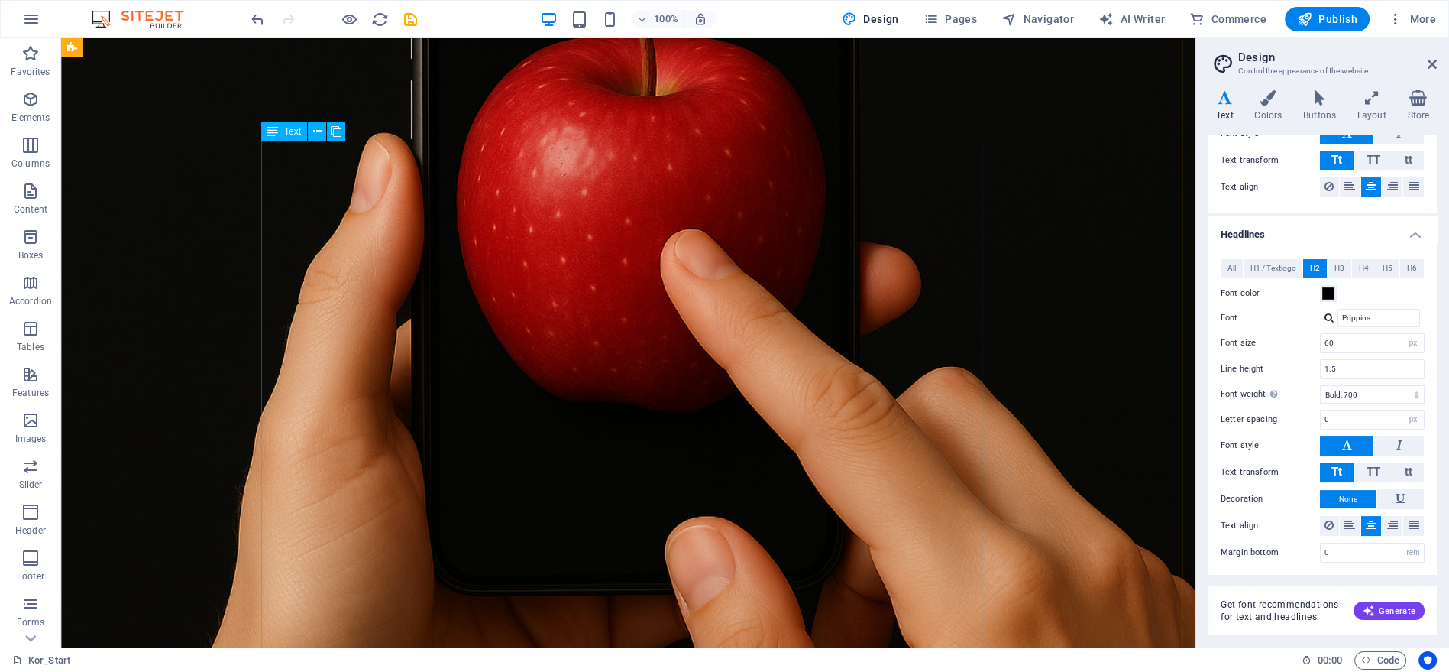
click at [1313, 18] on icon "button" at bounding box center [1304, 18] width 15 height 15
